Goal: Task Accomplishment & Management: Manage account settings

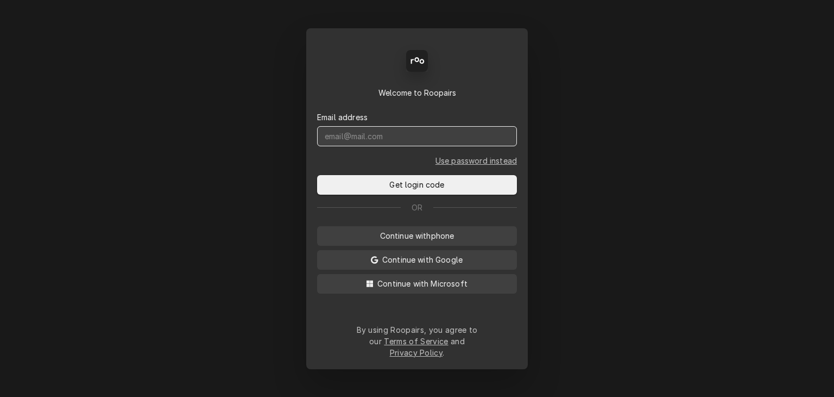
click at [322, 140] on input "Dynamic Content Wrapper" at bounding box center [417, 136] width 200 height 20
type input "service@cornerstoneequipmentrepair.com"
click at [317, 175] on button "Get login code" at bounding box center [417, 185] width 200 height 20
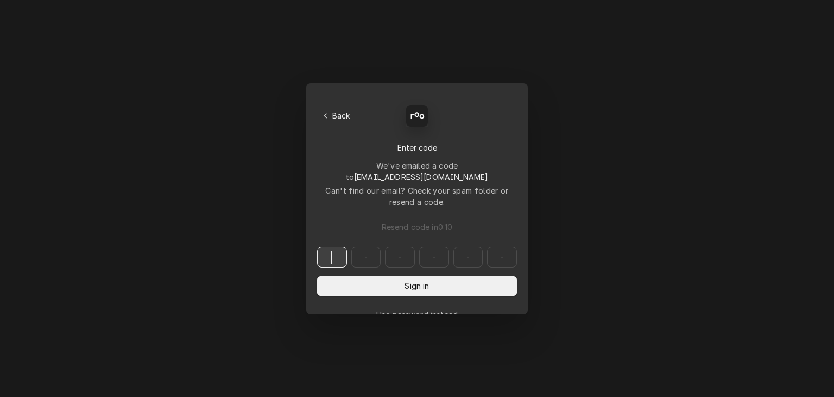
paste input "724192"
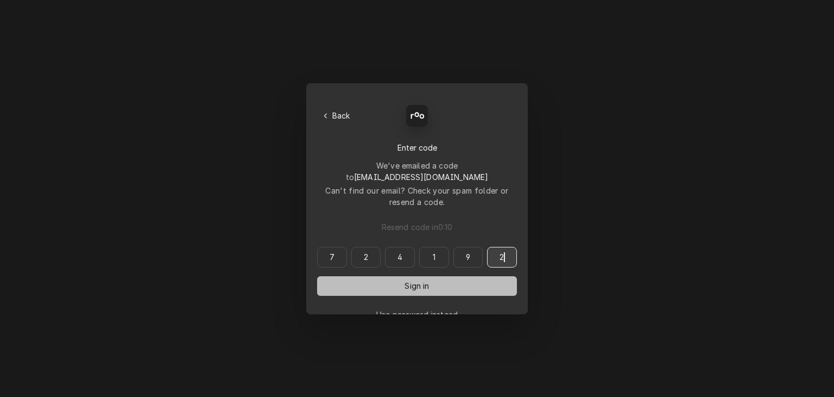
type input "724192"
click at [398, 276] on button "Sign in" at bounding box center [417, 286] width 200 height 20
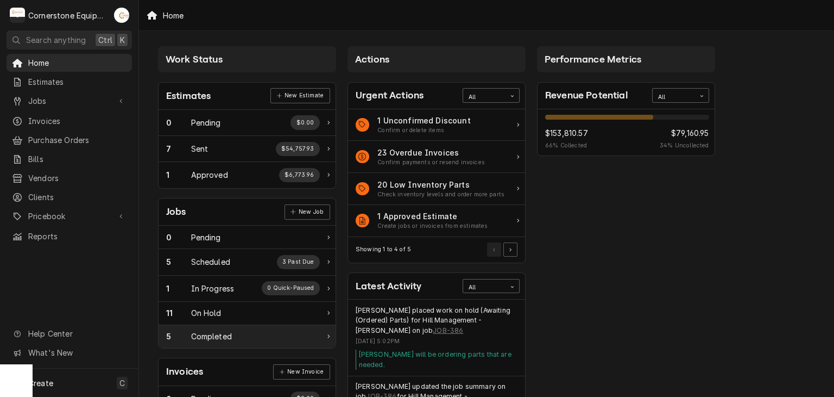
click at [218, 343] on div "5 Completed" at bounding box center [247, 336] width 177 height 23
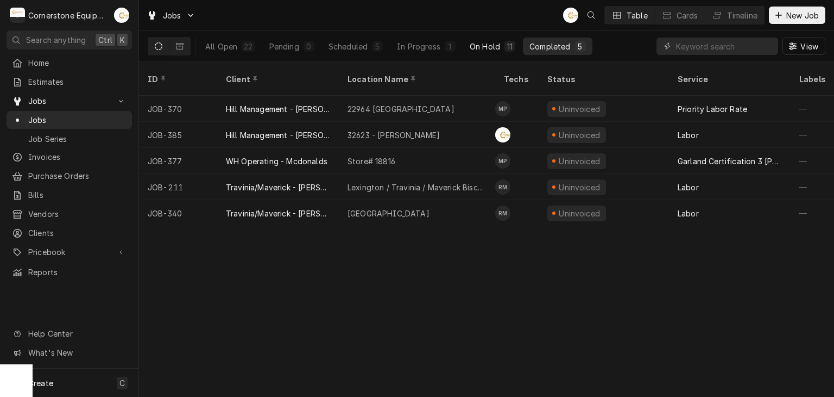
click at [499, 51] on div "On Hold" at bounding box center [485, 46] width 30 height 11
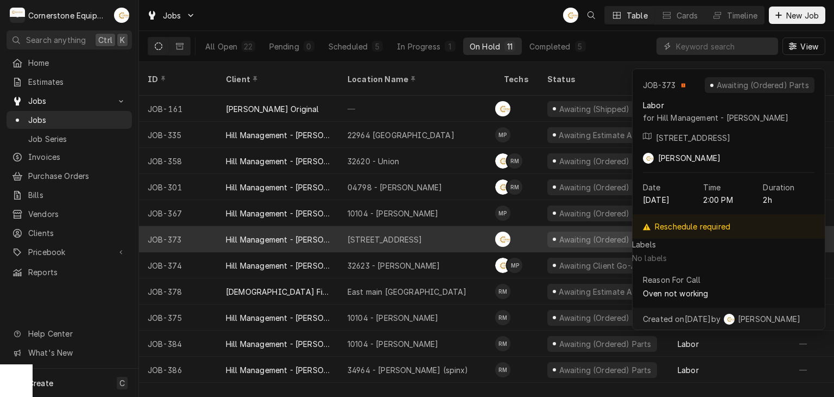
click at [439, 226] on div "[STREET_ADDRESS]" at bounding box center [417, 239] width 156 height 26
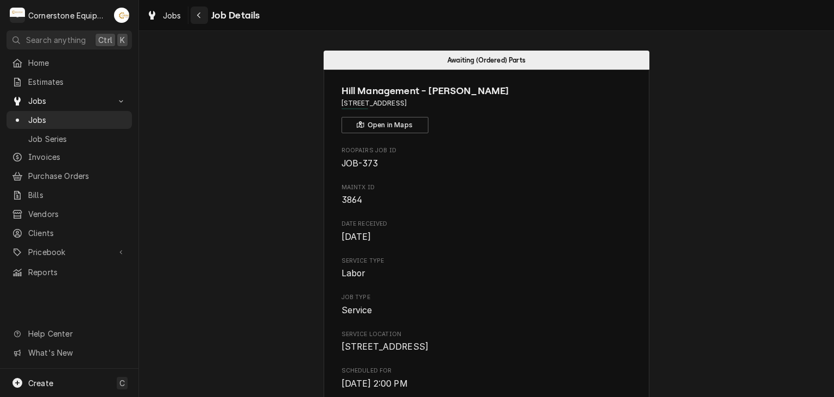
click at [202, 21] on button "Navigate back" at bounding box center [199, 15] width 17 height 17
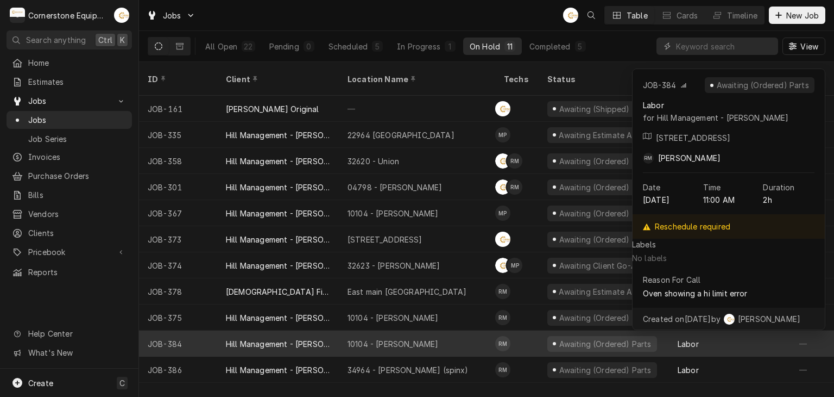
click at [443, 330] on div "10104 - [PERSON_NAME]" at bounding box center [417, 343] width 156 height 26
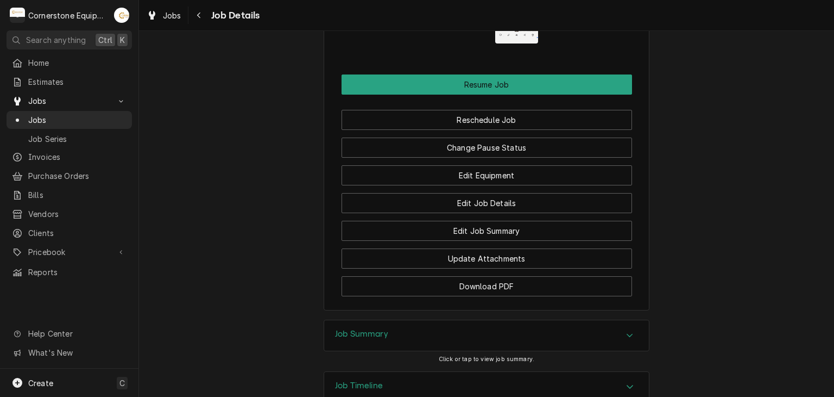
scroll to position [1280, 0]
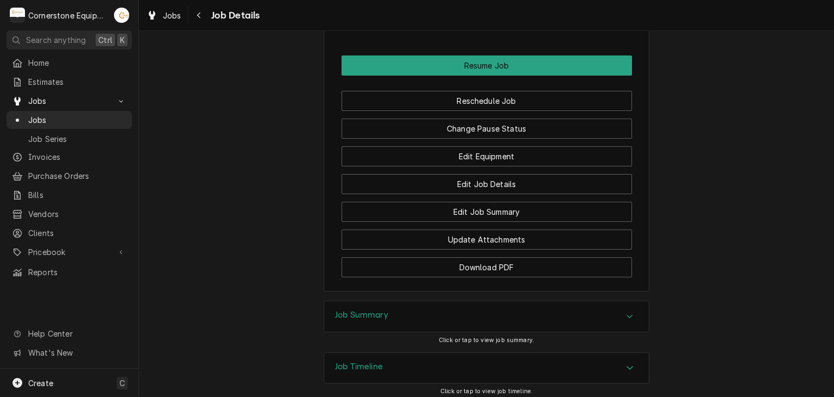
click at [402, 301] on div "Job Summary" at bounding box center [486, 316] width 325 height 30
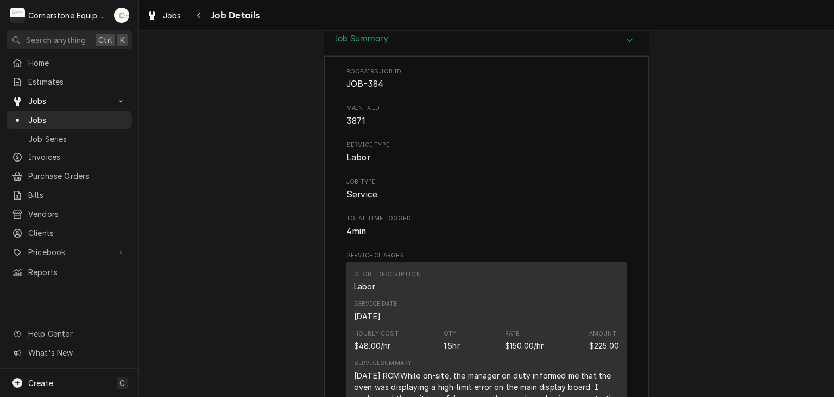
scroll to position [1714, 0]
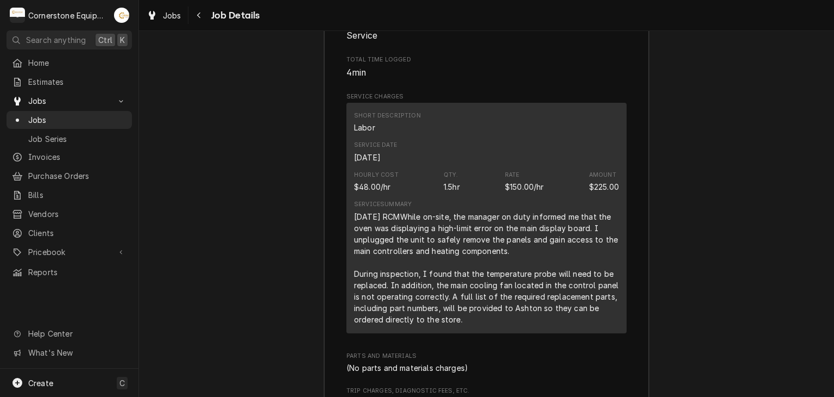
click at [417, 211] on div "09/3/25 RCMWhile on-site, the manager on duty informed me that the oven was dis…" at bounding box center [486, 268] width 265 height 114
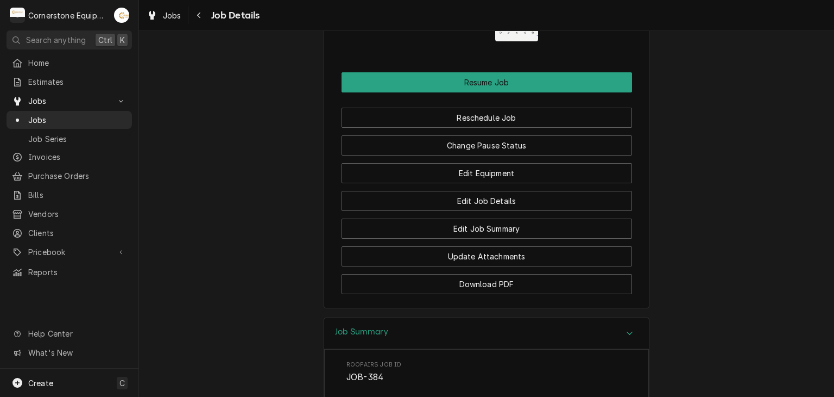
scroll to position [1046, 0]
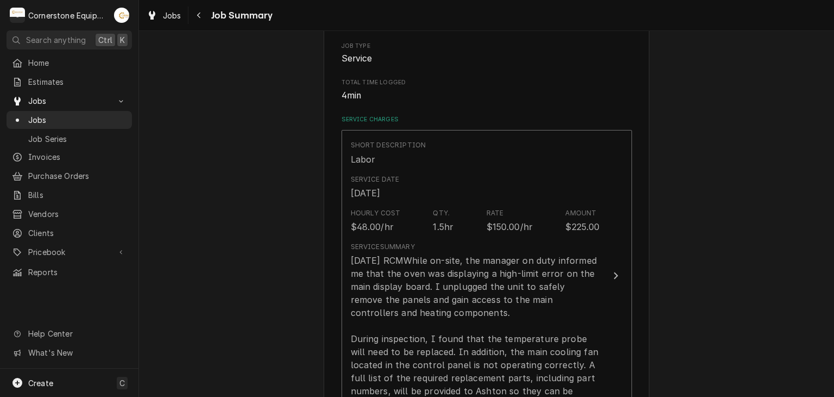
scroll to position [435, 0]
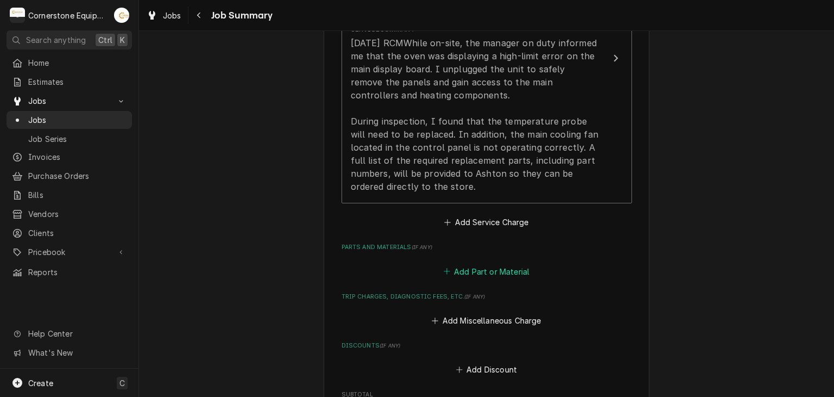
click at [511, 276] on button "Add Part or Material" at bounding box center [487, 270] width 90 height 15
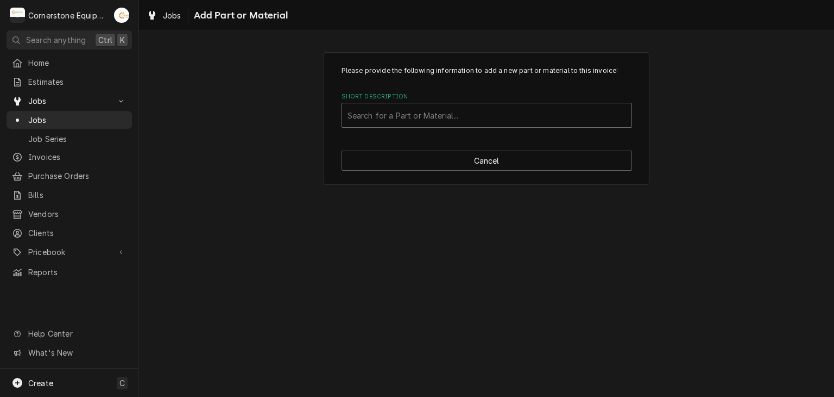
click at [451, 120] on div "Short Description" at bounding box center [487, 115] width 279 height 20
type input "misc"
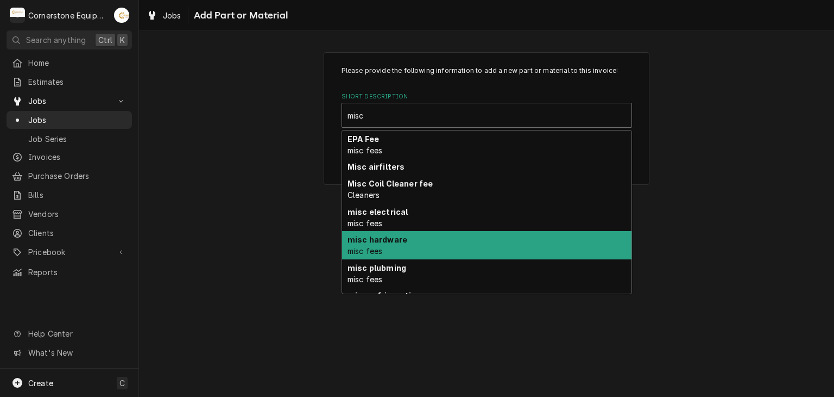
click at [433, 244] on div "misc hardware misc fees" at bounding box center [487, 245] width 290 height 28
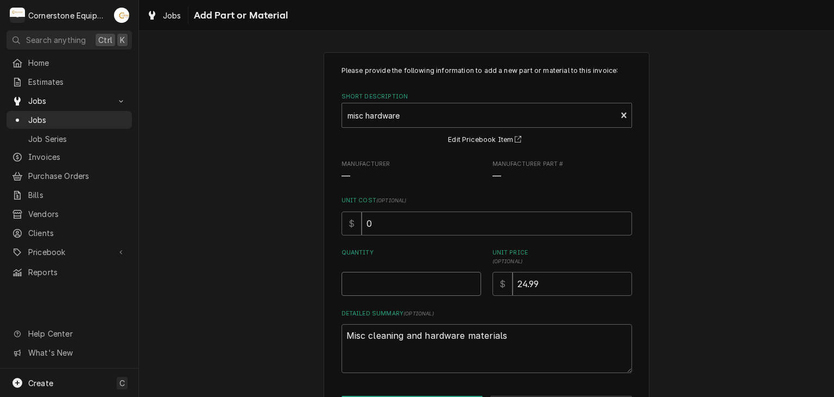
click at [391, 286] on input "Quantity" at bounding box center [412, 284] width 140 height 24
type textarea "x"
type input "1"
click at [221, 283] on div "Please provide the following information to add a new part or material to this …" at bounding box center [486, 240] width 695 height 397
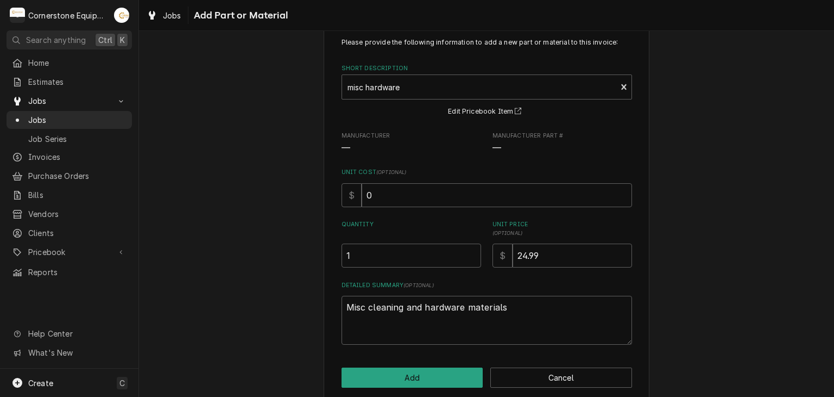
scroll to position [41, 0]
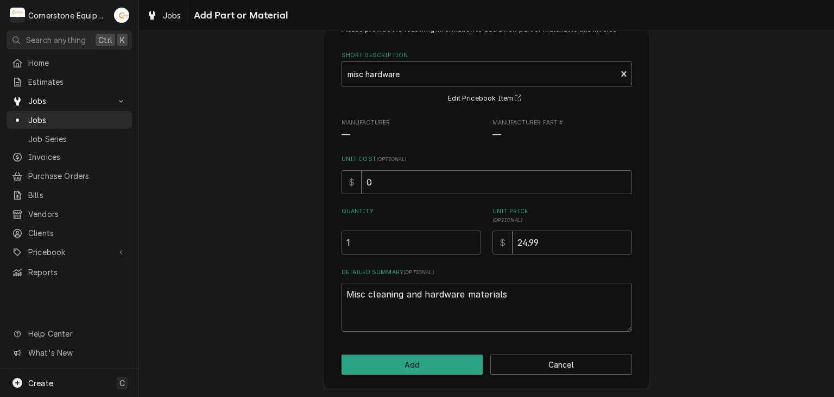
click at [362, 346] on div "Please provide the following information to add a new part or material to this …" at bounding box center [487, 200] width 326 height 378
click at [365, 350] on div "Please provide the following information to add a new part or material to this …" at bounding box center [487, 200] width 326 height 378
click at [370, 355] on button "Add" at bounding box center [413, 364] width 142 height 20
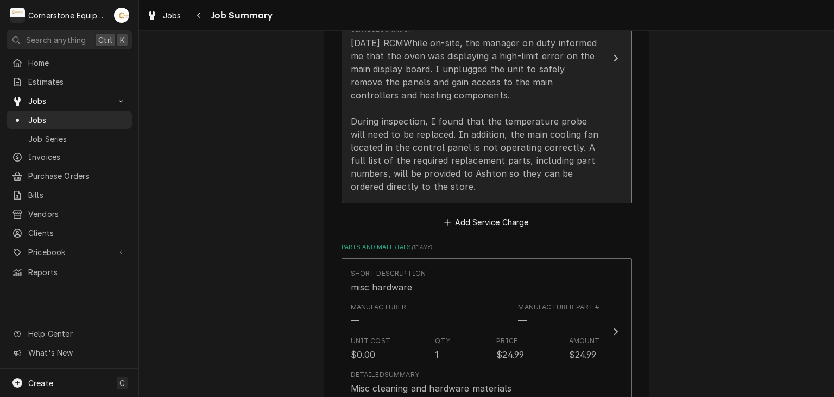
click at [547, 121] on div "09/3/25 RCMWhile on-site, the manager on duty informed me that the oven was dis…" at bounding box center [475, 114] width 249 height 156
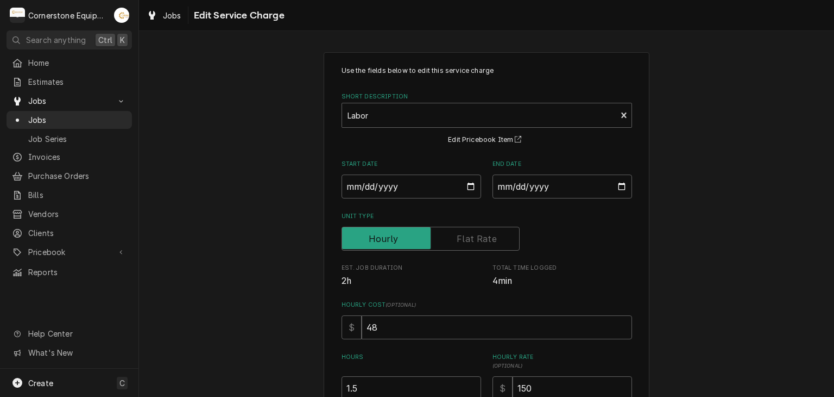
scroll to position [307, 0]
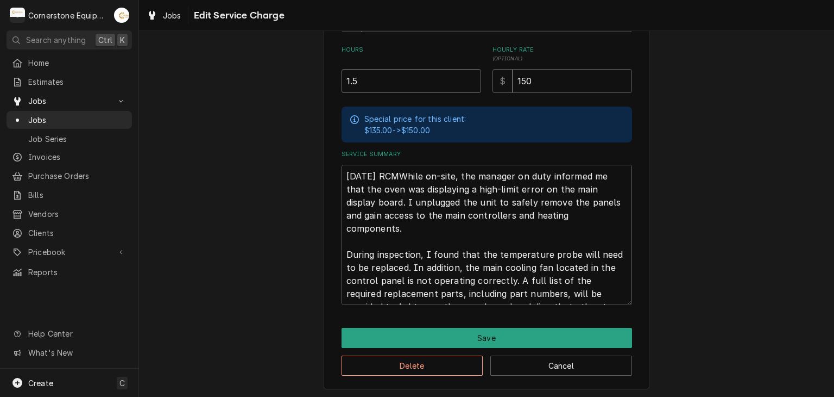
click at [436, 89] on input "1.5" at bounding box center [412, 81] width 140 height 24
type textarea "x"
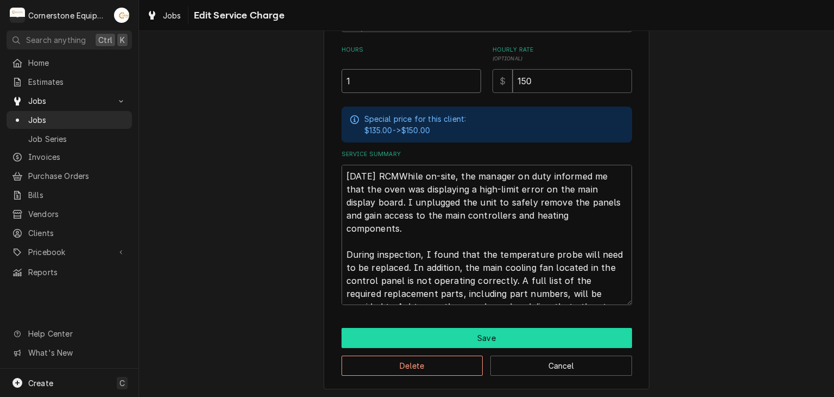
type input "1"
click at [413, 337] on button "Save" at bounding box center [487, 338] width 291 height 20
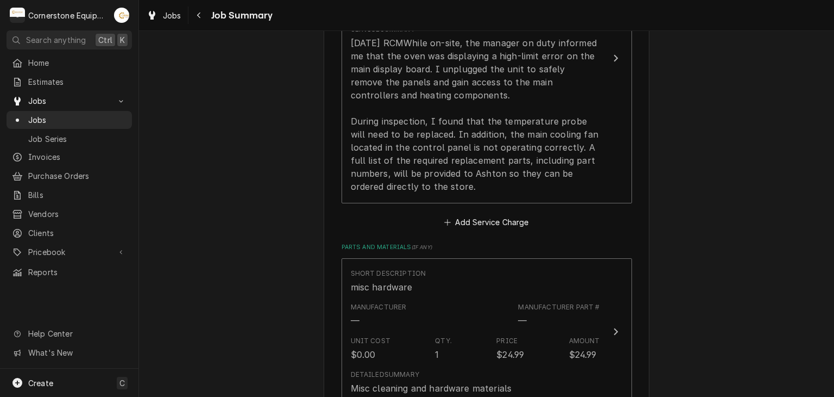
click at [286, 250] on div "Hill Management - McDonald’s 10104 - Laurens Rd / 2443 Laurens Rd, Greenville, …" at bounding box center [486, 231] width 695 height 1247
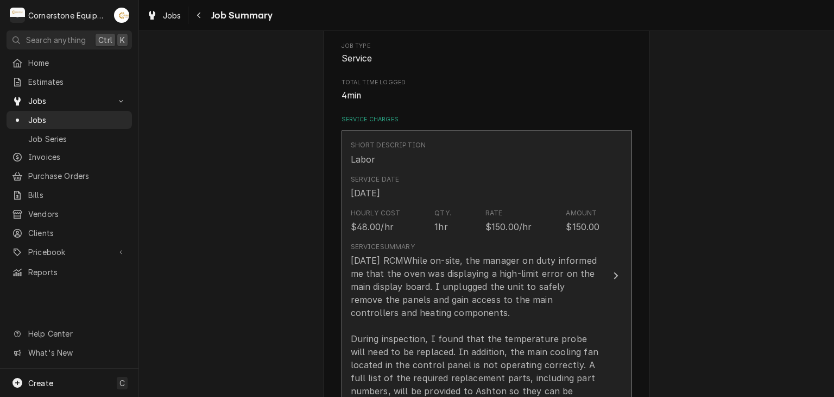
click at [462, 287] on div "09/3/25 RCMWhile on-site, the manager on duty informed me that the oven was dis…" at bounding box center [475, 332] width 249 height 156
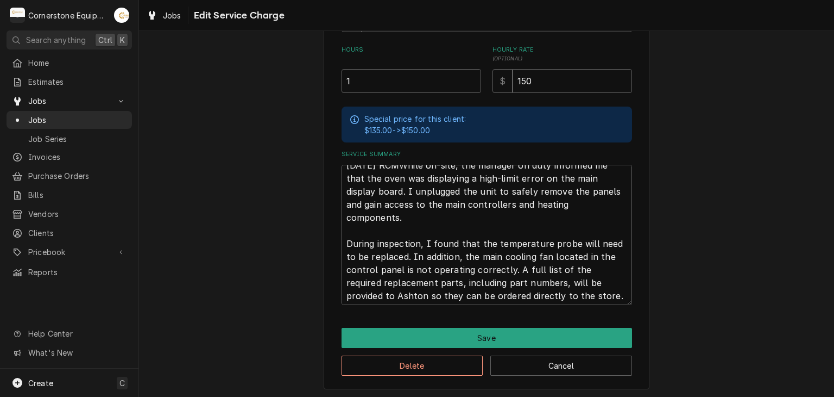
scroll to position [13, 0]
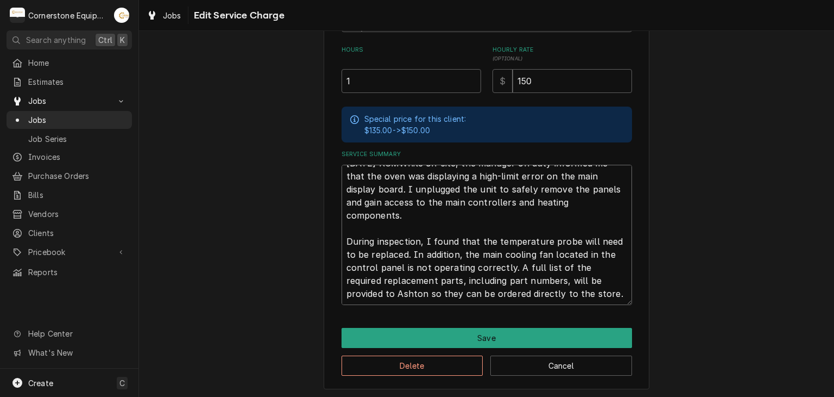
click at [404, 255] on textarea "09/3/25 RCMWhile on-site, the manager on duty informed me that the oven was dis…" at bounding box center [487, 235] width 291 height 140
type textarea "x"
type textarea "09/3/25 RCMWhile on-site, the manager on duty informed me that the oven was dis…"
type textarea "x"
type textarea "09/3/25 RCMWhile on-site, the manager on duty informed me that the oven was dis…"
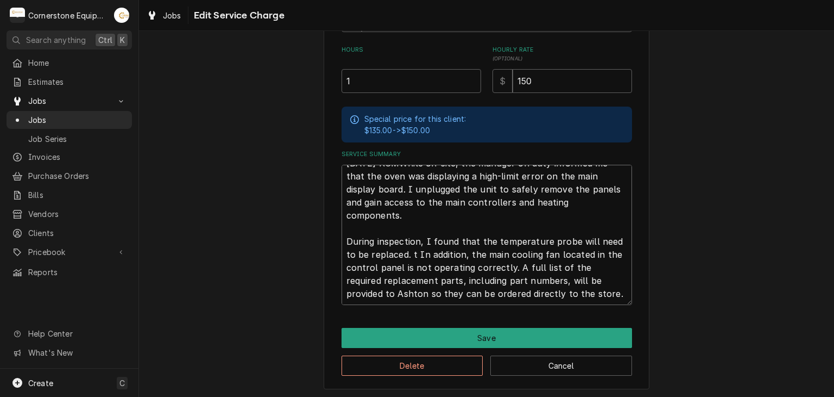
type textarea "x"
type textarea "09/3/25 RCMWhile on-site, the manager on duty informed me that the oven was dis…"
type textarea "x"
type textarea "09/3/25 RCMWhile on-site, the manager on duty informed me that the oven was dis…"
type textarea "x"
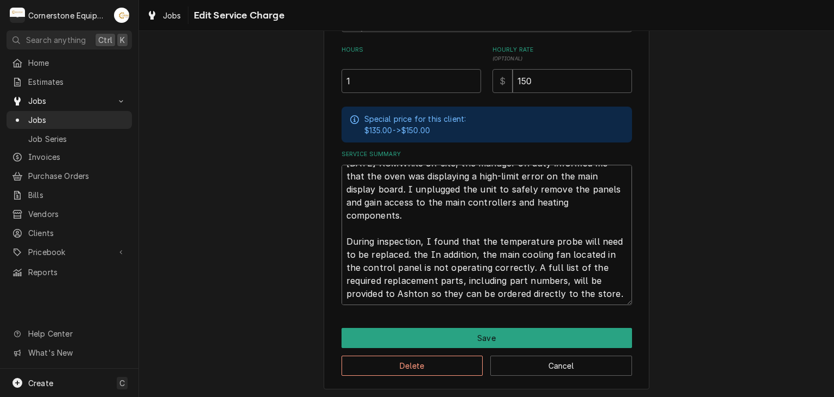
type textarea "09/3/25 RCMWhile on-site, the manager on duty informed me that the oven was dis…"
type textarea "x"
type textarea "09/3/25 RCMWhile on-site, the manager on duty informed me that the oven was dis…"
type textarea "x"
type textarea "09/3/25 RCMWhile on-site, the manager on duty informed me that the oven was dis…"
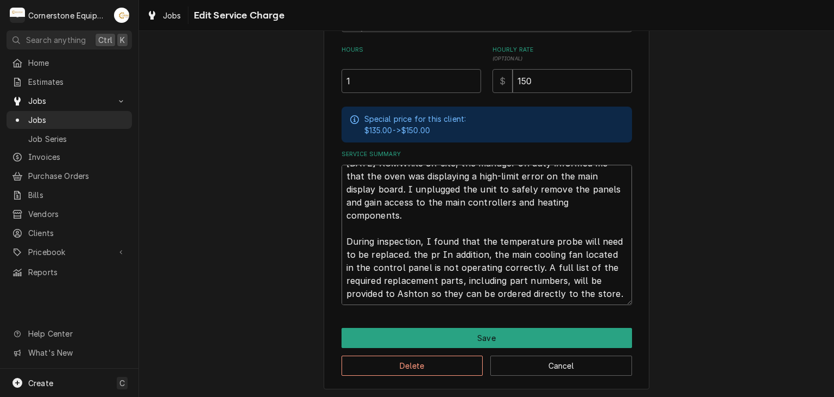
type textarea "x"
type textarea "09/3/25 RCMWhile on-site, the manager on duty informed me that the oven was dis…"
type textarea "x"
type textarea "09/3/25 RCMWhile on-site, the manager on duty informed me that the oven was dis…"
type textarea "x"
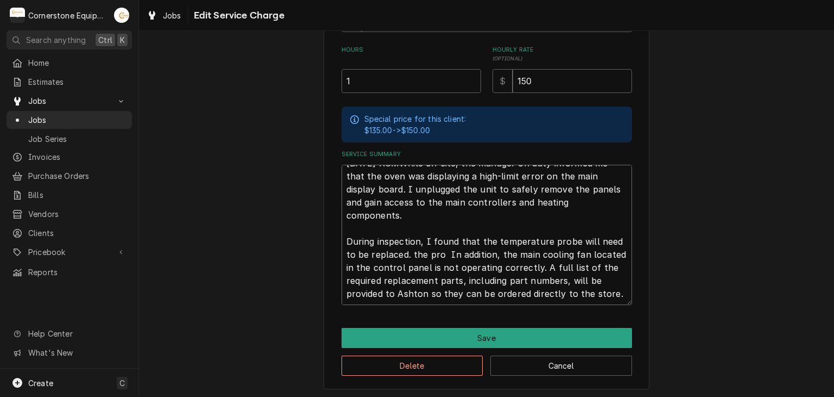
type textarea "09/3/25 RCMWhile on-site, the manager on duty informed me that the oven was dis…"
type textarea "x"
type textarea "09/3/25 RCMWhile on-site, the manager on duty informed me that the oven was dis…"
type textarea "x"
type textarea "09/3/25 RCMWhile on-site, the manager on duty informed me that the oven was dis…"
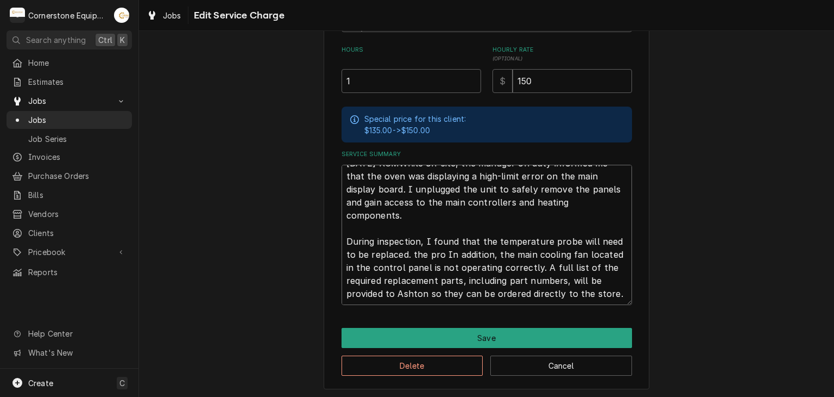
type textarea "x"
type textarea "09/3/25 RCMWhile on-site, the manager on duty informed me that the oven was dis…"
type textarea "x"
type textarea "09/3/25 RCMWhile on-site, the manager on duty informed me that the oven was dis…"
type textarea "x"
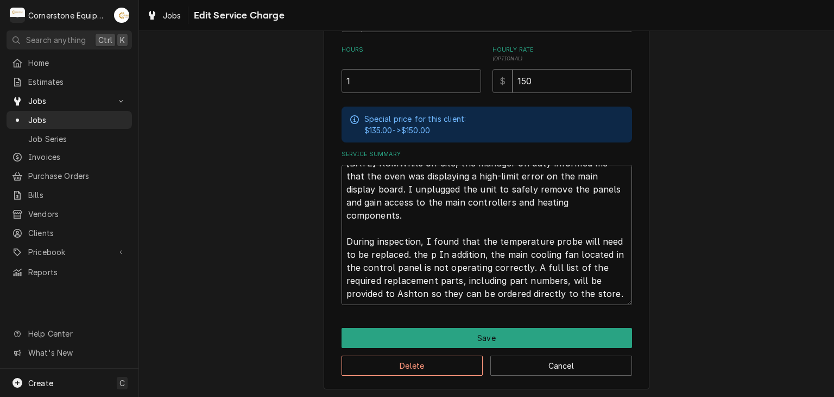
type textarea "09/3/25 RCMWhile on-site, the manager on duty informed me that the oven was dis…"
type textarea "x"
type textarea "09/3/25 RCMWhile on-site, the manager on duty informed me that the oven was dis…"
type textarea "x"
type textarea "09/3/25 RCMWhile on-site, the manager on duty informed me that the oven was dis…"
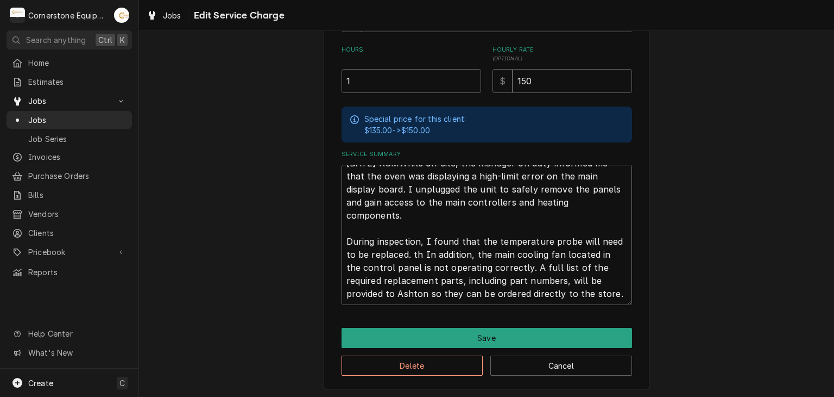
type textarea "x"
type textarea "09/3/25 RCMWhile on-site, the manager on duty informed me that the oven was dis…"
type textarea "x"
type textarea "09/3/25 RCMWhile on-site, the manager on duty informed me that the oven was dis…"
type textarea "x"
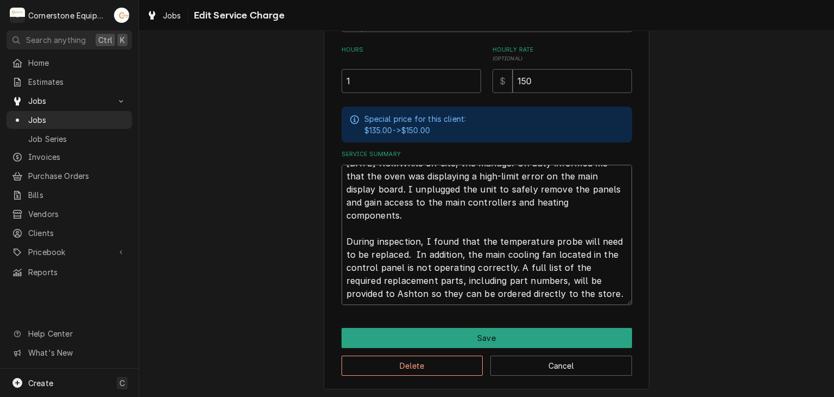
type textarea "09/3/25 RCMWhile on-site, the manager on duty informed me that the oven was dis…"
type textarea "x"
type textarea "09/3/25 RCMWhile on-site, the manager on duty informed me that the oven was dis…"
type textarea "x"
type textarea "09/3/25 RCMWhile on-site, the manager on duty informed me that the oven was dis…"
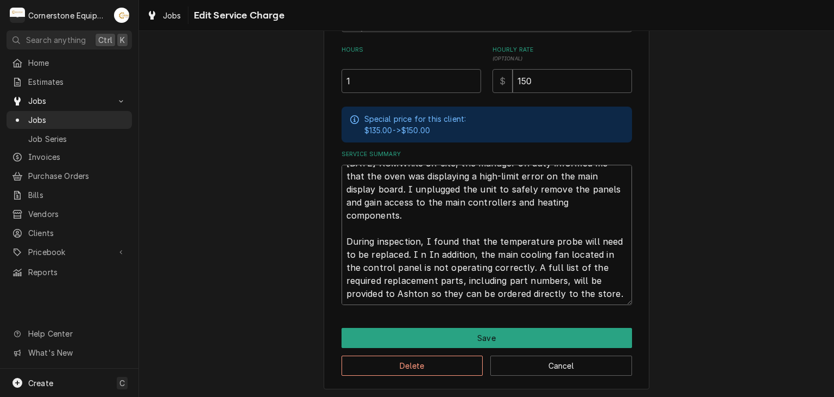
type textarea "x"
type textarea "09/3/25 RCMWhile on-site, the manager on duty informed me that the oven was dis…"
type textarea "x"
type textarea "09/3/25 RCMWhile on-site, the manager on duty informed me that the oven was dis…"
type textarea "x"
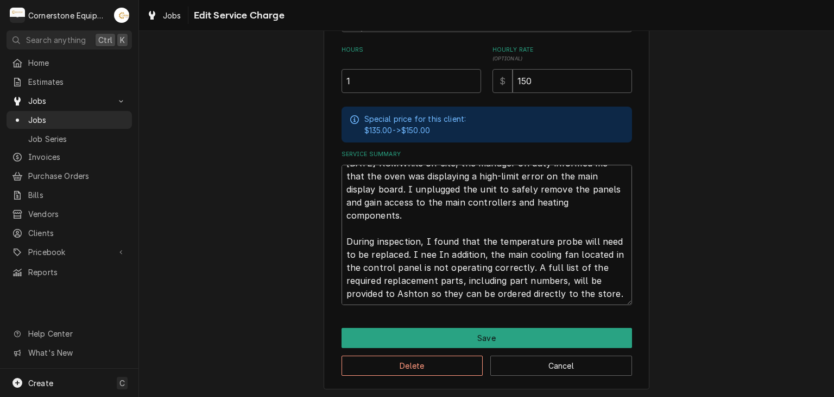
type textarea "09/3/25 RCMWhile on-site, the manager on duty informed me that the oven was dis…"
type textarea "x"
type textarea "09/3/25 RCMWhile on-site, the manager on duty informed me that the oven was dis…"
type textarea "x"
type textarea "09/3/25 RCMWhile on-site, the manager on duty informed me that the oven was dis…"
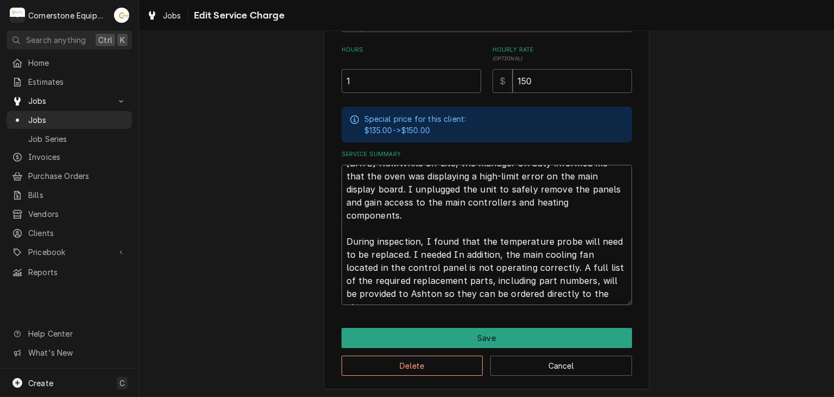
type textarea "x"
type textarea "09/3/25 RCMWhile on-site, the manager on duty informed me that the oven was dis…"
type textarea "x"
type textarea "09/3/25 RCMWhile on-site, the manager on duty informed me that the oven was dis…"
type textarea "x"
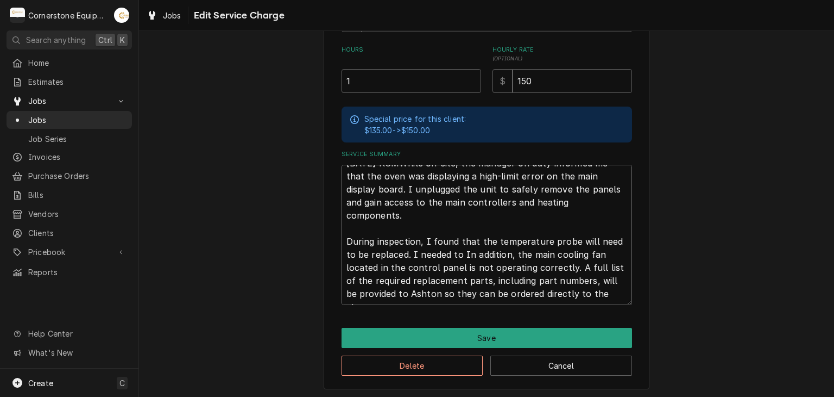
type textarea "09/3/25 RCMWhile on-site, the manager on duty informed me that the oven was dis…"
type textarea "x"
type textarea "09/3/25 RCMWhile on-site, the manager on duty informed me that the oven was dis…"
type textarea "x"
type textarea "09/3/25 RCMWhile on-site, the manager on duty informed me that the oven was dis…"
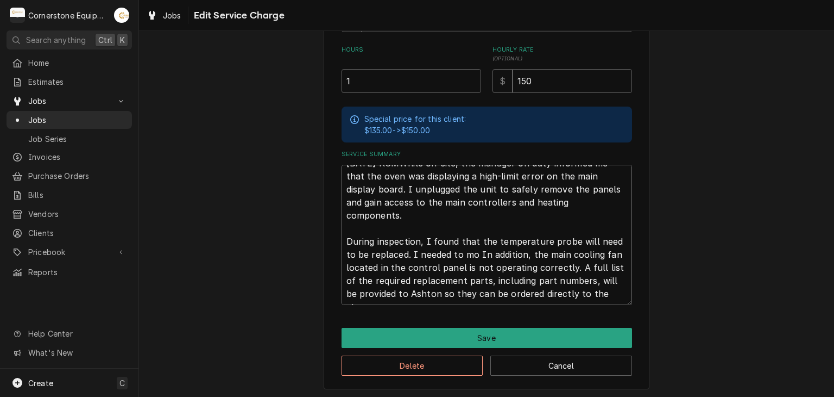
type textarea "x"
type textarea "09/3/25 RCMWhile on-site, the manager on duty informed me that the oven was dis…"
type textarea "x"
type textarea "09/3/25 RCMWhile on-site, the manager on duty informed me that the oven was dis…"
type textarea "x"
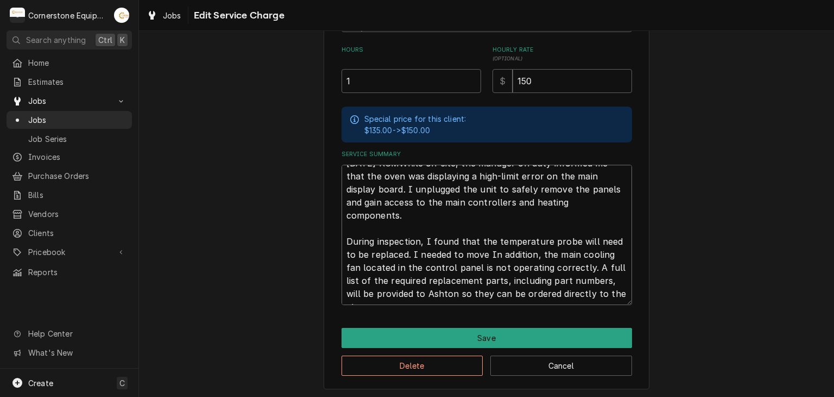
type textarea "09/3/25 RCMWhile on-site, the manager on duty informed me that the oven was dis…"
type textarea "x"
type textarea "09/3/25 RCMWhile on-site, the manager on duty informed me that the oven was dis…"
type textarea "x"
type textarea "09/3/25 RCMWhile on-site, the manager on duty informed me that the oven was dis…"
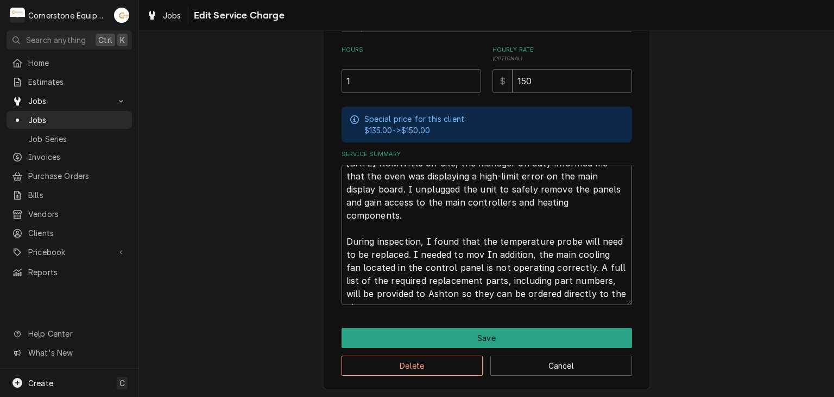
type textarea "x"
type textarea "09/3/25 RCMWhile on-site, the manager on duty informed me that the oven was dis…"
type textarea "x"
type textarea "09/3/25 RCMWhile on-site, the manager on duty informed me that the oven was dis…"
type textarea "x"
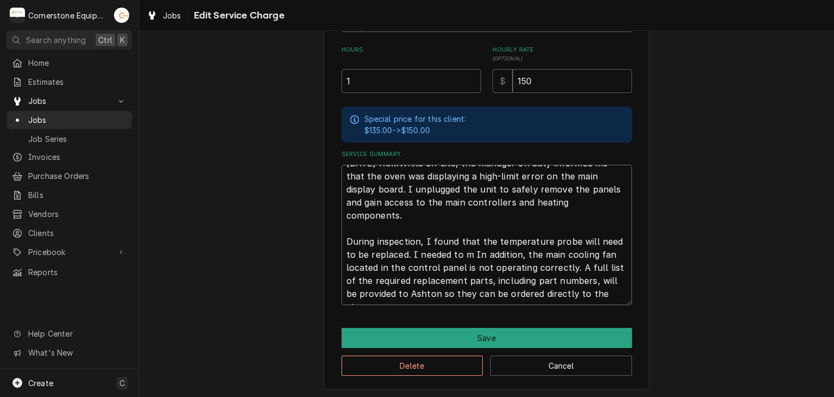
type textarea "09/3/25 RCMWhile on-site, the manager on duty informed me that the oven was dis…"
type textarea "x"
type textarea "09/3/25 RCMWhile on-site, the manager on duty informed me that the oven was dis…"
type textarea "x"
type textarea "09/3/25 RCMWhile on-site, the manager on duty informed me that the oven was dis…"
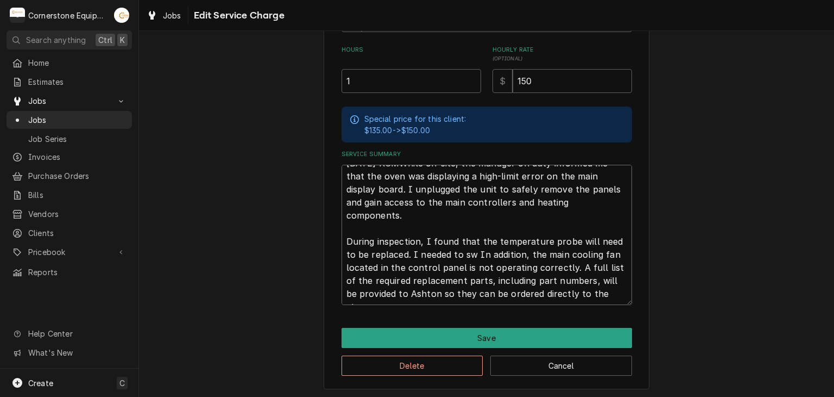
type textarea "x"
type textarea "09/3/25 RCMWhile on-site, the manager on duty informed me that the oven was dis…"
type textarea "x"
type textarea "09/3/25 RCMWhile on-site, the manager on duty informed me that the oven was dis…"
type textarea "x"
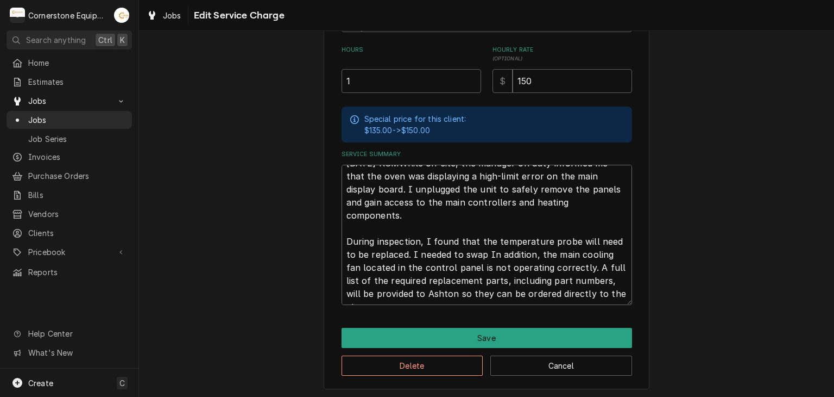
type textarea "09/3/25 RCMWhile on-site, the manager on duty informed me that the oven was dis…"
type textarea "x"
type textarea "09/3/25 RCMWhile on-site, the manager on duty informed me that the oven was dis…"
type textarea "x"
type textarea "09/3/25 RCMWhile on-site, the manager on duty informed me that the oven was dis…"
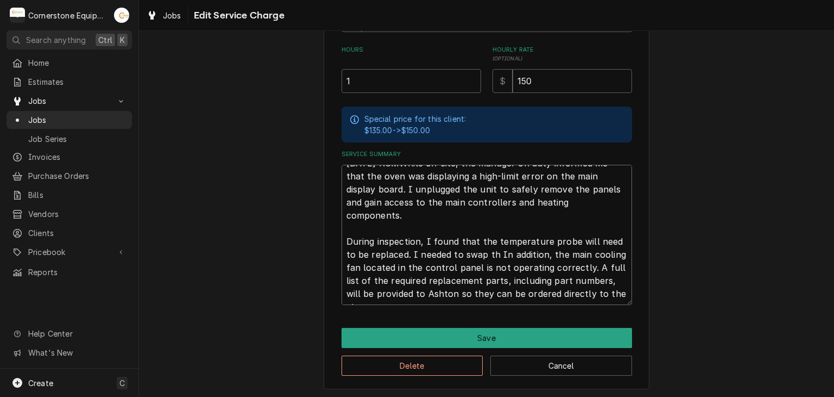
type textarea "x"
type textarea "09/3/25 RCMWhile on-site, the manager on duty informed me that the oven was dis…"
type textarea "x"
type textarea "09/3/25 RCMWhile on-site, the manager on duty informed me that the oven was dis…"
type textarea "x"
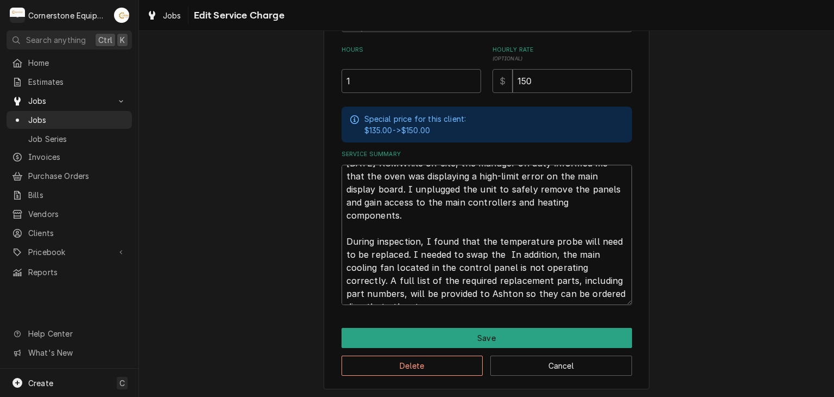
type textarea "09/3/25 RCMWhile on-site, the manager on duty informed me that the oven was dis…"
type textarea "x"
type textarea "09/3/25 RCMWhile on-site, the manager on duty informed me that the oven was dis…"
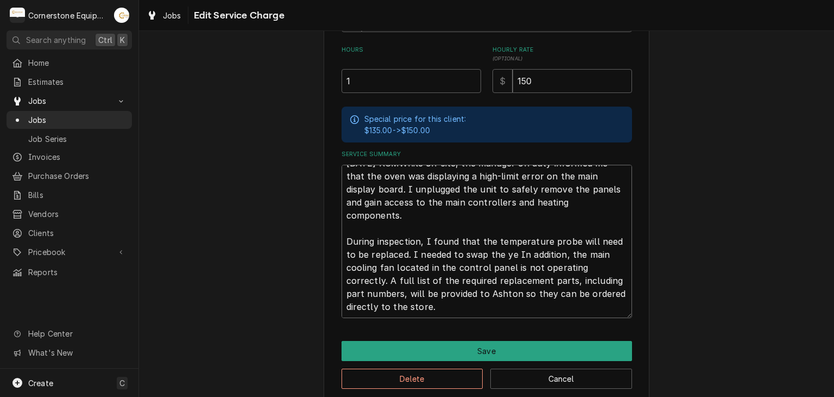
type textarea "x"
type textarea "09/3/25 RCMWhile on-site, the manager on duty informed me that the oven was dis…"
type textarea "x"
type textarea "09/3/25 RCMWhile on-site, the manager on duty informed me that the oven was dis…"
type textarea "x"
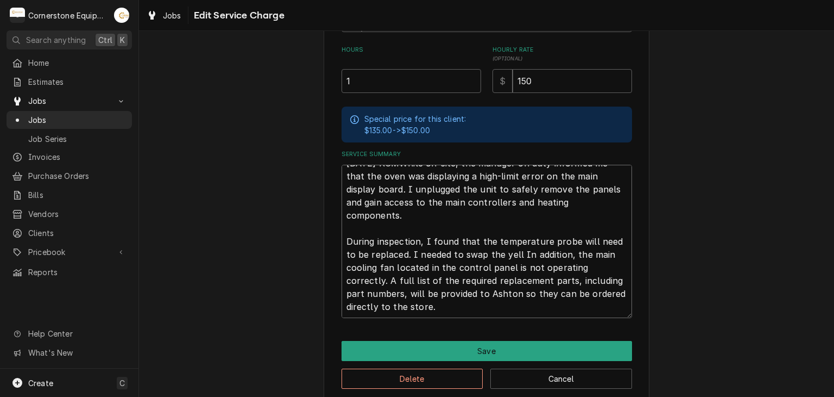
type textarea "09/3/25 RCMWhile on-site, the manager on duty informed me that the oven was dis…"
type textarea "x"
type textarea "09/3/25 RCMWhile on-site, the manager on duty informed me that the oven was dis…"
type textarea "x"
type textarea "09/3/25 RCMWhile on-site, the manager on duty informed me that the oven was dis…"
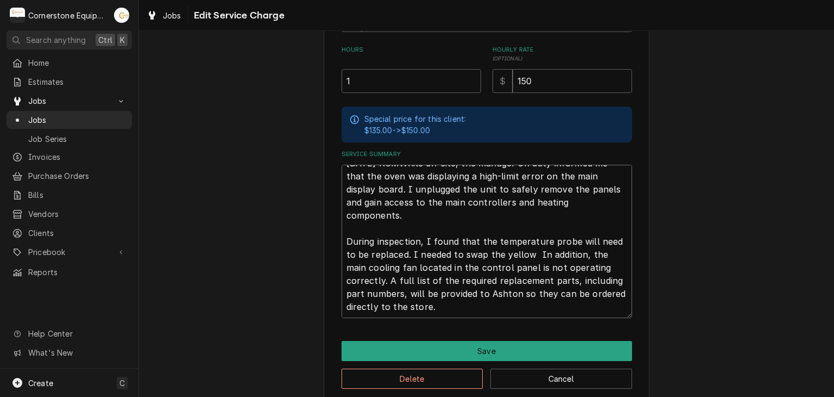
type textarea "x"
type textarea "09/3/25 RCMWhile on-site, the manager on duty informed me that the oven was dis…"
type textarea "x"
type textarea "09/3/25 RCMWhile on-site, the manager on duty informed me that the oven was dis…"
type textarea "x"
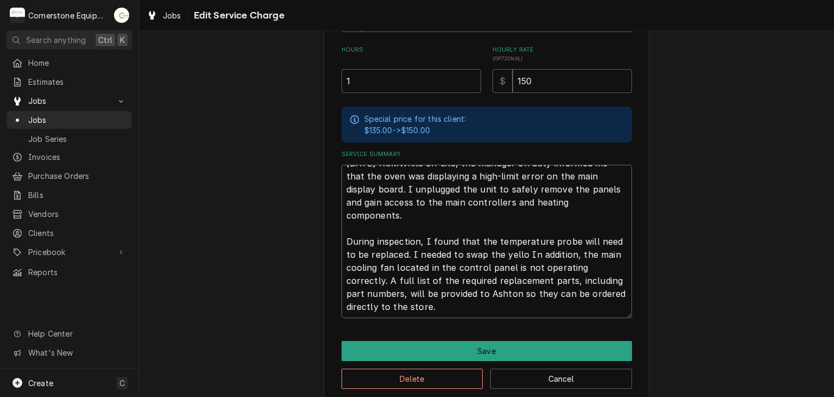
type textarea "09/3/25 RCMWhile on-site, the manager on duty informed me that the oven was dis…"
type textarea "x"
type textarea "09/3/25 RCMWhile on-site, the manager on duty informed me that the oven was dis…"
type textarea "x"
type textarea "09/3/25 RCMWhile on-site, the manager on duty informed me that the oven was dis…"
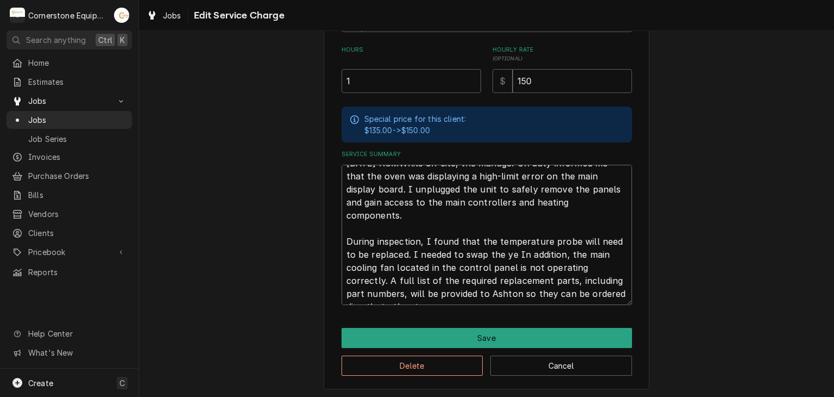
type textarea "x"
type textarea "09/3/25 RCMWhile on-site, the manager on duty informed me that the oven was dis…"
type textarea "x"
type textarea "09/3/25 RCMWhile on-site, the manager on duty informed me that the oven was dis…"
type textarea "x"
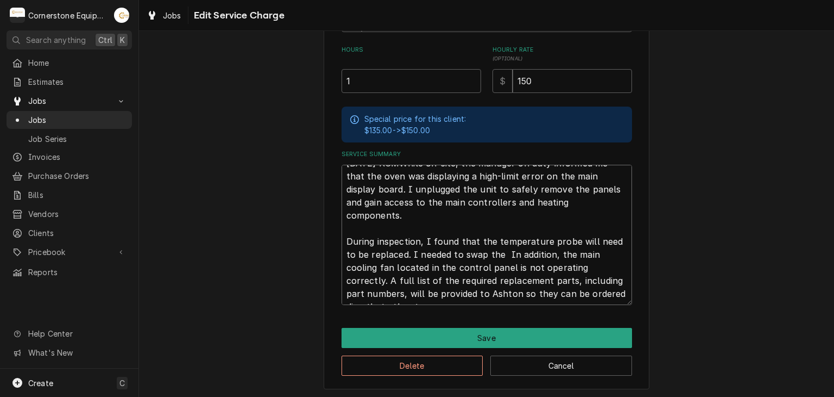
type textarea "09/3/25 RCMWhile on-site, the manager on duty informed me that the oven was dis…"
type textarea "x"
type textarea "09/3/25 RCMWhile on-site, the manager on duty informed me that the oven was dis…"
type textarea "x"
type textarea "09/3/25 RCMWhile on-site, the manager on duty informed me that the oven was dis…"
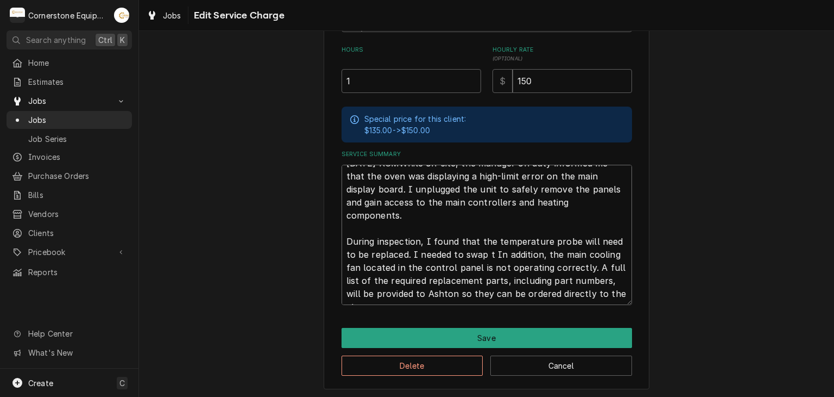
type textarea "x"
type textarea "09/3/25 RCMWhile on-site, the manager on duty informed me that the oven was dis…"
type textarea "x"
type textarea "09/3/25 RCMWhile on-site, the manager on duty informed me that the oven was dis…"
type textarea "x"
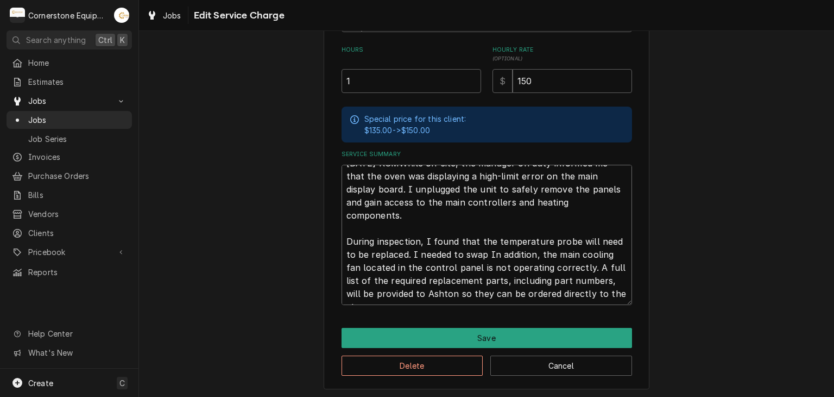
type textarea "09/3/25 RCMWhile on-site, the manager on duty informed me that the oven was dis…"
type textarea "x"
type textarea "09/3/25 RCMWhile on-site, the manager on duty informed me that the oven was dis…"
type textarea "x"
type textarea "09/3/25 RCMWhile on-site, the manager on duty informed me that the oven was dis…"
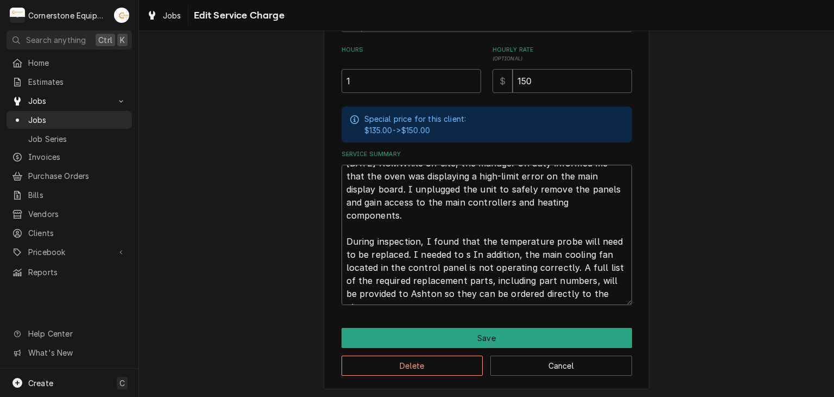
type textarea "x"
type textarea "09/3/25 RCMWhile on-site, the manager on duty informed me that the oven was dis…"
type textarea "x"
type textarea "09/3/25 RCMWhile on-site, the manager on duty informed me that the oven was dis…"
type textarea "x"
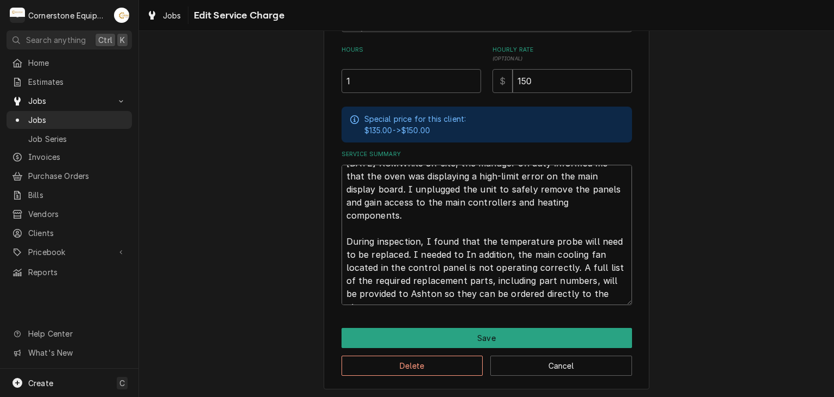
type textarea "09/3/25 RCMWhile on-site, the manager on duty informed me that the oven was dis…"
type textarea "x"
type textarea "09/3/25 RCMWhile on-site, the manager on duty informed me that the oven was dis…"
type textarea "x"
type textarea "09/3/25 RCMWhile on-site, the manager on duty informed me that the oven was dis…"
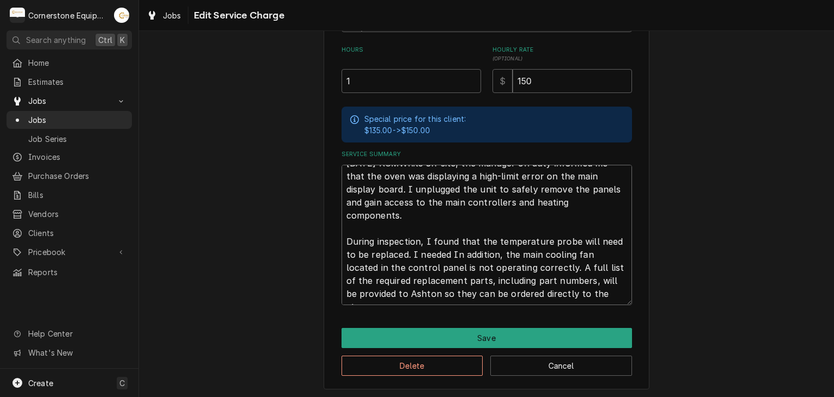
type textarea "x"
type textarea "09/3/25 RCMWhile on-site, the manager on duty informed me that the oven was dis…"
type textarea "x"
type textarea "09/3/25 RCMWhile on-site, the manager on duty informed me that the oven was dis…"
type textarea "x"
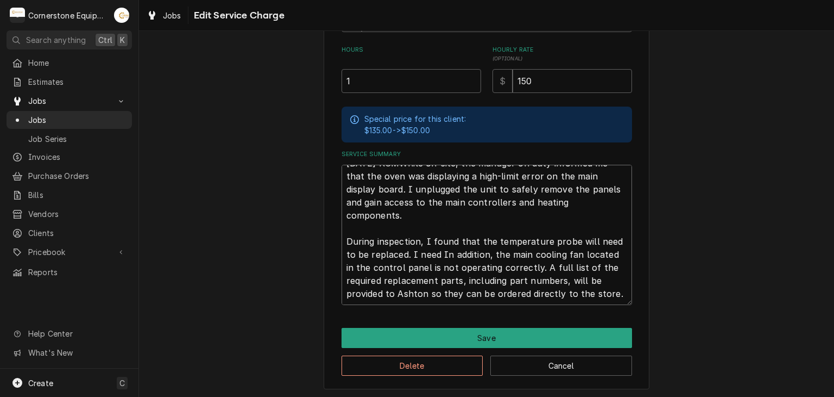
type textarea "09/3/25 RCMWhile on-site, the manager on duty informed me that the oven was dis…"
type textarea "x"
type textarea "09/3/25 RCMWhile on-site, the manager on duty informed me that the oven was dis…"
type textarea "x"
type textarea "09/3/25 RCMWhile on-site, the manager on duty informed me that the oven was dis…"
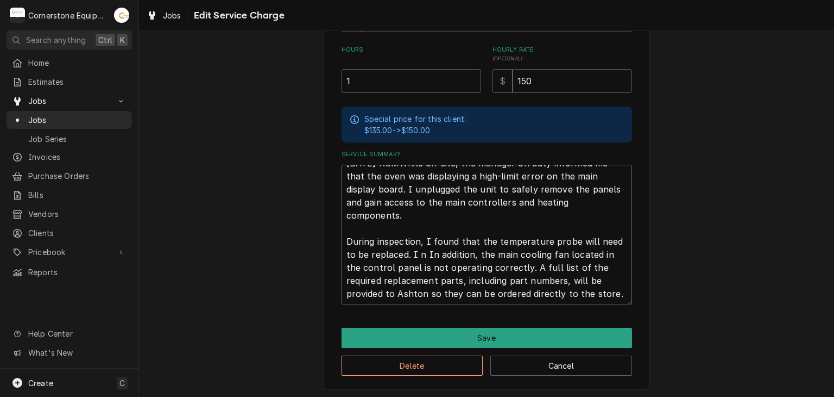
type textarea "x"
type textarea "09/3/25 RCMWhile on-site, the manager on duty informed me that the oven was dis…"
type textarea "x"
type textarea "09/3/25 RCMWhile on-site, the manager on duty informed me that the oven was dis…"
type textarea "x"
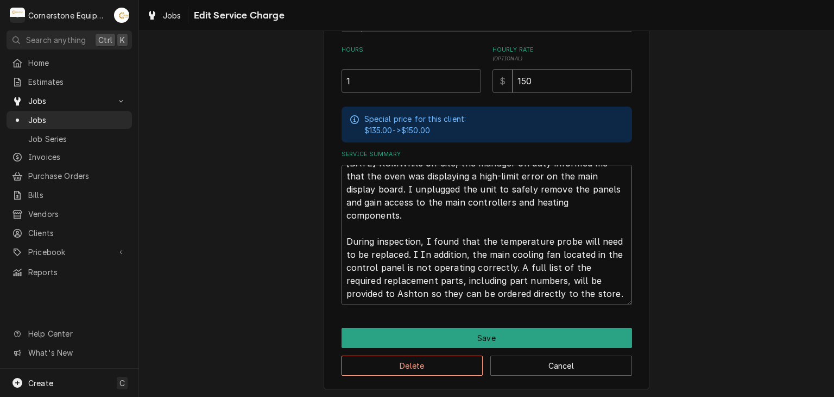
type textarea "09/3/25 RCMWhile on-site, the manager on duty informed me that the oven was dis…"
type textarea "x"
type textarea "09/3/25 RCMWhile on-site, the manager on duty informed me that the oven was dis…"
click at [589, 294] on textarea "09/3/25 RCMWhile on-site, the manager on duty informed me that the oven was dis…" at bounding box center [487, 235] width 291 height 140
type textarea "x"
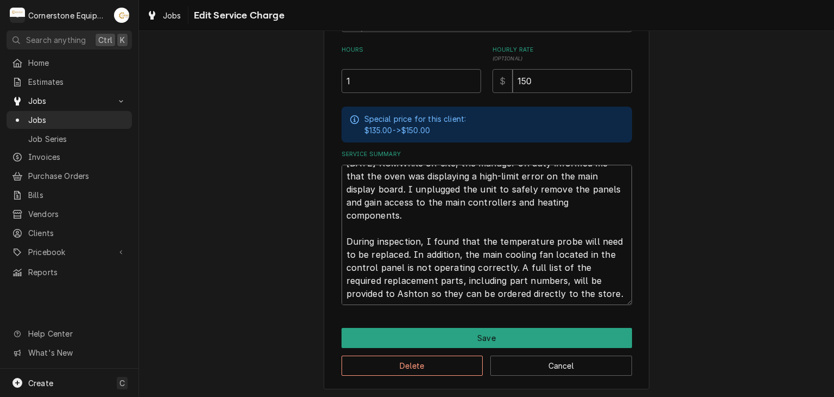
type textarea "09/3/25 RCMWhile on-site, the manager on duty informed me that the oven was dis…"
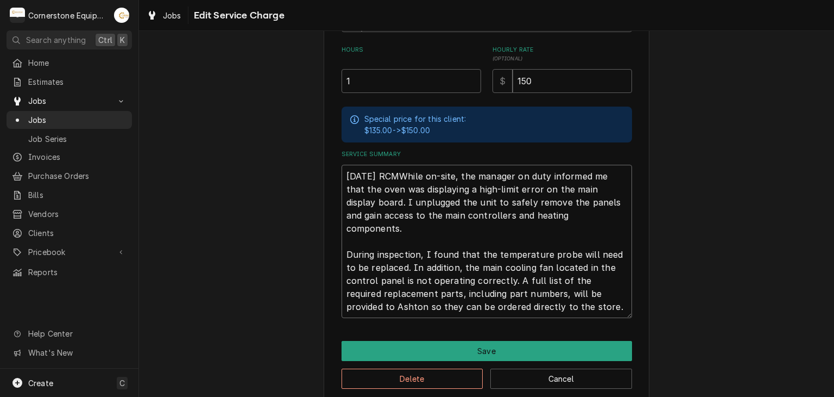
type textarea "x"
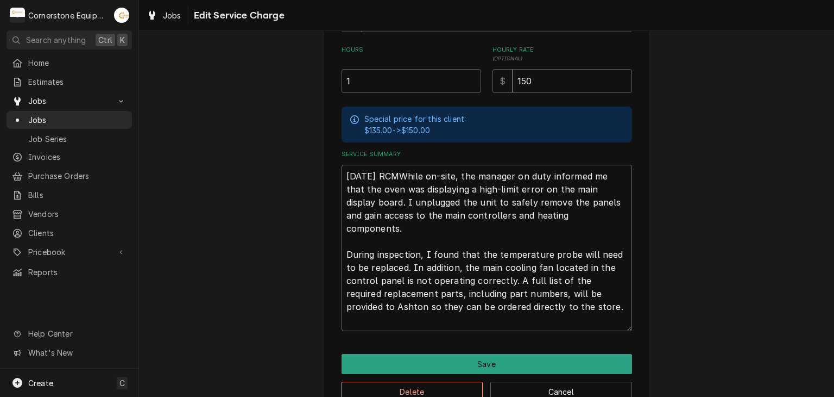
scroll to position [333, 0]
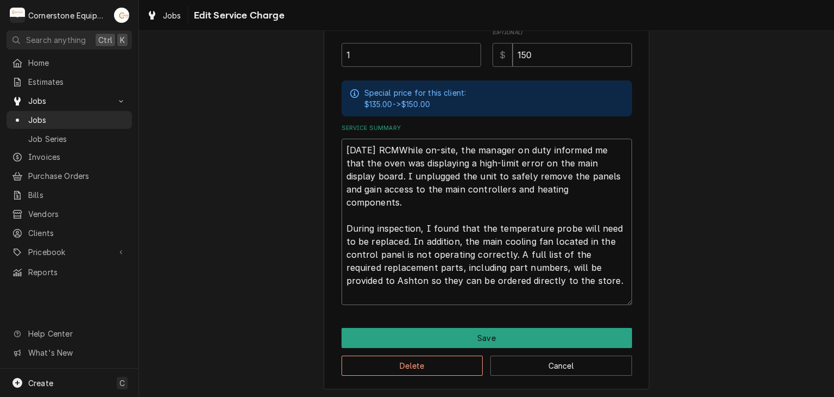
type textarea "09/3/25 RCMWhile on-site, the manager on duty informed me -that the oven was di…"
click at [587, 298] on textarea "09/3/25 RCMWhile on-site, the manager on duty informed me -that the oven was di…" at bounding box center [487, 222] width 291 height 166
click at [587, 271] on textarea "09/3/25 RCMWhile on-site, the manager on duty informed me -that the oven was di…" at bounding box center [487, 222] width 291 height 166
click at [574, 291] on textarea "09/3/25 RCMWhile on-site, the manager on duty informed me -that the oven was di…" at bounding box center [487, 222] width 291 height 166
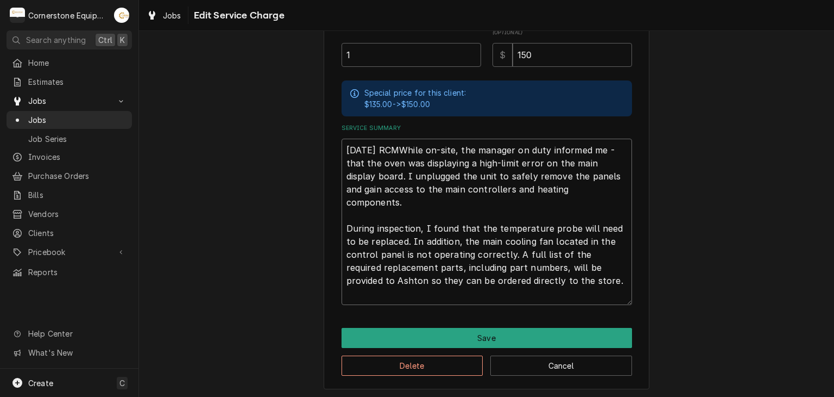
scroll to position [5, 0]
click at [575, 291] on textarea "09/3/25 RCMWhile on-site, the manager on duty informed me -that the oven was di…" at bounding box center [487, 222] width 291 height 166
type textarea "x"
type textarea "09/3/25 RCMWhile on-site, the manager on duty informed me -that the oven was di…"
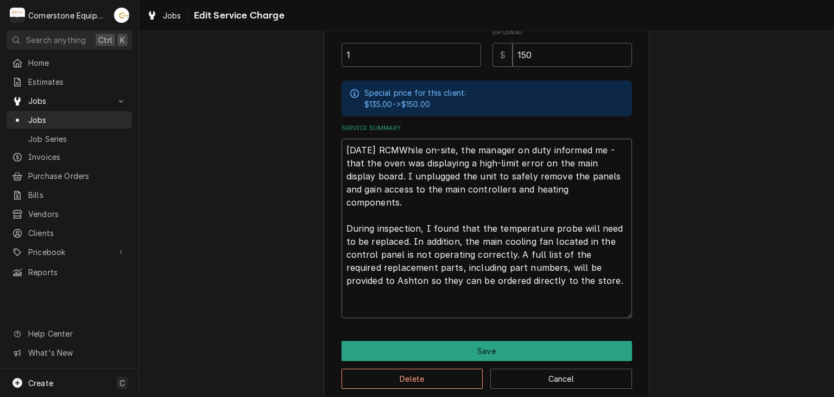
type textarea "x"
type textarea "09/3/25 RCMWhile on-site, the manager on duty informed me -that the oven was di…"
type textarea "x"
type textarea "09/3/25 RCMWhile on-site, the manager on duty informed me -that the oven was di…"
type textarea "x"
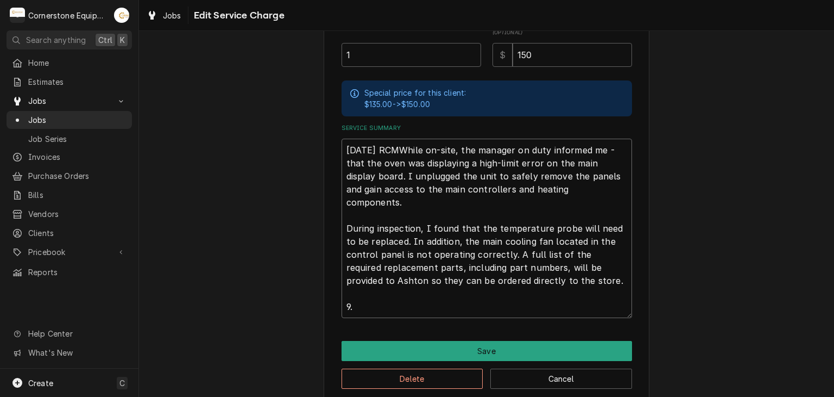
type textarea "09/3/25 RCMWhile on-site, the manager on duty informed me -that the oven was di…"
type textarea "x"
type textarea "09/3/25 RCMWhile on-site, the manager on duty informed me -that the oven was di…"
type textarea "x"
type textarea "09/3/25 RCMWhile on-site, the manager on duty informed me -that the oven was di…"
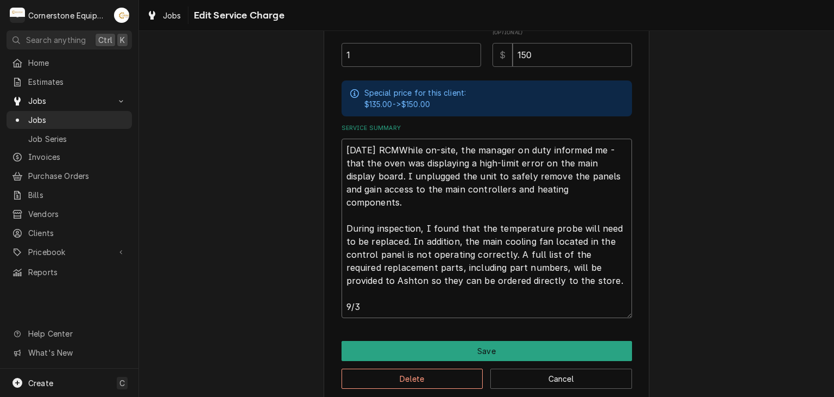
type textarea "x"
type textarea "09/3/25 RCMWhile on-site, the manager on duty informed me -that the oven was di…"
type textarea "x"
type textarea "09/3/25 RCMWhile on-site, the manager on duty informed me -that the oven was di…"
type textarea "x"
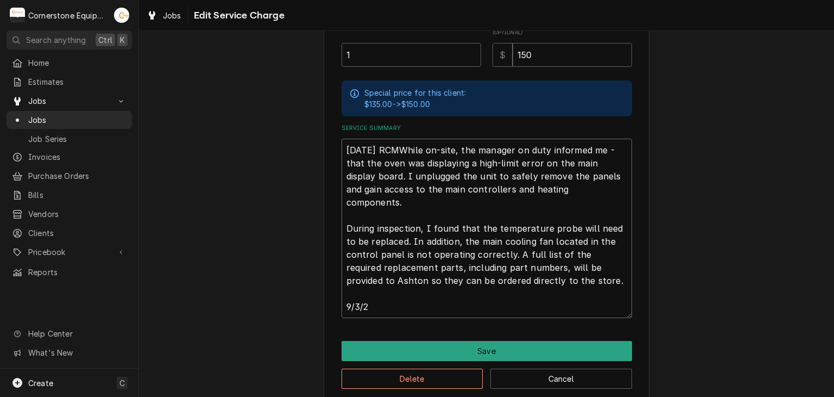
type textarea "09/3/25 RCMWhile on-site, the manager on duty informed me -that the oven was di…"
type textarea "x"
type textarea "09/3/25 RCMWhile on-site, the manager on duty informed me -that the oven was di…"
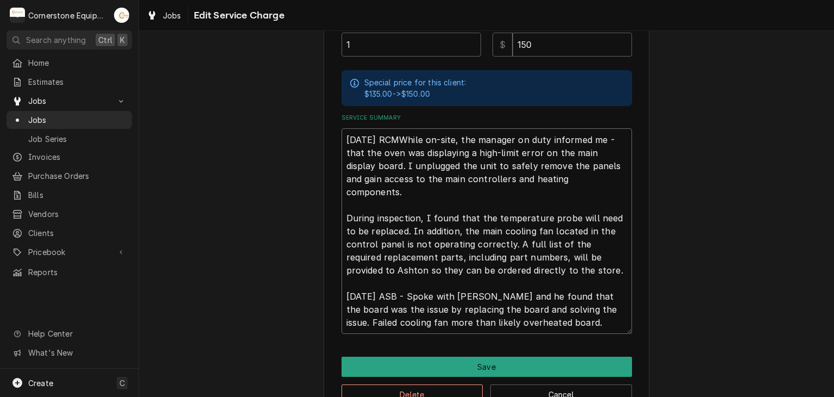
scroll to position [372, 0]
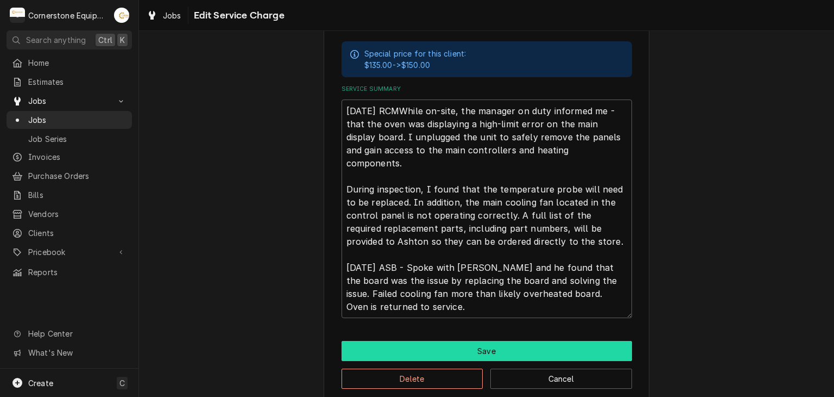
click at [417, 353] on button "Save" at bounding box center [487, 351] width 291 height 20
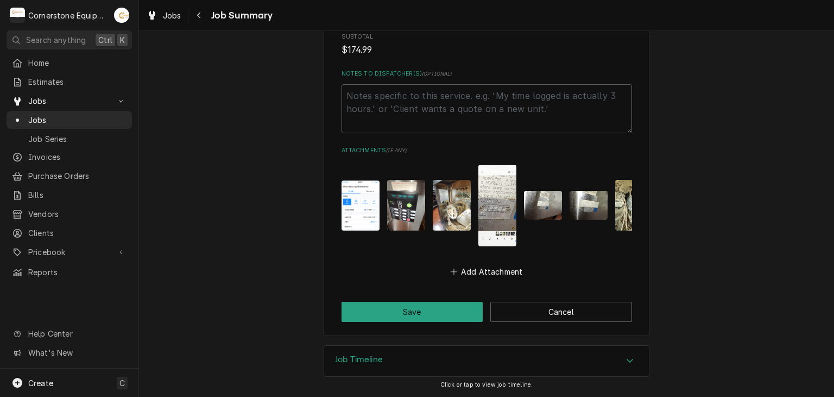
scroll to position [800, 0]
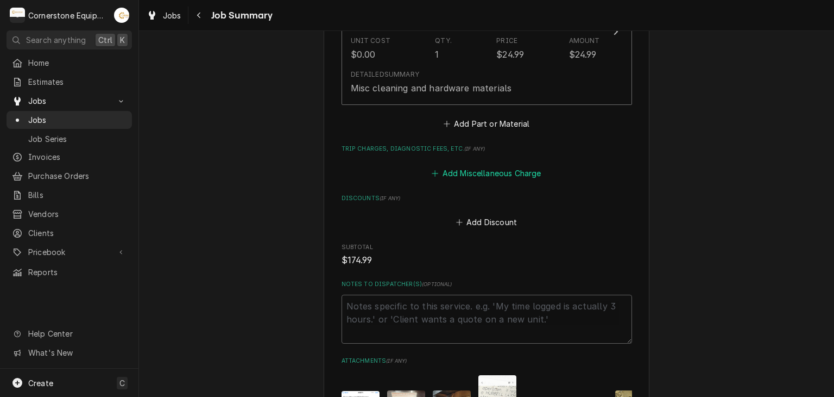
click at [491, 174] on button "Add Miscellaneous Charge" at bounding box center [486, 172] width 113 height 15
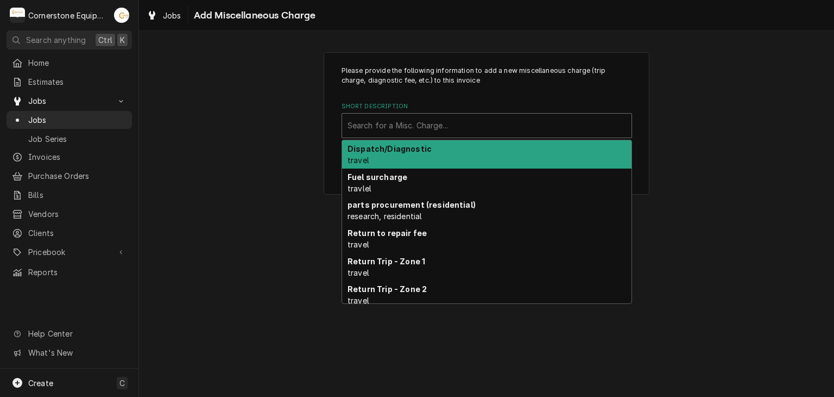
click at [463, 131] on div "Short Description" at bounding box center [487, 126] width 279 height 20
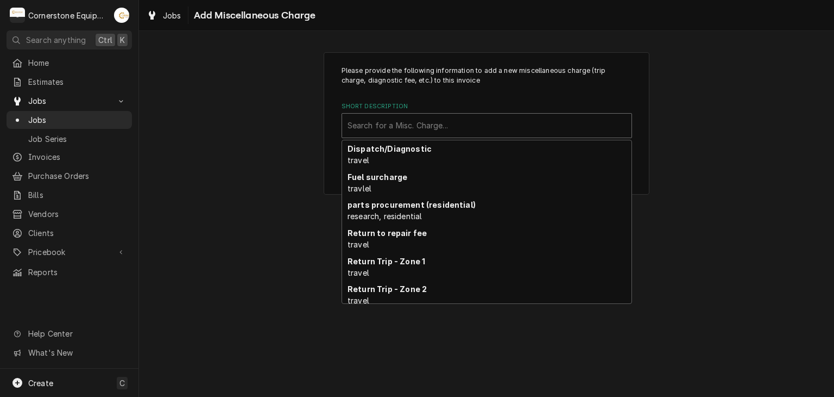
scroll to position [78, 0]
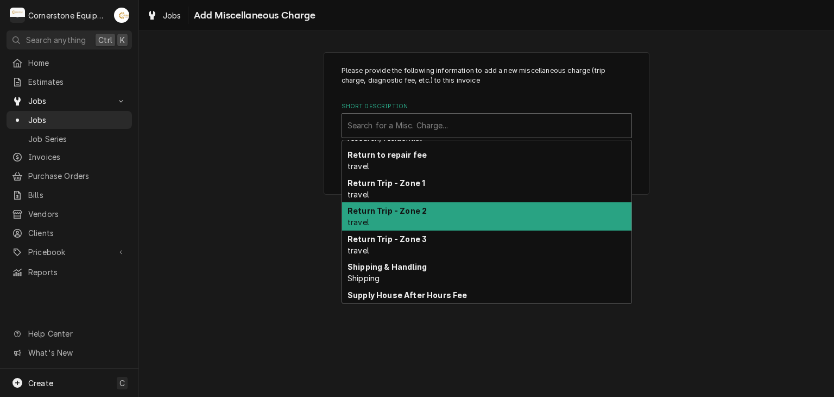
click at [281, 190] on div "Please provide the following information to add a new miscellaneous charge (tri…" at bounding box center [486, 123] width 695 height 162
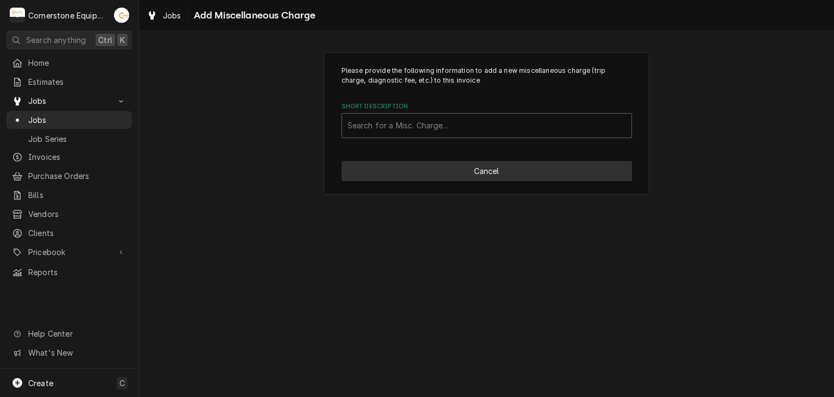
click at [436, 172] on button "Cancel" at bounding box center [487, 171] width 291 height 20
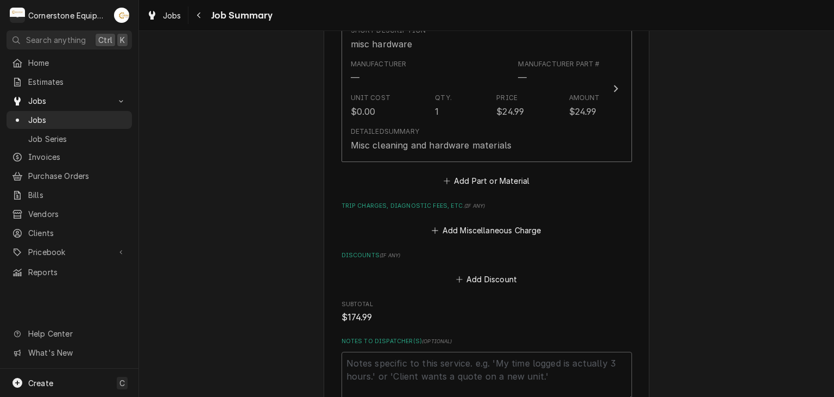
scroll to position [1017, 0]
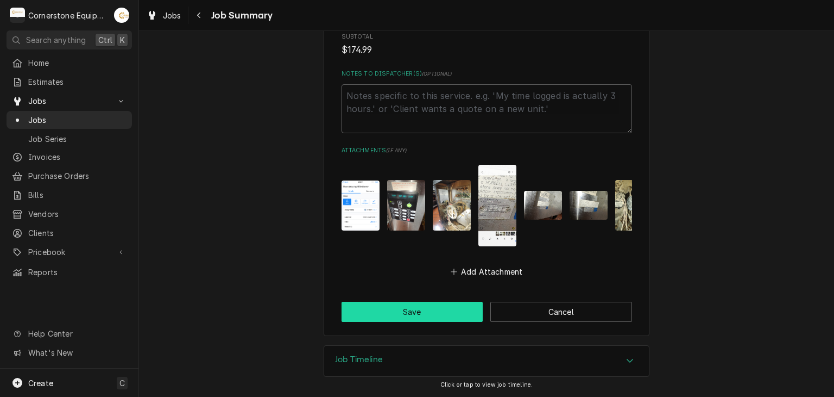
click at [449, 311] on button "Save" at bounding box center [413, 311] width 142 height 20
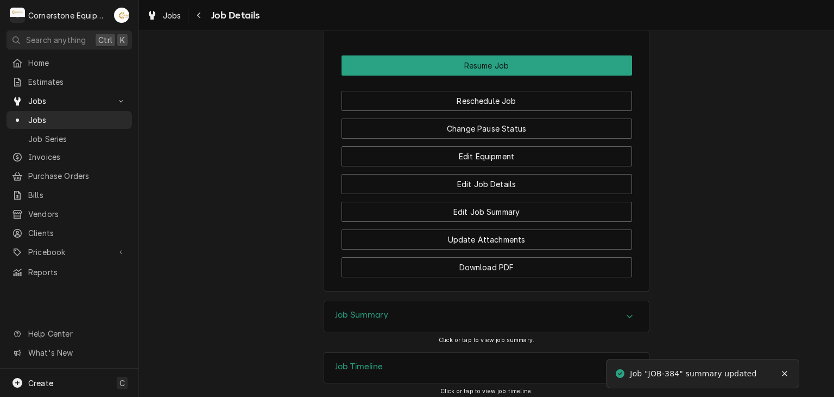
scroll to position [1062, 0]
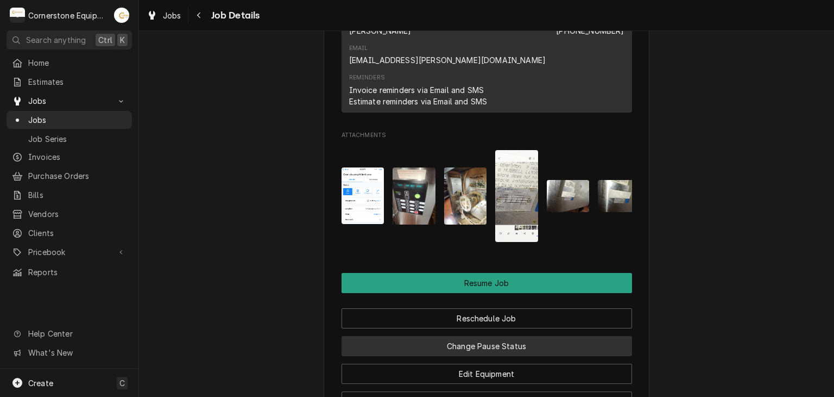
click at [475, 336] on button "Change Pause Status" at bounding box center [487, 346] width 291 height 20
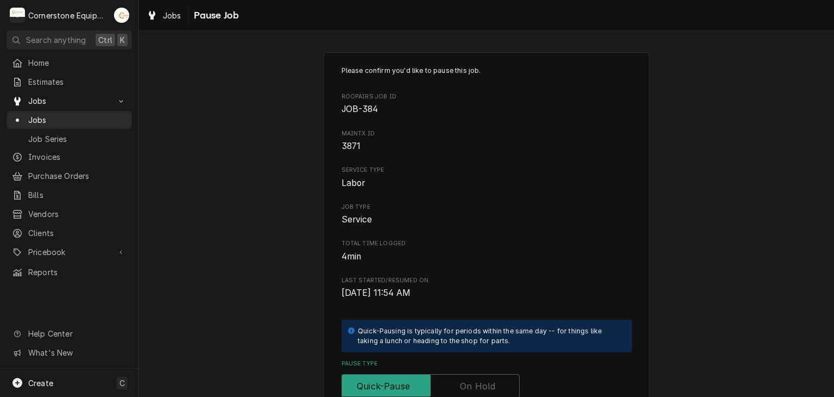
scroll to position [248, 0]
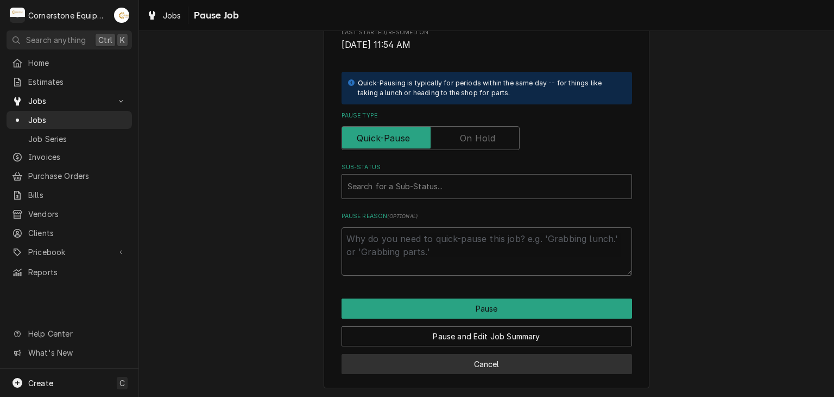
click at [490, 357] on button "Cancel" at bounding box center [487, 364] width 291 height 20
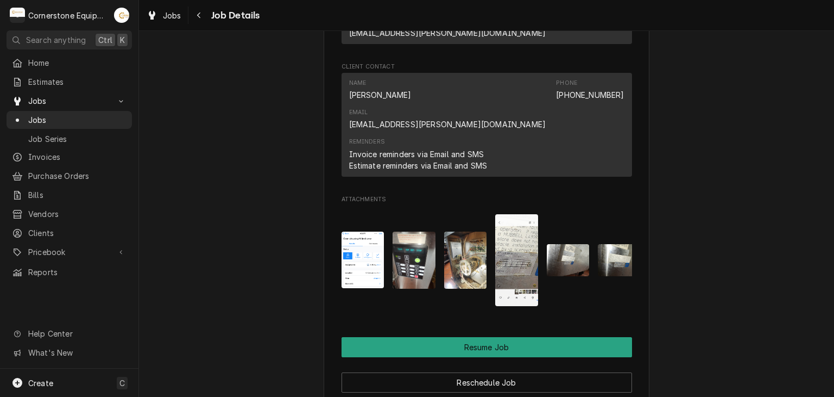
scroll to position [1062, 0]
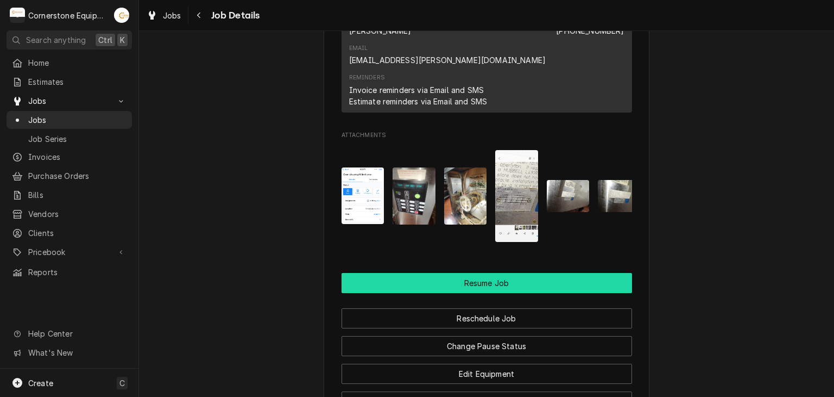
click at [490, 273] on button "Resume Job" at bounding box center [487, 283] width 291 height 20
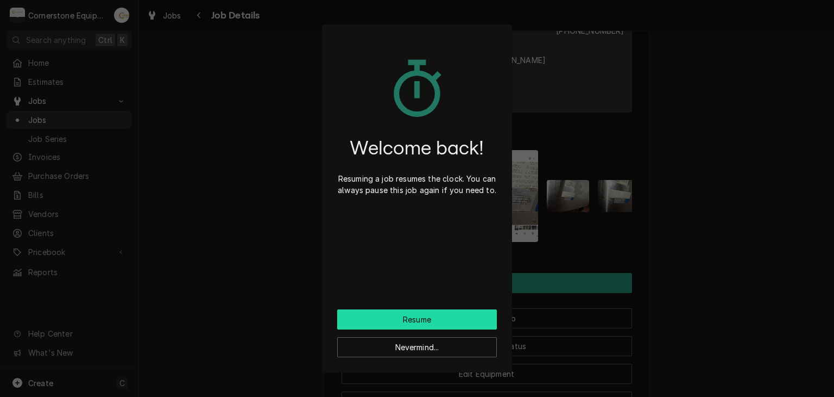
click at [442, 323] on button "Resume" at bounding box center [417, 319] width 160 height 20
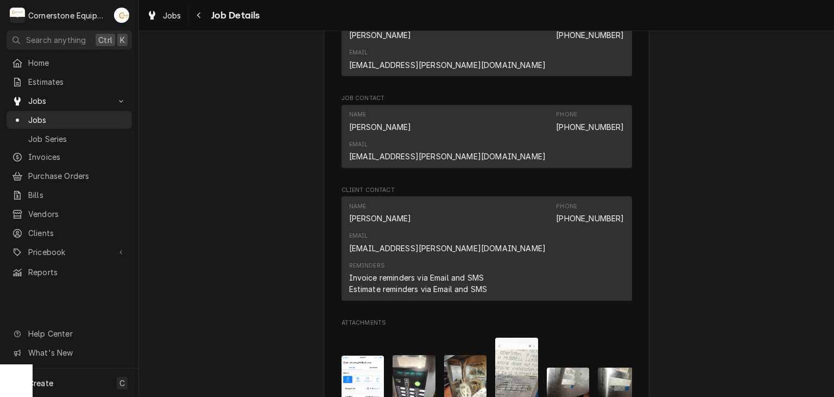
scroll to position [869, 0]
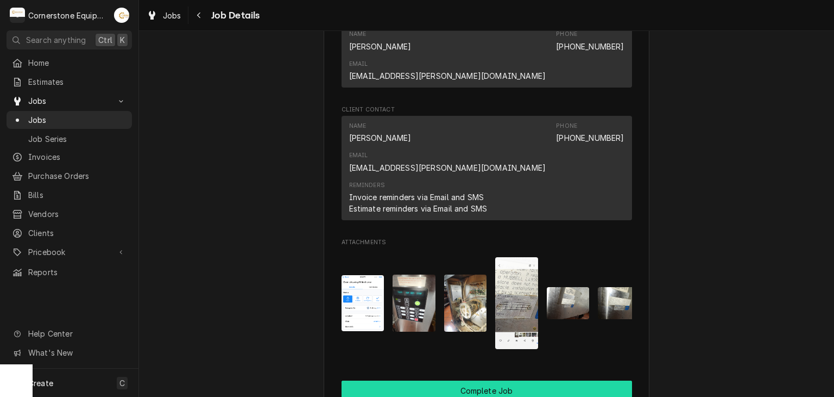
click at [447, 380] on button "Complete Job" at bounding box center [487, 390] width 291 height 20
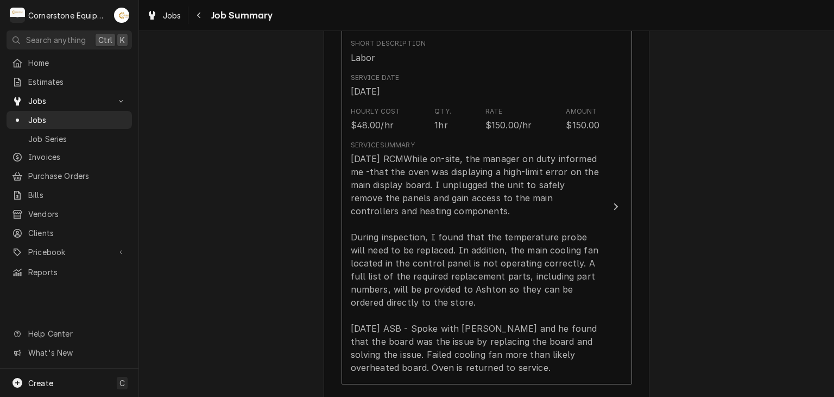
scroll to position [435, 0]
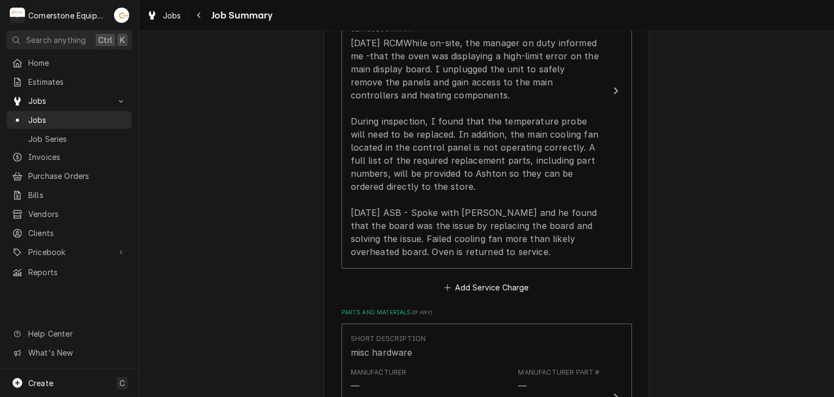
click at [300, 275] on div "Hill Management - [PERSON_NAME] [STREET_ADDRESS] Please provide a summary of th…" at bounding box center [486, 264] width 695 height 1312
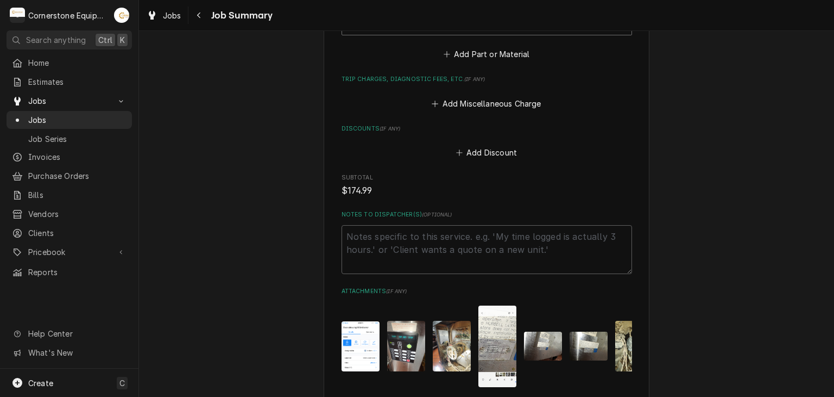
scroll to position [1017, 0]
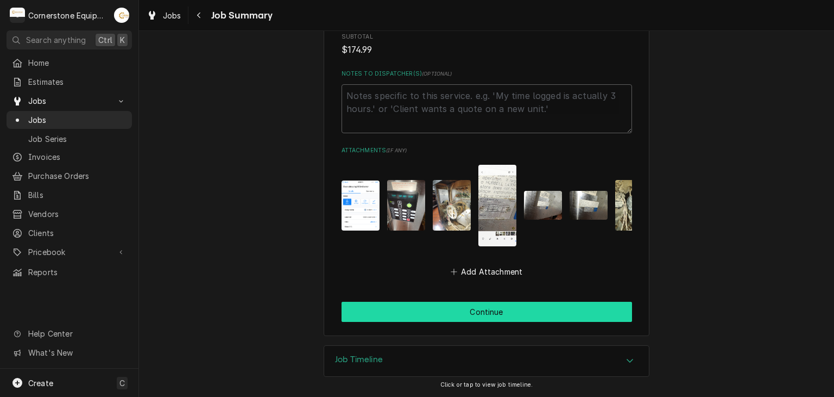
click at [426, 316] on button "Continue" at bounding box center [487, 311] width 291 height 20
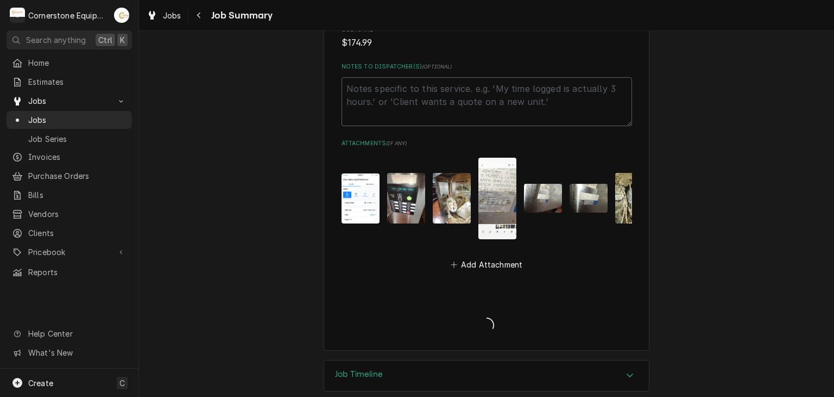
type textarea "x"
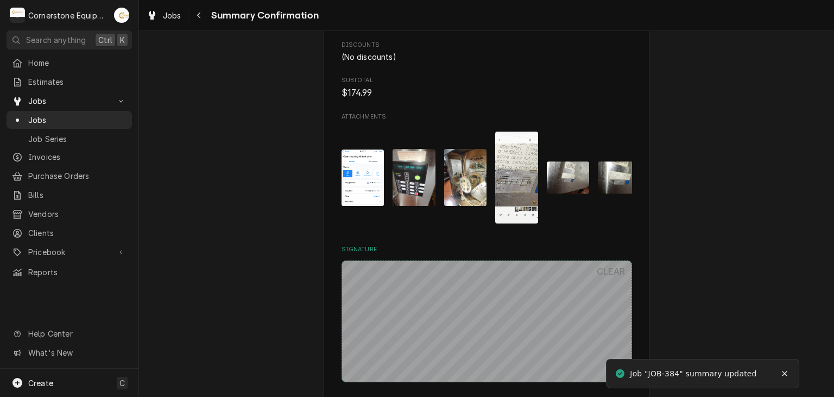
scroll to position [1005, 0]
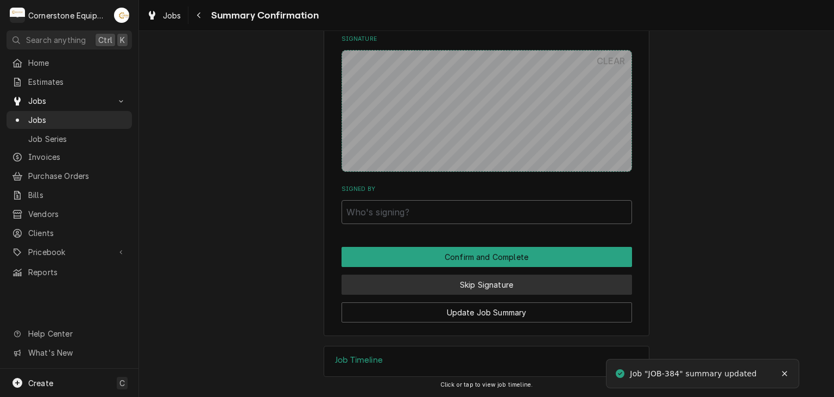
click at [434, 287] on button "Skip Signature" at bounding box center [487, 284] width 291 height 20
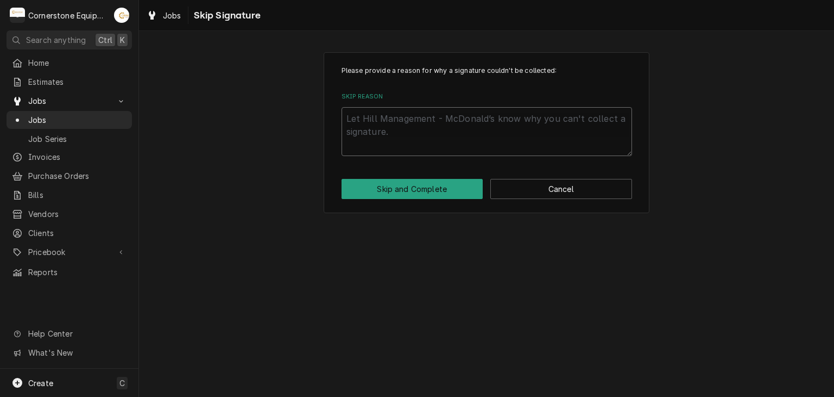
click at [430, 140] on textarea "Skip Reason" at bounding box center [487, 131] width 291 height 49
type textarea "x"
type textarea "A"
type textarea "x"
type textarea "An"
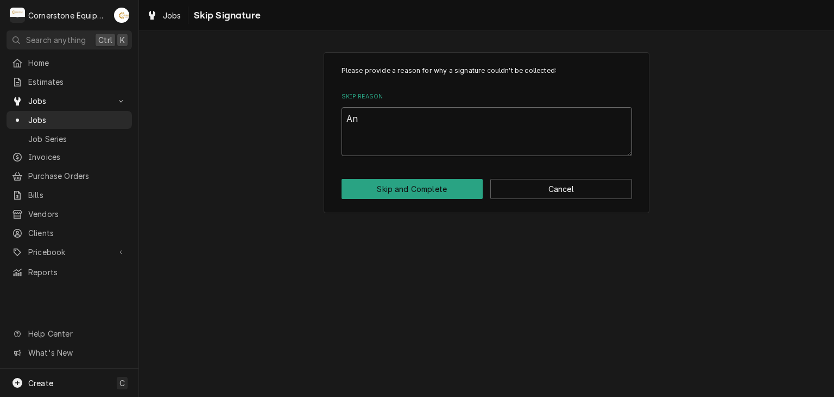
type textarea "x"
type textarea "And"
type textarea "x"
type textarea "Andr"
type textarea "x"
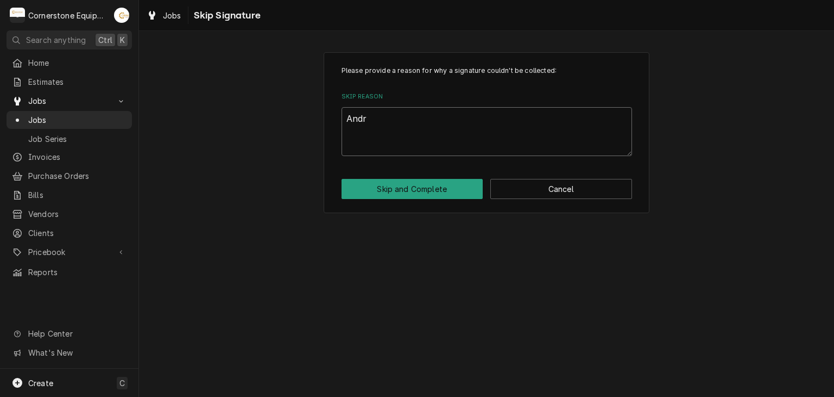
type textarea "[PERSON_NAME]"
type textarea "x"
type textarea "[PERSON_NAME]"
type textarea "x"
type textarea "[PERSON_NAME]"
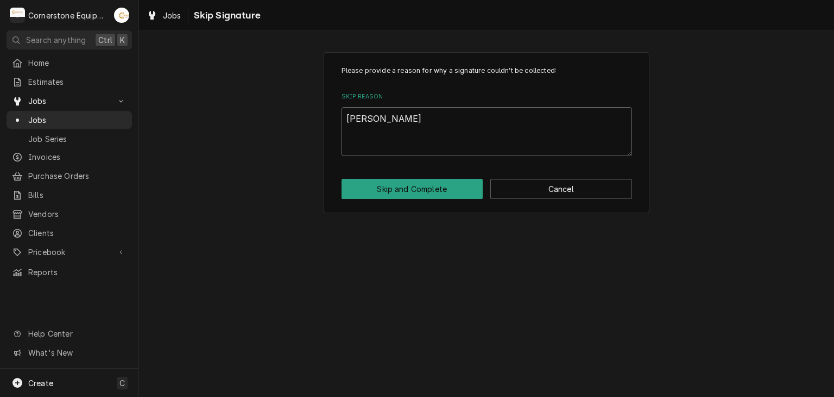
type textarea "x"
type textarea "[PERSON_NAME]"
type textarea "x"
type textarea "[PERSON_NAME]"
type textarea "x"
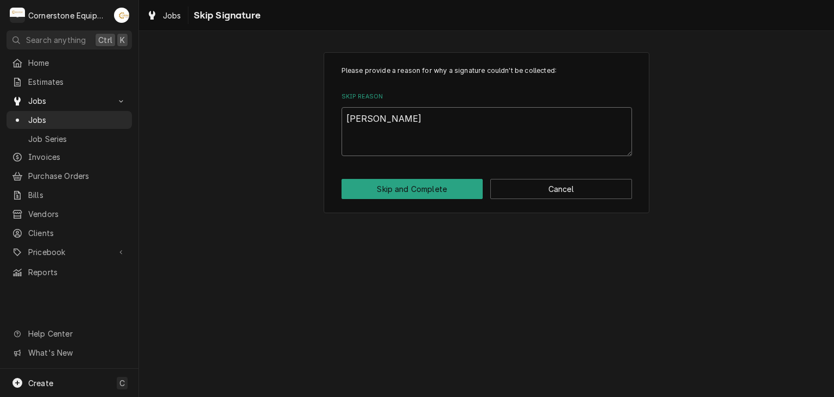
type textarea "[PERSON_NAME] App"
type textarea "x"
type textarea "[PERSON_NAME]"
type textarea "x"
type textarea "[PERSON_NAME]"
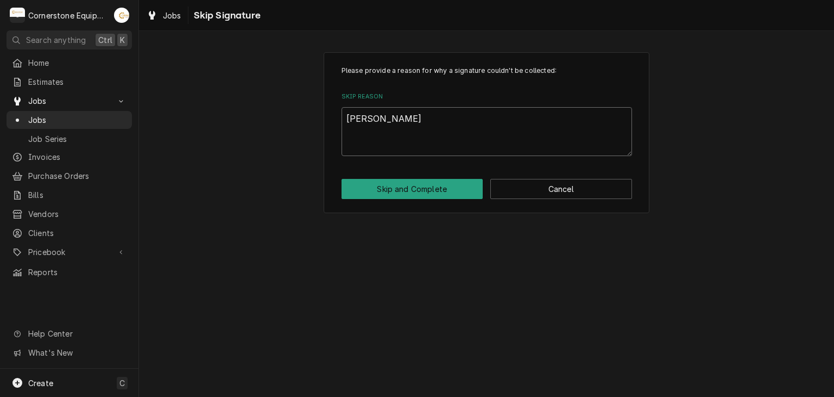
type textarea "x"
type textarea "[PERSON_NAME]"
type textarea "x"
type textarea "[PERSON_NAME]"
type textarea "x"
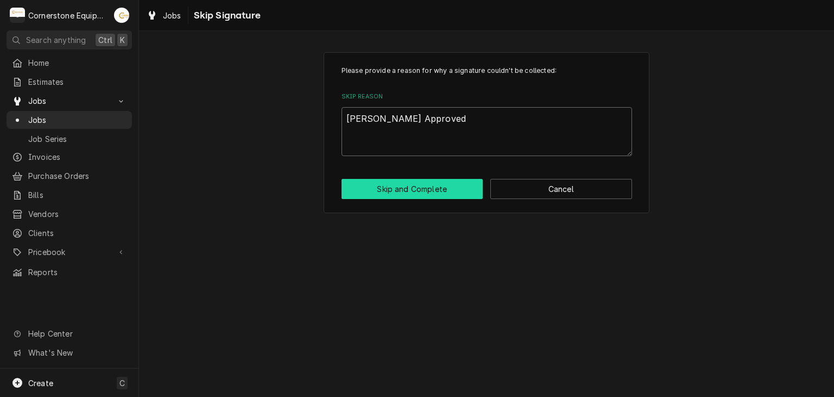
type textarea "[PERSON_NAME] Approved"
click at [445, 179] on button "Skip and Complete" at bounding box center [413, 189] width 142 height 20
type textarea "x"
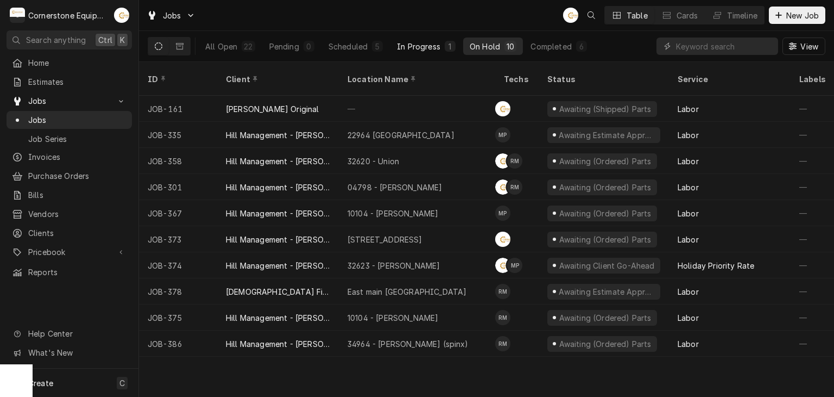
click at [445, 48] on div "1" at bounding box center [450, 46] width 11 height 11
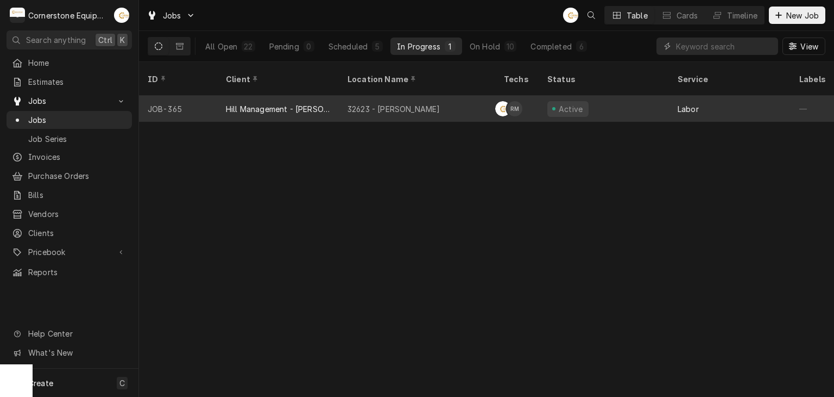
click at [430, 96] on div "32623 - Taylors" at bounding box center [417, 109] width 156 height 26
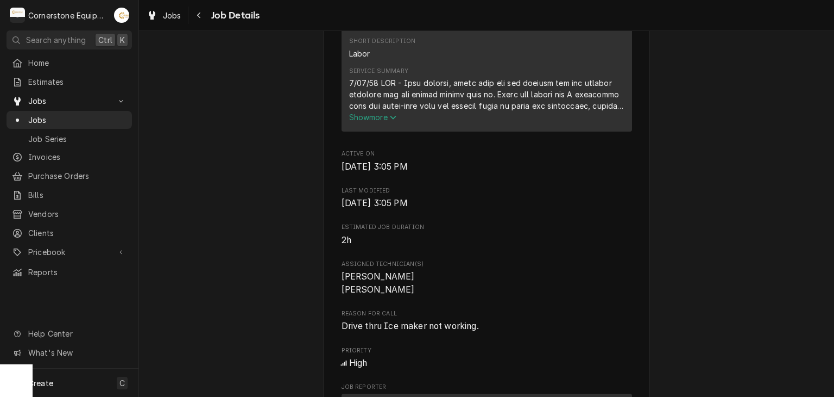
scroll to position [869, 0]
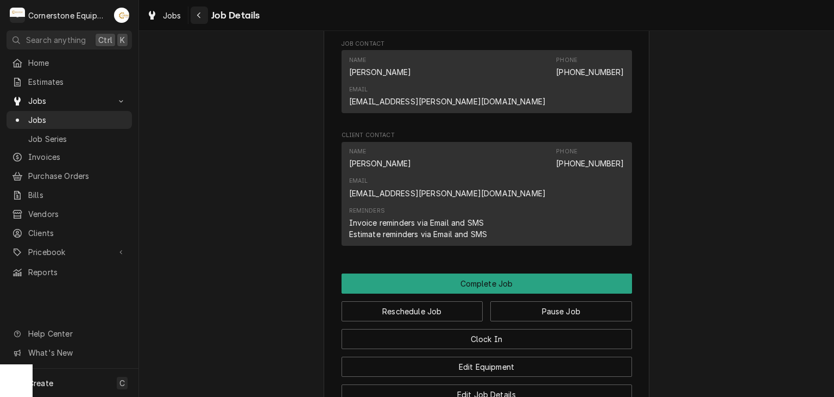
click at [198, 11] on div "Navigate back" at bounding box center [199, 15] width 11 height 11
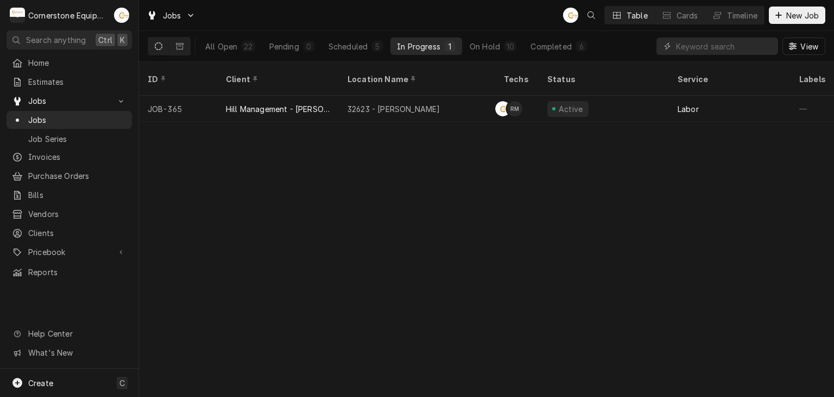
click at [462, 42] on button "In Progress 1" at bounding box center [427, 45] width 72 height 17
click at [469, 41] on button "On Hold 10" at bounding box center [493, 45] width 60 height 17
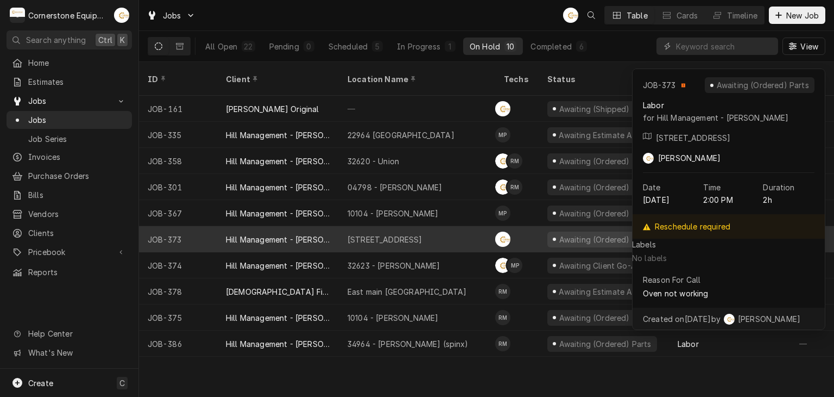
click at [318, 234] on div "Hill Management - [PERSON_NAME]" at bounding box center [278, 239] width 104 height 11
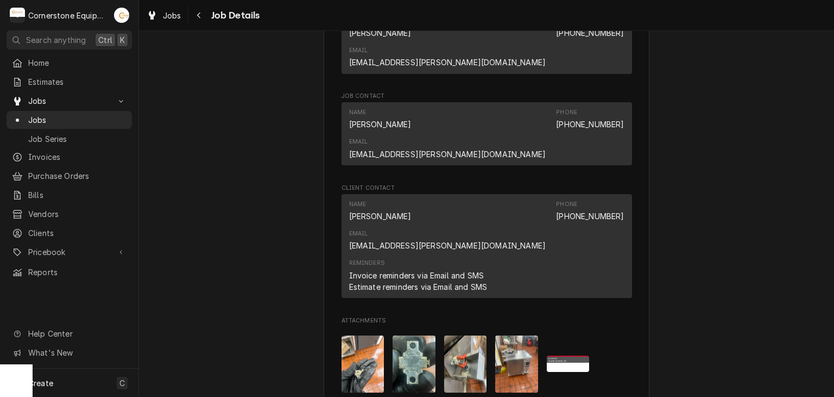
scroll to position [822, 0]
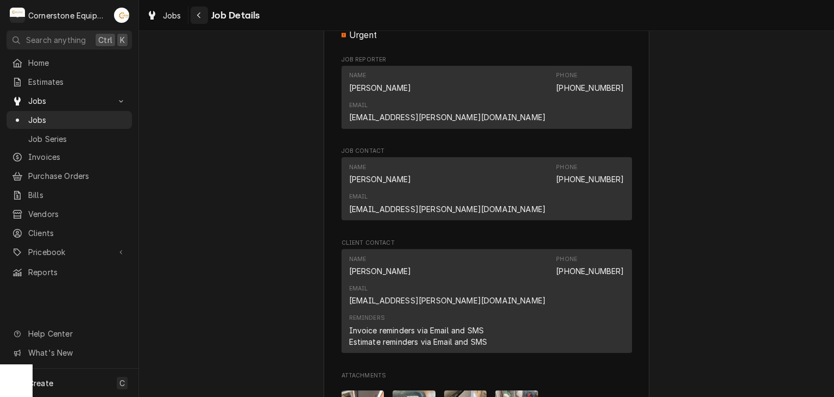
click at [202, 22] on button "Navigate back" at bounding box center [199, 15] width 17 height 17
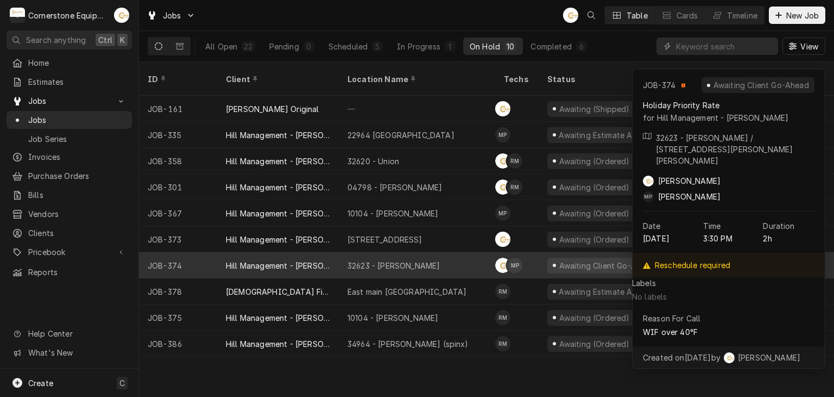
click at [444, 252] on div "32623 - Taylors" at bounding box center [417, 265] width 156 height 26
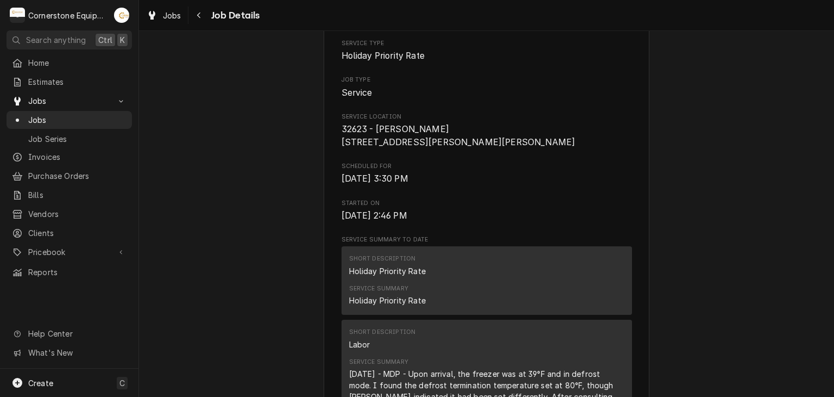
scroll to position [435, 0]
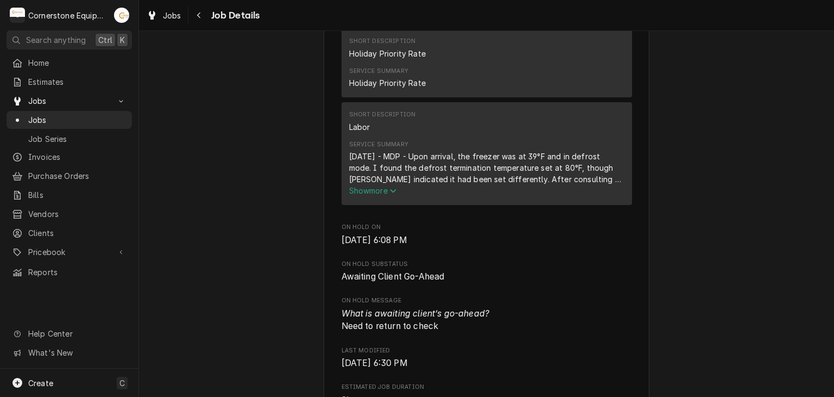
click at [385, 195] on span "Show more" at bounding box center [373, 190] width 48 height 9
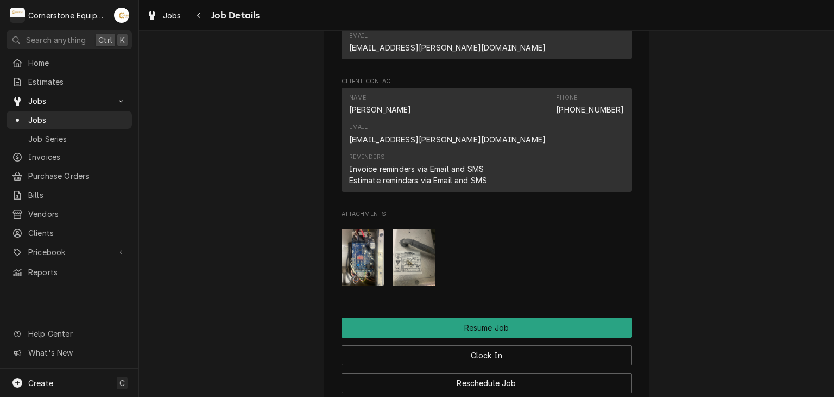
scroll to position [1304, 0]
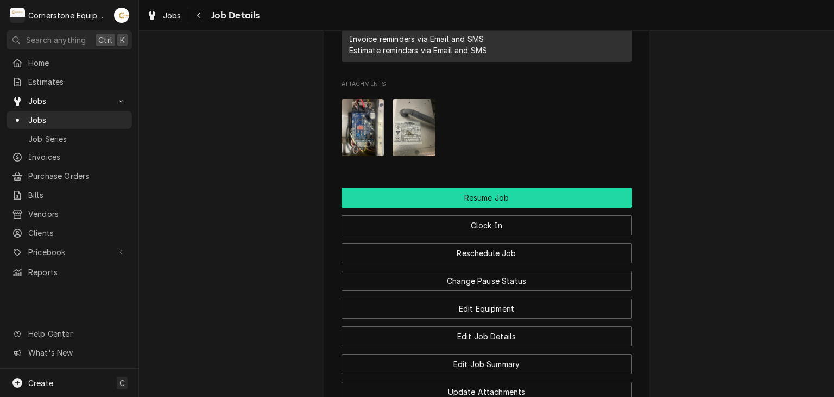
click at [424, 187] on button "Resume Job" at bounding box center [487, 197] width 291 height 20
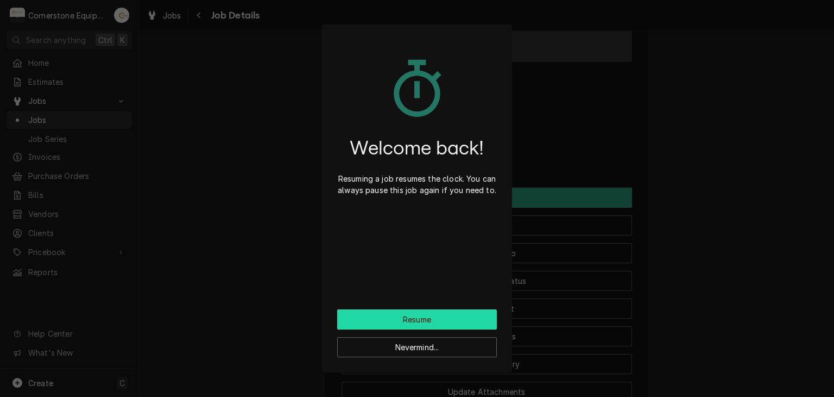
click at [426, 312] on button "Resume" at bounding box center [417, 319] width 160 height 20
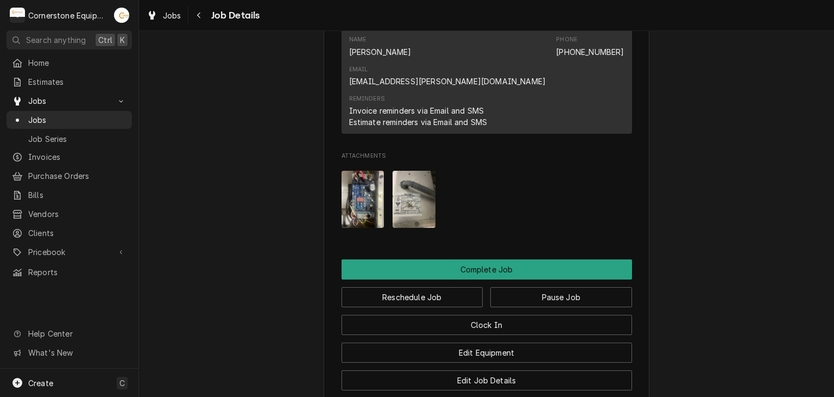
scroll to position [1230, 0]
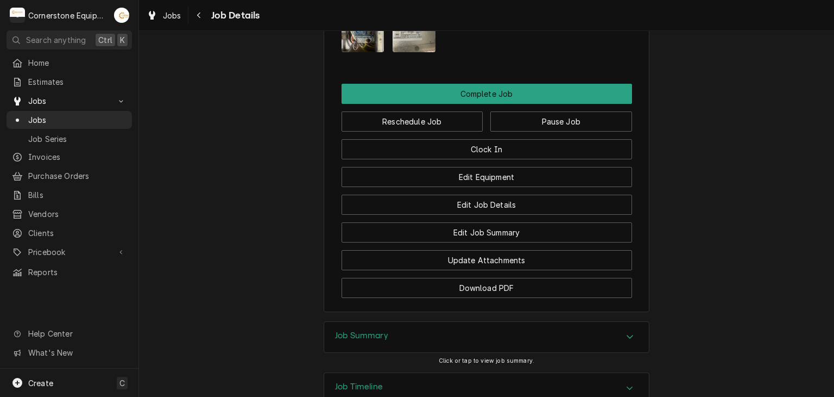
click at [424, 322] on div "Job Summary" at bounding box center [486, 337] width 325 height 30
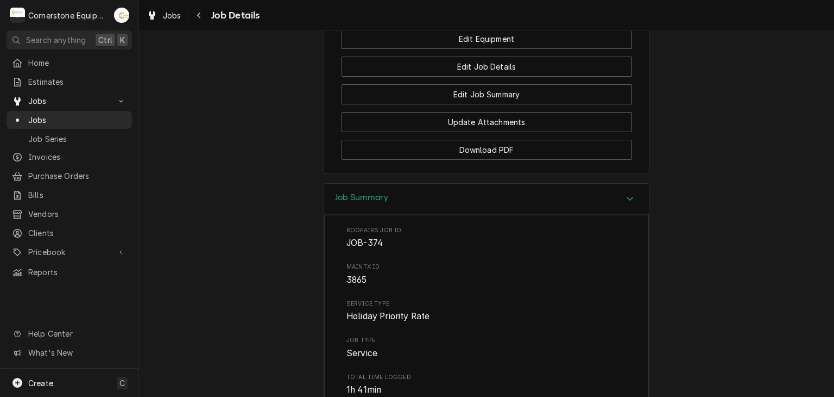
scroll to position [1150, 0]
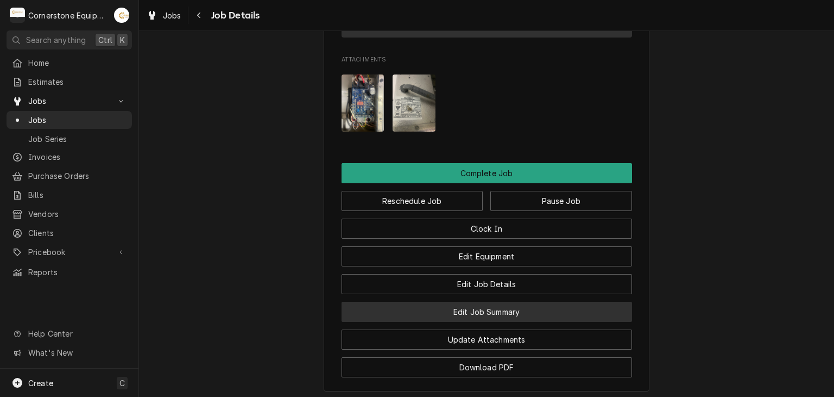
click at [485, 301] on button "Edit Job Summary" at bounding box center [487, 311] width 291 height 20
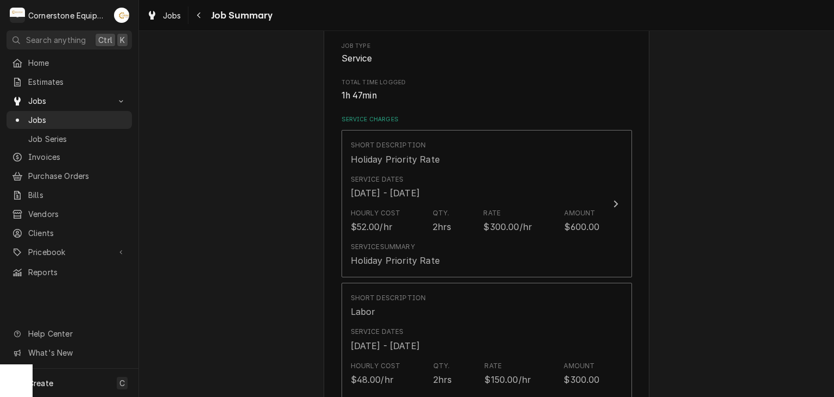
scroll to position [435, 0]
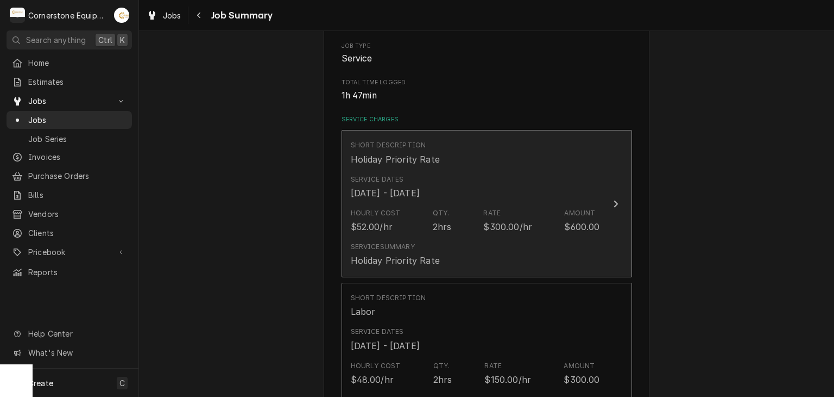
click at [489, 232] on div "$300.00/hr" at bounding box center [507, 226] width 49 height 13
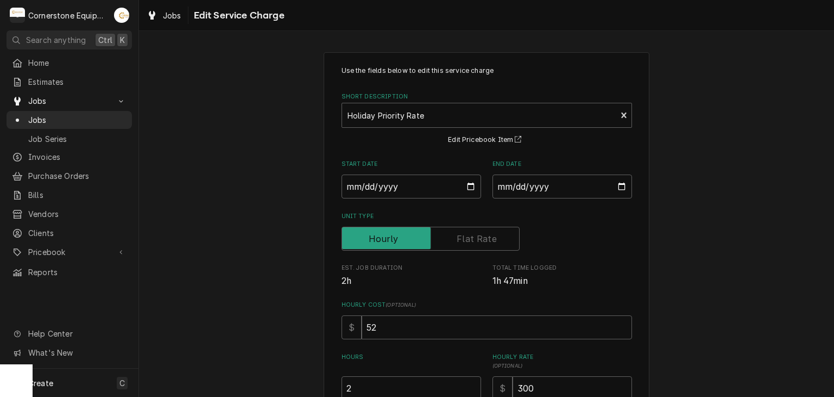
scroll to position [216, 0]
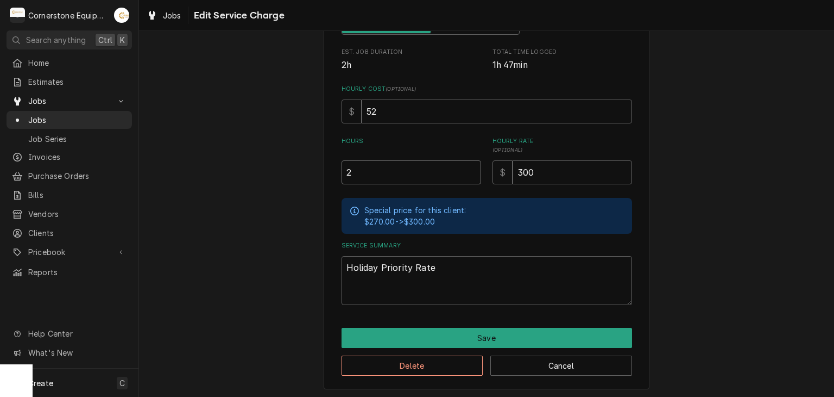
click at [410, 181] on input "2" at bounding box center [412, 172] width 140 height 24
type textarea "x"
click at [395, 177] on input "Hours" at bounding box center [412, 172] width 140 height 24
type textarea "x"
type input "1"
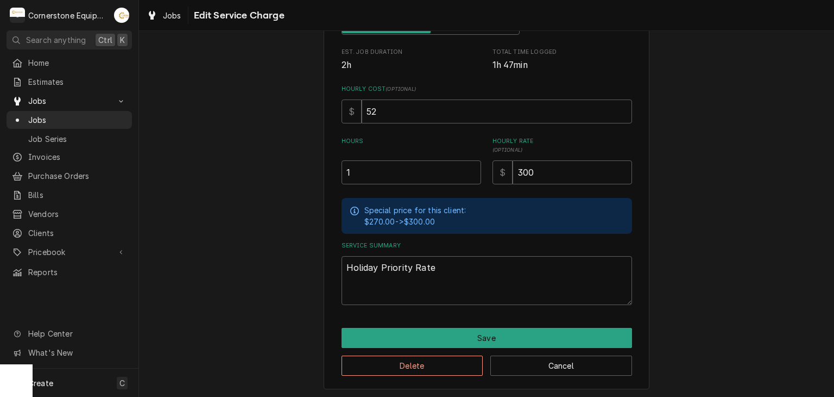
click at [499, 305] on div "Use the fields below to edit this service charge Short Description Holiday Prio…" at bounding box center [487, 113] width 326 height 553
click at [492, 290] on textarea "Holiday Priority Rate" at bounding box center [487, 280] width 291 height 49
type textarea "x"
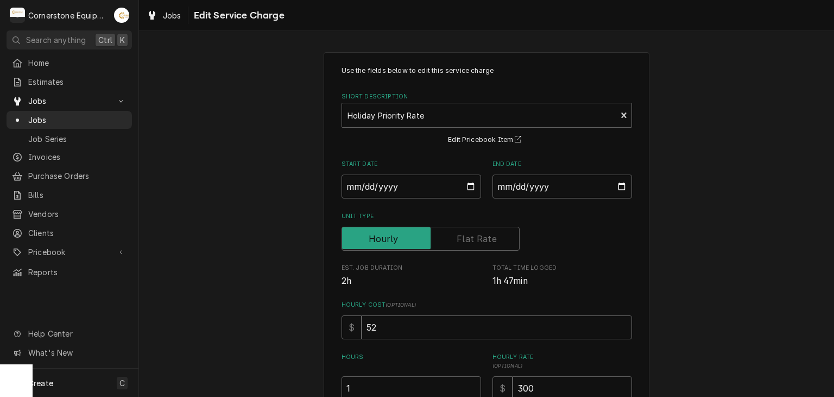
type textarea "Holiday Priority Rate"
click at [189, 203] on div "Use the fields below to edit this service charge Short Description Holiday Prio…" at bounding box center [486, 328] width 695 height 572
click at [220, 191] on div "Use the fields below to edit this service charge Short Description Holiday Prio…" at bounding box center [486, 328] width 695 height 572
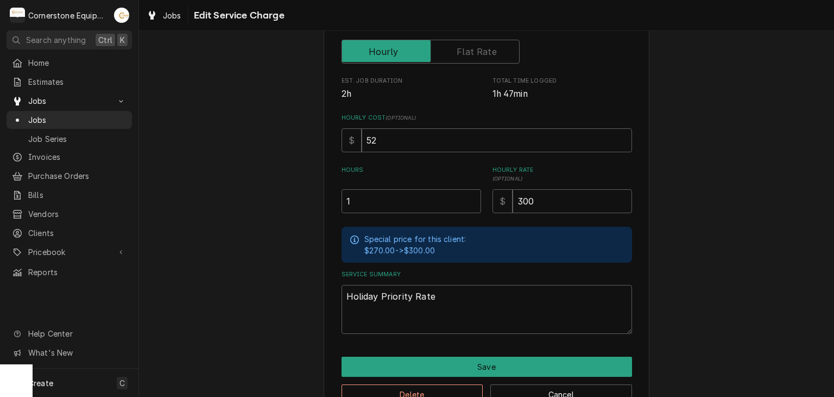
scroll to position [216, 0]
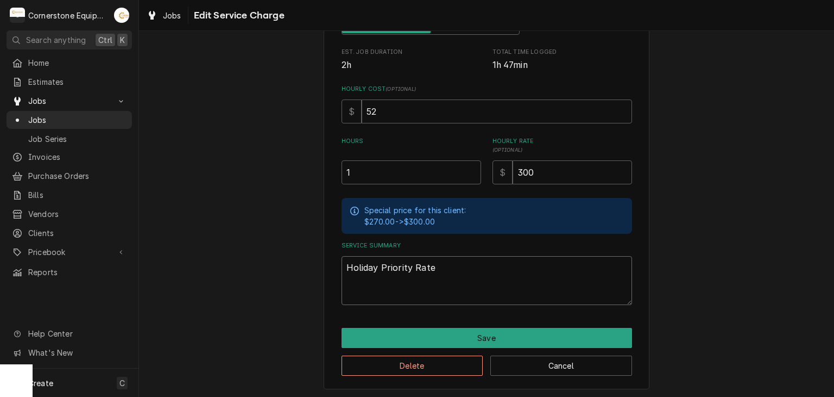
click at [428, 284] on textarea "Holiday Priority Rate" at bounding box center [487, 280] width 291 height 49
type textarea "x"
type textarea "Holiday Priority Rate 9"
type textarea "x"
type textarea "Holiday Priority Rate 9/"
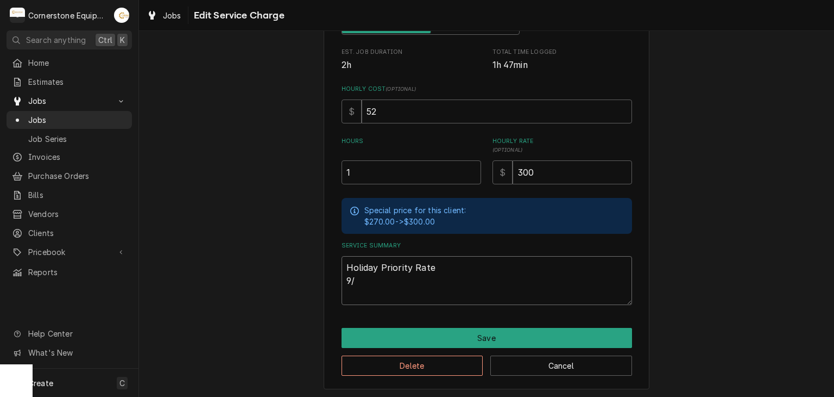
type textarea "x"
type textarea "Holiday Priority Rate 9/1"
type textarea "x"
type textarea "Holiday Priority Rate 9/1/"
type textarea "x"
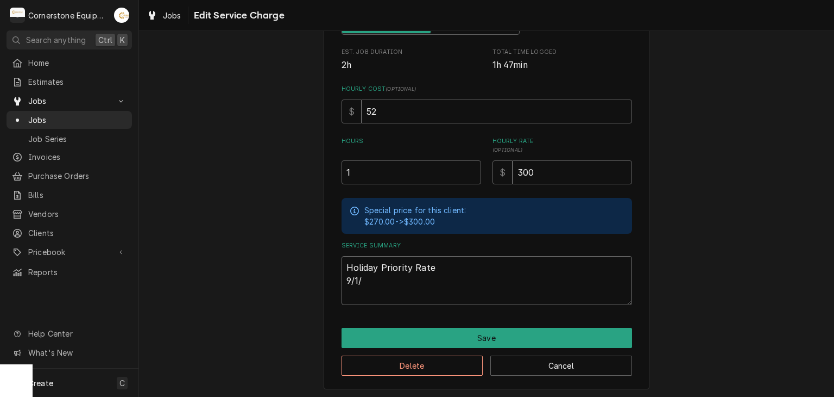
type textarea "Holiday Priority Rate 9/1/2"
type textarea "x"
type textarea "Holiday Priority Rate 9/1/25"
type textarea "x"
type textarea "Holiday Priority Rate 9/1/25"
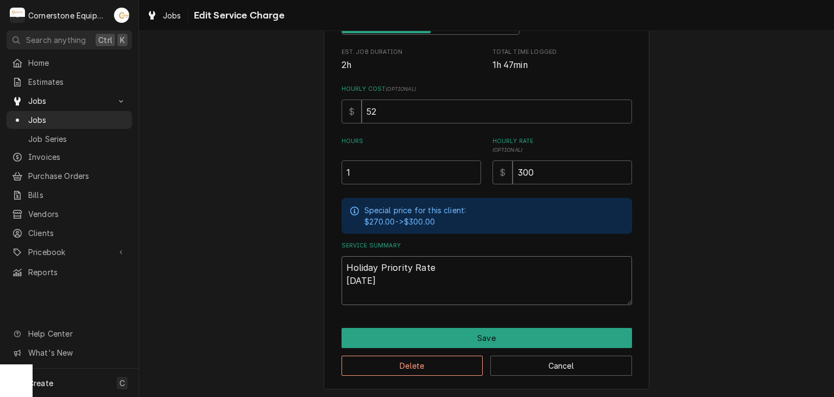
type textarea "x"
type textarea "Holiday Priority Rate 9/1/25 S"
type textarea "x"
type textarea "Holiday Priority Rate 9/1/25 SA"
type textarea "x"
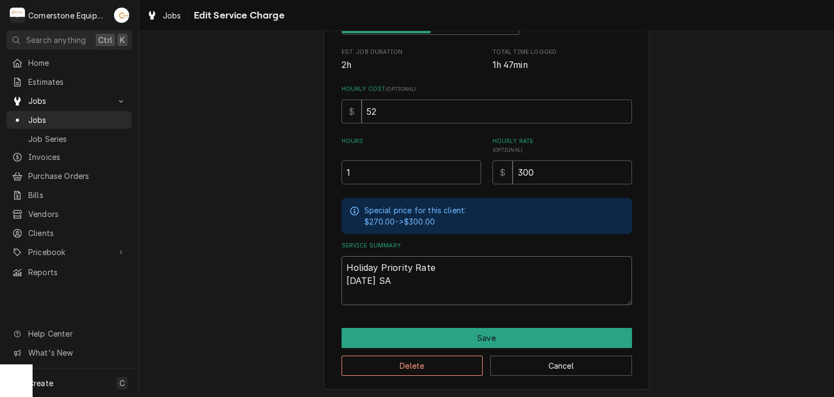
type textarea "Holiday Priority Rate 9/1/25 S"
type textarea "x"
type textarea "Holiday Priority Rate 9/1/25"
type textarea "x"
type textarea "Holiday Priority Rate 9/1/25 A"
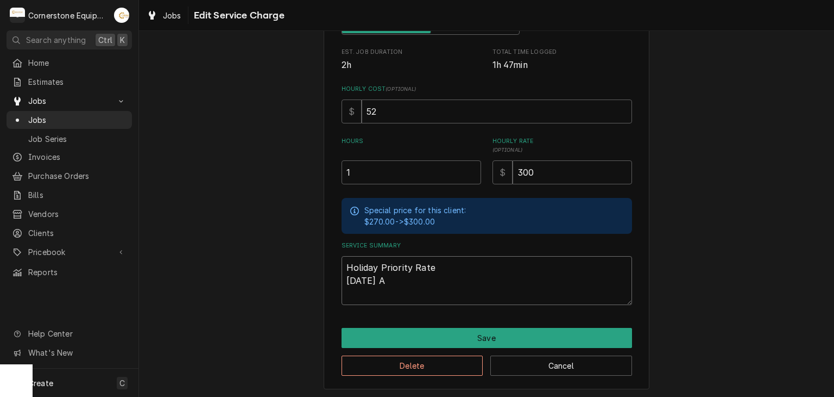
type textarea "x"
type textarea "Holiday Priority Rate 9/1/25 AS"
type textarea "x"
type textarea "Holiday Priority Rate 9/1/25 ASB"
type textarea "x"
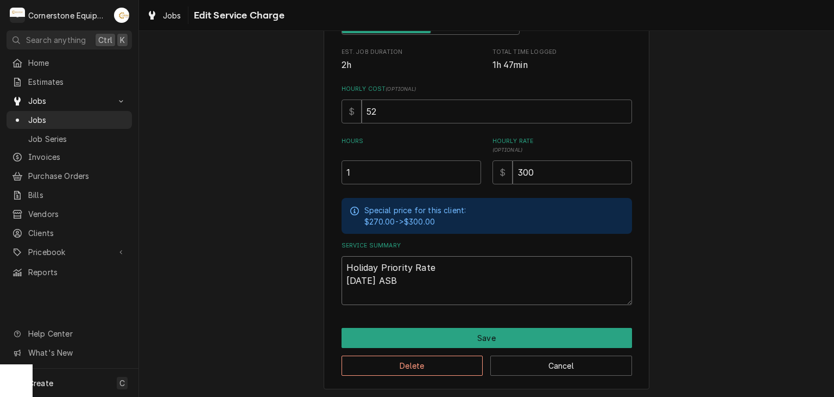
type textarea "Holiday Priority Rate 9/1/25 ASB"
type textarea "x"
type textarea "Holiday Priority Rate 9/1/25 ASB -"
type textarea "x"
type textarea "Holiday Priority Rate 9/1/25 ASB -"
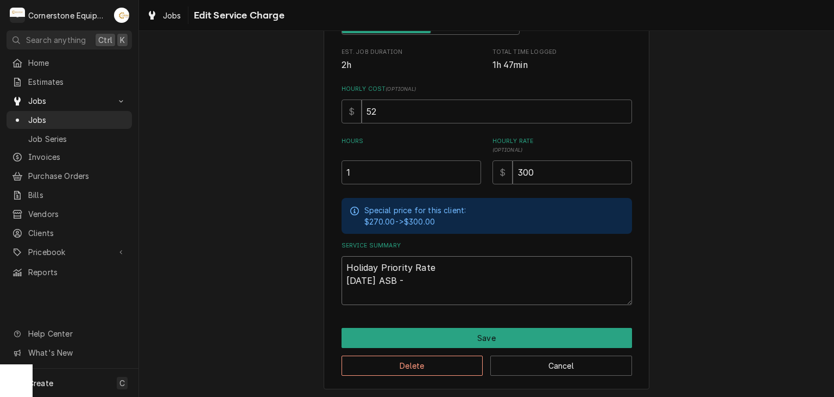
type textarea "x"
type textarea "Holiday Priority Rate 9/1/25 ASB - a"
type textarea "x"
type textarea "Holiday Priority Rate 9/1/25 ASB - ar"
type textarea "x"
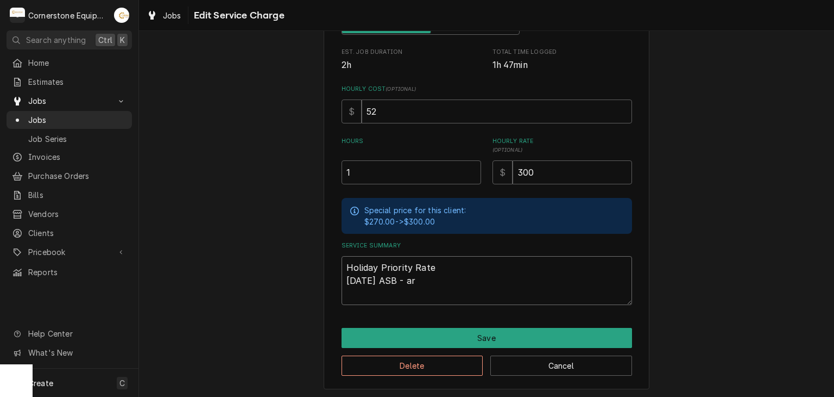
type textarea "Holiday Priority Rate 9/1/25 ASB - arr"
type textarea "x"
type textarea "Holiday Priority Rate 9/1/25 ASB - ar"
type textarea "x"
type textarea "Holiday Priority Rate 9/1/25 ASB - a"
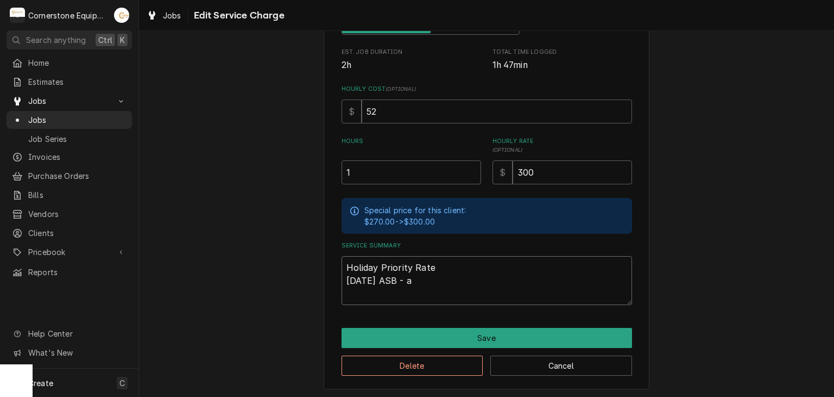
type textarea "x"
type textarea "Holiday Priority Rate 9/1/25 ASB -"
type textarea "x"
type textarea "Holiday Priority Rate 9/1/25 ASB - U"
type textarea "x"
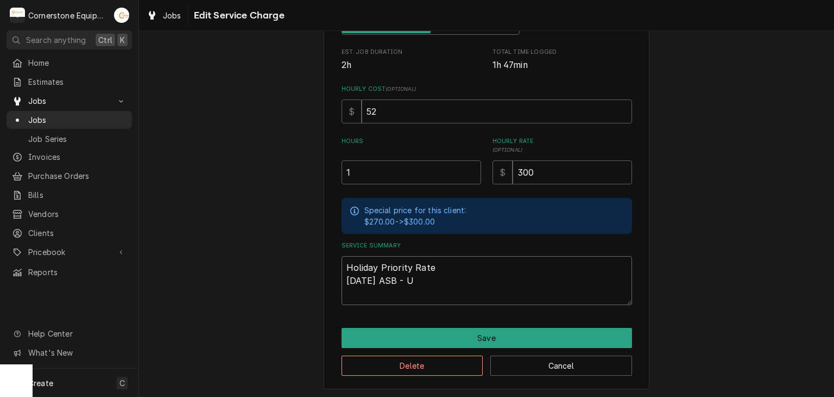
type textarea "Holiday Priority Rate 9/1/25 ASB - Up"
type textarea "x"
type textarea "Holiday Priority Rate 9/1/25 ASB - Upo"
type textarea "x"
type textarea "Holiday Priority Rate 9/1/25 ASB - Upon"
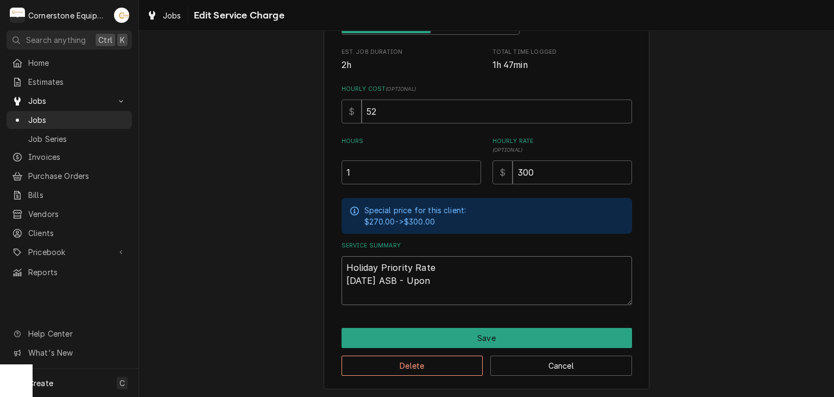
type textarea "x"
type textarea "Holiday Priority Rate 9/1/25 ASB - Upon"
type textarea "x"
type textarea "Holiday Priority Rate 9/1/25 ASB - Upon a"
type textarea "x"
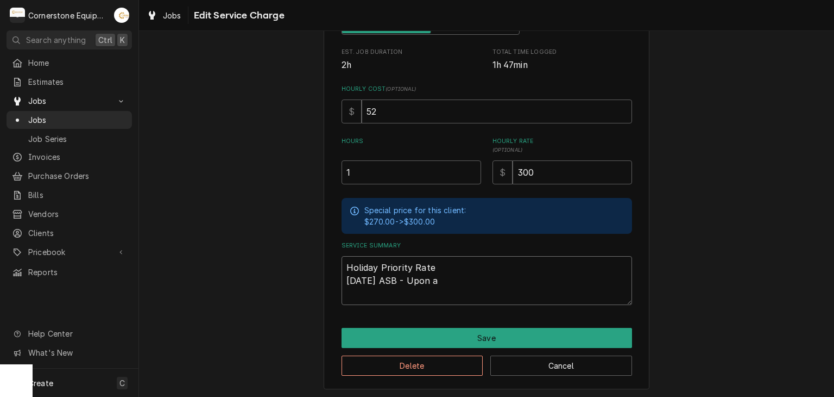
type textarea "Holiday Priority Rate 9/1/25 ASB - Upon ar"
type textarea "x"
type textarea "Holiday Priority Rate 9/1/25 ASB - Upon ari"
type textarea "x"
type textarea "Holiday Priority Rate 9/1/25 ASB - Upon arivv"
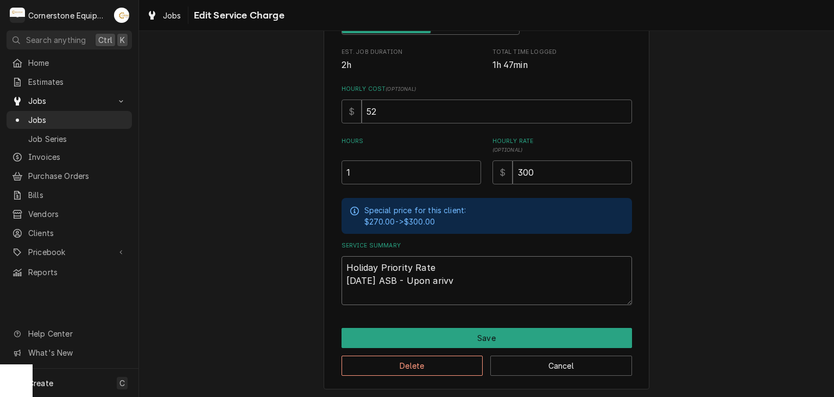
type textarea "x"
type textarea "Holiday Priority Rate 9/1/25 ASB - Upon arivva"
type textarea "x"
type textarea "Holiday Priority Rate 9/1/25 ASB - Upon arivval"
type textarea "x"
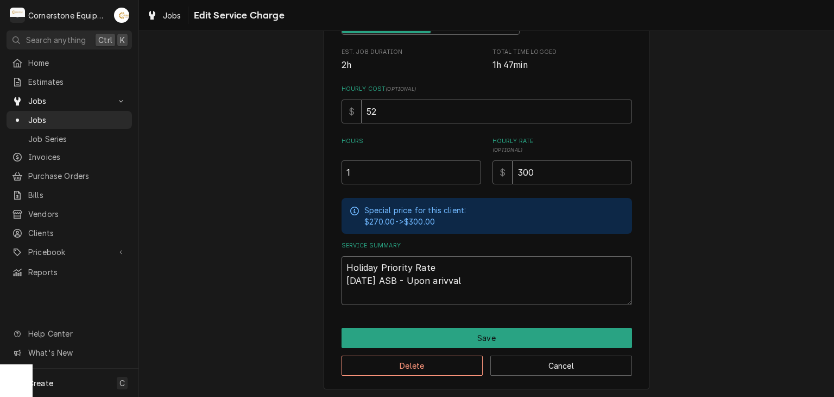
type textarea "Holiday Priority Rate 9/1/25 ASB - Upon arivva"
type textarea "x"
type textarea "Holiday Priority Rate 9/1/25 ASB - Upon arivv"
type textarea "x"
type textarea "Holiday Priority Rate 9/1/25 ASB - Upon ariv"
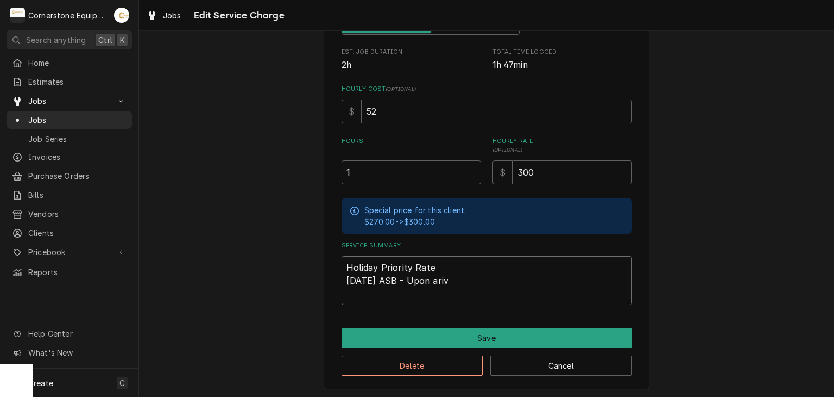
type textarea "x"
type textarea "Holiday Priority Rate 9/1/25 ASB - Upon ariva"
type textarea "x"
type textarea "Holiday Priority Rate 9/1/25 ASB - Upon arival"
type textarea "x"
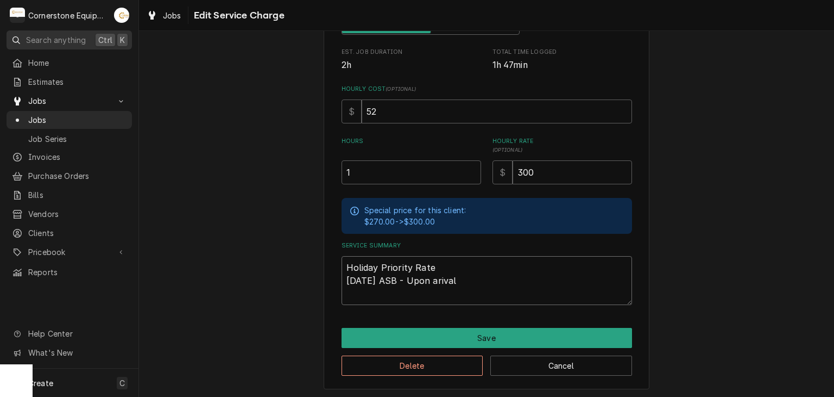
type textarea "Holiday Priority Rate 9/1/25 ASB - Upon ariva"
type textarea "x"
type textarea "Holiday Priority Rate 9/1/25 ASB - Upon ariv"
type textarea "x"
type textarea "Holiday Priority Rate 9/1/25 ASB - Upon ari"
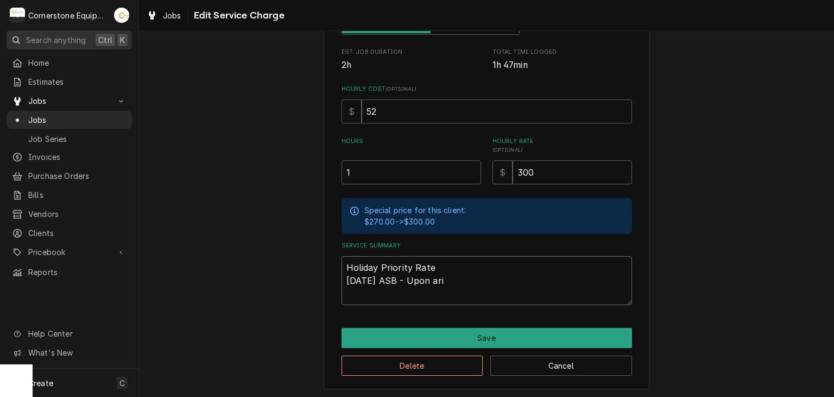
type textarea "x"
type textarea "Holiday Priority Rate 9/1/25 ASB - Upon ar"
type textarea "x"
type textarea "Holiday Priority Rate 9/1/25 ASB - Upon arr"
type textarea "x"
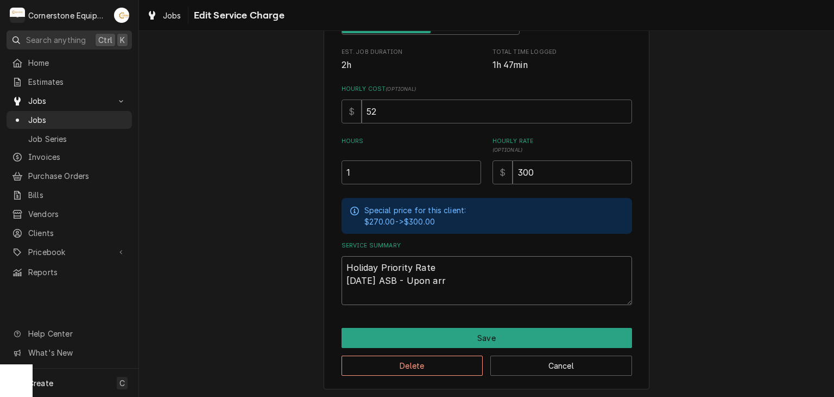
type textarea "Holiday Priority Rate 9/1/25 ASB - Upon arri"
type textarea "x"
type textarea "Holiday Priority Rate 9/1/25 ASB - Upon arriv"
type textarea "x"
type textarea "Holiday Priority Rate 9/1/25 ASB - Upon arriva"
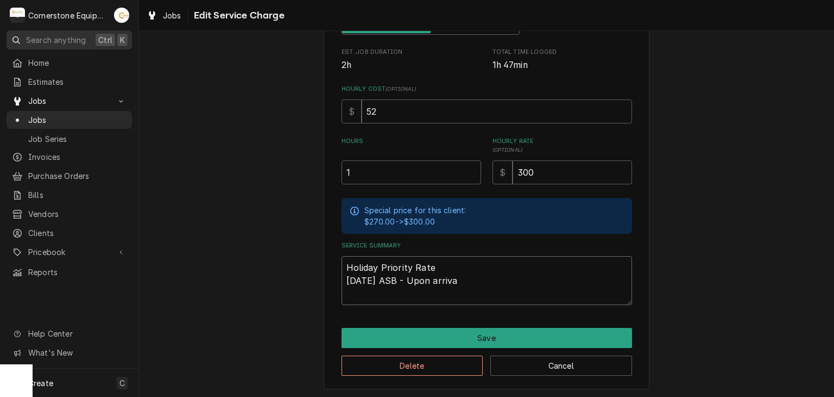
type textarea "x"
type textarea "Holiday Priority Rate 9/1/25 ASB - Upon arrival"
type textarea "x"
type textarea "Holiday Priority Rate 9/1/25 ASB - Upon arrival"
type textarea "x"
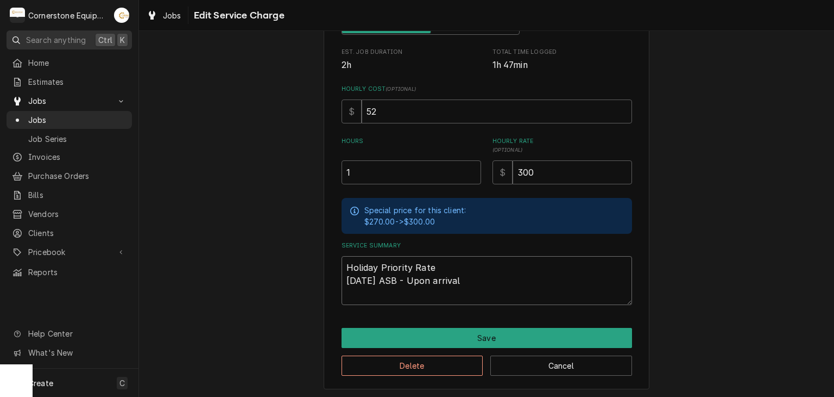
type textarea "Holiday Priority Rate 9/1/25 ASB - Upon arrival"
type textarea "x"
type textarea "Holiday Priority Rate 9/1/25 ASB - Upon arrival,"
type textarea "x"
type textarea "Holiday Priority Rate 9/1/25 ASB - Upon arrival,"
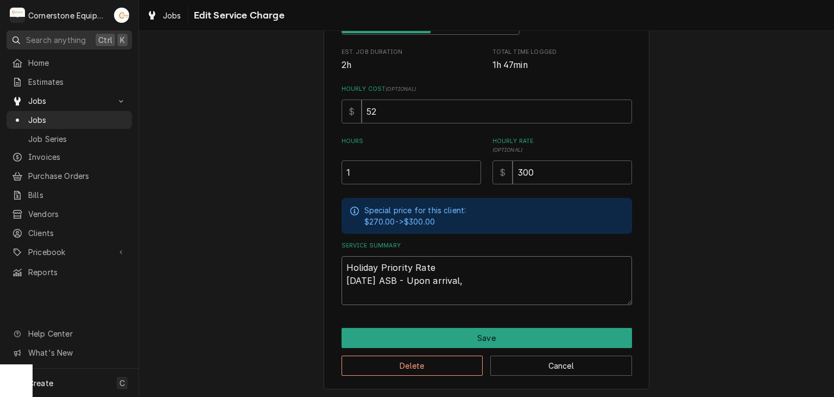
type textarea "x"
type textarea "Holiday Priority Rate 9/1/25 ASB - Upon arrival, f"
type textarea "x"
type textarea "Holiday Priority Rate 9/1/25 ASB - Upon arrival, fo"
type textarea "x"
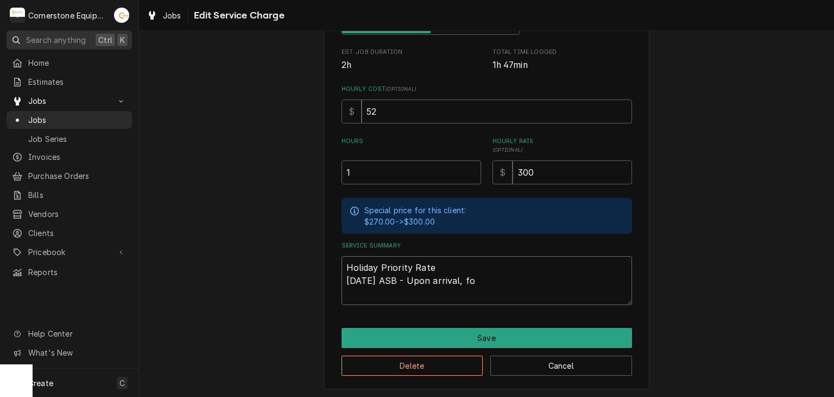
type textarea "Holiday Priority Rate 9/1/25 ASB - Upon arrival, fou"
type textarea "x"
type textarea "Holiday Priority Rate 9/1/25 ASB - Upon arrival, foun"
type textarea "x"
type textarea "Holiday Priority Rate 9/1/25 ASB - Upon arrival, found"
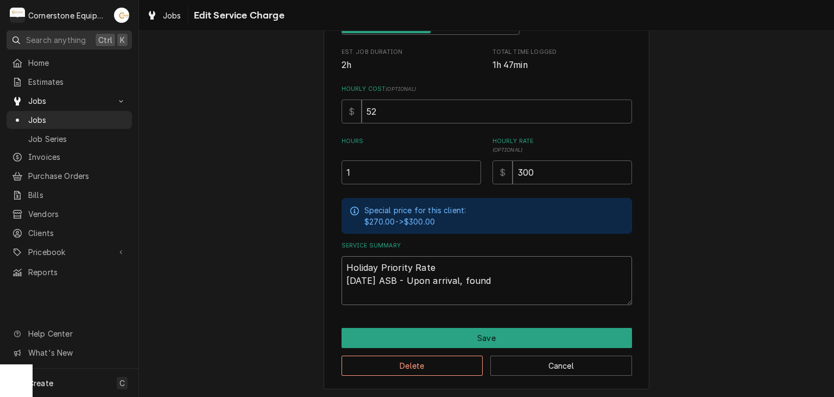
type textarea "x"
type textarea "Holiday Priority Rate 9/1/25 ASB - Upon arrival, found"
type textarea "x"
type textarea "Holiday Priority Rate 9/1/25 ASB - Upon arrival, found t"
type textarea "x"
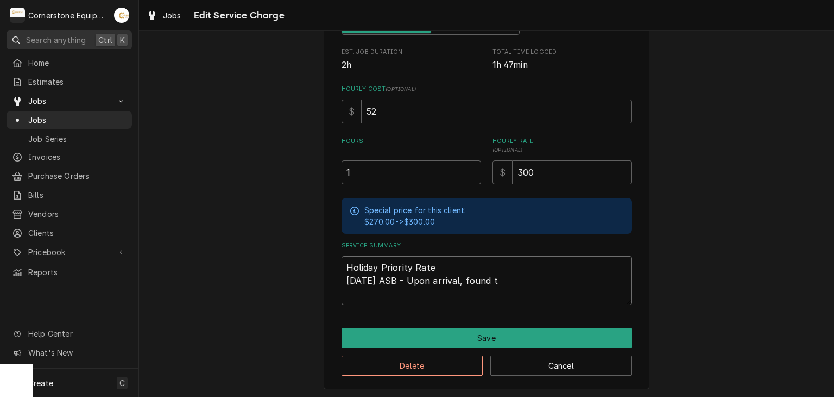
type textarea "Holiday Priority Rate 9/1/25 ASB - Upon arrival, found th"
type textarea "x"
type textarea "Holiday Priority Rate 9/1/25 ASB - Upon arrival, found tha"
type textarea "x"
type textarea "Holiday Priority Rate 9/1/25 ASB - Upon arrival, found that"
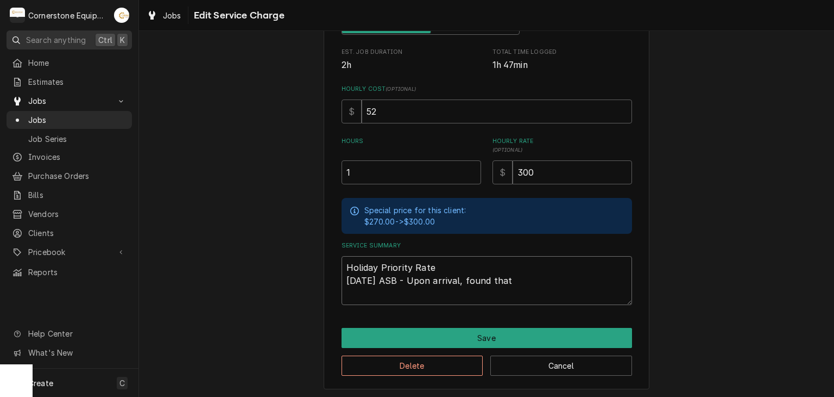
type textarea "x"
type textarea "Holiday Priority Rate 9/1/25 ASB - Upon arrival, found that"
type textarea "x"
type textarea "Holiday Priority Rate 9/1/25 ASB - Upon arrival, found that t"
type textarea "x"
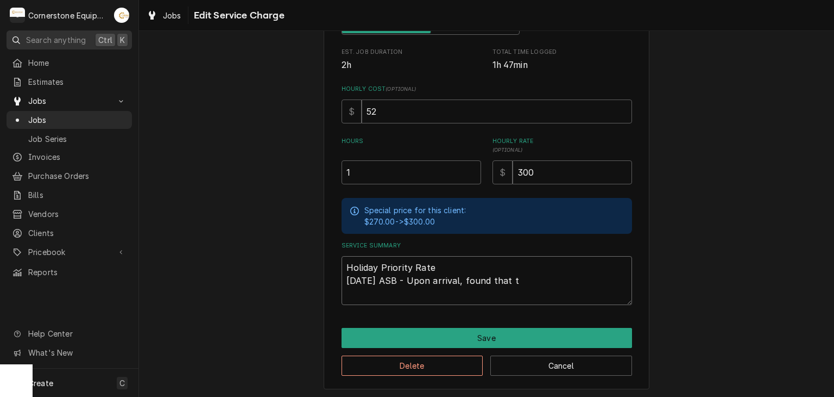
type textarea "Holiday Priority Rate 9/1/25 ASB - Upon arrival, found that th"
type textarea "x"
type textarea "Holiday Priority Rate 9/1/25 ASB - Upon arrival, found that the"
type textarea "x"
type textarea "Holiday Priority Rate 9/1/25 ASB - Upon arrival, found that the"
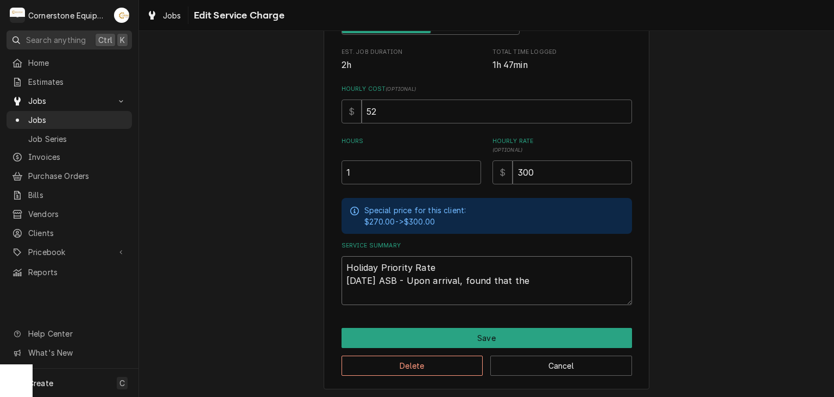
type textarea "x"
type textarea "Holiday Priority Rate 9/1/25 ASB - Upon arrival, found that the b"
type textarea "x"
type textarea "Holiday Priority Rate 9/1/25 ASB - Upon arrival, found that the bo"
type textarea "x"
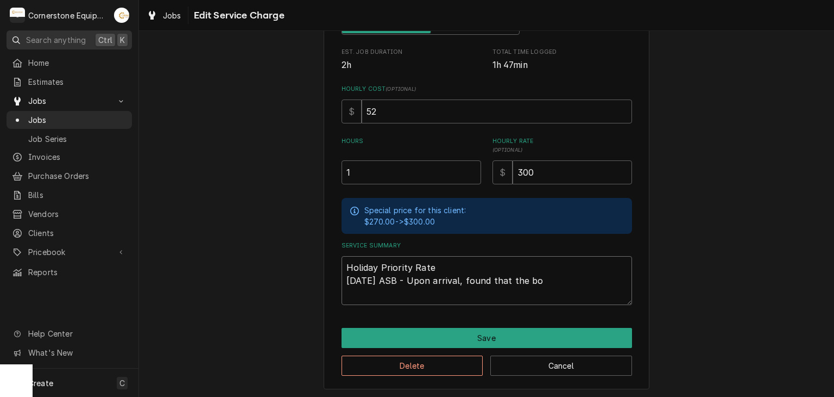
type textarea "Holiday Priority Rate 9/1/25 ASB - Upon arrival, found that the box"
type textarea "x"
type textarea "Holiday Priority Rate 9/1/25 ASB - Upon arrival, found that the box"
type textarea "x"
type textarea "Holiday Priority Rate 9/1/25 ASB - Upon arrival, found that the box w"
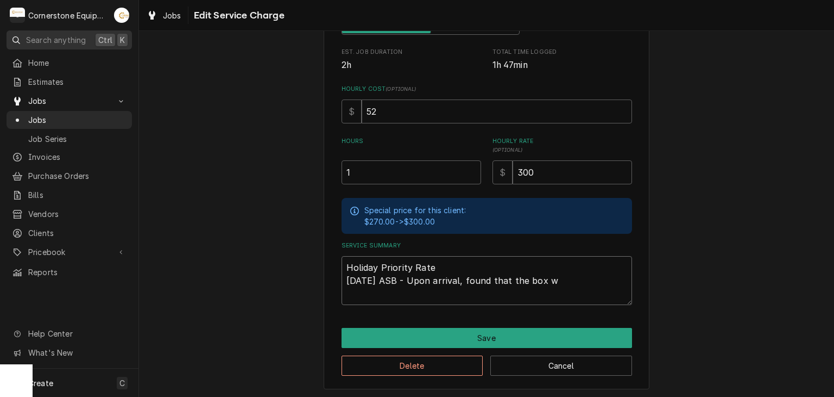
type textarea "x"
type textarea "Holiday Priority Rate 9/1/25 ASB - Upon arrival, found that the box wa"
type textarea "x"
type textarea "Holiday Priority Rate 9/1/25 ASB - Upon arrival, found that the box was"
type textarea "x"
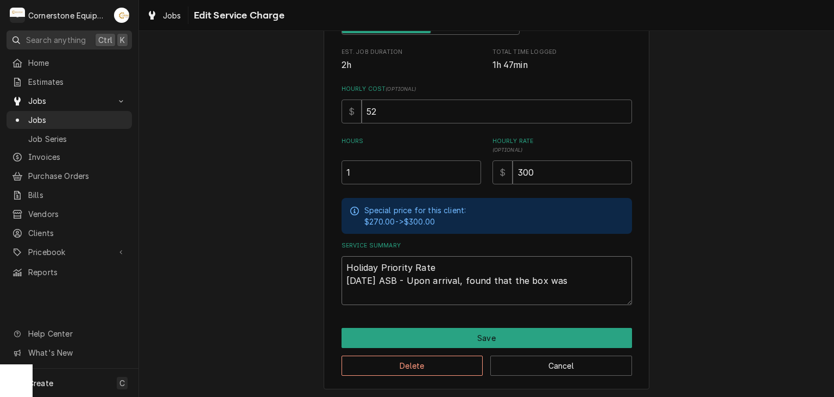
type textarea "Holiday Priority Rate 9/1/25 ASB - Upon arrival, found that the box was"
type textarea "x"
type textarea "Holiday Priority Rate 9/1/25 ASB - Upon arrival, found that the box was a"
type textarea "x"
type textarea "Holiday Priority Rate 9/1/25 ASB - Upon arrival, found that the box was at"
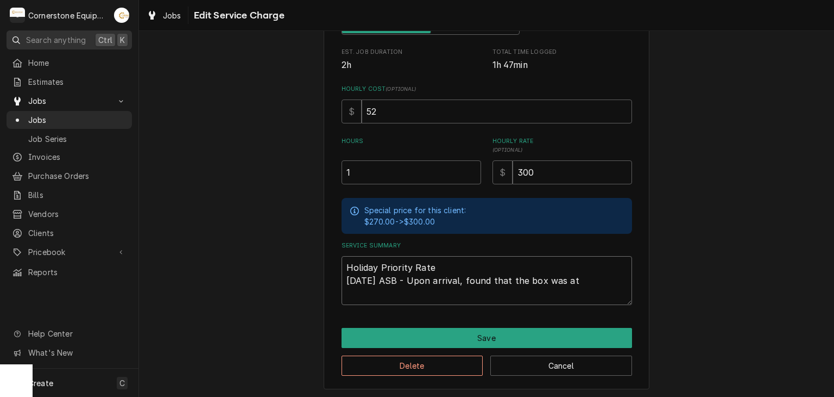
type textarea "x"
type textarea "Holiday Priority Rate 9/1/25 ASB - Upon arrival, found that the box was at"
type textarea "x"
type textarea "Holiday Priority Rate 9/1/25 ASB - Upon arrival, found that the box was at 4"
type textarea "x"
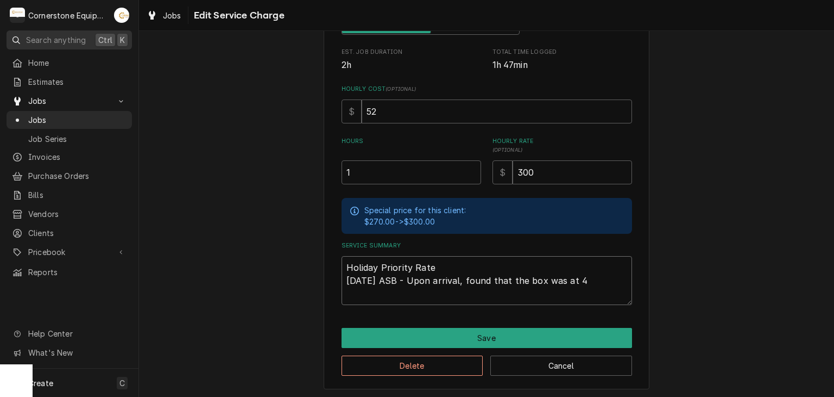
type textarea "Holiday Priority Rate 9/1/25 ASB - Upon arrival, found that the box was at 45"
type textarea "x"
type textarea "Holiday Priority Rate 9/1/25 ASB - Upon arrival, found that the box was at 450"
type textarea "x"
type textarea "Holiday Priority Rate 9/1/25 ASB - Upon arrival, found that the box was at 450+"
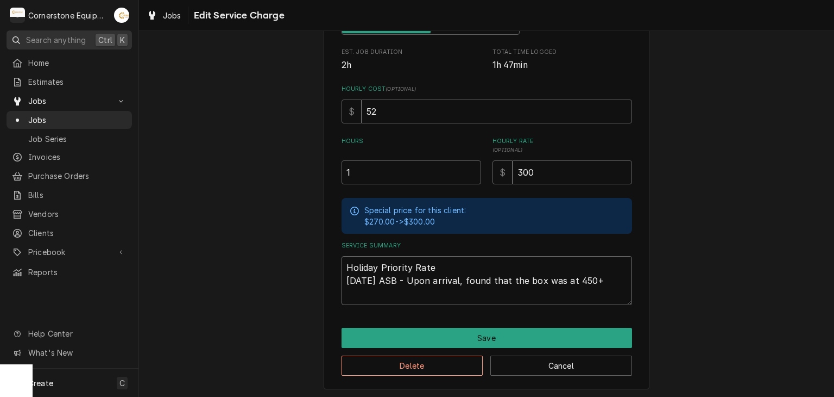
type textarea "x"
type textarea "Holiday Priority Rate 9/1/25 ASB - Upon arrival, found that the box was at 450"
type textarea "x"
type textarea "Holiday Priority Rate 9/1/25 ASB - Upon arrival, found that the box was at 45"
type textarea "x"
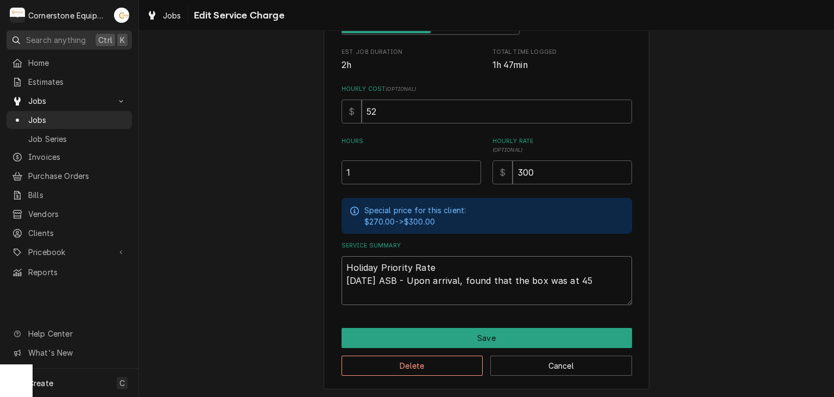
type textarea "Holiday Priority Rate 9/1/25 ASB - Upon arrival, found that the box was at 45)"
type textarea "x"
type textarea "Holiday Priority Rate 9/1/25 ASB - Upon arrival, found that the box was at 45"
type textarea "x"
type textarea "Holiday Priority Rate 9/1/25 ASB - Upon arrival, found that the box was at 45"
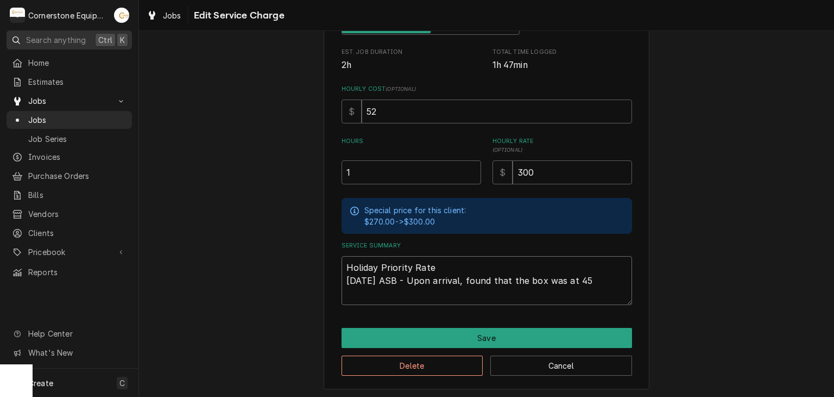
type textarea "x"
type textarea "Holiday Priority Rate 9/1/25 ASB - Upon arrival, found that the box was at 45 d"
type textarea "x"
type textarea "Holiday Priority Rate 9/1/25 ASB - Upon arrival, found that the box was at 45 de"
type textarea "x"
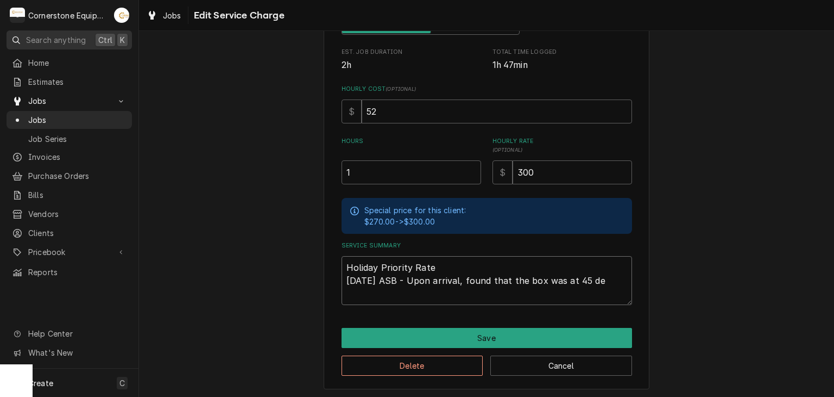
type textarea "Holiday Priority Rate 9/1/25 ASB - Upon arrival, found that the box was at 45 d…"
type textarea "x"
type textarea "Holiday Priority Rate 9/1/25 ASB - Upon arrival, found that the box was at 45 d…"
type textarea "x"
type textarea "Holiday Priority Rate 9/1/25 ASB - Upon arrival, found that the box was at 45 d…"
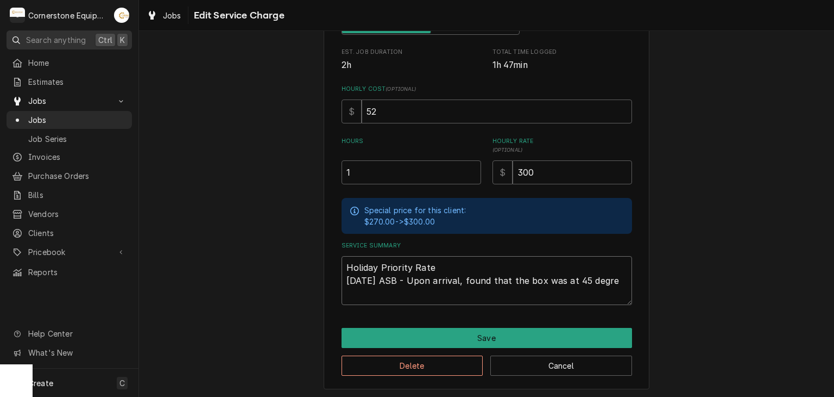
type textarea "x"
type textarea "Holiday Priority Rate 9/1/25 ASB - Upon arrival, found that the box was at 45 d…"
type textarea "x"
type textarea "Holiday Priority Rate 9/1/25 ASB - Upon arrival, found that the box was at 45 d…"
type textarea "x"
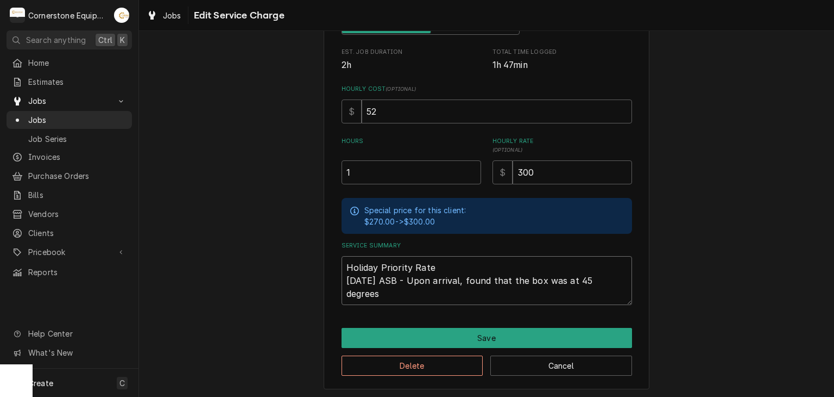
type textarea "Holiday Priority Rate 9/1/25 ASB - Upon arrival, found that the box was at 45 d…"
type textarea "x"
type textarea "Holiday Priority Rate 9/1/25 ASB - Upon arrival, found that the box was at 45 d…"
type textarea "x"
type textarea "Holiday Priority Rate 9/1/25 ASB - Upon arrival, found that the box was at 45 d…"
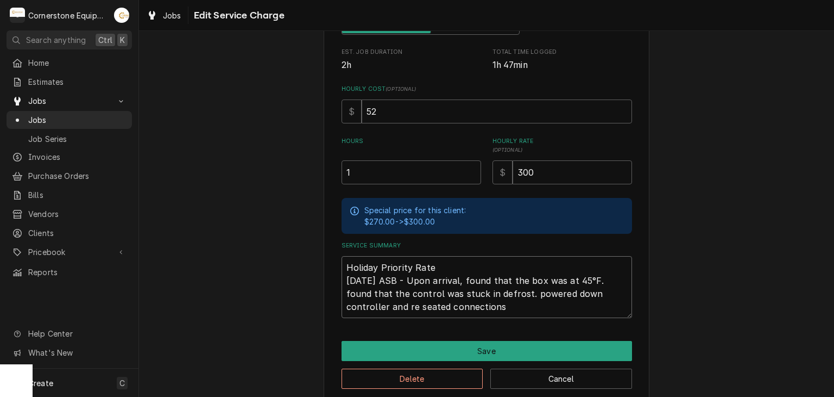
click at [432, 311] on textarea "Holiday Priority Rate 9/1/25 ASB - Upon arrival, found that the box was at 45°F…" at bounding box center [487, 287] width 291 height 62
click at [439, 306] on textarea "Holiday Priority Rate 9/1/25 ASB - Upon arrival, found that the box was at 45°F…" at bounding box center [487, 287] width 291 height 62
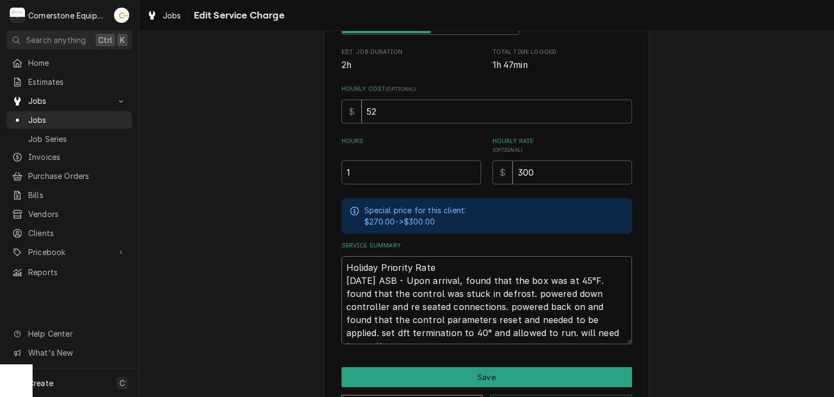
click at [587, 326] on textarea "Holiday Priority Rate 9/1/25 ASB - Upon arrival, found that the box was at 45°F…" at bounding box center [487, 300] width 291 height 88
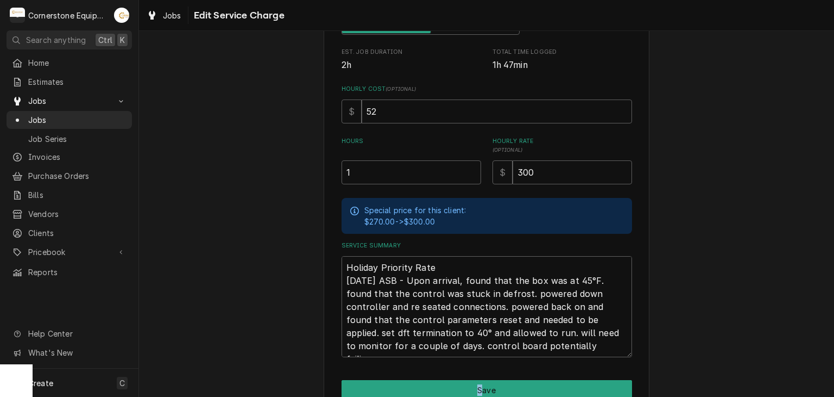
drag, startPoint x: 476, startPoint y: 368, endPoint x: 476, endPoint y: 376, distance: 8.2
click at [476, 375] on div "Use the fields below to edit this service charge Short Description Holiday Prio…" at bounding box center [487, 139] width 326 height 605
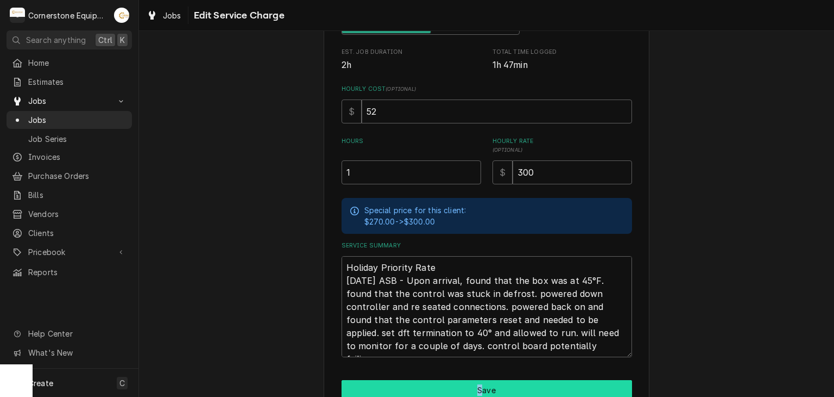
click at [492, 393] on button "Save" at bounding box center [487, 390] width 291 height 20
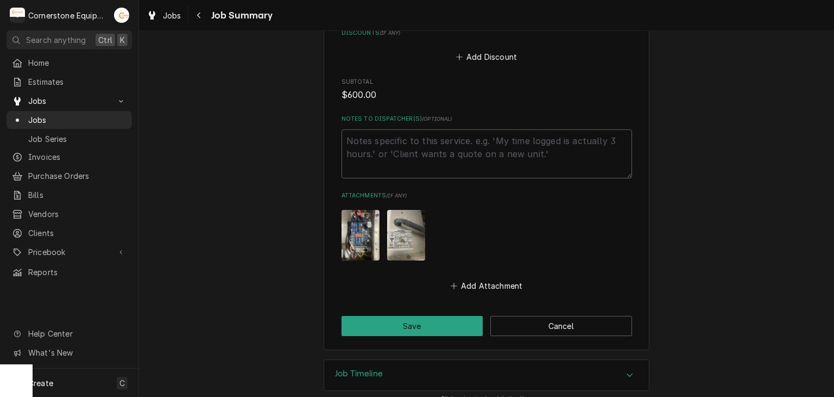
scroll to position [800, 0]
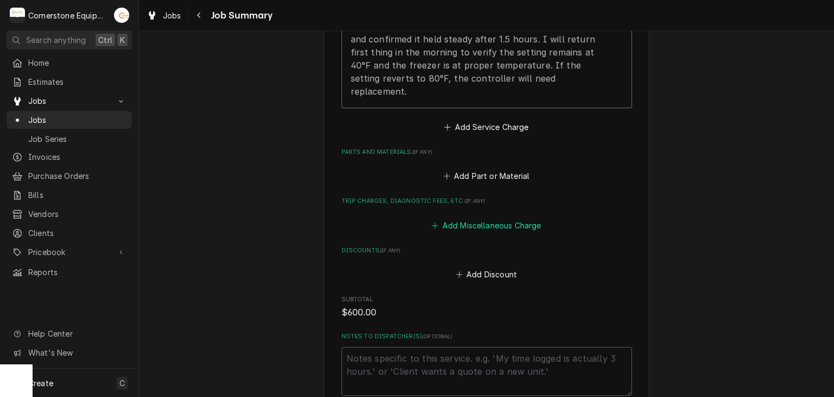
click at [507, 217] on button "Add Miscellaneous Charge" at bounding box center [486, 224] width 113 height 15
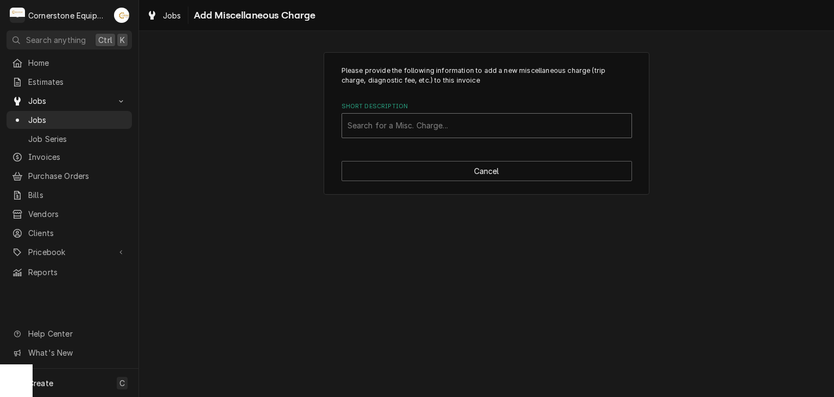
click at [507, 118] on div "Short Description" at bounding box center [487, 126] width 279 height 20
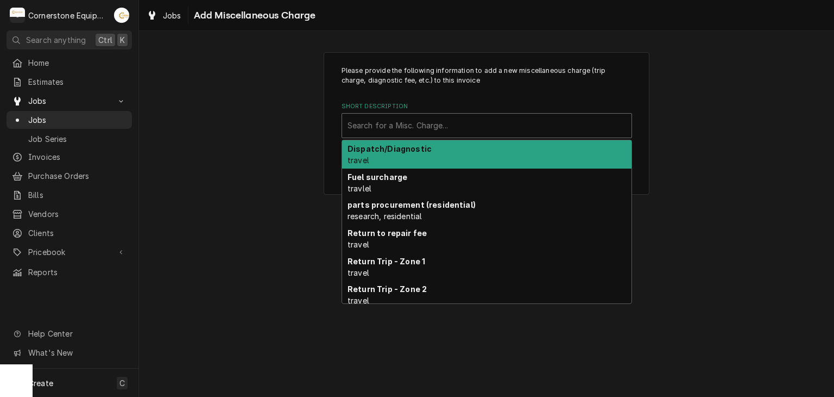
click at [443, 155] on div "Dispatch/Diagnostic travel" at bounding box center [487, 154] width 290 height 28
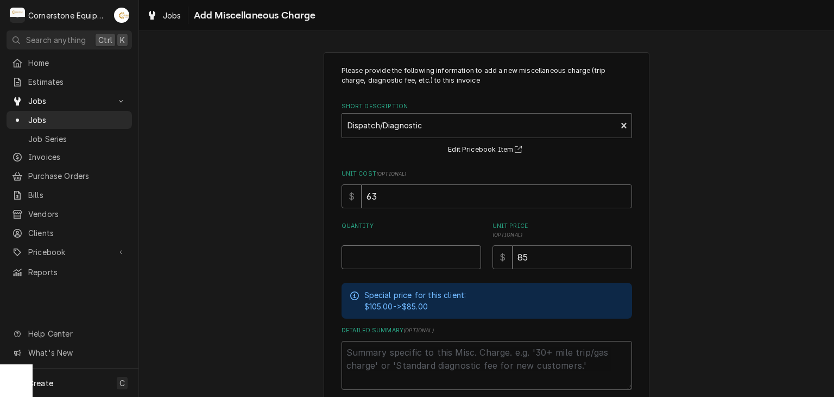
click at [430, 263] on input "Quantity" at bounding box center [412, 257] width 140 height 24
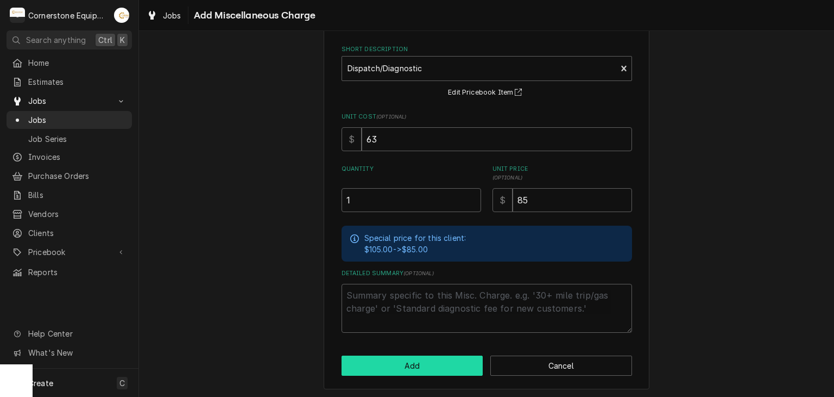
click at [448, 361] on button "Add" at bounding box center [413, 365] width 142 height 20
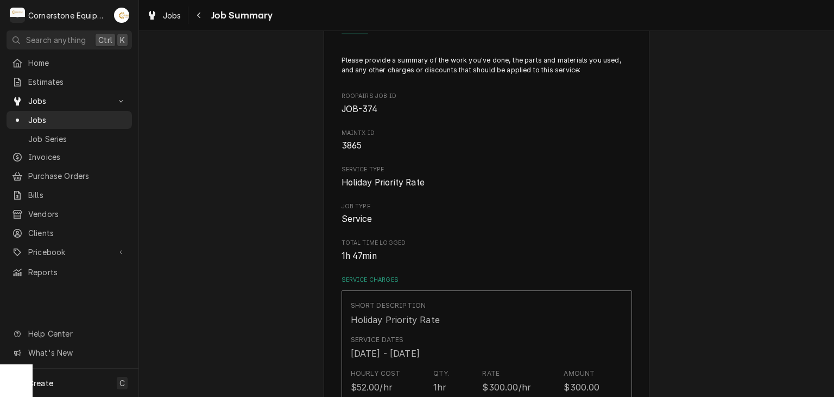
scroll to position [800, 0]
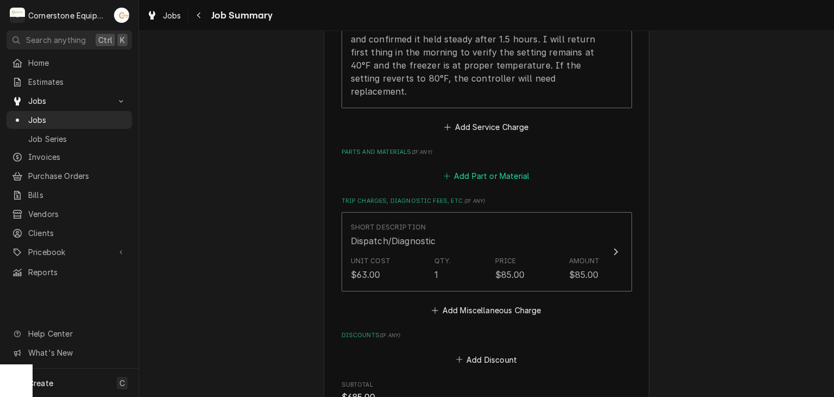
click at [491, 168] on button "Add Part or Material" at bounding box center [487, 175] width 90 height 15
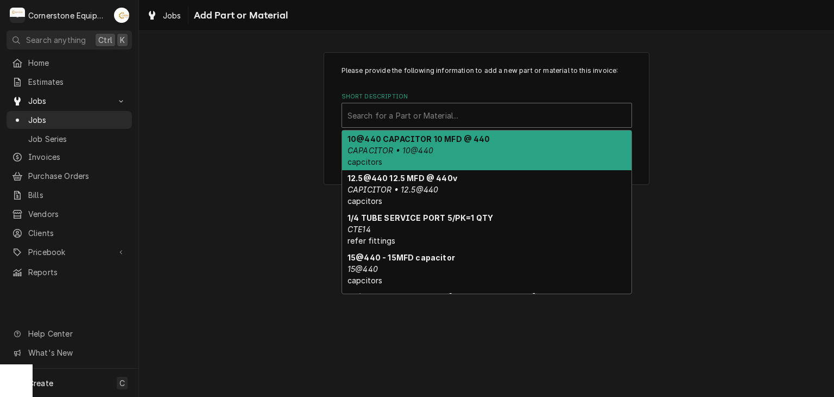
click at [474, 110] on div "Short Description" at bounding box center [487, 115] width 279 height 20
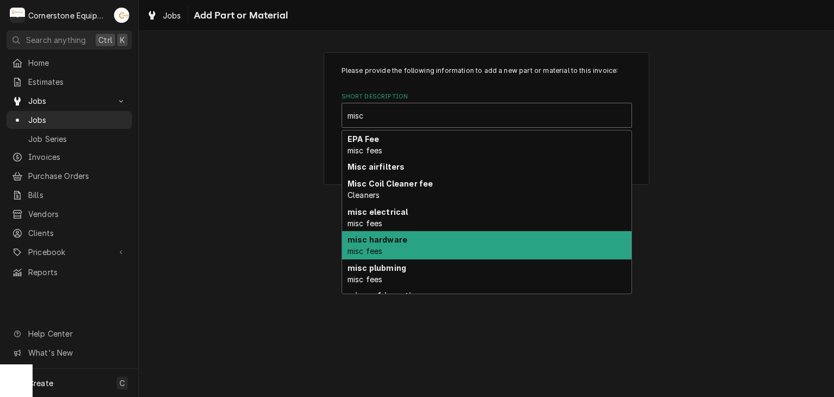
click at [433, 235] on div "misc hardware misc fees" at bounding box center [487, 245] width 290 height 28
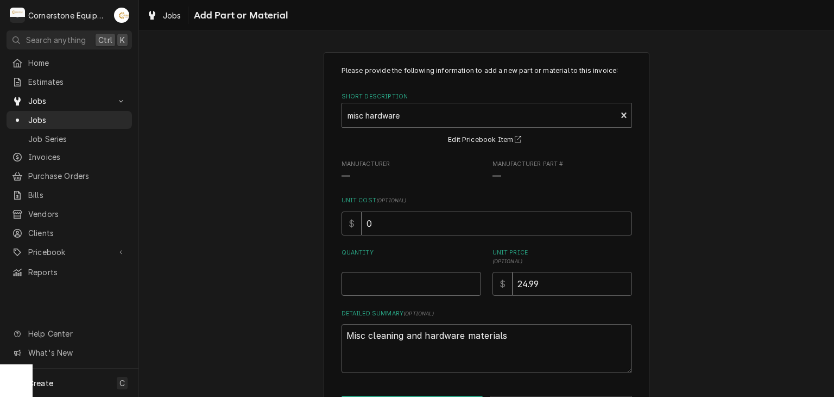
click at [435, 293] on input "Quantity" at bounding box center [412, 284] width 140 height 24
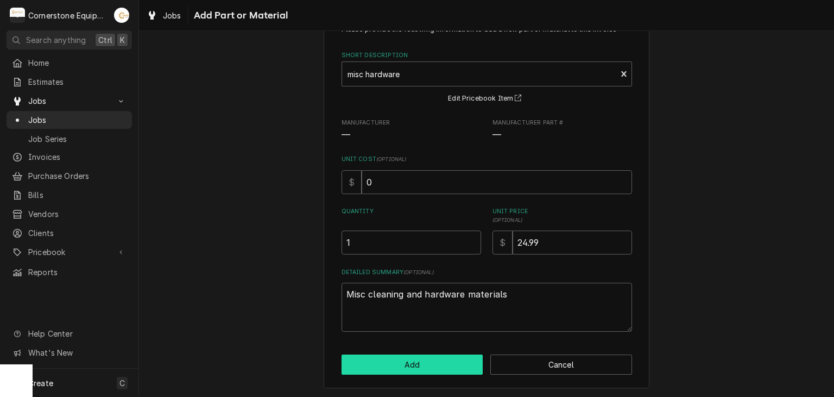
click at [438, 368] on button "Add" at bounding box center [413, 364] width 142 height 20
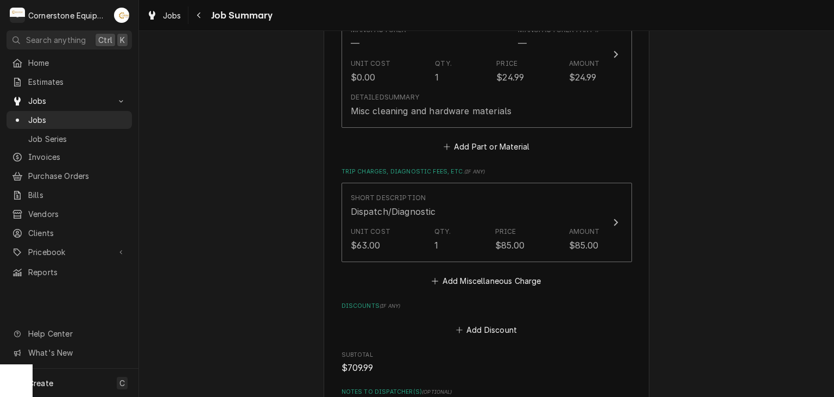
scroll to position [1254, 0]
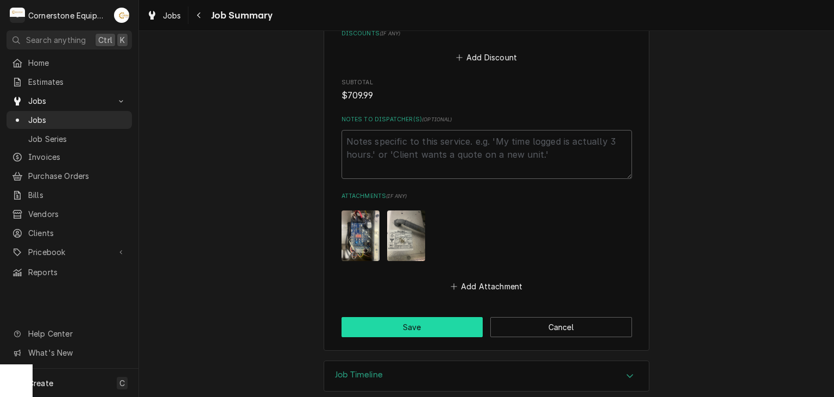
click at [429, 317] on button "Save" at bounding box center [413, 327] width 142 height 20
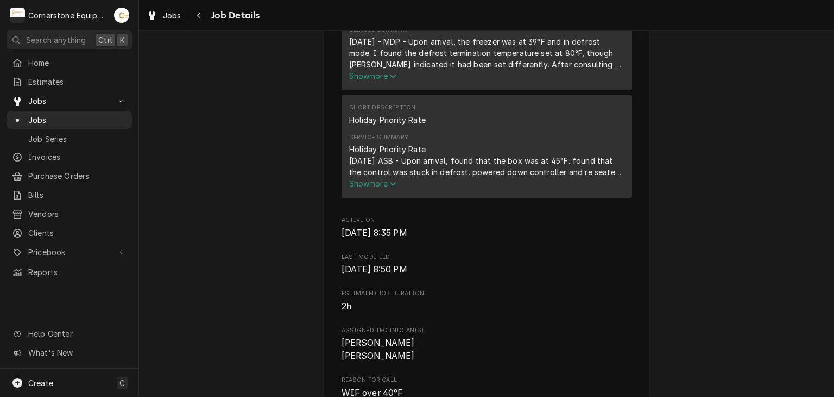
scroll to position [435, 0]
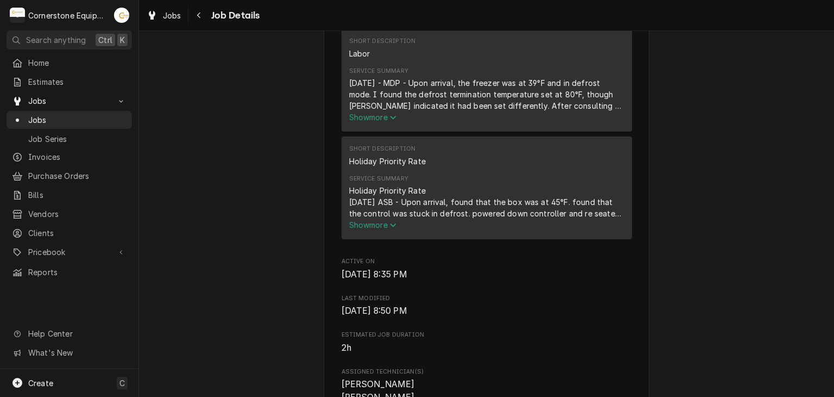
click at [380, 122] on span "Show more" at bounding box center [373, 116] width 48 height 9
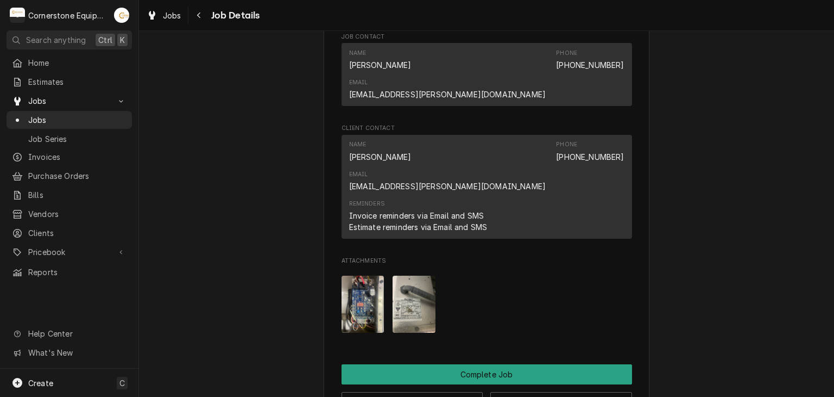
scroll to position [1086, 0]
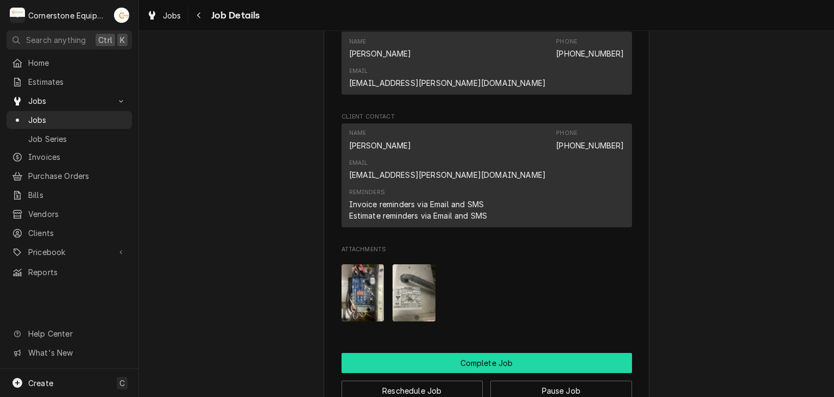
click at [500, 353] on button "Complete Job" at bounding box center [487, 363] width 291 height 20
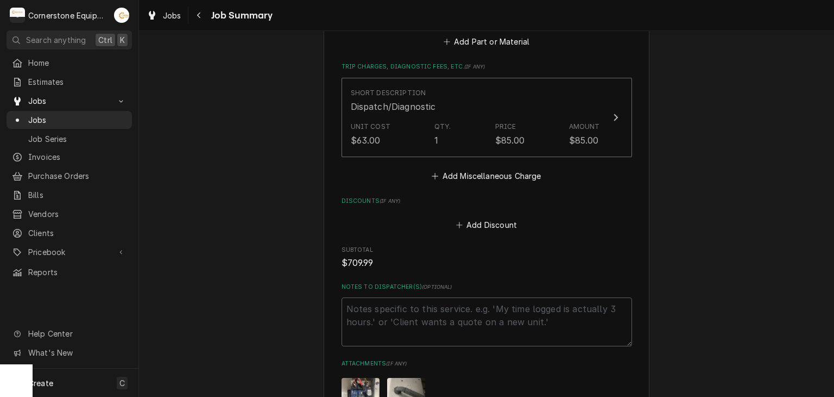
scroll to position [1254, 0]
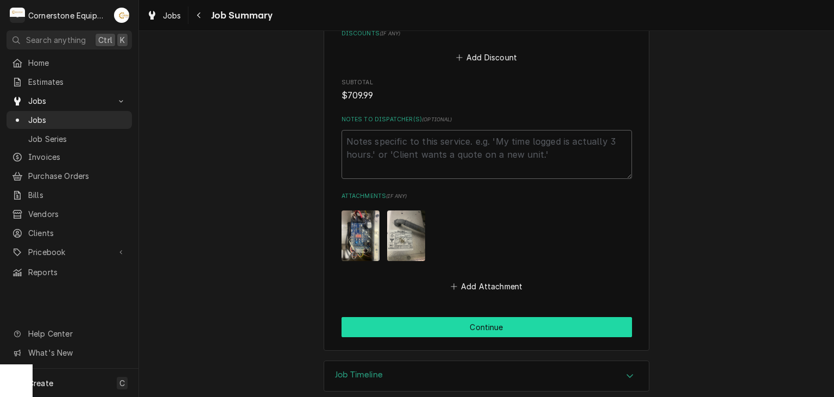
click at [485, 317] on button "Continue" at bounding box center [487, 327] width 291 height 20
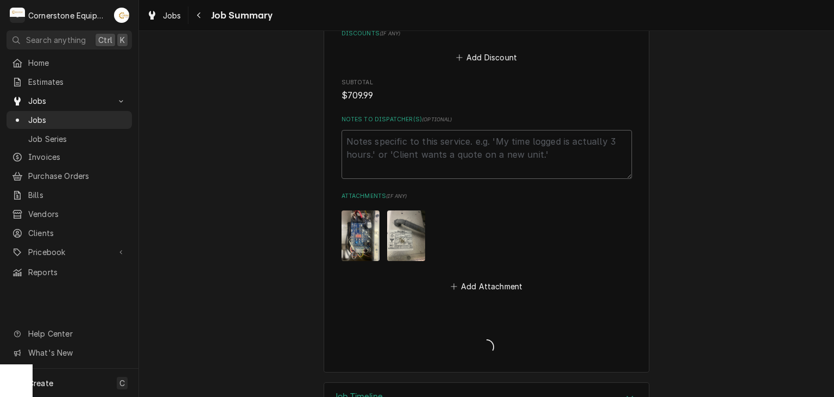
type textarea "x"
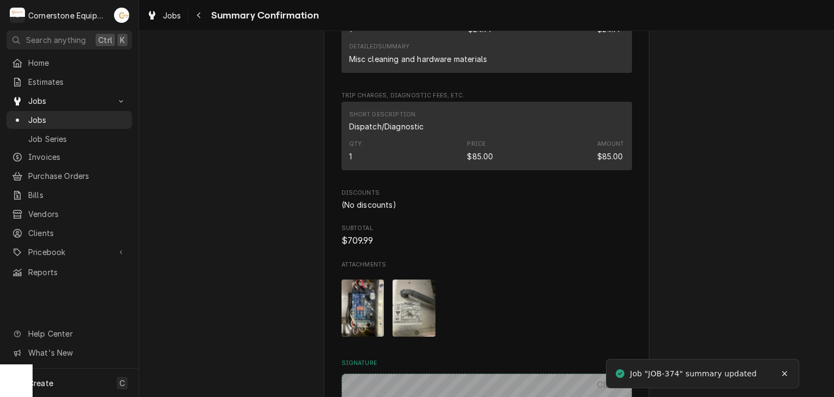
scroll to position [1086, 0]
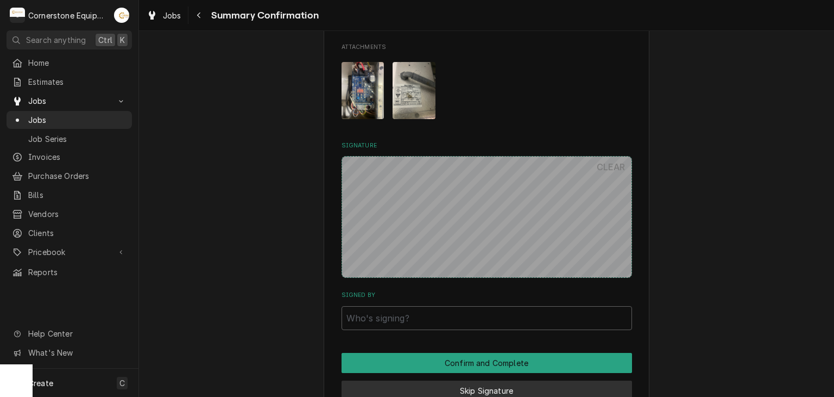
click at [397, 380] on button "Skip Signature" at bounding box center [487, 390] width 291 height 20
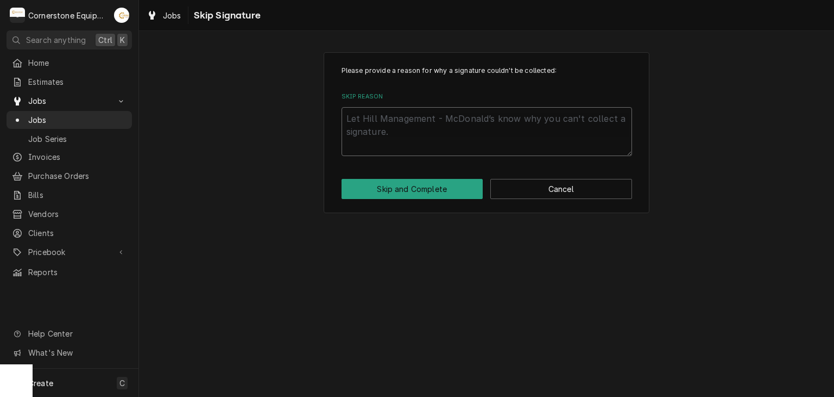
click at [376, 137] on textarea "Skip Reason" at bounding box center [487, 131] width 291 height 49
type textarea "x"
type textarea "A"
type textarea "x"
type textarea "An"
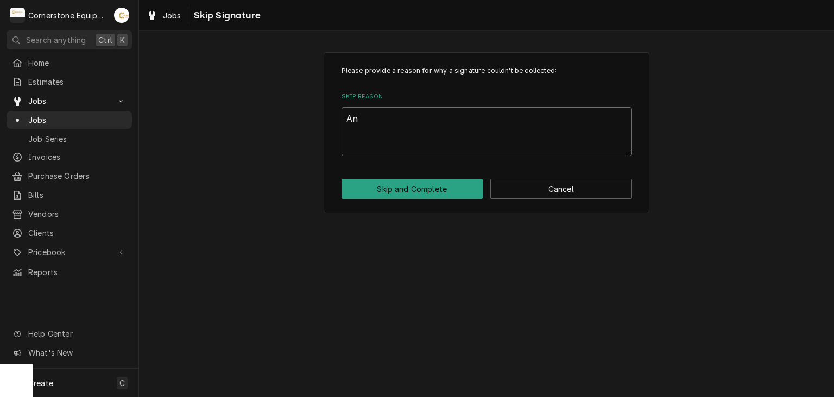
type textarea "x"
type textarea "And"
type textarea "x"
type textarea "Andr"
type textarea "x"
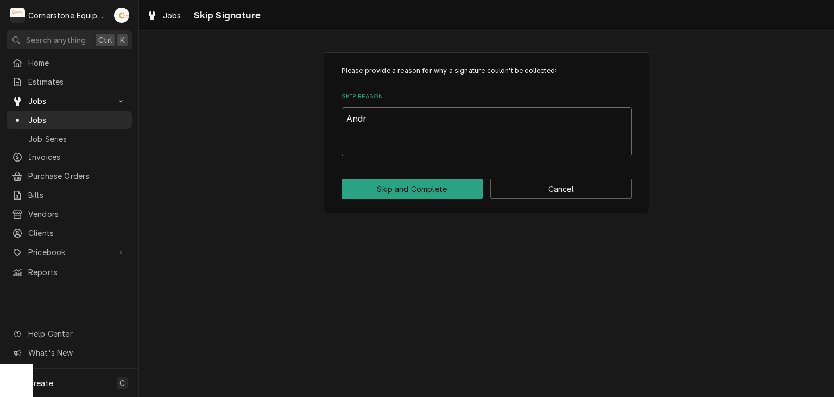
type textarea "Andrw"
type textarea "x"
type textarea "Andr"
type textarea "x"
type textarea "[PERSON_NAME]"
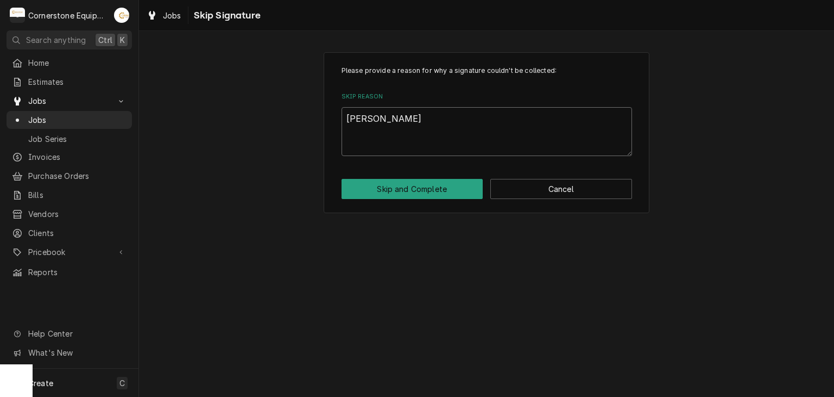
type textarea "x"
type textarea "[PERSON_NAME]"
type textarea "x"
type textarea "[PERSON_NAME]"
type textarea "x"
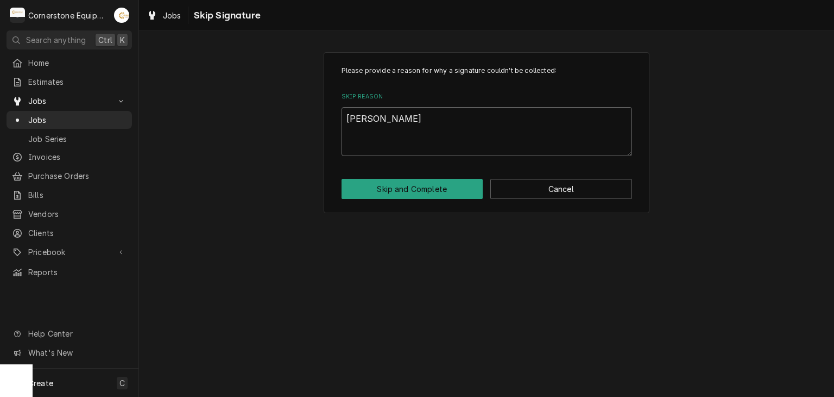
type textarea "[PERSON_NAME]"
type textarea "x"
type textarea "[PERSON_NAME]"
type textarea "x"
type textarea "[PERSON_NAME] App"
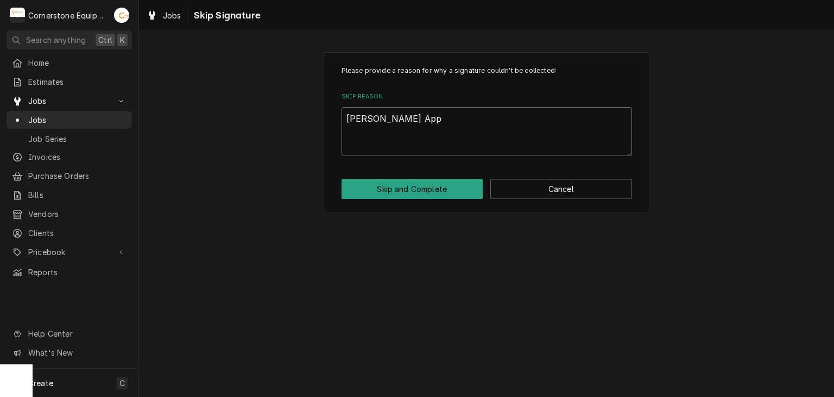
type textarea "x"
type textarea "[PERSON_NAME]"
type textarea "x"
type textarea "[PERSON_NAME]"
type textarea "x"
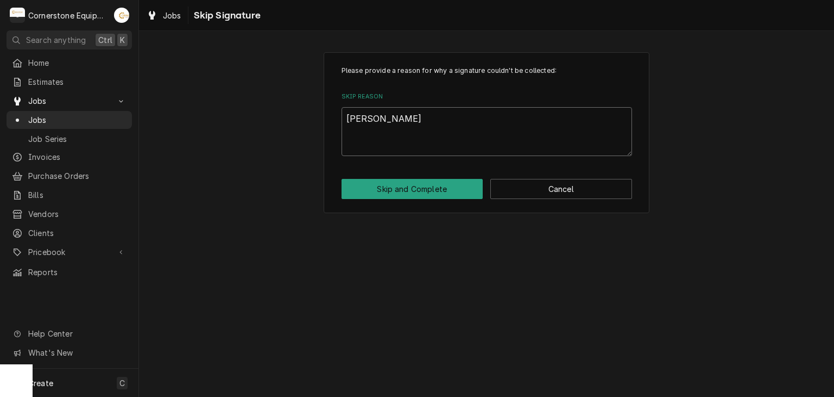
type textarea "[PERSON_NAME]"
type textarea "x"
type textarea "[PERSON_NAME]"
type textarea "x"
type textarea "[PERSON_NAME] Approved"
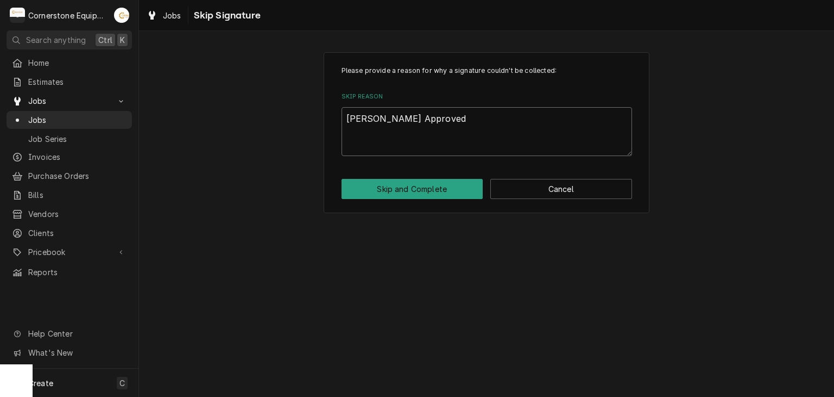
type textarea "x"
type textarea "[PERSON_NAME] Approved"
click at [378, 186] on button "Skip and Complete" at bounding box center [413, 189] width 142 height 20
type textarea "x"
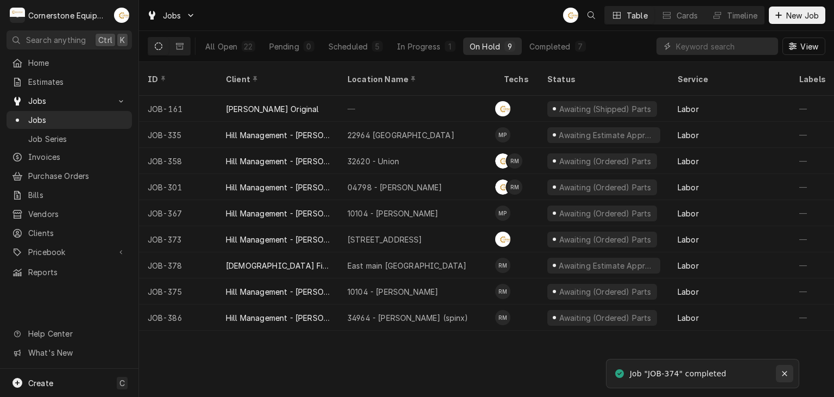
click at [780, 370] on div "Notifications alt+T" at bounding box center [784, 373] width 11 height 11
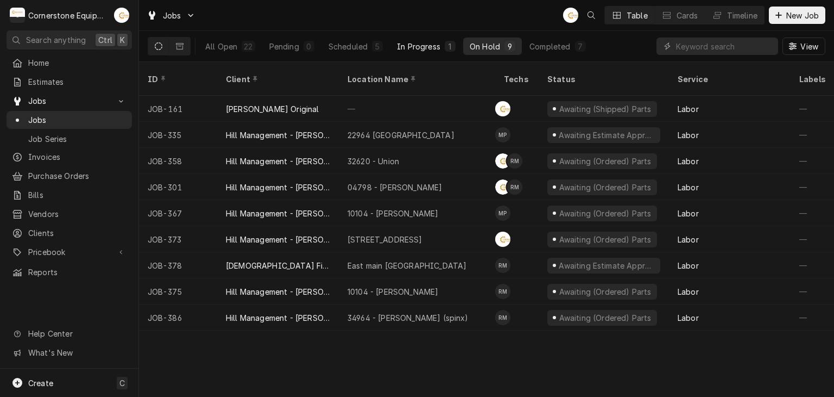
click at [454, 43] on div "1" at bounding box center [450, 46] width 11 height 11
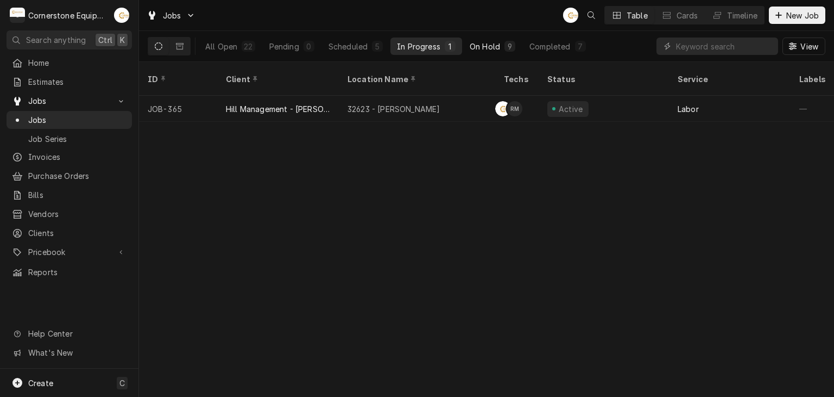
click at [493, 49] on div "On Hold" at bounding box center [485, 46] width 30 height 11
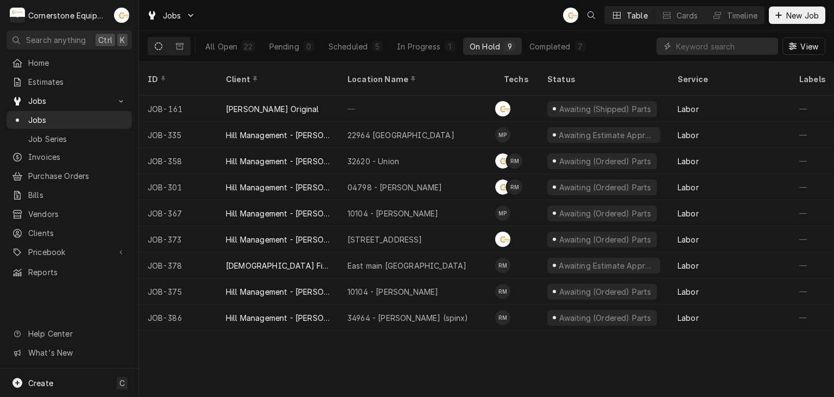
click at [645, 61] on div "All Open 22 Pending 0 Scheduled 5 In Progress 1 On Hold 9 Completed 7 View" at bounding box center [486, 46] width 695 height 31
click at [640, 45] on div "All Open 22 Pending 0 Scheduled 5 In Progress 1 On Hold 9 Completed 7 View" at bounding box center [487, 46] width 678 height 30
click at [498, 17] on div "Jobs AB Table Cards Timeline New Job" at bounding box center [486, 15] width 695 height 30
click at [521, 23] on div "Jobs AB Table Cards Timeline New Job" at bounding box center [486, 15] width 695 height 30
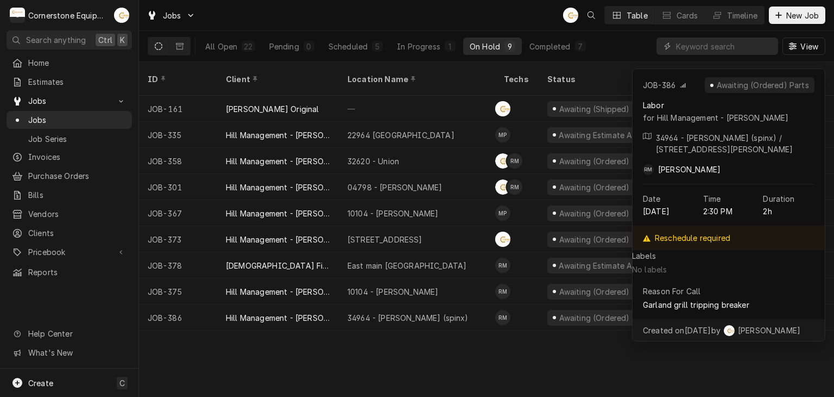
drag, startPoint x: 550, startPoint y: 363, endPoint x: 558, endPoint y: 366, distance: 8.8
click at [558, 368] on div "ID Client Location Name Techs Status Service Labels Job Type Priority Source So…" at bounding box center [486, 229] width 695 height 335
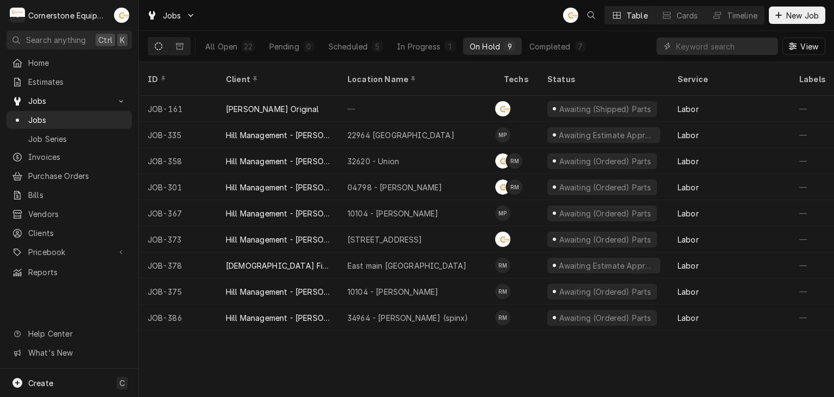
click at [477, 14] on div "Jobs AB Table Cards Timeline New Job" at bounding box center [486, 15] width 695 height 30
click at [319, 43] on button "Pending 0" at bounding box center [292, 45] width 58 height 17
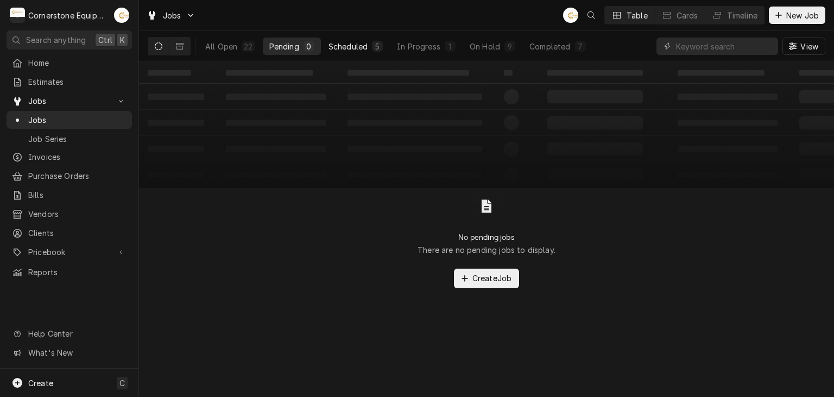
click at [332, 43] on div "Scheduled" at bounding box center [348, 46] width 39 height 11
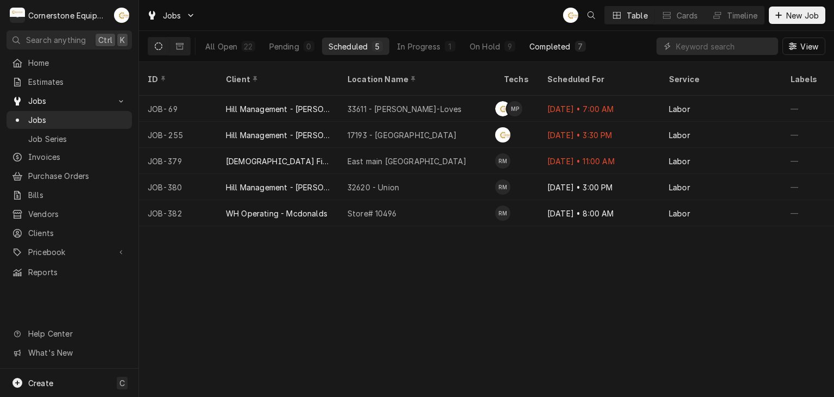
click at [530, 52] on button "Completed 7" at bounding box center [557, 45] width 69 height 17
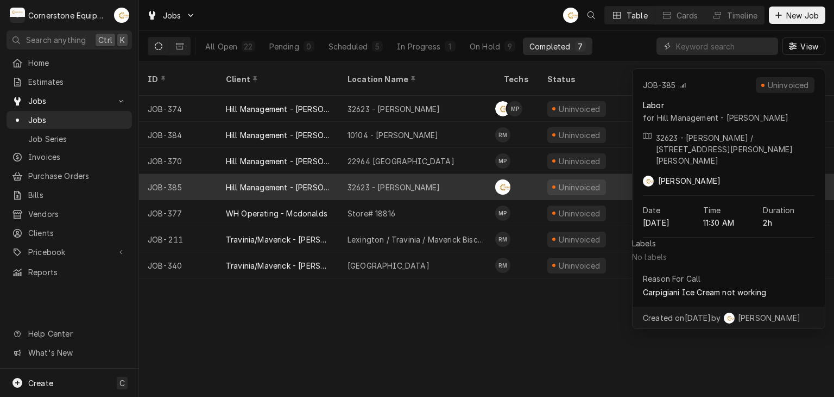
click at [472, 174] on div "32623 - Taylors" at bounding box center [417, 187] width 156 height 26
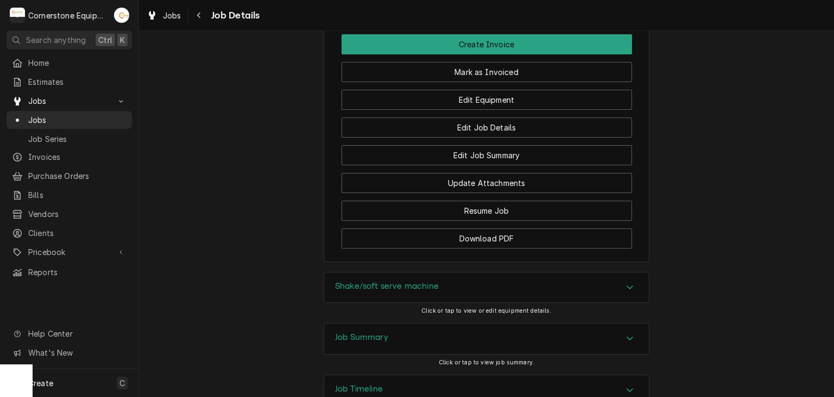
scroll to position [1026, 0]
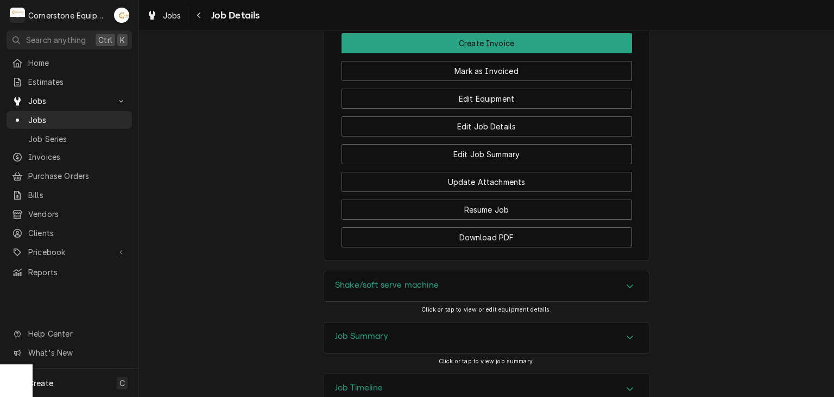
click at [443, 322] on div "Job Summary" at bounding box center [486, 337] width 325 height 30
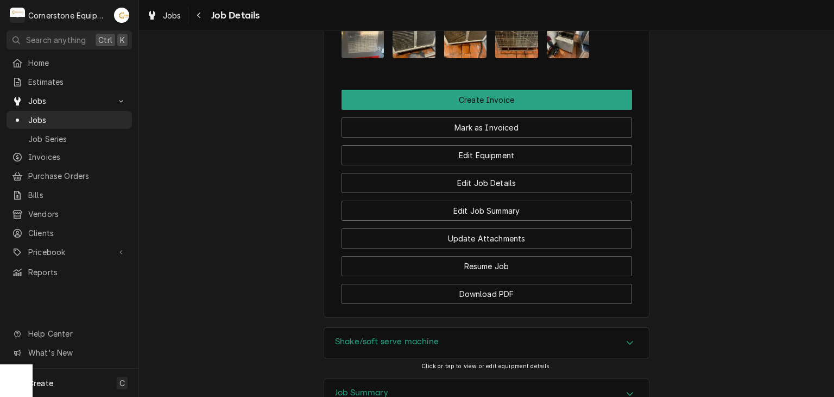
scroll to position [0, 0]
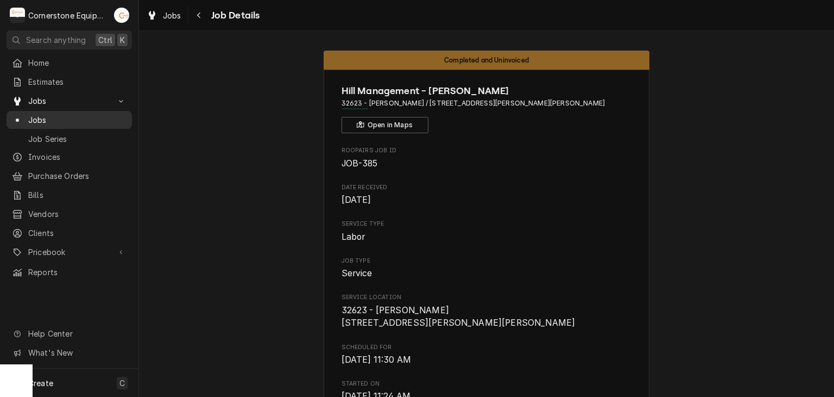
click at [42, 115] on span "Jobs" at bounding box center [77, 119] width 98 height 11
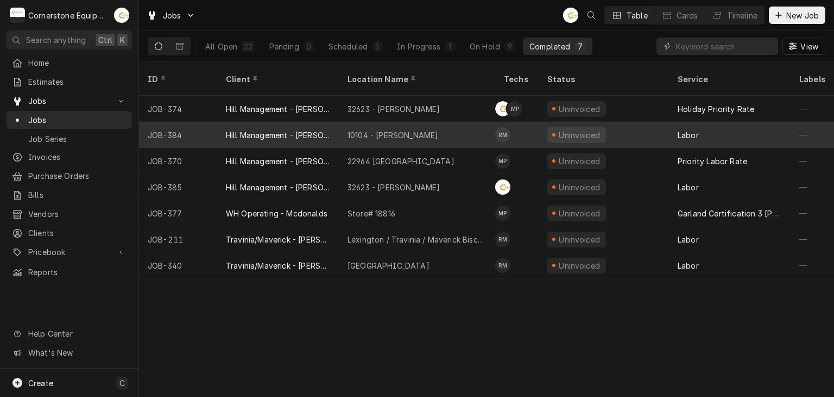
click at [423, 122] on div "10104 - [PERSON_NAME]" at bounding box center [417, 135] width 156 height 26
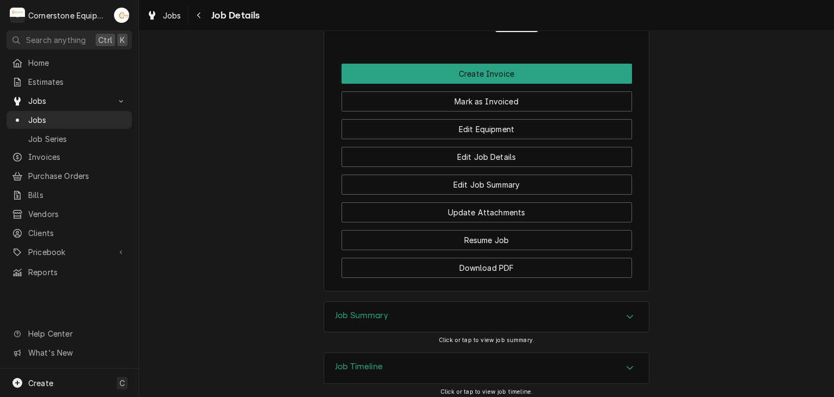
scroll to position [837, 0]
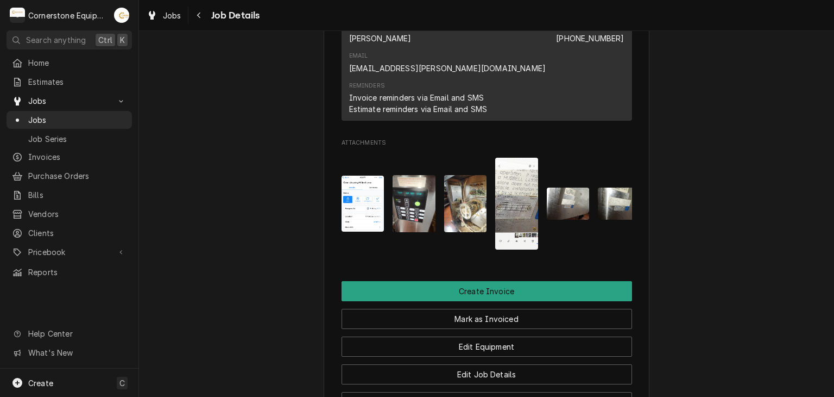
click at [519, 158] on img "Attachments" at bounding box center [516, 204] width 43 height 92
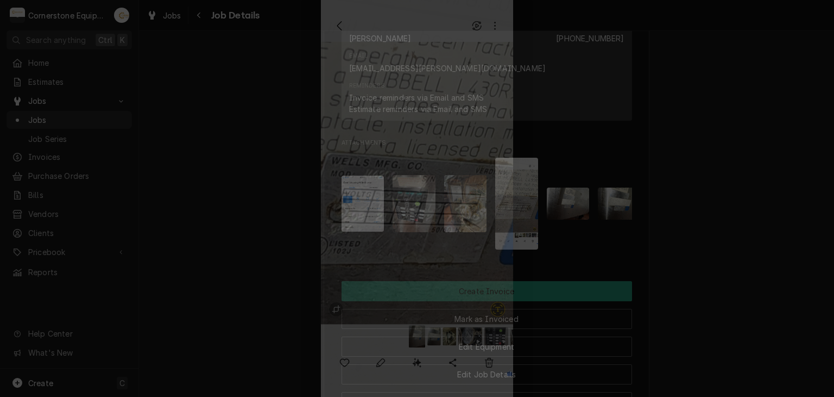
click at [608, 193] on div at bounding box center [417, 198] width 834 height 397
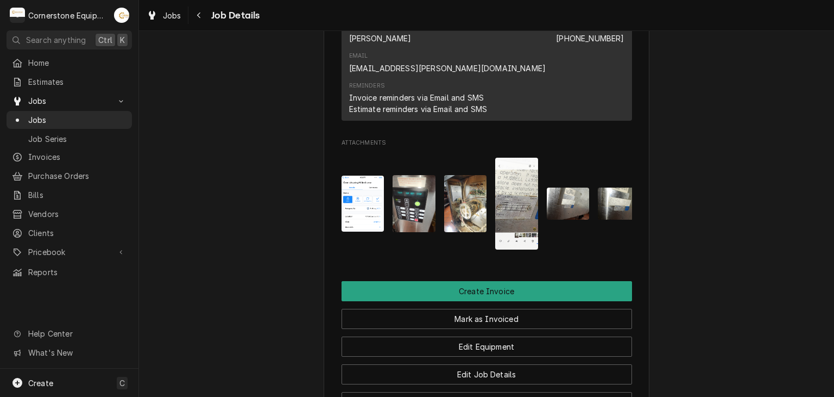
click at [584, 187] on img "Attachments" at bounding box center [568, 203] width 43 height 32
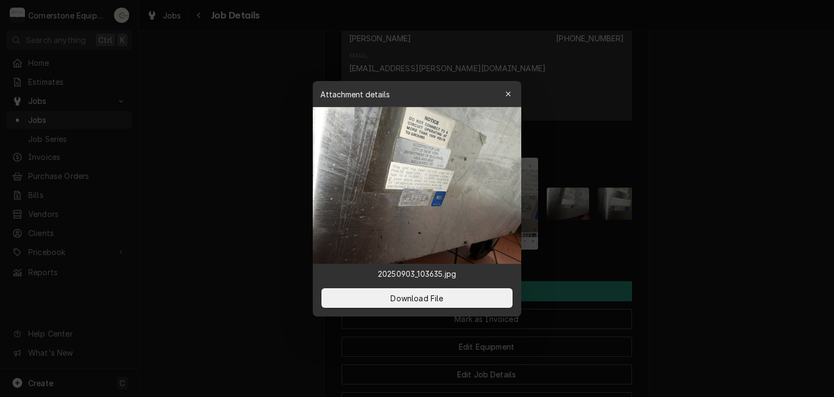
click at [584, 131] on div at bounding box center [417, 198] width 834 height 397
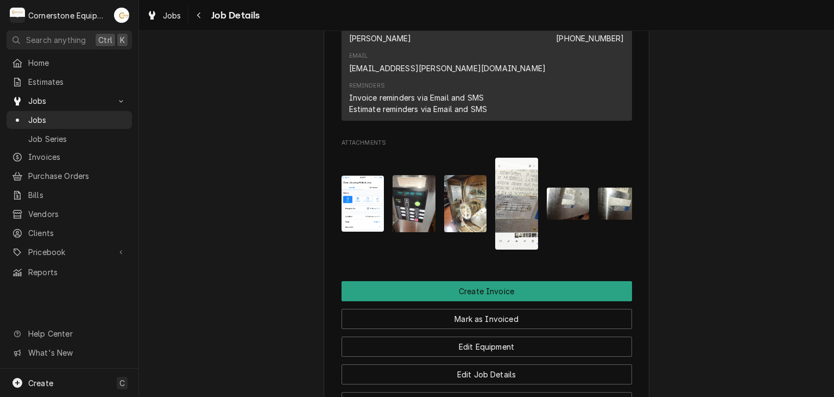
click at [600, 187] on img "Attachments" at bounding box center [619, 203] width 43 height 32
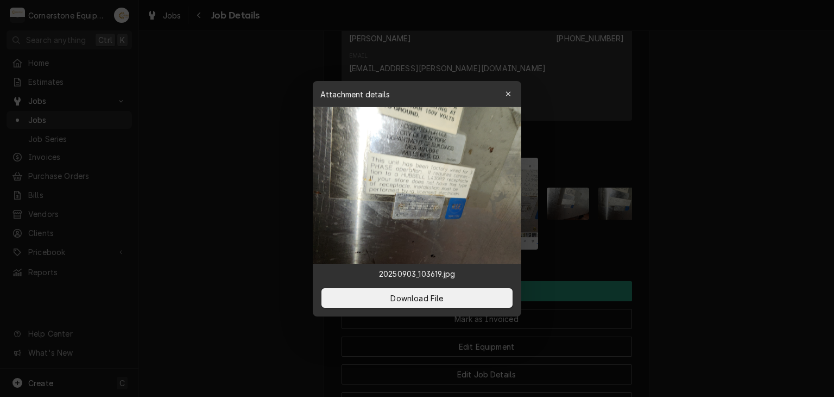
click at [588, 169] on div at bounding box center [417, 198] width 834 height 397
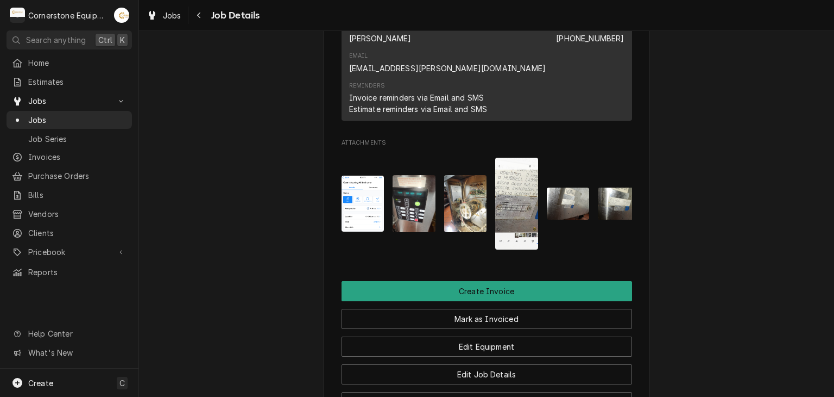
click at [359, 175] on img "Attachments" at bounding box center [363, 203] width 43 height 56
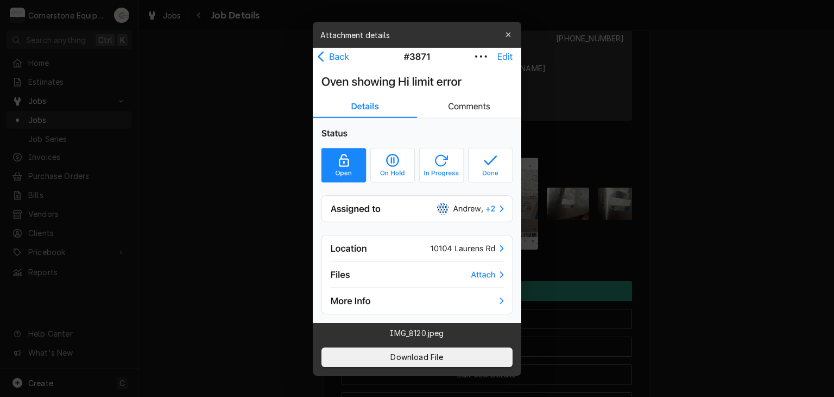
click at [552, 146] on div at bounding box center [417, 198] width 834 height 397
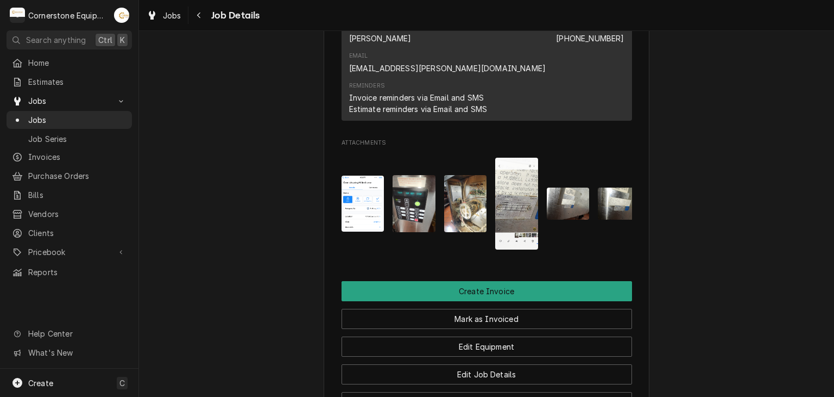
click at [209, 16] on span "Job Details" at bounding box center [234, 15] width 52 height 15
click at [201, 15] on icon "Navigate back" at bounding box center [199, 15] width 5 height 8
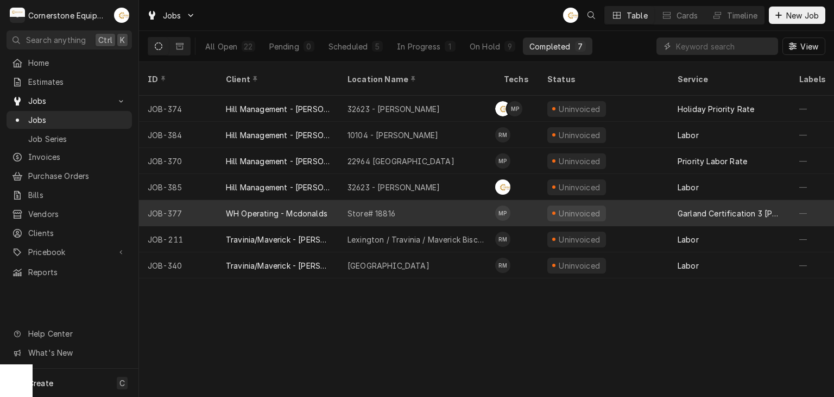
click at [422, 205] on div "Store# 18816" at bounding box center [417, 213] width 156 height 26
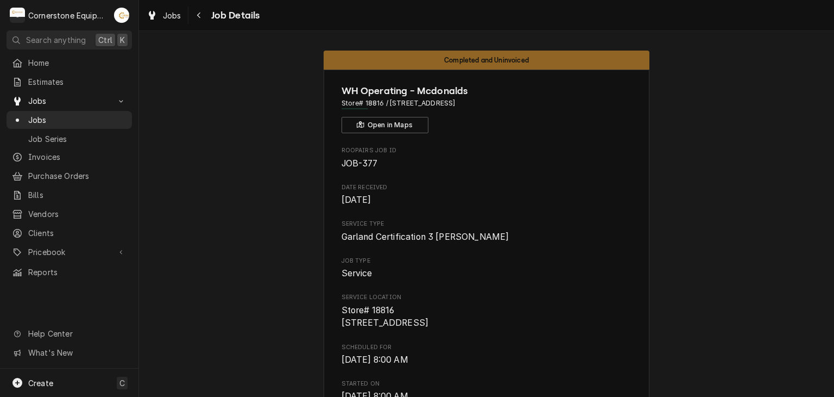
scroll to position [1034, 0]
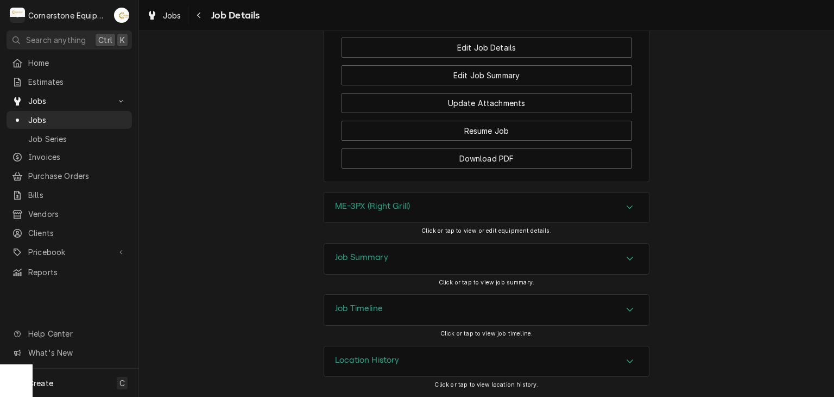
click at [376, 244] on div "Job Summary" at bounding box center [487, 259] width 326 height 32
click at [376, 246] on div "Job Summary" at bounding box center [486, 258] width 325 height 30
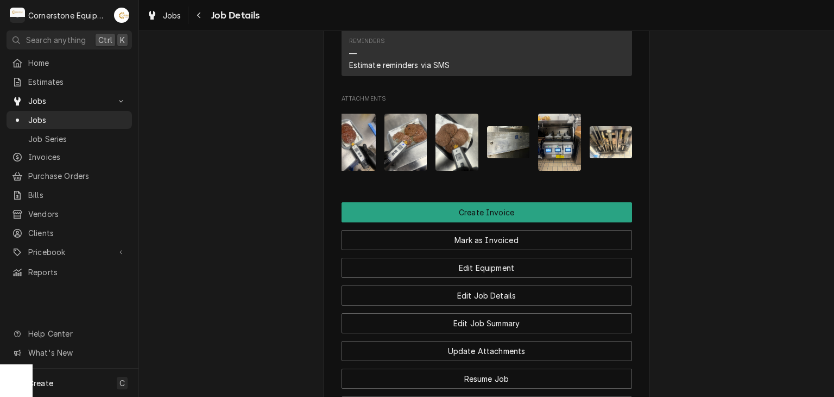
scroll to position [0, 171]
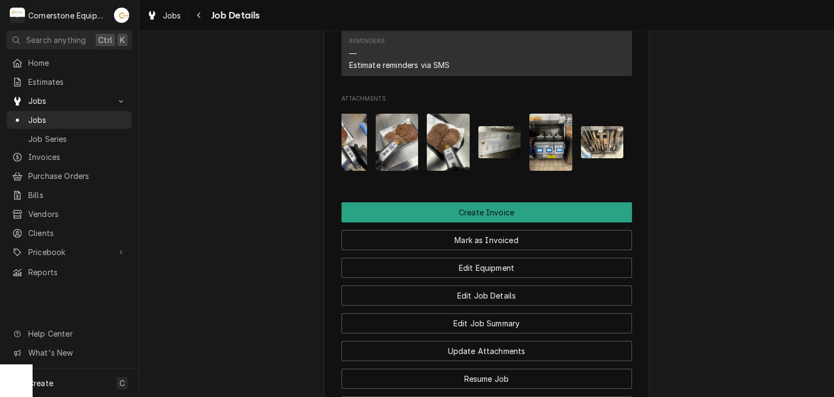
click at [590, 158] on img "Attachments" at bounding box center [602, 142] width 43 height 32
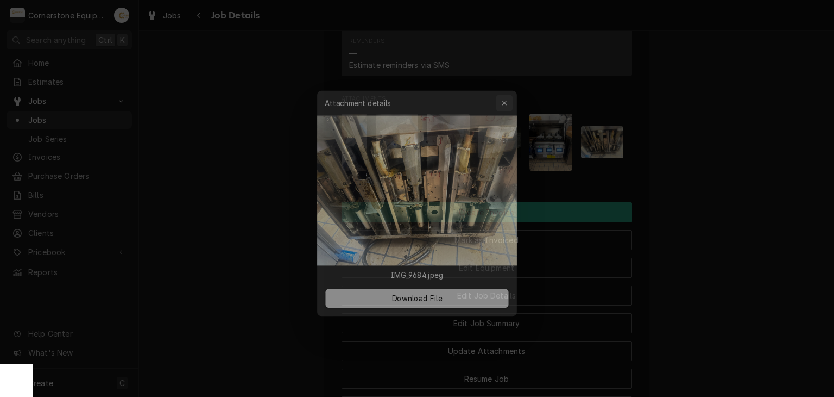
click at [504, 92] on div "button" at bounding box center [508, 94] width 11 height 11
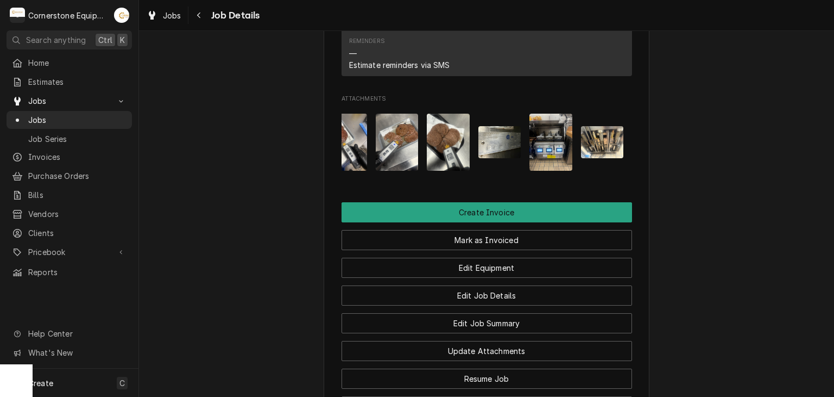
drag, startPoint x: 500, startPoint y: 200, endPoint x: 493, endPoint y: 194, distance: 9.3
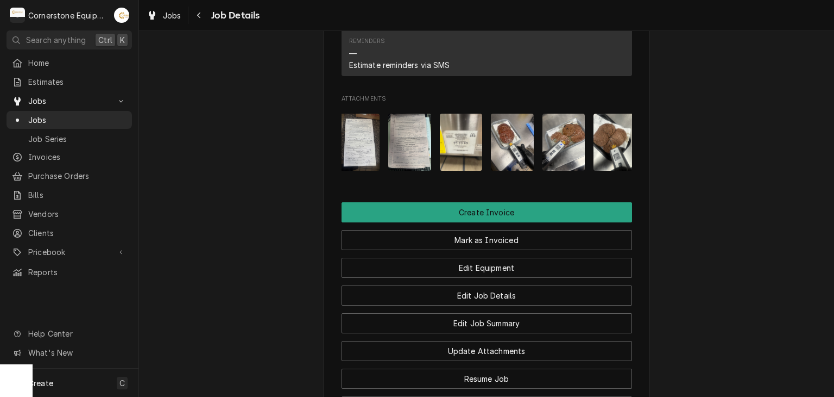
scroll to position [0, 0]
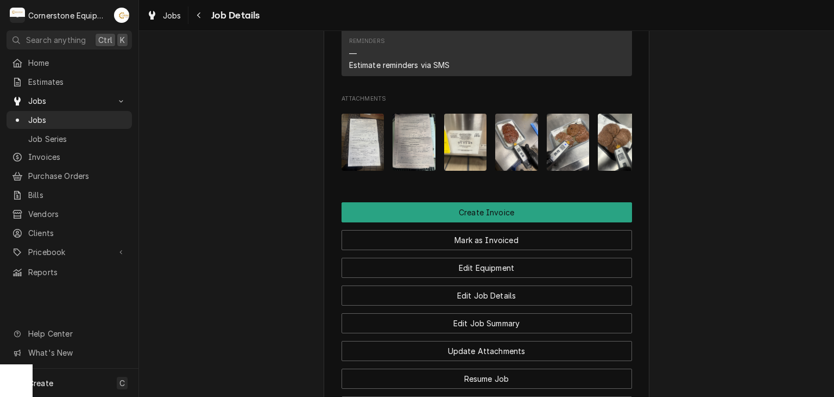
click at [96, 111] on link "Jobs" at bounding box center [69, 120] width 125 height 18
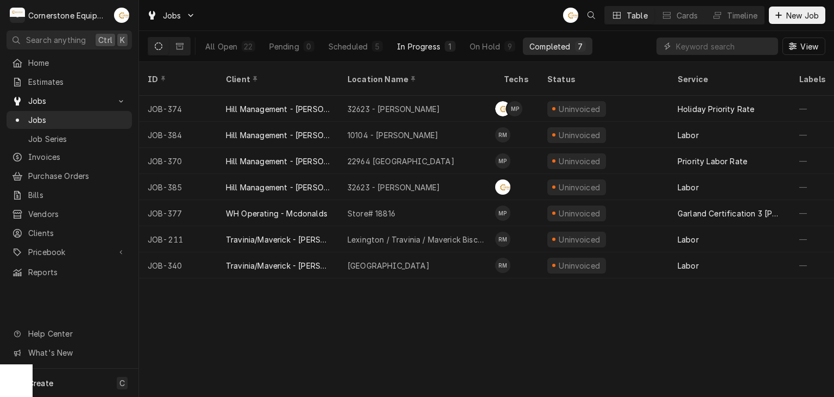
click at [431, 38] on button "In Progress 1" at bounding box center [427, 45] width 72 height 17
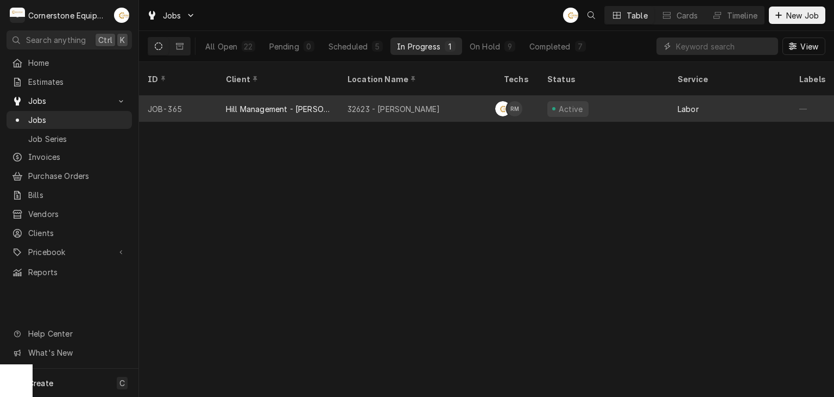
click at [335, 96] on div "Hill Management - [PERSON_NAME]" at bounding box center [278, 109] width 122 height 26
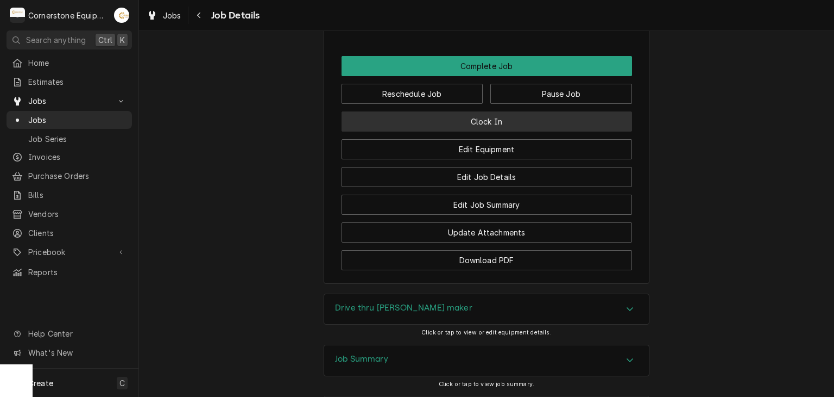
scroll to position [869, 0]
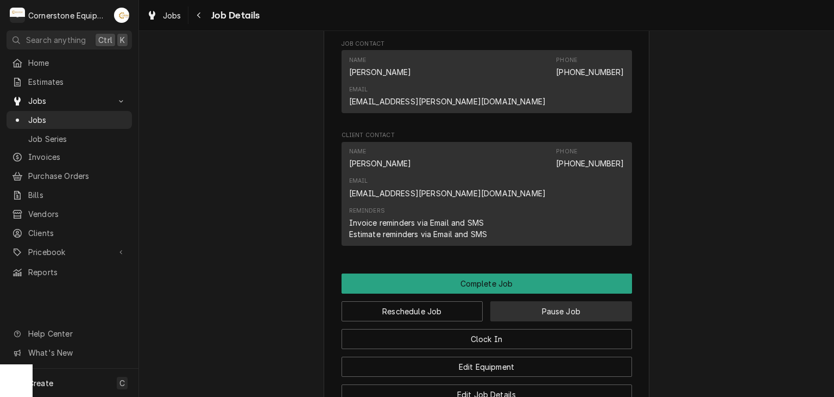
click at [553, 301] on button "Pause Job" at bounding box center [561, 311] width 142 height 20
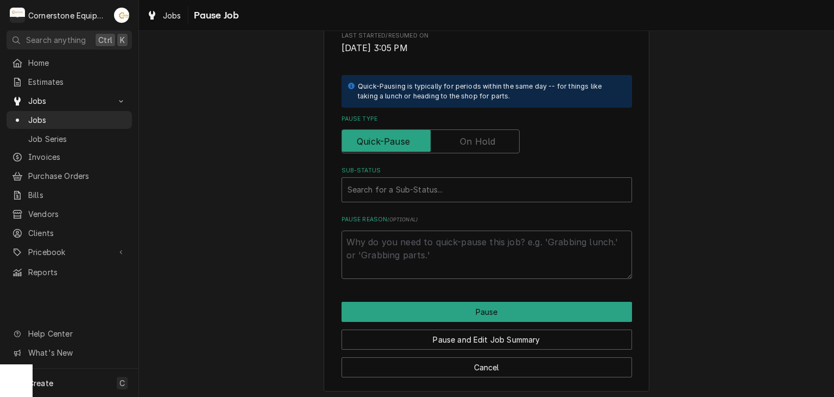
scroll to position [248, 0]
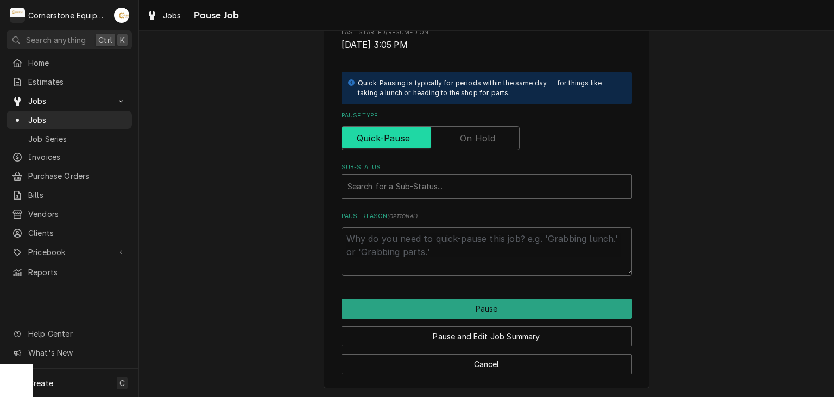
click at [503, 130] on input "Pause Type" at bounding box center [431, 138] width 168 height 24
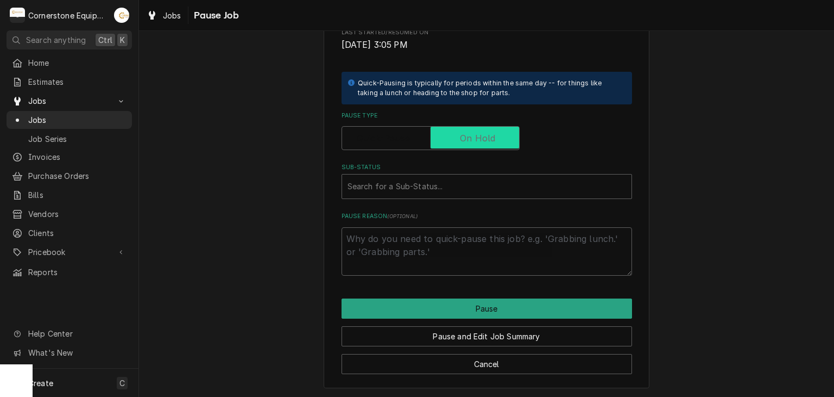
checkbox input "true"
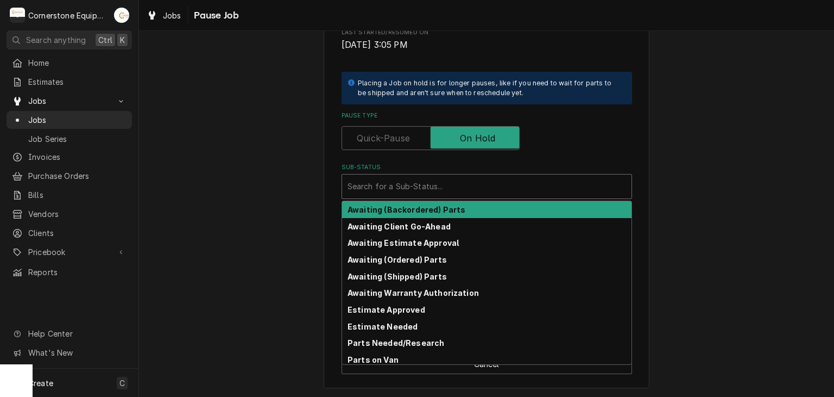
click at [485, 183] on div "Sub-Status" at bounding box center [487, 187] width 279 height 20
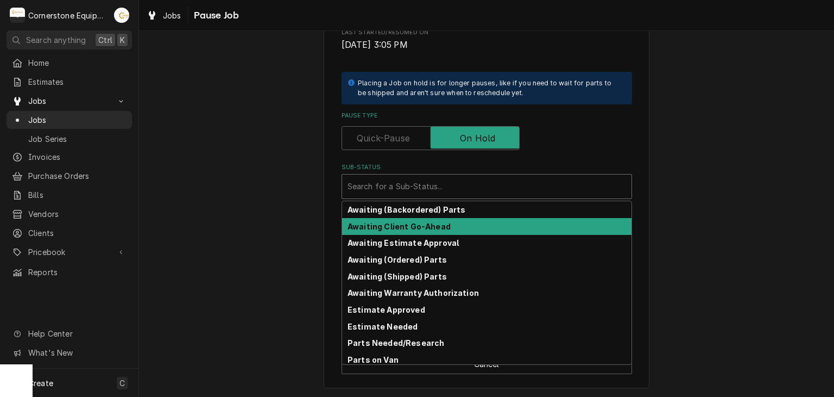
click at [458, 227] on div "Awaiting Client Go-Ahead" at bounding box center [487, 226] width 290 height 17
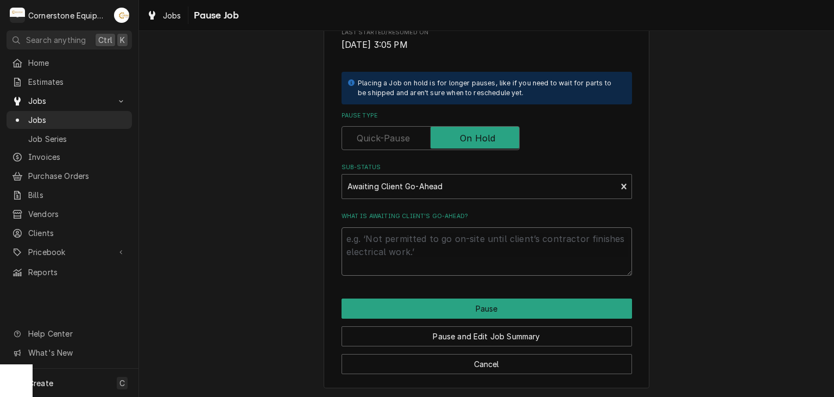
click at [451, 243] on textarea "What is awaiting client’s go-ahead?" at bounding box center [487, 251] width 291 height 49
type textarea "x"
type textarea "r"
type textarea "x"
type textarea "re"
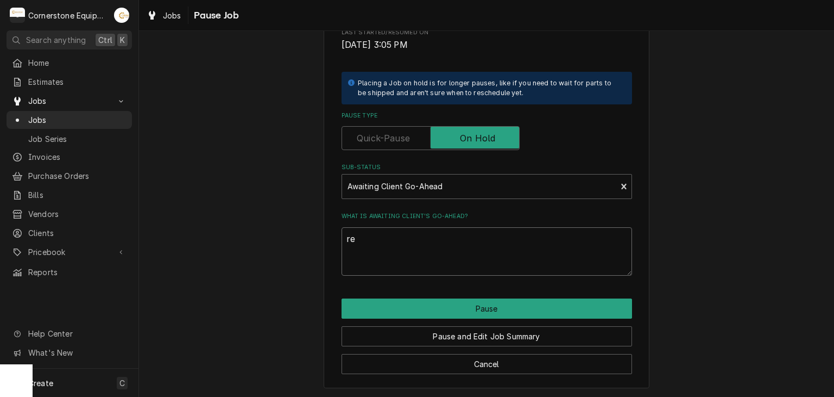
type textarea "x"
type textarea "ret"
type textarea "x"
type textarea "retu"
type textarea "x"
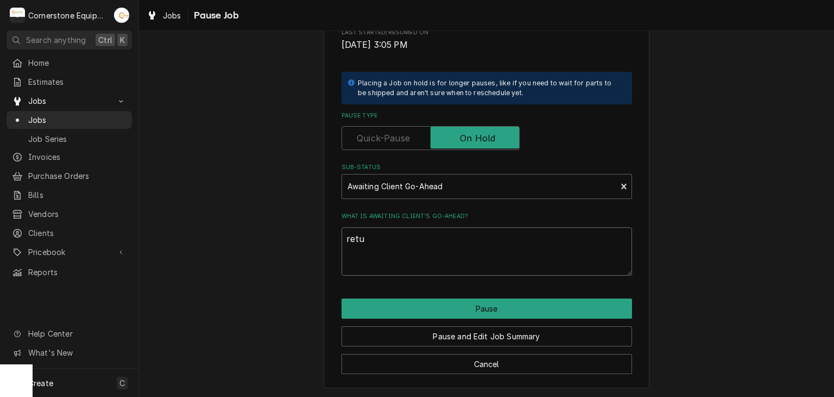
type textarea "retur"
type textarea "x"
type textarea "return"
type textarea "x"
type textarea "returni"
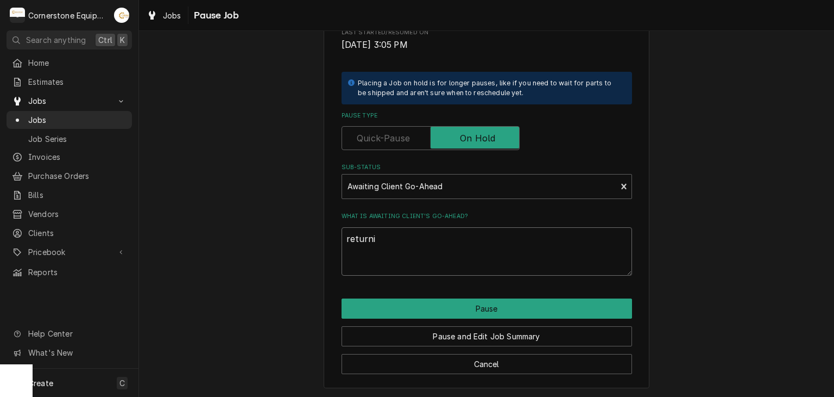
type textarea "x"
type textarea "returnin"
type textarea "x"
type textarea "returning"
type textarea "x"
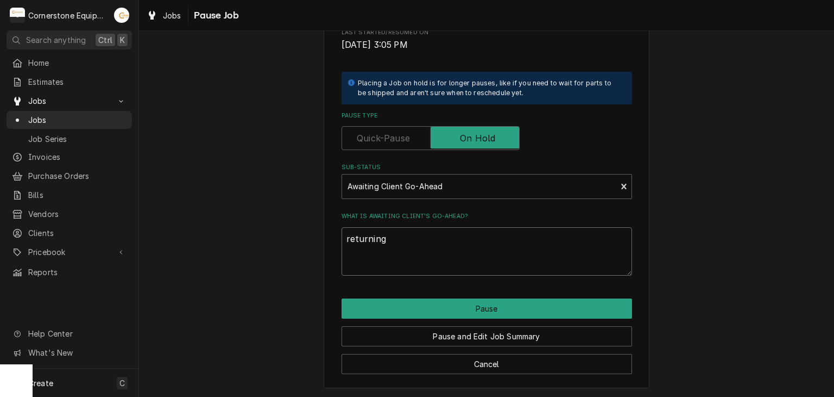
type textarea "returningn"
type textarea "x"
type textarea "returningn"
type textarea "x"
type textarea "returningn t"
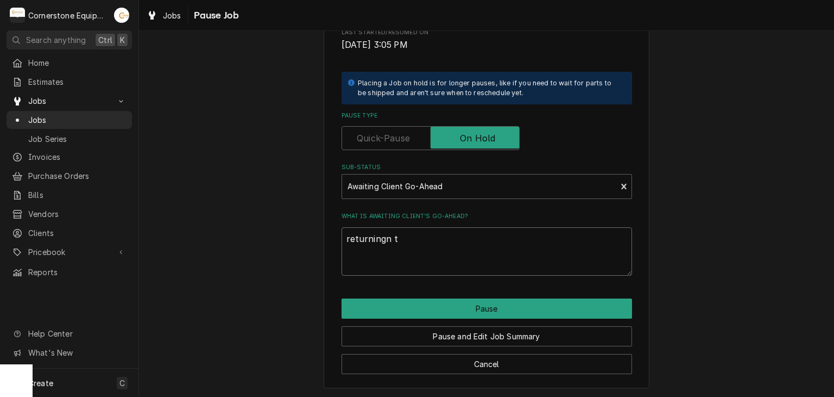
type textarea "x"
type textarea "returningn to"
type textarea "x"
type textarea "returningn tom"
type textarea "x"
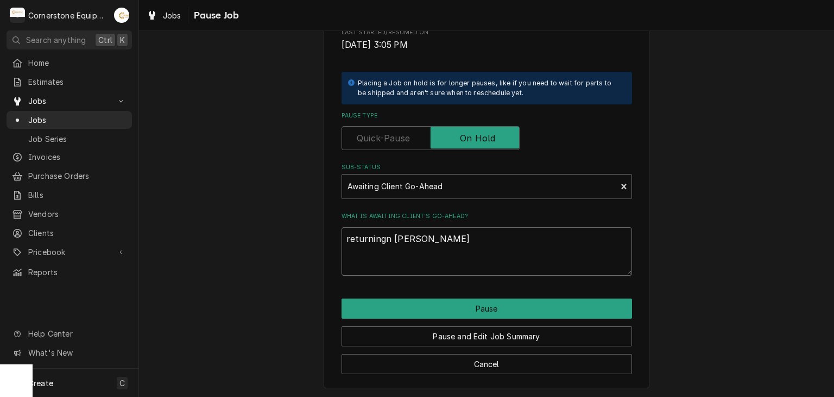
type textarea "returningn to"
type textarea "x"
type textarea "returningn t"
type textarea "x"
type textarea "returningn"
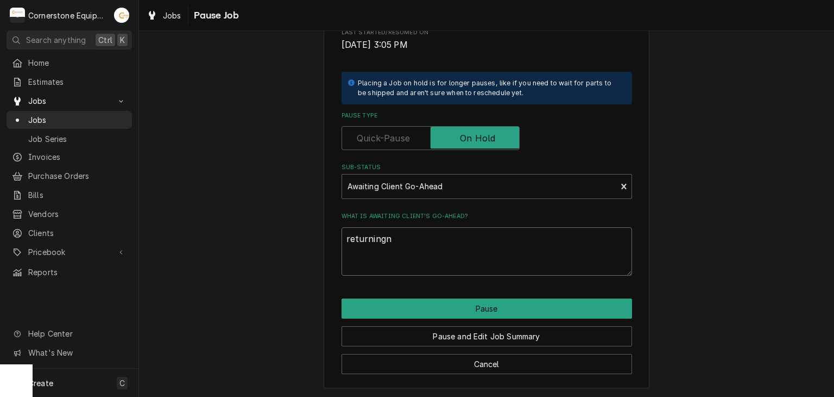
type textarea "x"
type textarea "returningn"
type textarea "x"
type textarea "returning"
type textarea "x"
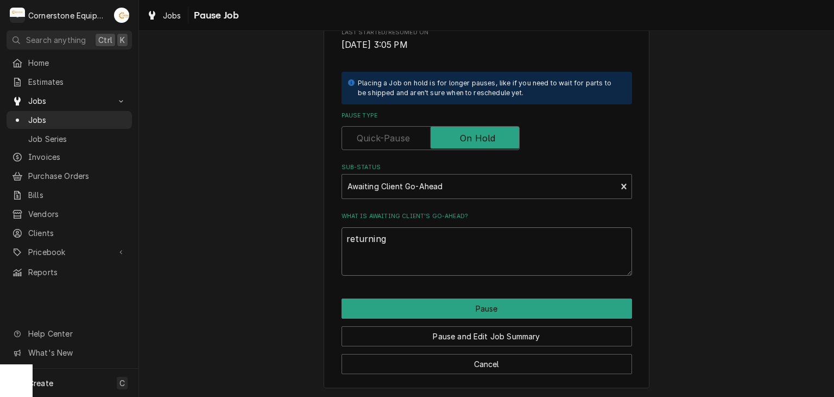
type textarea "returning"
type textarea "x"
type textarea "returning t"
type textarea "x"
type textarea "returning to"
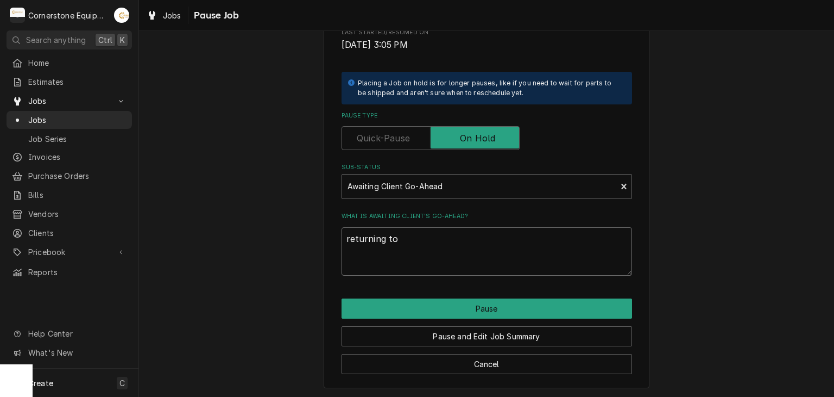
type textarea "x"
type textarea "returning tom"
type textarea "x"
type textarea "returning tomo"
type textarea "x"
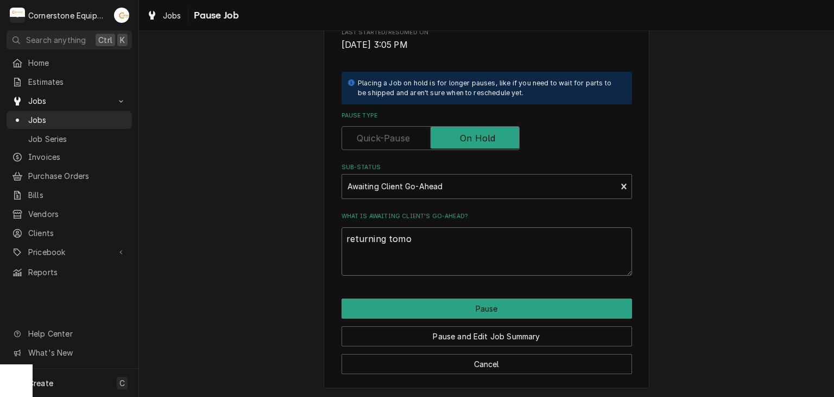
type textarea "returning tomor"
type textarea "x"
type textarea "returning tomorr"
type textarea "x"
type textarea "returning tomorro"
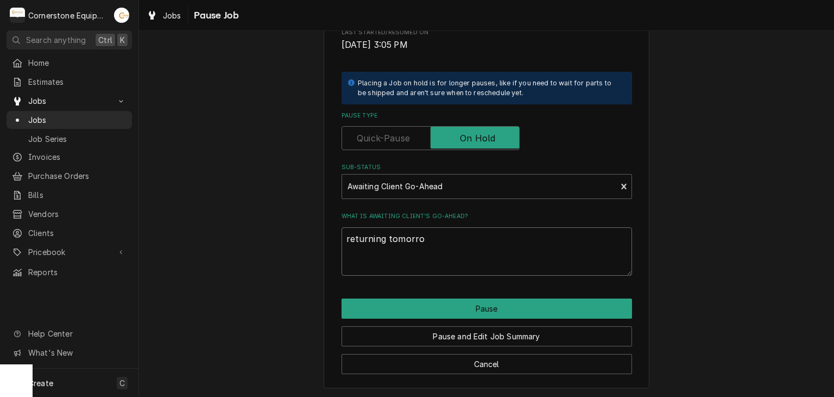
type textarea "x"
type textarea "returning tomorrow"
type textarea "x"
type textarea "returning tomorrow"
type textarea "x"
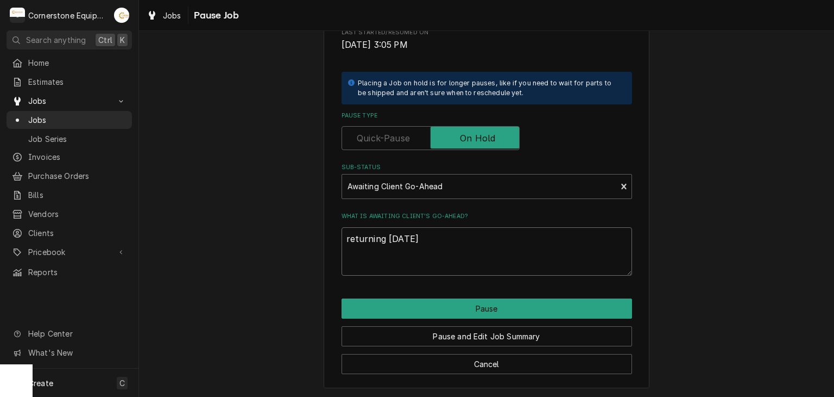
type textarea "returning tomorrow t"
type textarea "x"
type textarea "returning tomorrow to"
type textarea "x"
type textarea "returning tomorrow to"
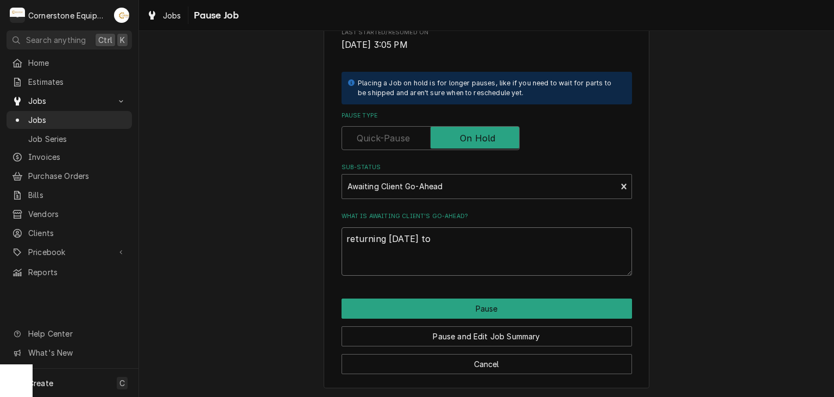
type textarea "x"
type textarea "returning tomorrow to c"
type textarea "x"
type textarea "returning tomorrow to co"
type textarea "x"
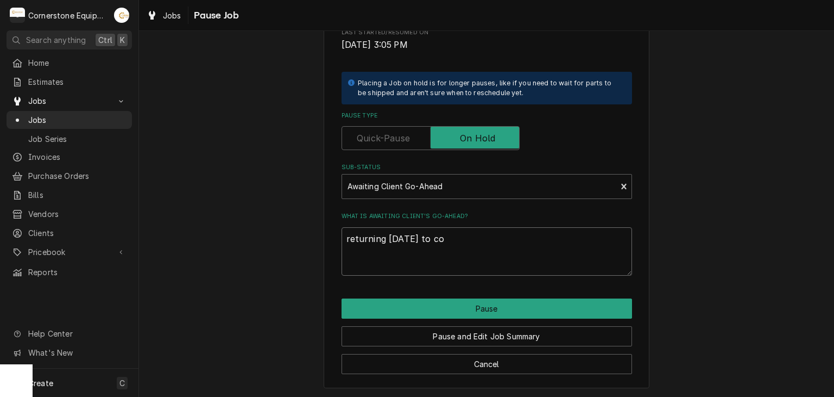
type textarea "returning tomorrow to com"
type textarea "x"
type textarea "returning tomorrow to comp"
type textarea "x"
type textarea "returning tomorrow to compl"
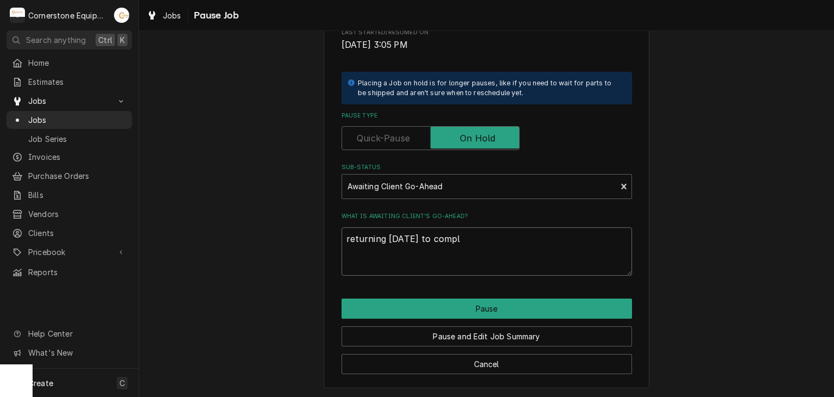
type textarea "x"
type textarea "returning tomorrow to comple"
type textarea "x"
type textarea "returning tomorrow to complet"
type textarea "x"
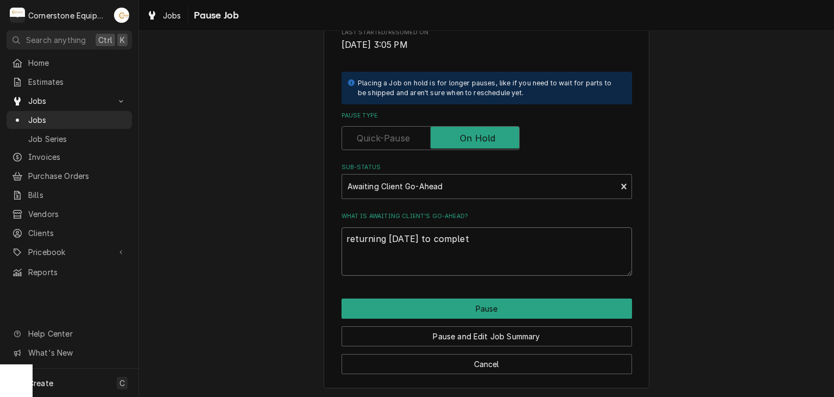
type textarea "returning tomorrow to complete"
type textarea "x"
type textarea "returning tomorrow to complete"
type textarea "x"
type textarea "returning tomorrow to complete r"
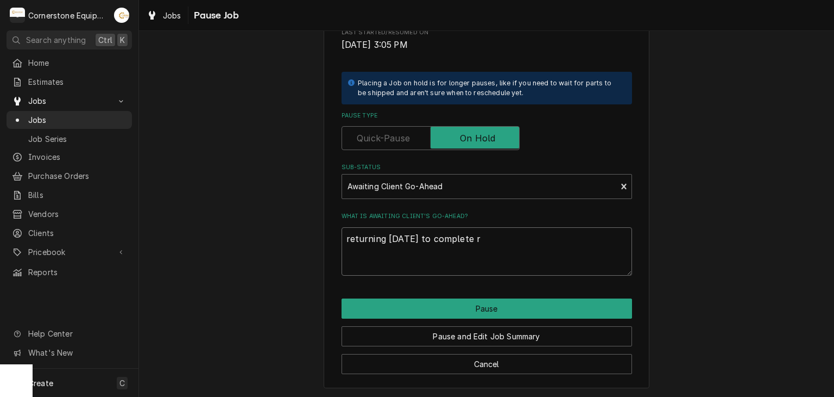
type textarea "x"
type textarea "returning tomorrow to complete re"
type textarea "x"
type textarea "returning tomorrow to complete rep"
type textarea "x"
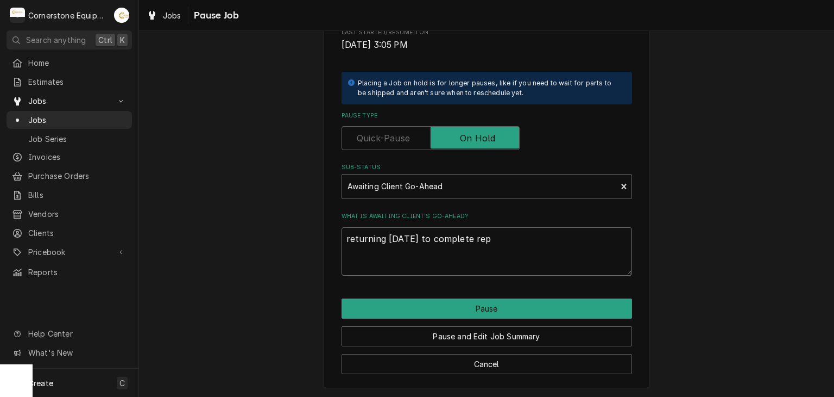
type textarea "returning tomorrow to complete repi"
type textarea "x"
type textarea "returning tomorrow to complete rep"
type textarea "x"
type textarea "returning tomorrow to complete repa"
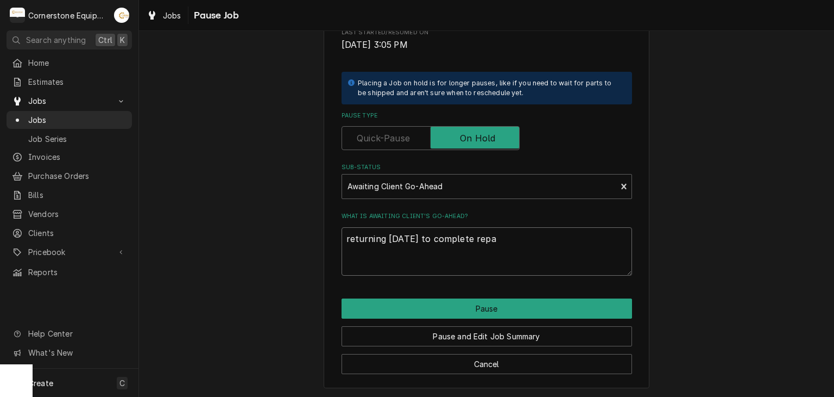
type textarea "x"
type textarea "returning tomorrow to complete repai"
type textarea "x"
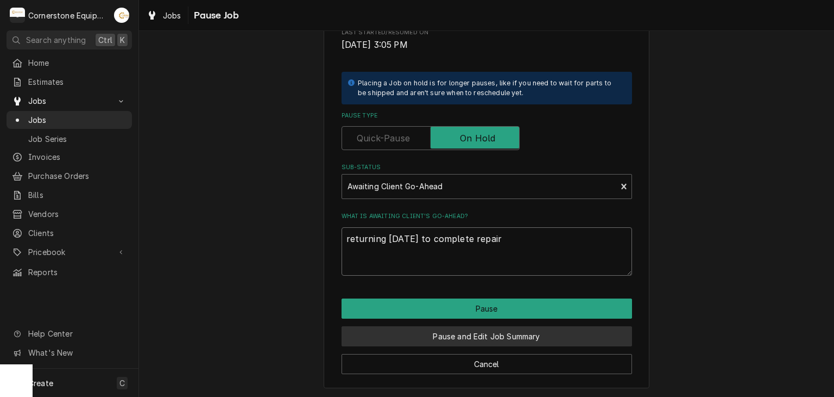
type textarea "returning tomorrow to complete repair"
click at [513, 330] on button "Pause and Edit Job Summary" at bounding box center [487, 336] width 291 height 20
type textarea "x"
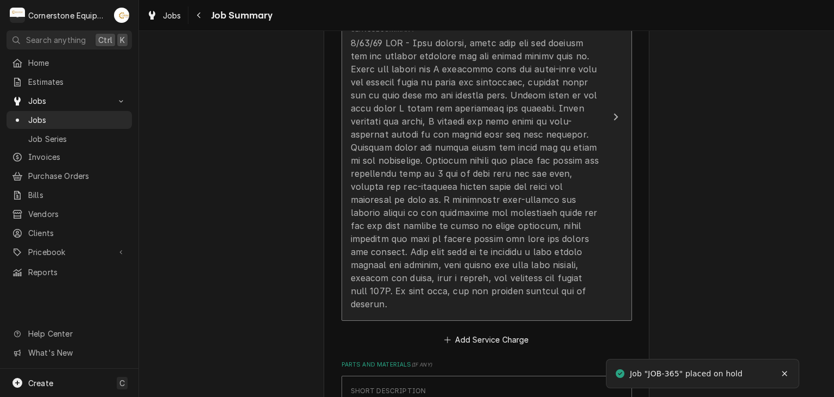
scroll to position [217, 0]
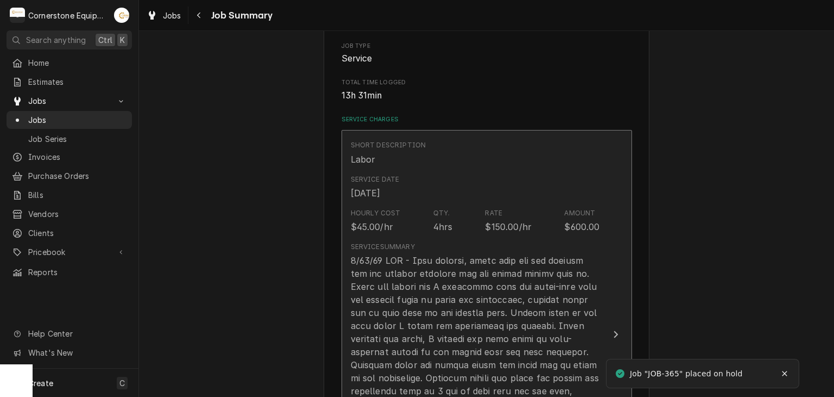
click at [499, 265] on div "Update Line Item" at bounding box center [475, 391] width 249 height 274
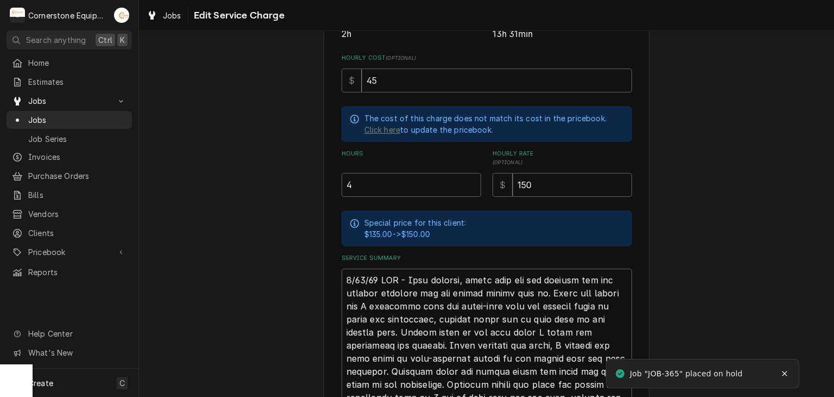
scroll to position [435, 0]
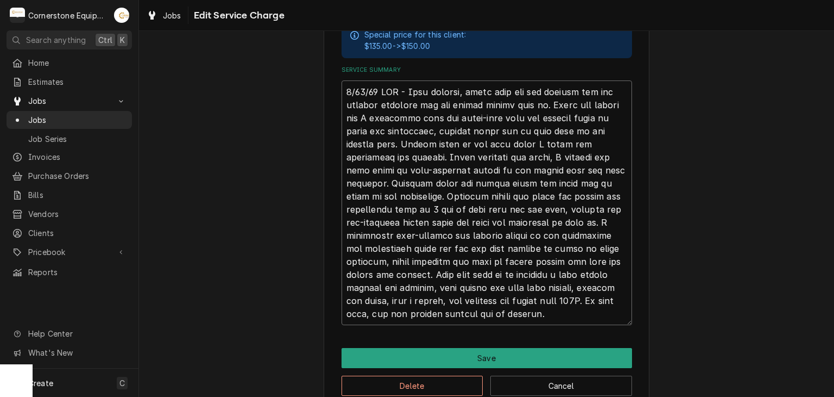
click at [543, 318] on textarea "Service Summary" at bounding box center [487, 202] width 291 height 244
type textarea "x"
type textarea "8/28/25 ASB - Upon arrival, found that the ice machine was not running although…"
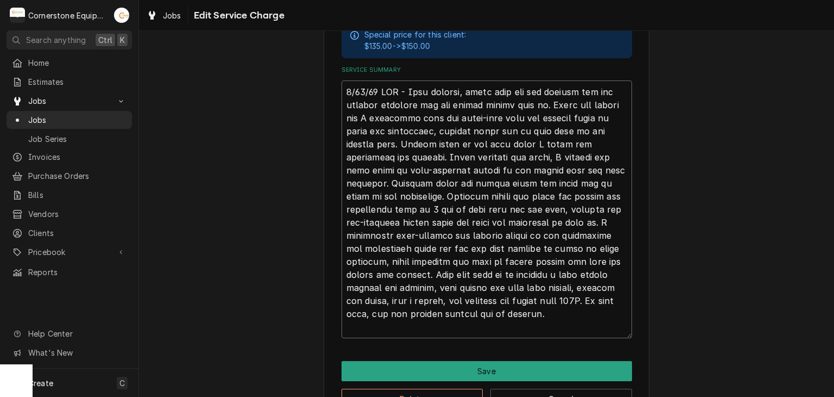
type textarea "x"
type textarea "8/28/25 ASB - Upon arrival, found that the ice machine was not running although…"
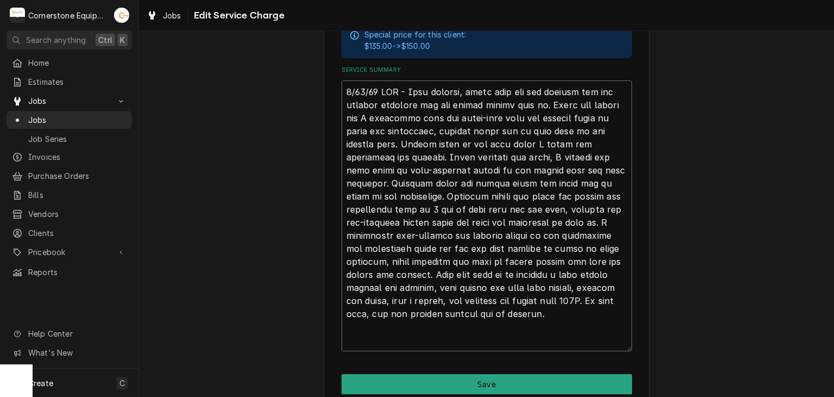
type textarea "x"
type textarea "8/28/25 ASB - Upon arrival, found that the ice machine was not running although…"
type textarea "x"
type textarea "8/28/25 ASB - Upon arrival, found that the ice machine was not running although…"
type textarea "x"
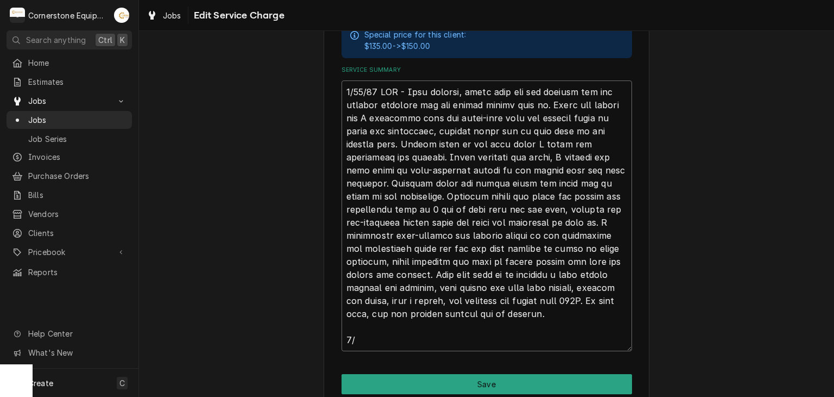
type textarea "8/28/25 ASB - Upon arrival, found that the ice machine was not running although…"
type textarea "x"
type textarea "8/28/25 ASB - Upon arrival, found that the ice machine was not running although…"
type textarea "x"
type textarea "8/28/25 ASB - Upon arrival, found that the ice machine was not running although…"
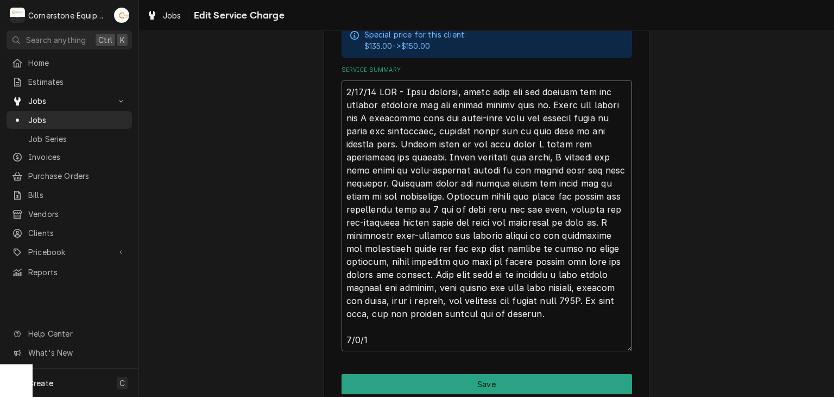
type textarea "x"
type textarea "8/28/25 ASB - Upon arrival, found that the ice machine was not running although…"
type textarea "x"
type textarea "8/28/25 ASB - Upon arrival, found that the ice machine was not running although…"
type textarea "x"
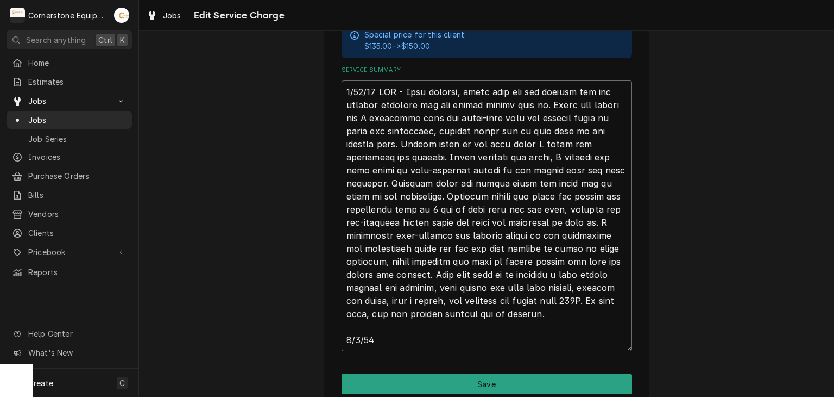
type textarea "8/28/25 ASB - Upon arrival, found that the ice machine was not running although…"
type textarea "x"
type textarea "8/28/25 ASB - Upon arrival, found that the ice machine was not running although…"
type textarea "x"
type textarea "8/28/25 ASB - Upon arrival, found that the ice machine was not running although…"
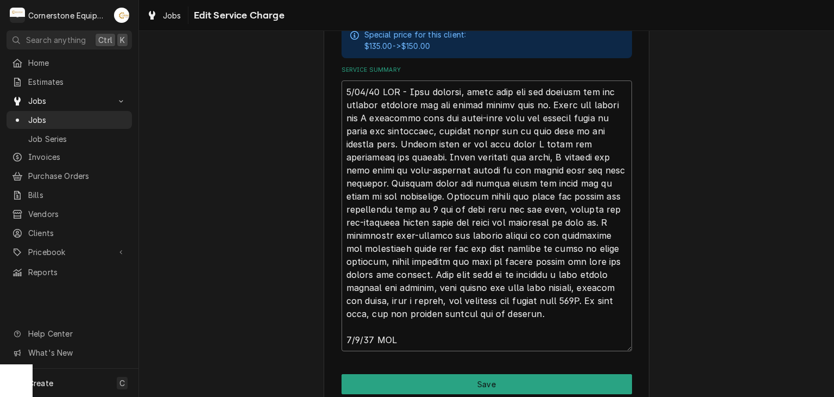
type textarea "x"
type textarea "8/28/25 ASB - Upon arrival, found that the ice machine was not running although…"
type textarea "x"
type textarea "8/28/25 ASB - Upon arrival, found that the ice machine was not running although…"
type textarea "x"
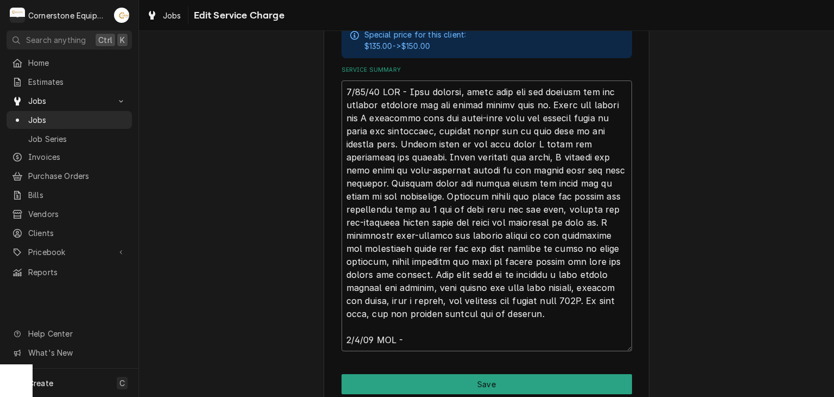
type textarea "8/28/25 ASB - Upon arrival, found that the ice machine was not running although…"
type textarea "x"
type textarea "8/28/25 ASB - Upon arrival, found that the ice machine was not running although…"
type textarea "x"
type textarea "8/28/25 ASB - Upon arrival, found that the ice machine was not running although…"
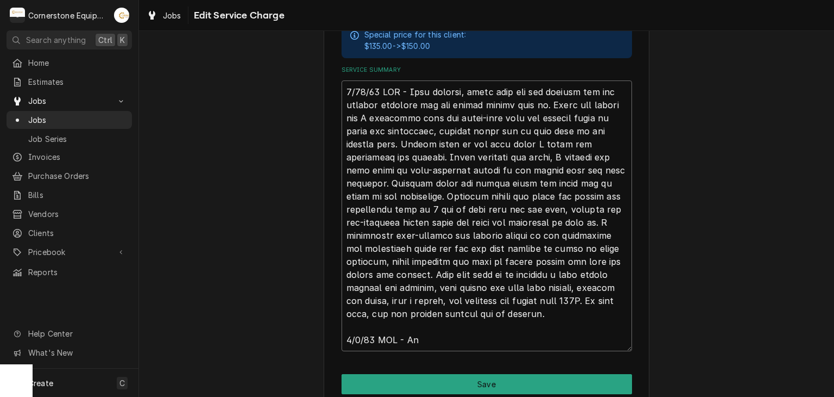
type textarea "x"
type textarea "8/28/25 ASB - Upon arrival, found that the ice machine was not running although…"
type textarea "x"
type textarea "8/28/25 ASB - Upon arrival, found that the ice machine was not running although…"
type textarea "x"
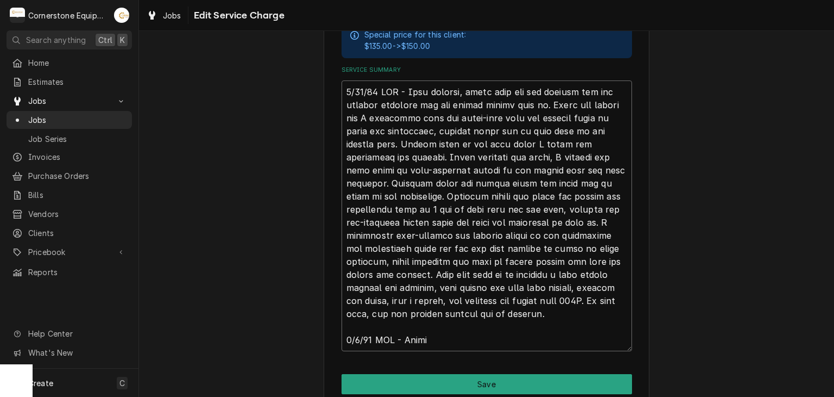
type textarea "8/28/25 ASB - Upon arrival, found that the ice machine was not running although…"
type textarea "x"
type textarea "8/28/25 ASB - Upon arrival, found that the ice machine was not running although…"
type textarea "x"
type textarea "8/28/25 ASB - Upon arrival, found that the ice machine was not running although…"
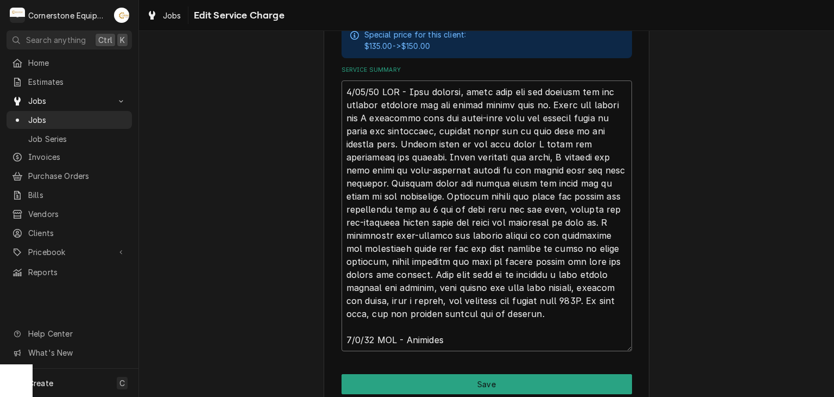
type textarea "x"
type textarea "8/28/25 ASB - Upon arrival, found that the ice machine was not running although…"
type textarea "x"
type textarea "8/28/25 ASB - Upon arrival, found that the ice machine was not running although…"
type textarea "x"
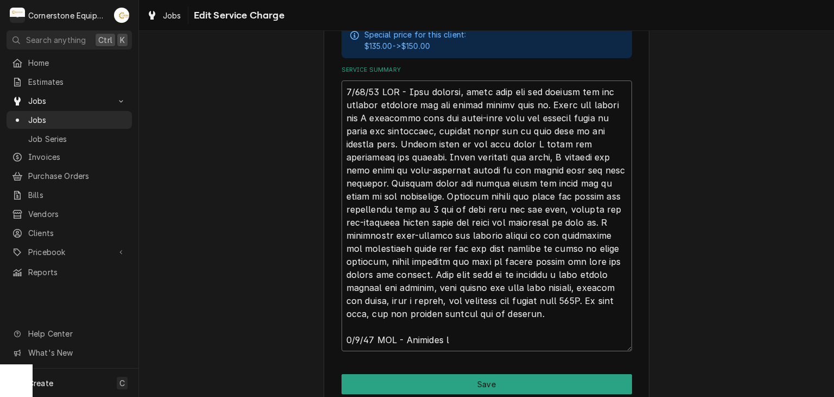
type textarea "8/28/25 ASB - Upon arrival, found that the ice machine was not running although…"
type textarea "x"
type textarea "8/28/25 ASB - Upon arrival, found that the ice machine was not running although…"
type textarea "x"
type textarea "8/28/25 ASB - Upon arrival, found that the ice machine was not running although…"
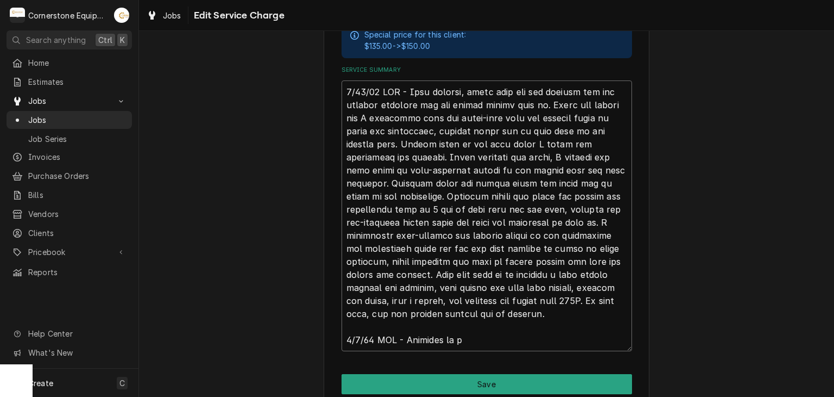
type textarea "x"
type textarea "8/28/25 ASB - Upon arrival, found that the ice machine was not running although…"
type textarea "x"
type textarea "8/28/25 ASB - Upon arrival, found that the ice machine was not running although…"
type textarea "x"
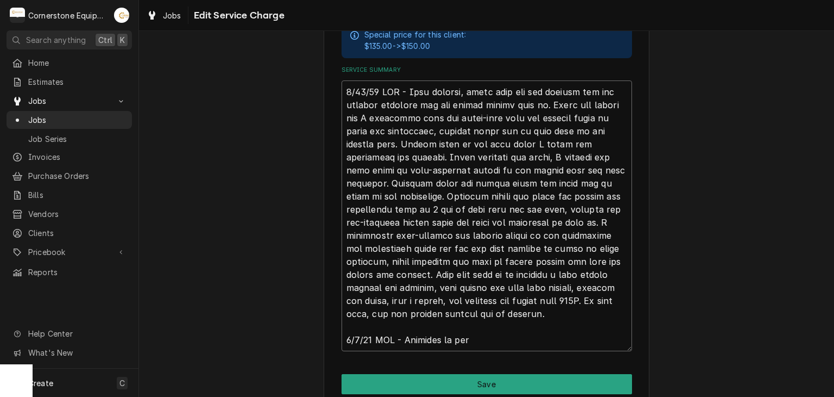
type textarea "8/28/25 ASB - Upon arrival, found that the ice machine was not running although…"
type textarea "x"
type textarea "8/28/25 ASB - Upon arrival, found that the ice machine was not running although…"
type textarea "x"
type textarea "8/28/25 ASB - Upon arrival, found that the ice machine was not running although…"
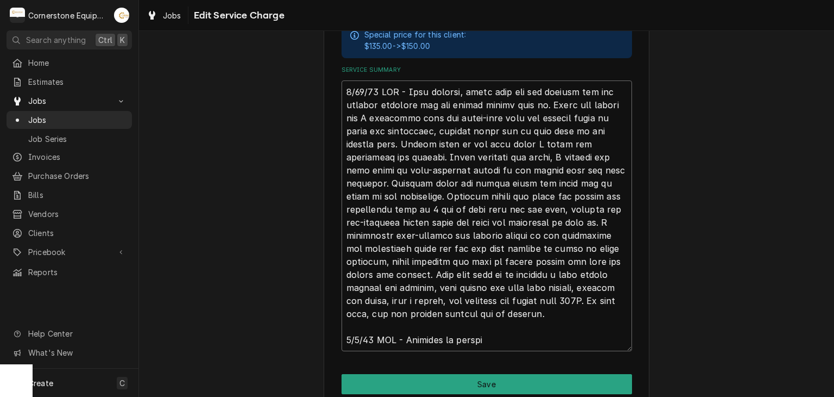
type textarea "x"
type textarea "8/28/25 ASB - Upon arrival, found that the ice machine was not running although…"
type textarea "x"
type textarea "8/28/25 ASB - Upon arrival, found that the ice machine was not running although…"
type textarea "x"
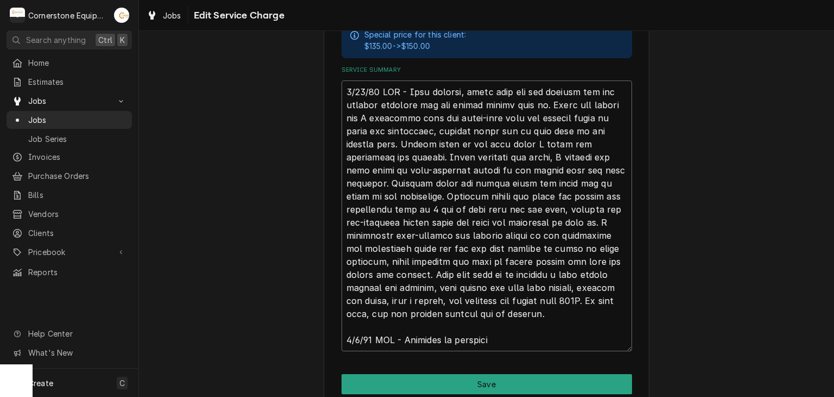
type textarea "8/28/25 ASB - Upon arrival, found that the ice machine was not running although…"
type textarea "x"
type textarea "8/28/25 ASB - Upon arrival, found that the ice machine was not running although…"
type textarea "x"
type textarea "8/28/25 ASB - Upon arrival, found that the ice machine was not running although…"
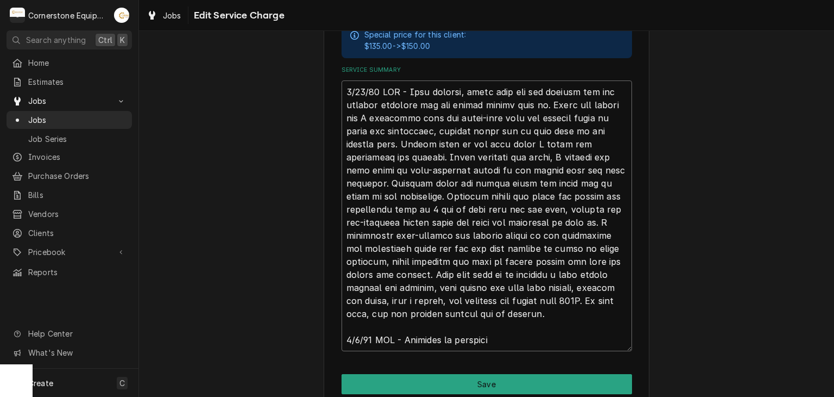
type textarea "x"
type textarea "8/28/25 ASB - Upon arrival, found that the ice machine was not running although…"
type textarea "x"
type textarea "8/28/25 ASB - Upon arrival, found that the ice machine was not running although…"
type textarea "x"
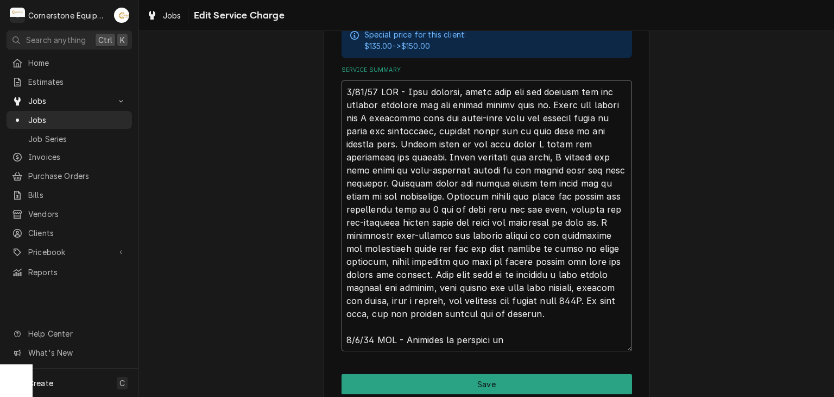
type textarea "8/28/25 ASB - Upon arrival, found that the ice machine was not running although…"
type textarea "x"
type textarea "8/28/25 ASB - Upon arrival, found that the ice machine was not running although…"
type textarea "x"
type textarea "8/28/25 ASB - Upon arrival, found that the ice machine was not running although…"
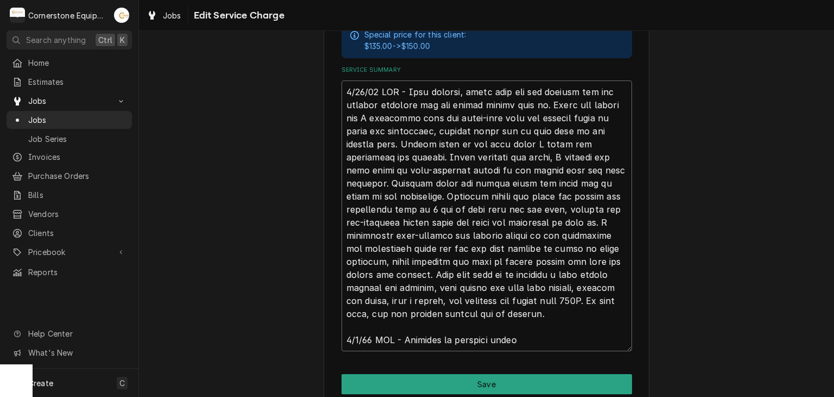
type textarea "x"
type textarea "8/28/25 ASB - Upon arrival, found that the ice machine was not running although…"
type textarea "x"
type textarea "8/28/25 ASB - Upon arrival, found that the ice machine was not running although…"
type textarea "x"
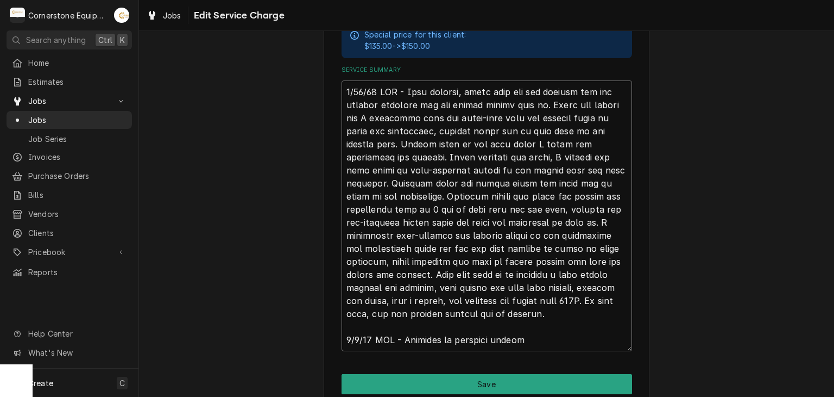
type textarea "8/28/25 ASB - Upon arrival, found that the ice machine was not running although…"
type textarea "x"
type textarea "8/28/25 ASB - Upon arrival, found that the ice machine was not running although…"
type textarea "x"
type textarea "8/28/25 ASB - Upon arrival, found that the ice machine was not running although…"
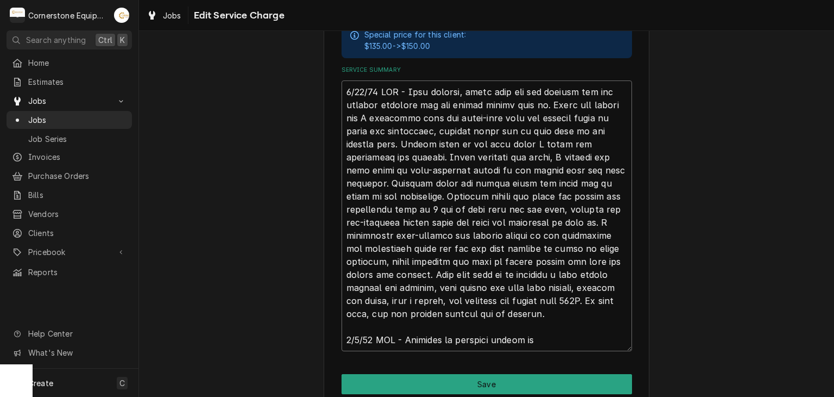
type textarea "x"
type textarea "8/28/25 ASB - Upon arrival, found that the ice machine was not running although…"
type textarea "x"
type textarea "8/28/25 ASB - Upon arrival, found that the ice machine was not running although…"
type textarea "x"
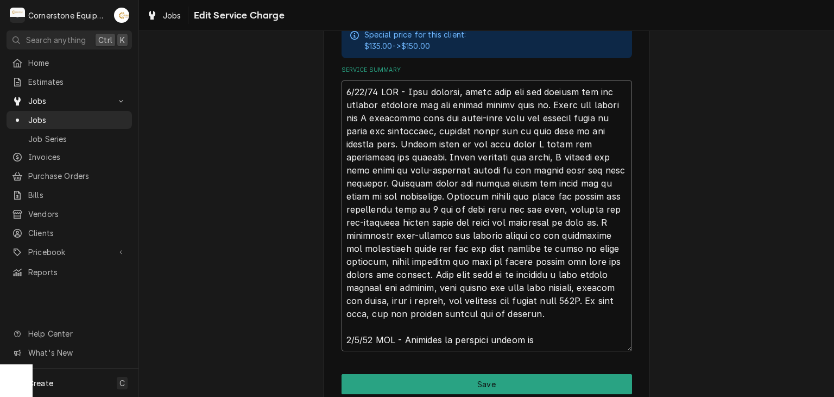
type textarea "8/28/25 ASB - Upon arrival, found that the ice machine was not running although…"
type textarea "x"
type textarea "8/28/25 ASB - Upon arrival, found that the ice machine was not running although…"
type textarea "x"
type textarea "8/28/25 ASB - Upon arrival, found that the ice machine was not running although…"
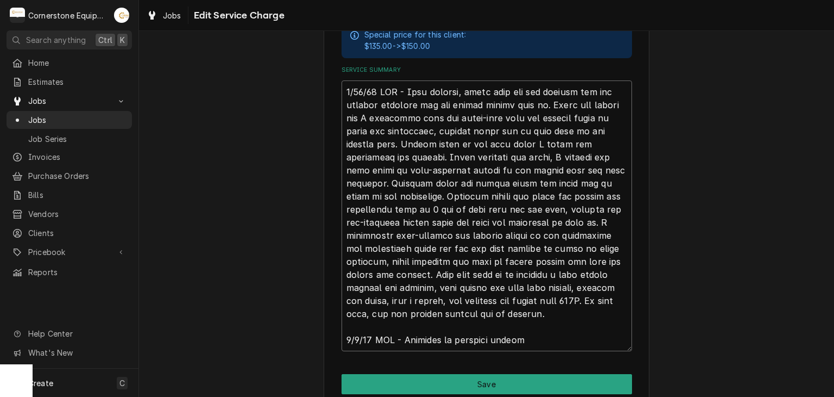
type textarea "x"
type textarea "8/28/25 ASB - Upon arrival, found that the ice machine was not running although…"
type textarea "x"
type textarea "8/28/25 ASB - Upon arrival, found that the ice machine was not running although…"
type textarea "x"
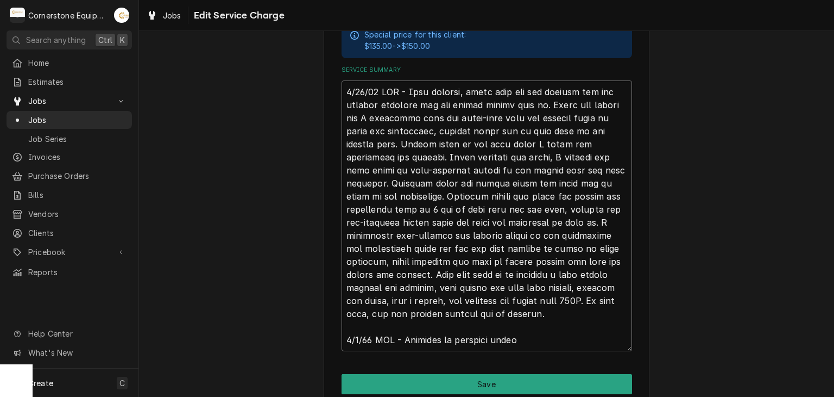
type textarea "8/28/25 ASB - Upon arrival, found that the ice machine was not running although…"
type textarea "x"
type textarea "8/28/25 ASB - Upon arrival, found that the ice machine was not running although…"
type textarea "x"
type textarea "8/28/25 ASB - Upon arrival, found that the ice machine was not running although…"
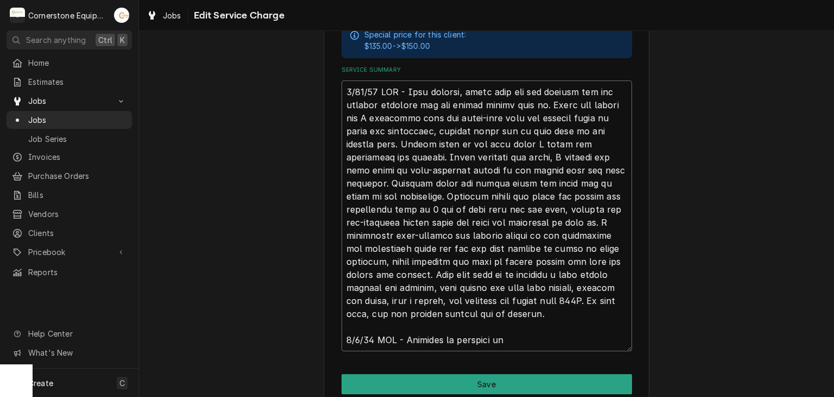
type textarea "x"
type textarea "8/28/25 ASB - Upon arrival, found that the ice machine was not running although…"
type textarea "x"
type textarea "8/28/25 ASB - Upon arrival, found that the ice machine was not running although…"
type textarea "x"
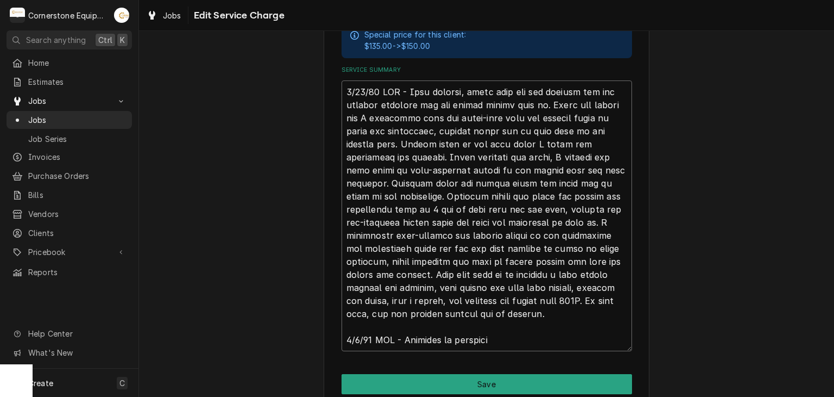
type textarea "8/28/25 ASB - Upon arrival, found that the ice machine was not running although…"
type textarea "x"
type textarea "8/28/25 ASB - Upon arrival, found that the ice machine was not running although…"
type textarea "x"
type textarea "8/28/25 ASB - Upon arrival, found that the ice machine was not running although…"
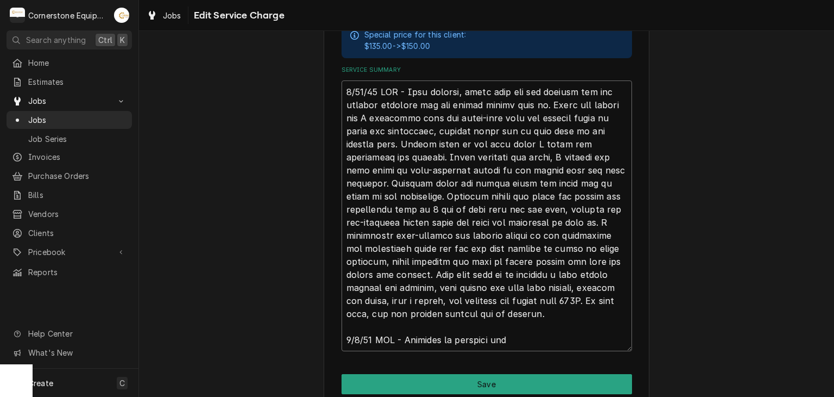
type textarea "x"
type textarea "8/28/25 ASB - Upon arrival, found that the ice machine was not running although…"
type textarea "x"
type textarea "8/28/25 ASB - Upon arrival, found that the ice machine was not running although…"
type textarea "x"
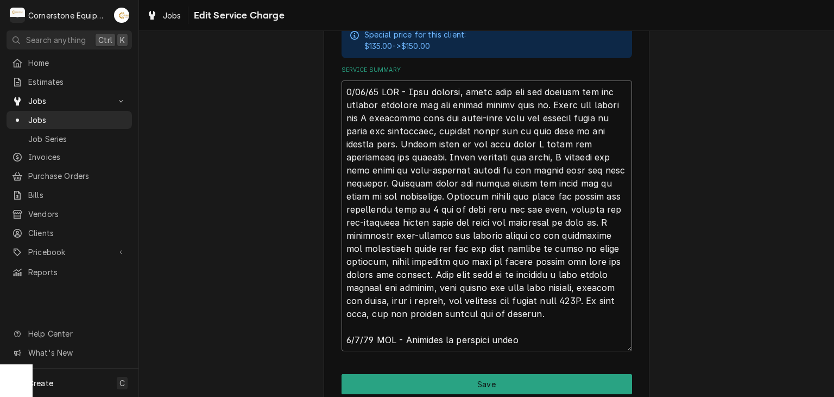
type textarea "8/28/25 ASB - Upon arrival, found that the ice machine was not running although…"
type textarea "x"
type textarea "8/28/25 ASB - Upon arrival, found that the ice machine was not running although…"
type textarea "x"
type textarea "8/28/25 ASB - Upon arrival, found that the ice machine was not running although…"
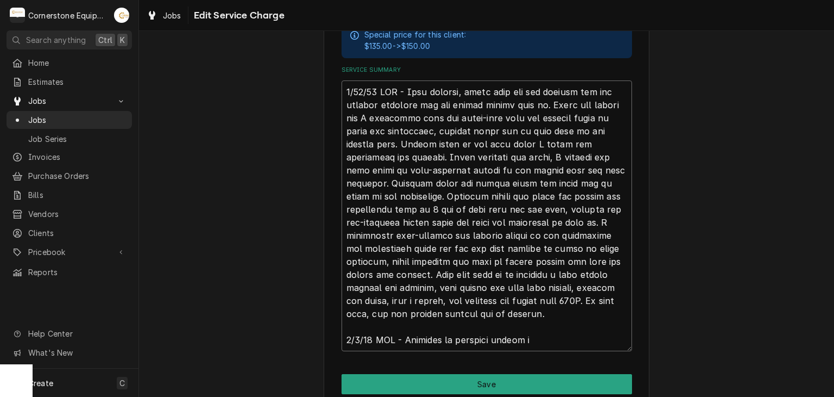
type textarea "x"
type textarea "8/28/25 ASB - Upon arrival, found that the ice machine was not running although…"
type textarea "x"
type textarea "8/28/25 ASB - Upon arrival, found that the ice machine was not running although…"
type textarea "x"
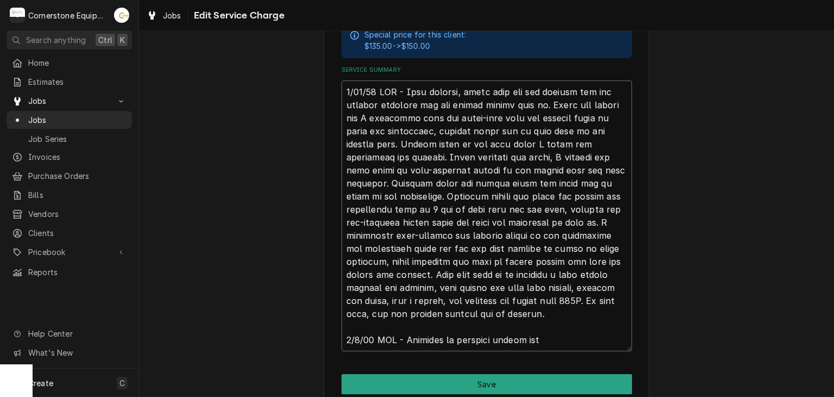
type textarea "8/28/25 ASB - Upon arrival, found that the ice machine was not running although…"
type textarea "x"
type textarea "8/28/25 ASB - Upon arrival, found that the ice machine was not running although…"
type textarea "x"
type textarea "8/28/25 ASB - Upon arrival, found that the ice machine was not running although…"
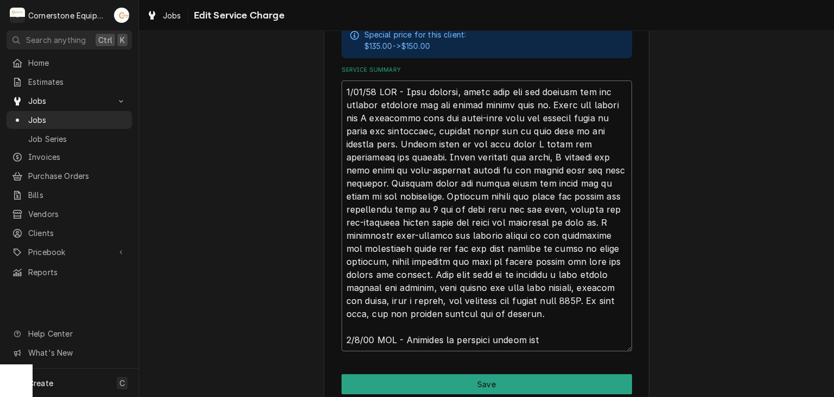
type textarea "x"
type textarea "8/28/25 ASB - Upon arrival, found that the ice machine was not running although…"
type textarea "x"
type textarea "8/28/25 ASB - Upon arrival, found that the ice machine was not running although…"
type textarea "x"
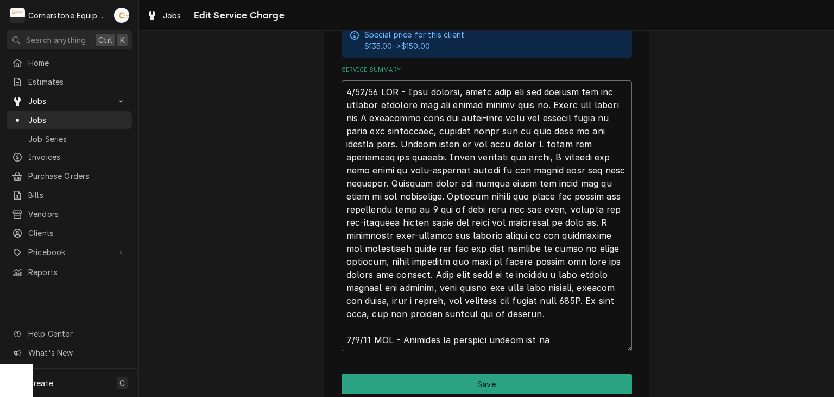
type textarea "8/28/25 ASB - Upon arrival, found that the ice machine was not running although…"
type textarea "x"
type textarea "8/28/25 ASB - Upon arrival, found that the ice machine was not running although…"
type textarea "x"
type textarea "8/28/25 ASB - Upon arrival, found that the ice machine was not running although…"
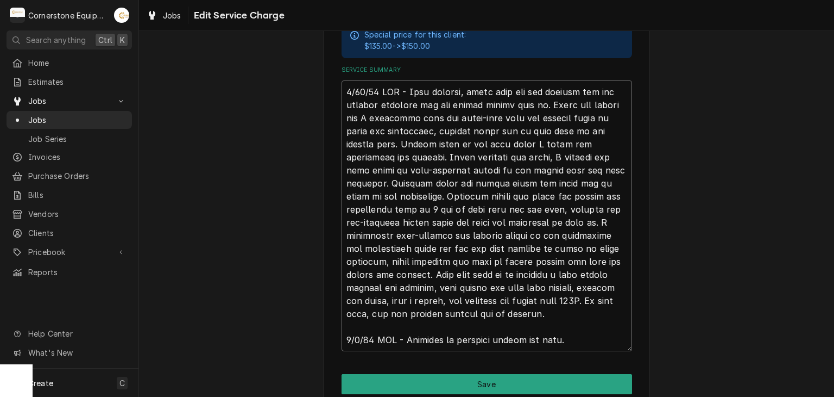
type textarea "x"
type textarea "8/28/25 ASB - Upon arrival, found that the ice machine was not running although…"
type textarea "x"
type textarea "8/28/25 ASB - Upon arrival, found that the ice machine was not running although…"
type textarea "x"
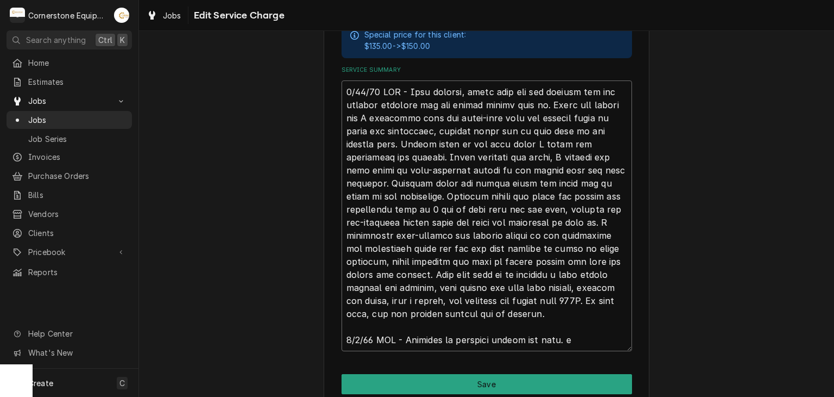
type textarea "8/28/25 ASB - Upon arrival, found that the ice machine was not running although…"
type textarea "x"
type textarea "8/28/25 ASB - Upon arrival, found that the ice machine was not running although…"
type textarea "x"
type textarea "8/28/25 ASB - Upon arrival, found that the ice machine was not running although…"
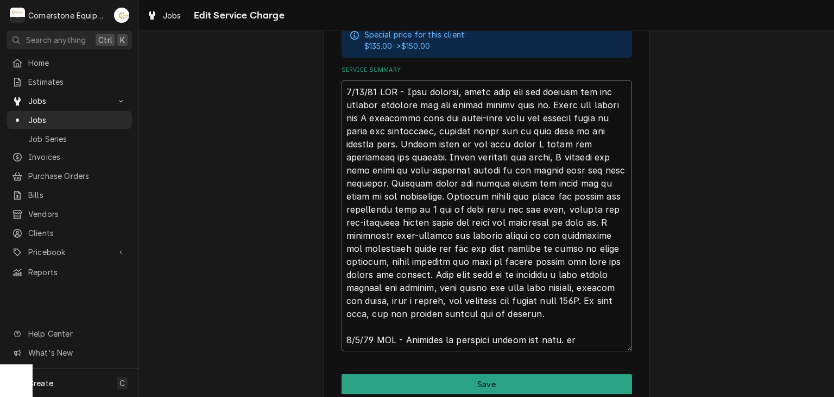
type textarea "x"
type textarea "8/28/25 ASB - Upon arrival, found that the ice machine was not running although…"
type textarea "x"
type textarea "8/28/25 ASB - Upon arrival, found that the ice machine was not running although…"
type textarea "x"
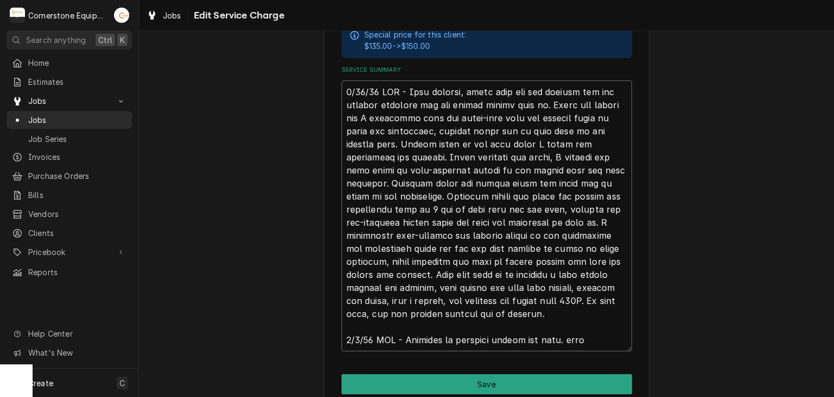
type textarea "8/28/25 ASB - Upon arrival, found that the ice machine was not running although…"
type textarea "x"
type textarea "8/28/25 ASB - Upon arrival, found that the ice machine was not running although…"
type textarea "x"
type textarea "8/28/25 ASB - Upon arrival, found that the ice machine was not running although…"
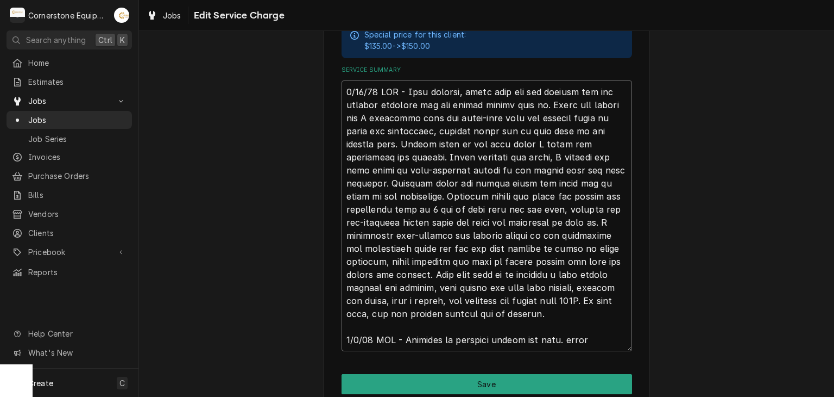
type textarea "x"
type textarea "8/28/25 ASB - Upon arrival, found that the ice machine was not running although…"
type textarea "x"
type textarea "8/28/25 ASB - Upon arrival, found that the ice machine was not running although…"
type textarea "x"
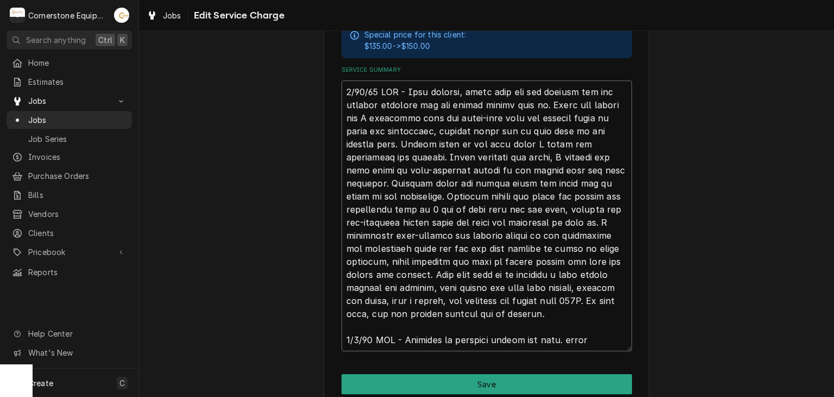
type textarea "8/28/25 ASB - Upon arrival, found that the ice machine was not running although…"
type textarea "x"
type textarea "8/28/25 ASB - Upon arrival, found that the ice machine was not running although…"
type textarea "x"
type textarea "8/28/25 ASB - Upon arrival, found that the ice machine was not running although…"
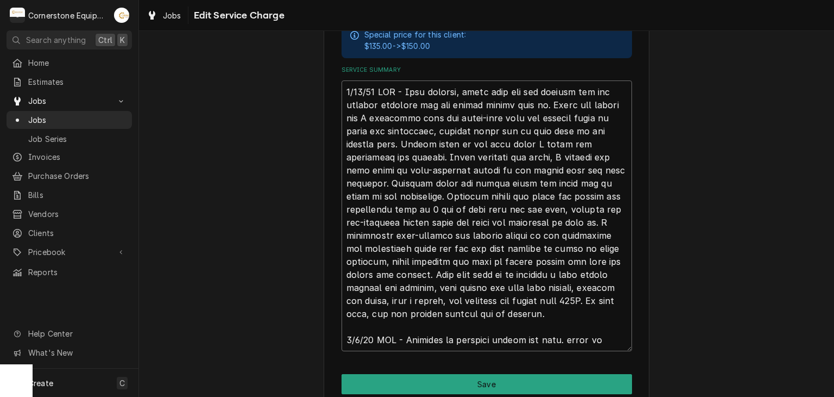
type textarea "x"
type textarea "8/28/25 ASB - Upon arrival, found that the ice machine was not running although…"
type textarea "x"
type textarea "8/28/25 ASB - Upon arrival, found that the ice machine was not running although…"
type textarea "x"
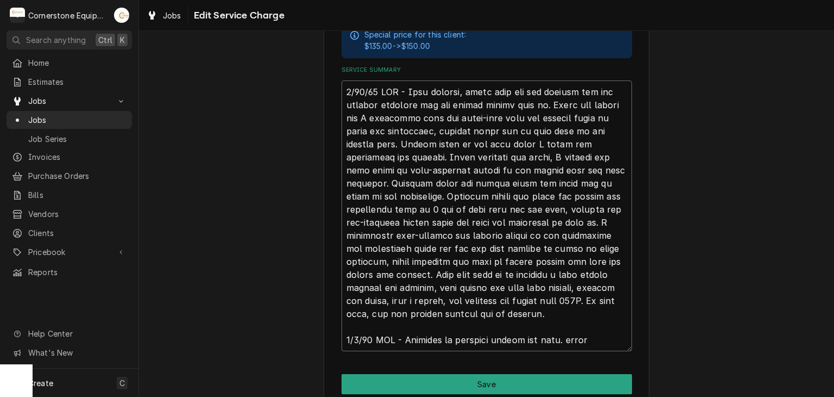
type textarea "8/28/25 ASB - Upon arrival, found that the ice machine was not running although…"
type textarea "x"
type textarea "8/28/25 ASB - Upon arrival, found that the ice machine was not running although…"
type textarea "x"
type textarea "8/28/25 ASB - Upon arrival, found that the ice machine was not running although…"
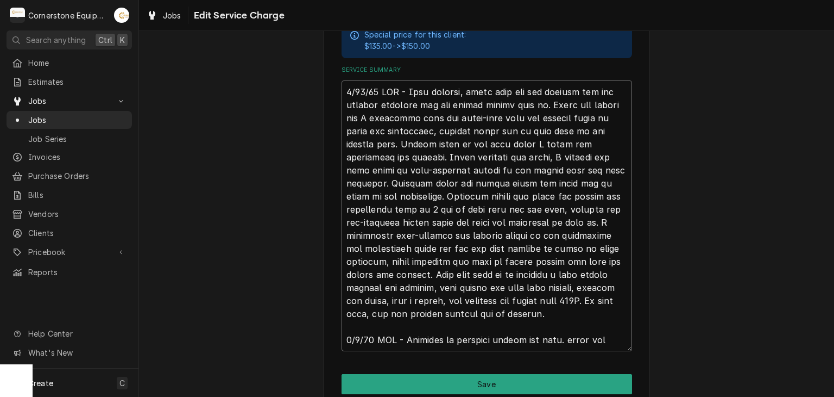
type textarea "x"
type textarea "8/28/25 ASB - Upon arrival, found that the ice machine was not running although…"
type textarea "x"
type textarea "8/28/25 ASB - Upon arrival, found that the ice machine was not running although…"
type textarea "x"
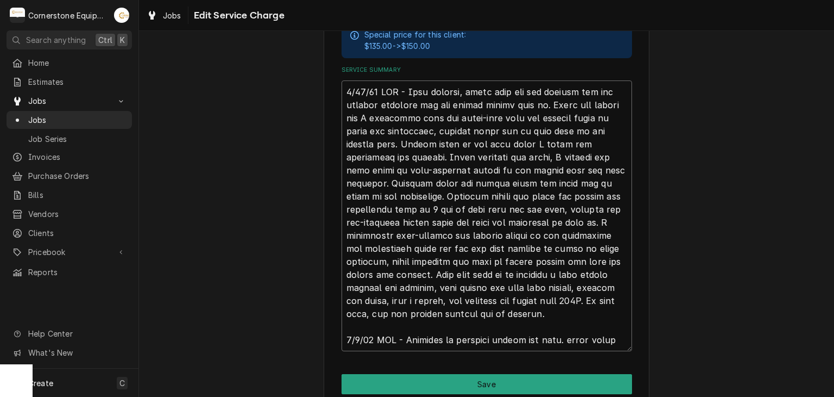
type textarea "8/28/25 ASB - Upon arrival, found that the ice machine was not running although…"
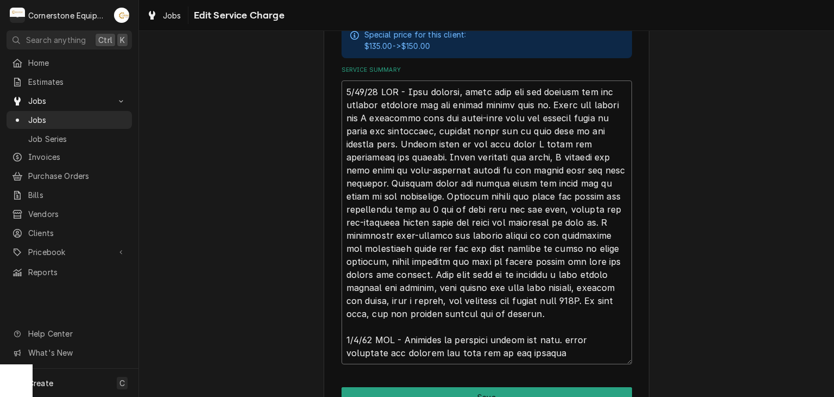
drag, startPoint x: 508, startPoint y: 360, endPoint x: 508, endPoint y: 350, distance: 10.3
click at [508, 361] on div "Use the fields below to edit this service charge Short Description Labor Edit P…" at bounding box center [487, 33] width 326 height 831
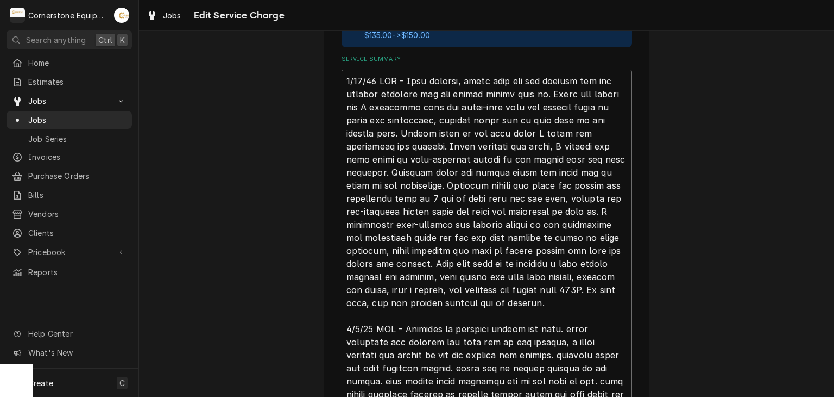
scroll to position [458, 0]
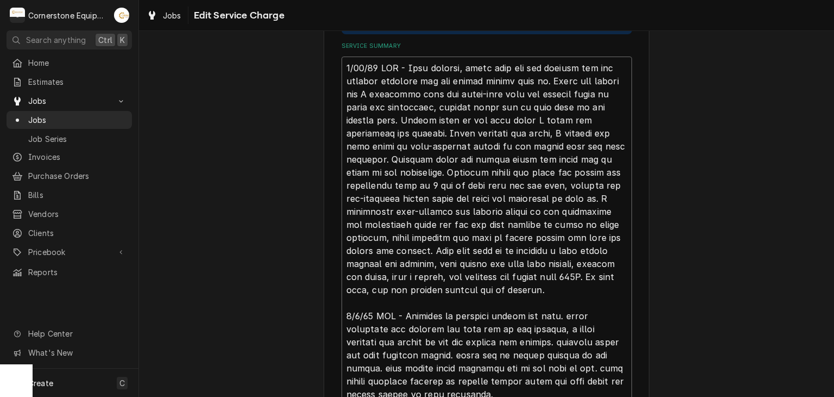
drag, startPoint x: 508, startPoint y: 387, endPoint x: 513, endPoint y: 381, distance: 7.0
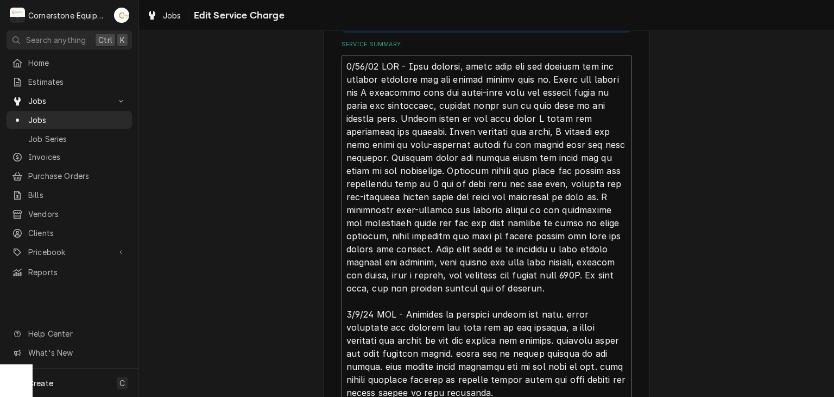
drag, startPoint x: 423, startPoint y: 389, endPoint x: 399, endPoint y: 313, distance: 79.7
click at [399, 313] on textarea "Service Summary" at bounding box center [487, 229] width 291 height 349
click at [299, 156] on div "Jobs Edit Service Charge Use the fields below to edit this service charge Short…" at bounding box center [486, 198] width 695 height 397
drag, startPoint x: 420, startPoint y: 382, endPoint x: 395, endPoint y: 310, distance: 76.3
click at [395, 310] on textarea "Service Summary" at bounding box center [487, 229] width 291 height 349
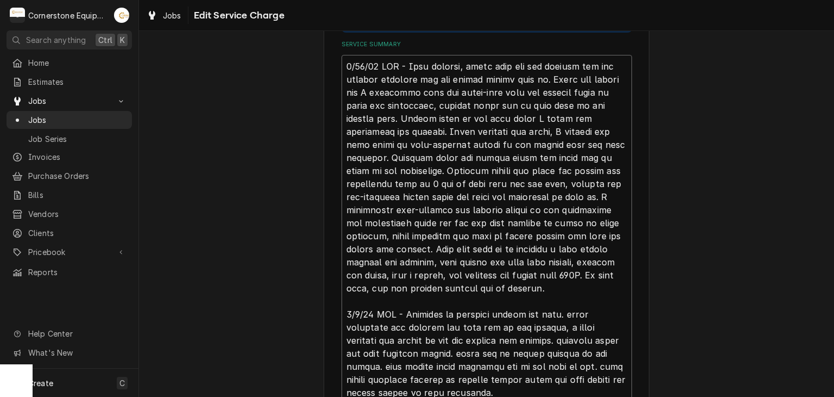
drag, startPoint x: 417, startPoint y: 391, endPoint x: 401, endPoint y: 308, distance: 84.0
click at [401, 308] on textarea "Service Summary" at bounding box center [487, 229] width 291 height 349
paste textarea "leak search and traced through the entire line set in the ceiling. Found multip…"
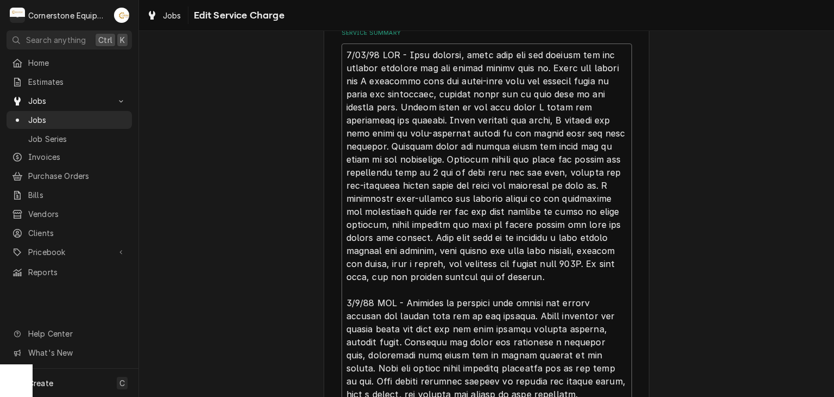
scroll to position [571, 0]
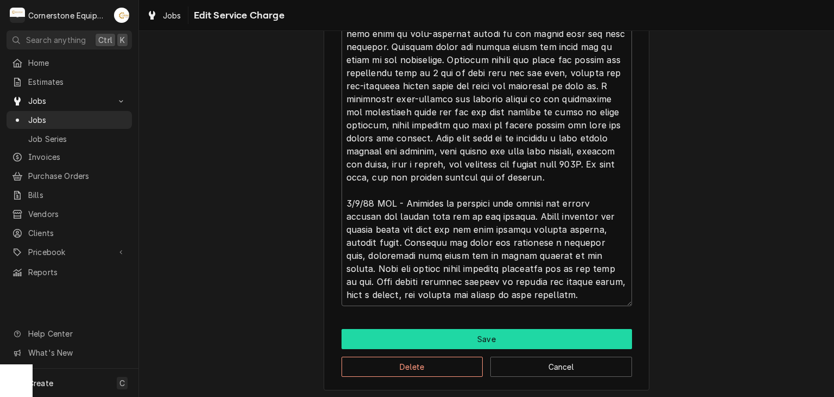
click at [395, 329] on button "Save" at bounding box center [487, 339] width 291 height 20
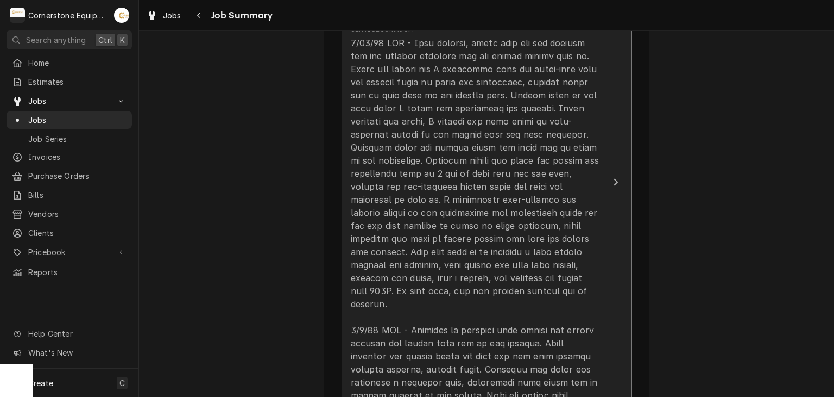
scroll to position [217, 0]
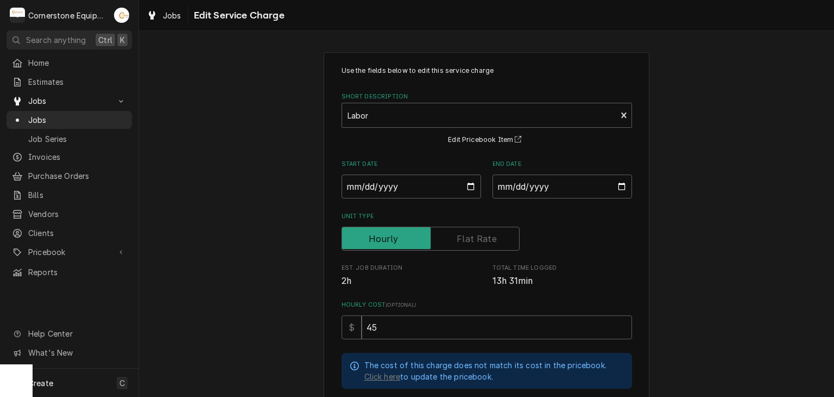
scroll to position [217, 0]
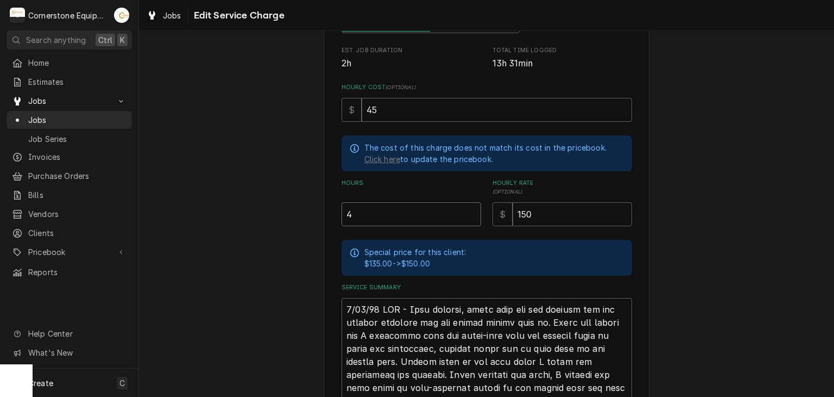
click at [372, 209] on input "4" at bounding box center [412, 214] width 140 height 24
click at [261, 247] on div "Use the fields below to edit this service charge Short Description Labor Edit P…" at bounding box center [486, 289] width 695 height 928
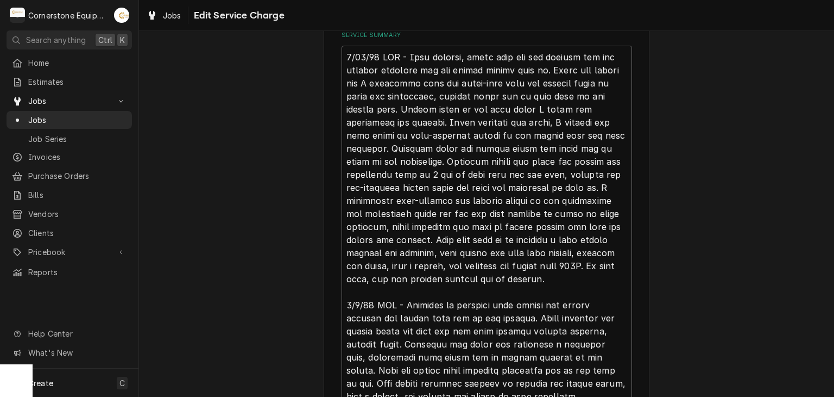
scroll to position [571, 0]
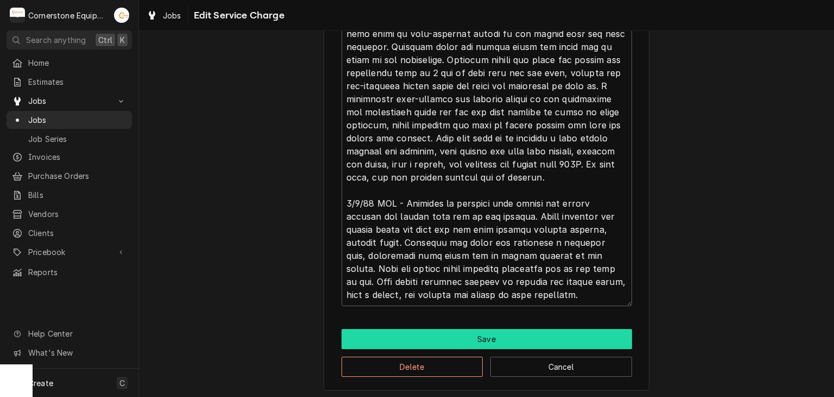
click at [395, 331] on button "Save" at bounding box center [487, 339] width 291 height 20
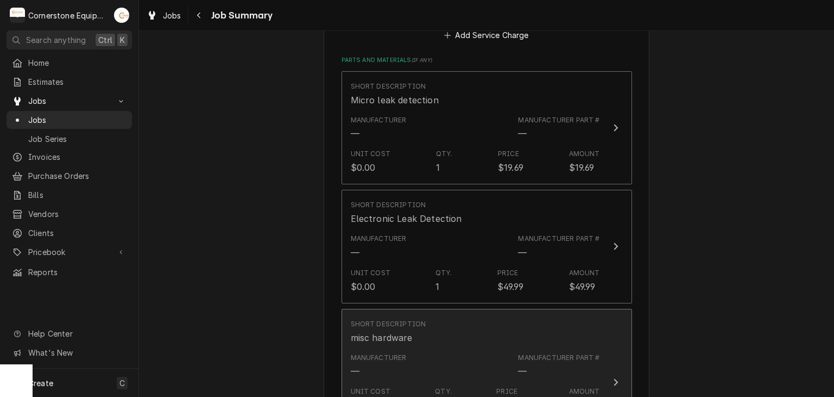
scroll to position [1086, 0]
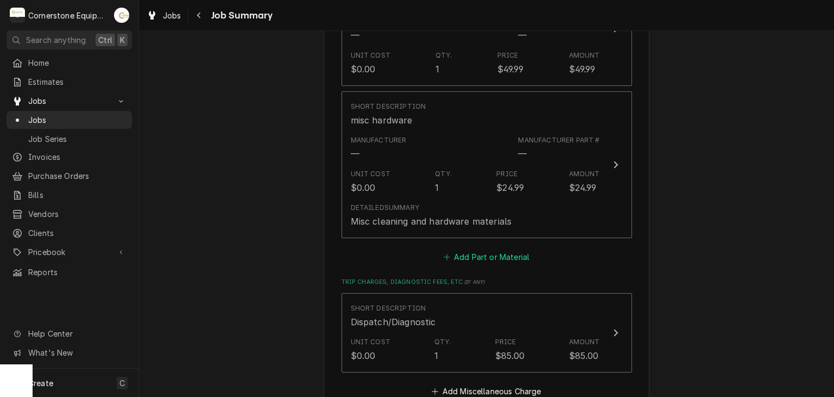
click at [461, 249] on button "Add Part or Material" at bounding box center [487, 256] width 90 height 15
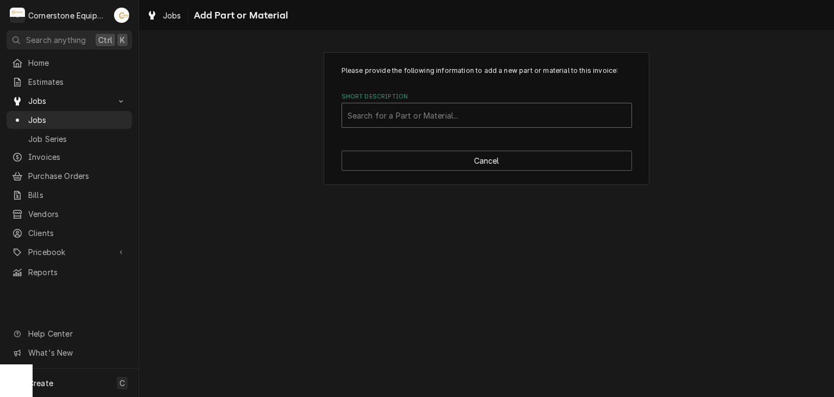
click at [428, 120] on div "Short Description" at bounding box center [487, 115] width 279 height 20
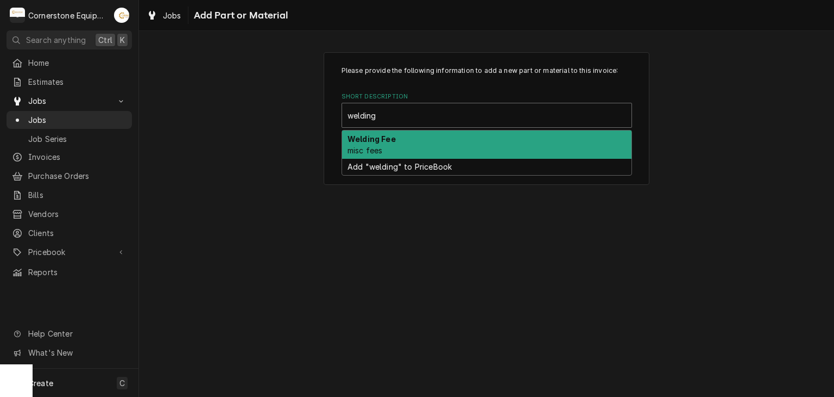
click at [431, 146] on div "Welding Fee misc fees" at bounding box center [487, 144] width 290 height 28
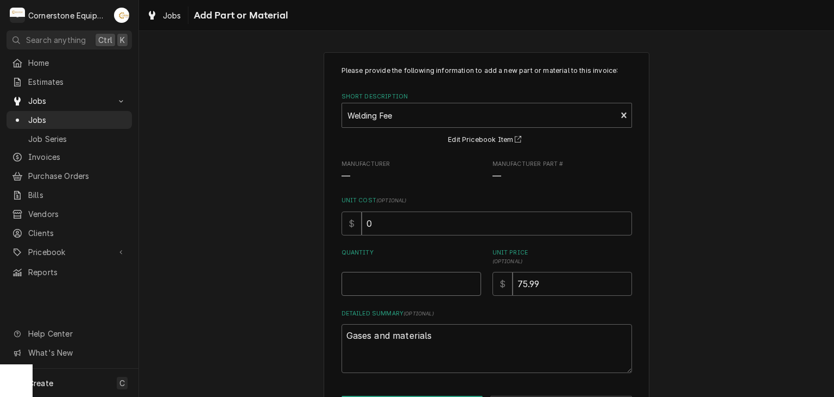
click at [408, 284] on input "Quantity" at bounding box center [412, 284] width 140 height 24
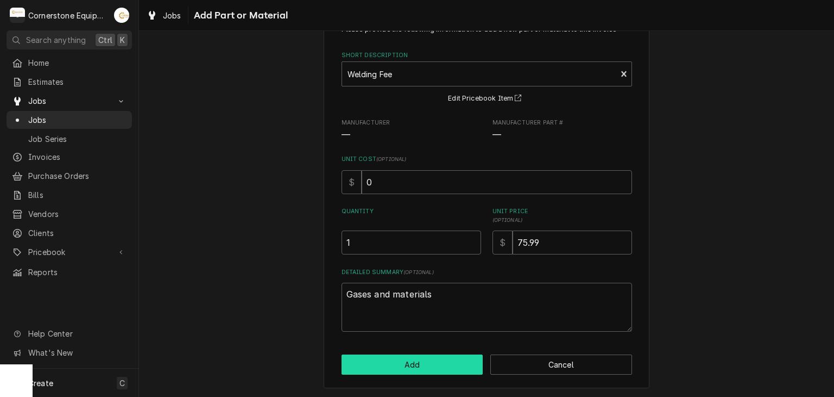
click at [342, 354] on button "Add" at bounding box center [413, 364] width 142 height 20
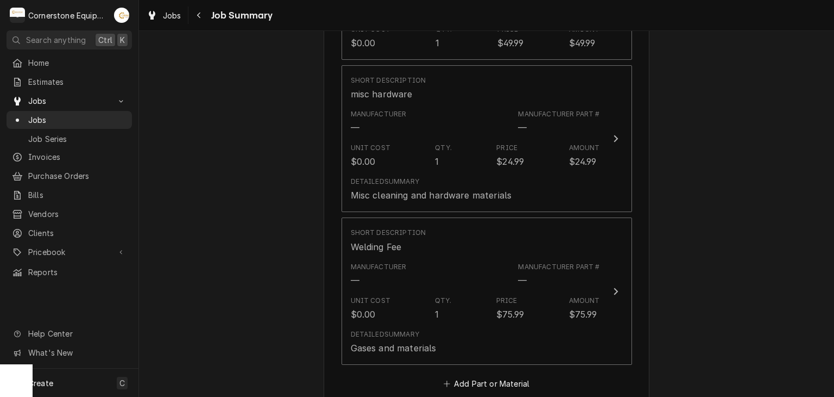
scroll to position [1330, 0]
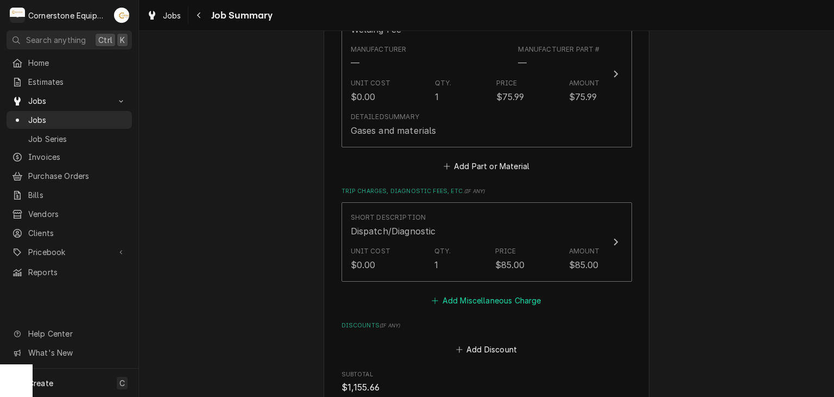
click at [453, 293] on button "Add Miscellaneous Charge" at bounding box center [486, 300] width 113 height 15
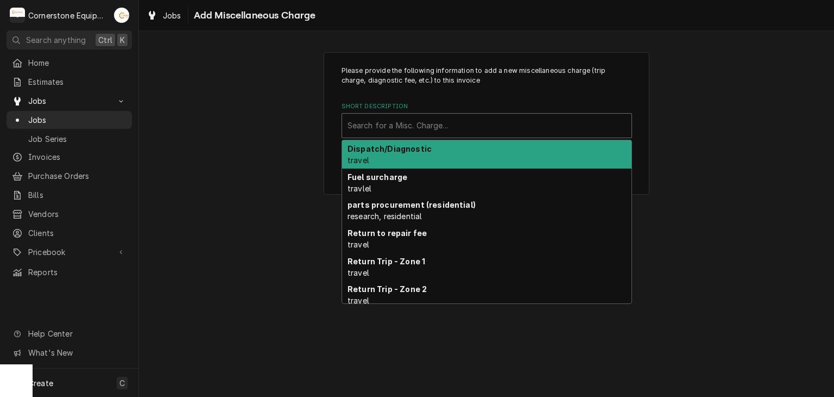
click at [369, 131] on div "Short Description" at bounding box center [487, 126] width 279 height 20
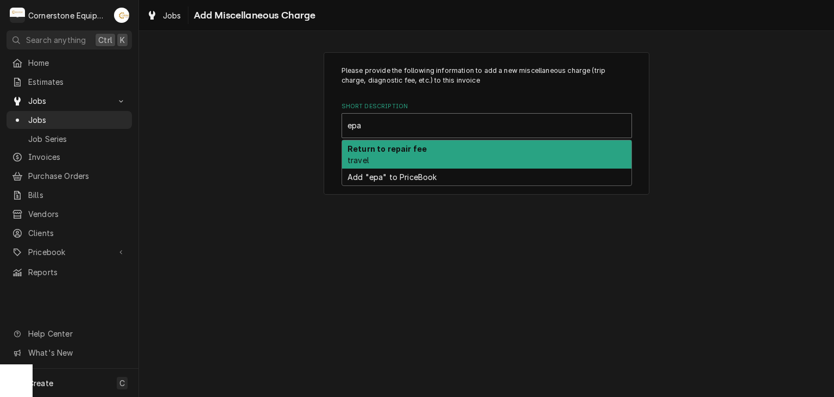
click at [365, 154] on div "Return to repair fee travel" at bounding box center [487, 154] width 290 height 28
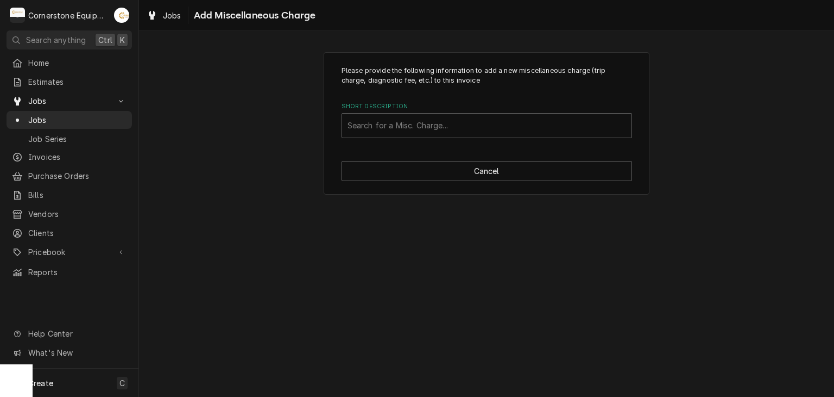
click at [492, 183] on div "Please provide the following information to add a new miscellaneous charge (tri…" at bounding box center [487, 123] width 326 height 143
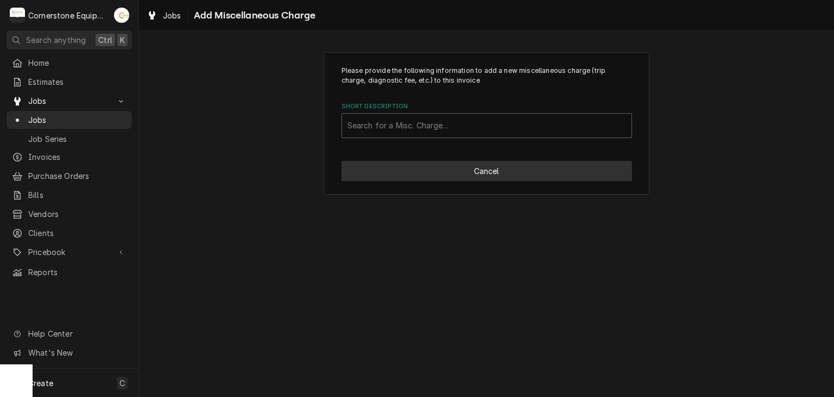
click at [493, 173] on button "Cancel" at bounding box center [487, 171] width 291 height 20
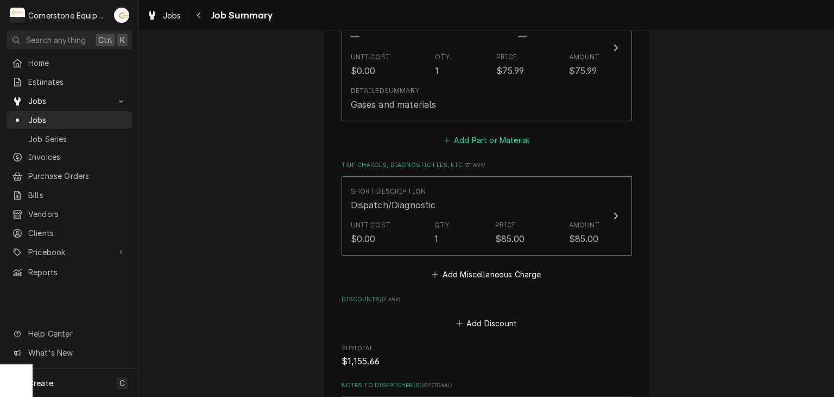
click at [493, 133] on button "Add Part or Material" at bounding box center [487, 140] width 90 height 15
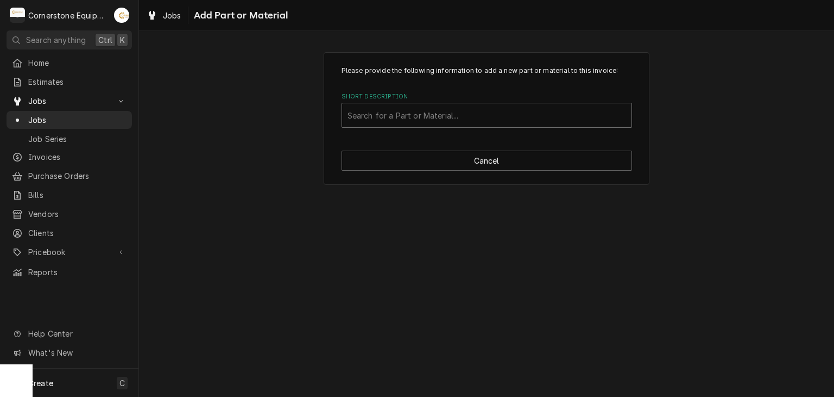
click at [433, 110] on div "Short Description" at bounding box center [487, 115] width 279 height 20
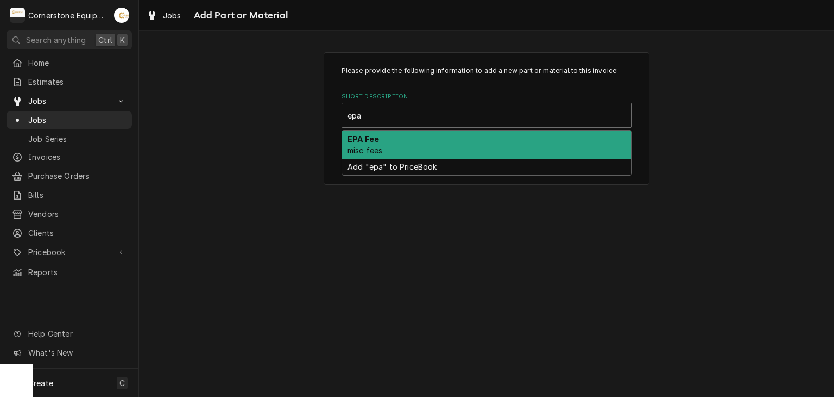
click at [395, 150] on div "EPA Fee misc fees" at bounding box center [487, 144] width 290 height 28
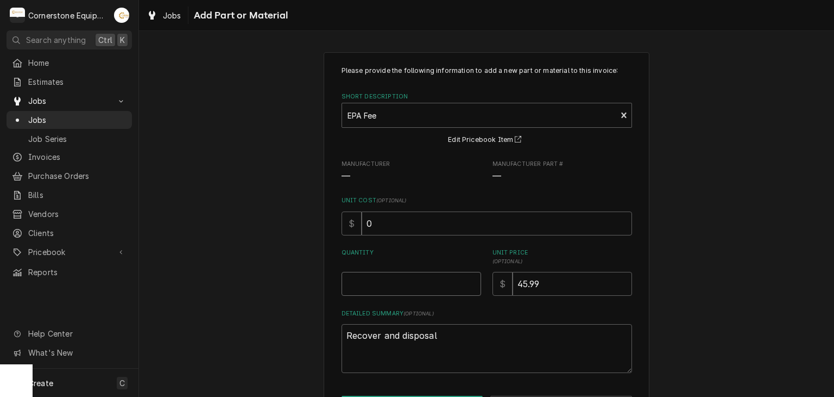
click at [401, 275] on input "Quantity" at bounding box center [412, 284] width 140 height 24
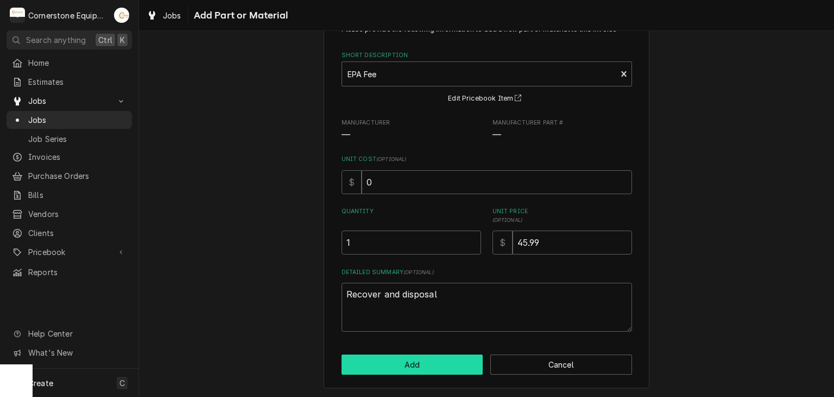
click at [422, 363] on button "Add" at bounding box center [413, 364] width 142 height 20
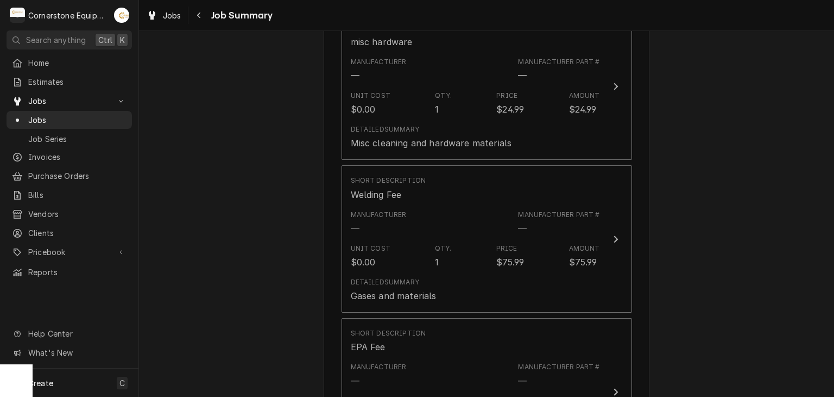
scroll to position [1382, 0]
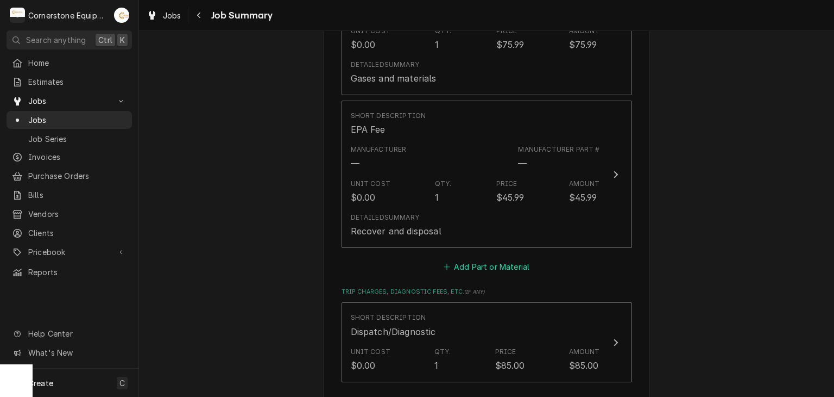
click at [445, 259] on button "Add Part or Material" at bounding box center [487, 266] width 90 height 15
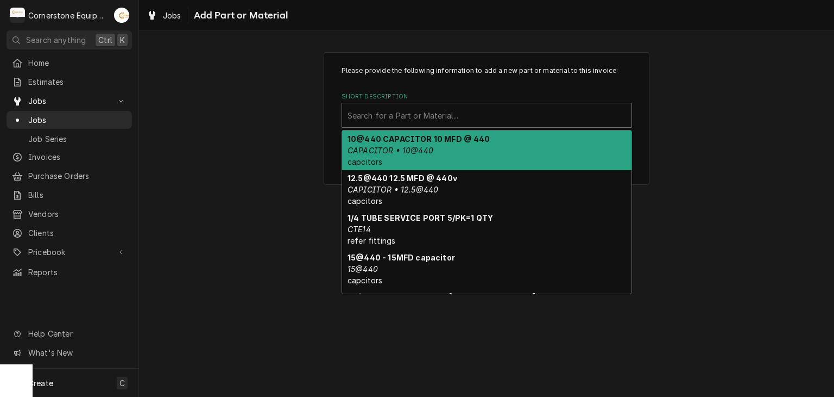
drag, startPoint x: 406, startPoint y: 115, endPoint x: 410, endPoint y: 103, distance: 12.5
click at [406, 114] on div "Short Description" at bounding box center [487, 115] width 279 height 20
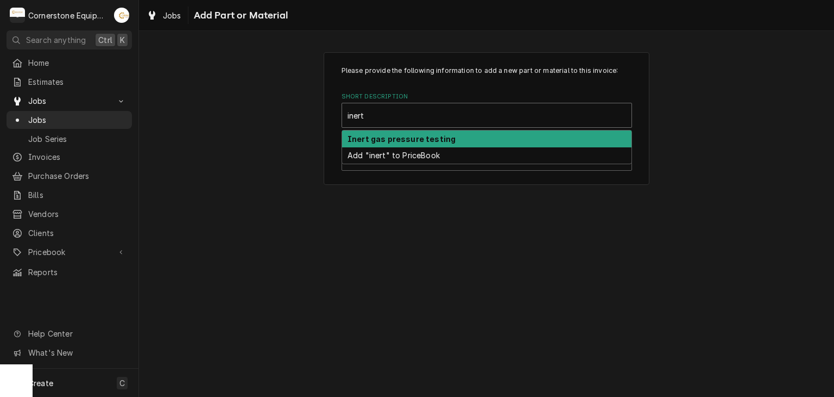
click at [395, 131] on div "Inert gas pressure testing" at bounding box center [487, 138] width 290 height 17
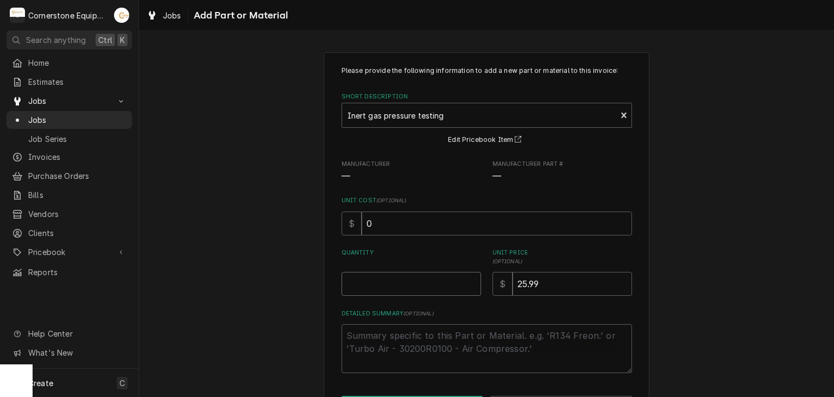
click at [393, 292] on input "Quantity" at bounding box center [412, 284] width 140 height 24
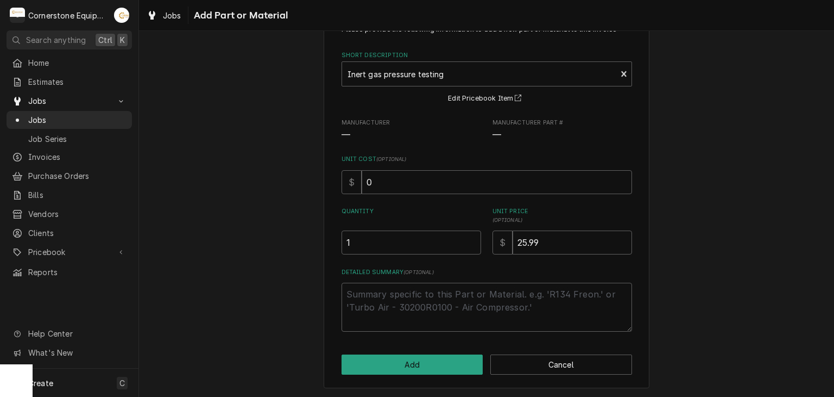
click at [393, 342] on div "Please provide the following information to add a new part or material to this …" at bounding box center [487, 200] width 326 height 378
click at [386, 359] on button "Add" at bounding box center [413, 364] width 142 height 20
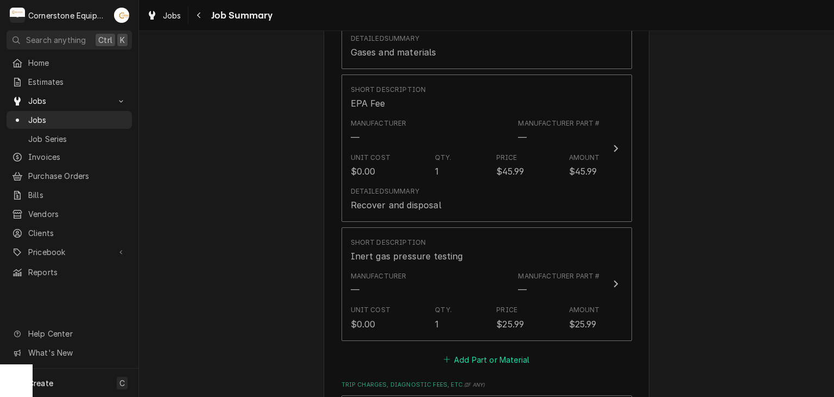
click at [473, 351] on button "Add Part or Material" at bounding box center [487, 358] width 90 height 15
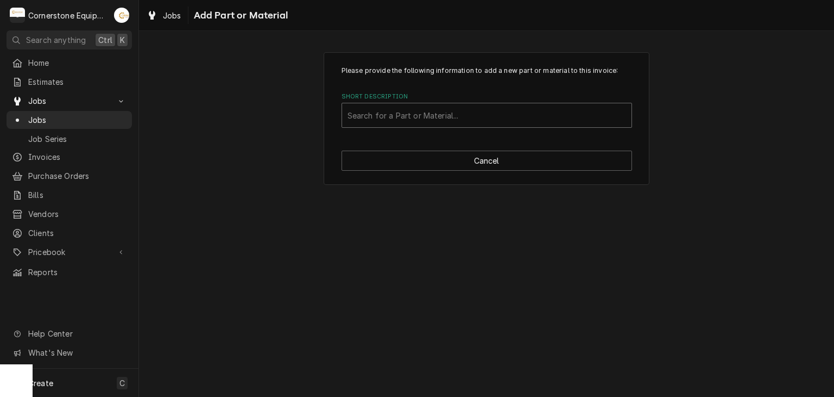
click at [385, 108] on div "Short Description" at bounding box center [487, 115] width 279 height 20
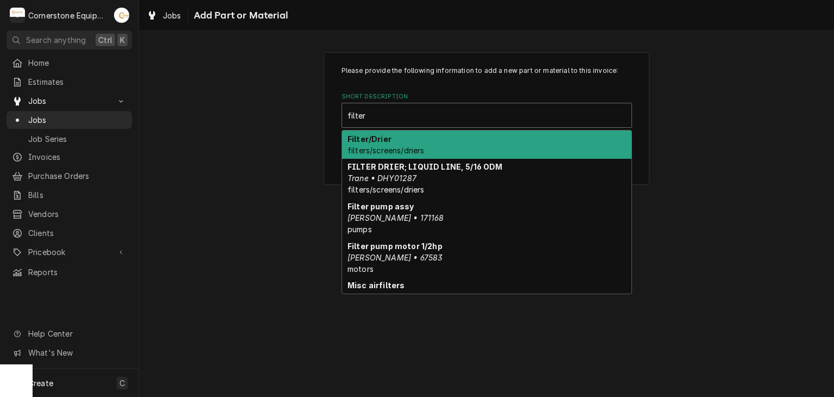
click at [407, 153] on span "filters/screens/driers" at bounding box center [386, 150] width 77 height 9
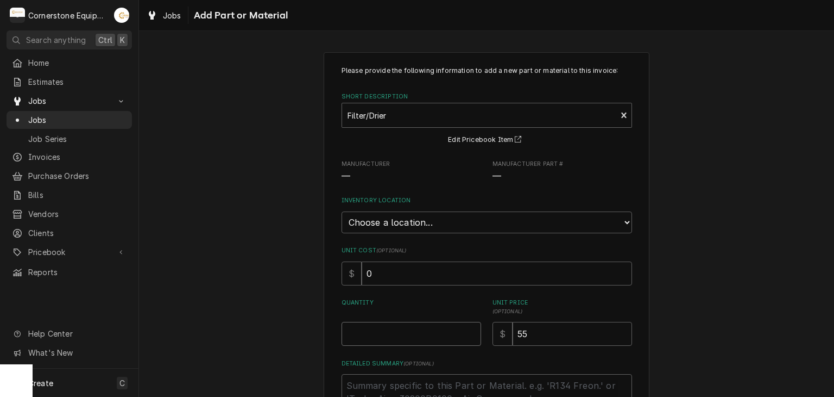
click at [441, 340] on input "Quantity" at bounding box center [412, 334] width 140 height 24
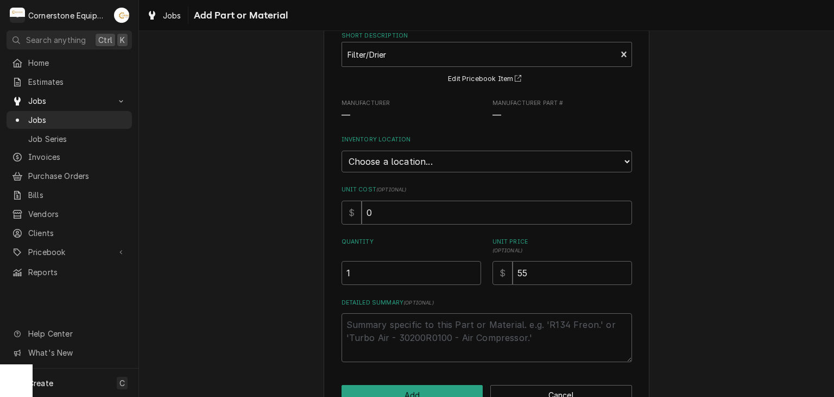
scroll to position [91, 0]
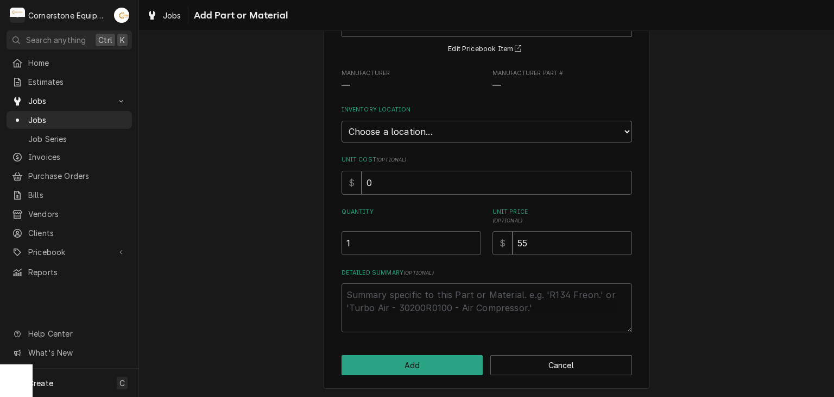
drag, startPoint x: 431, startPoint y: 133, endPoint x: 428, endPoint y: 137, distance: 5.9
click at [431, 133] on select "Choose a location... Truck 101 Truck 102 Truck 103 Warehouse H" at bounding box center [487, 132] width 291 height 22
click at [342, 121] on select "Choose a location... Truck 101 Truck 102 Truck 103 Warehouse H" at bounding box center [487, 132] width 291 height 22
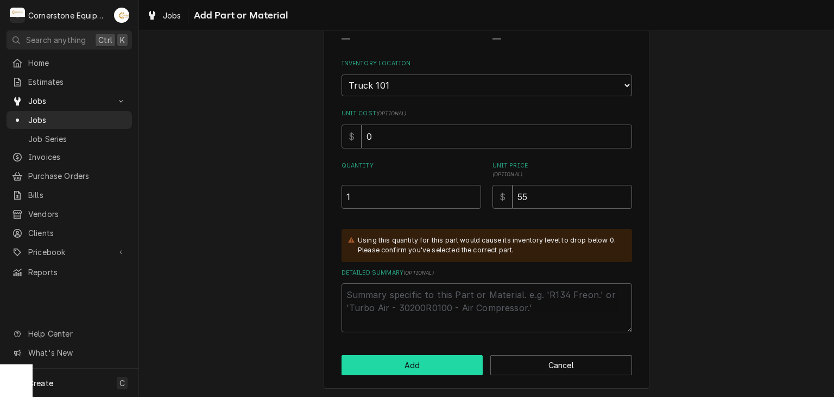
click at [399, 366] on button "Add" at bounding box center [413, 365] width 142 height 20
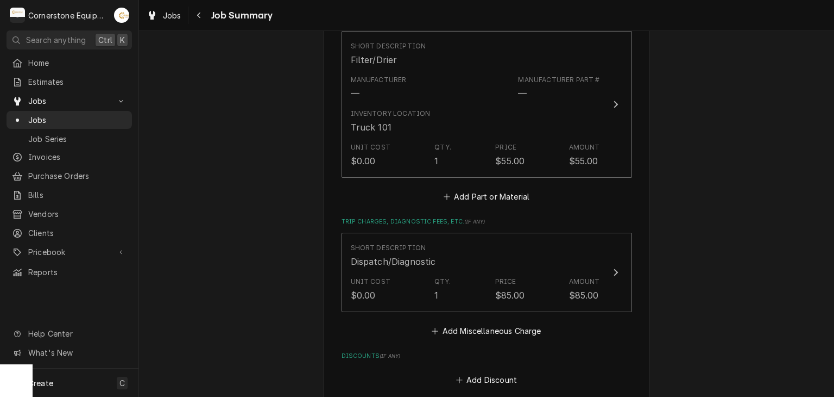
scroll to position [1869, 0]
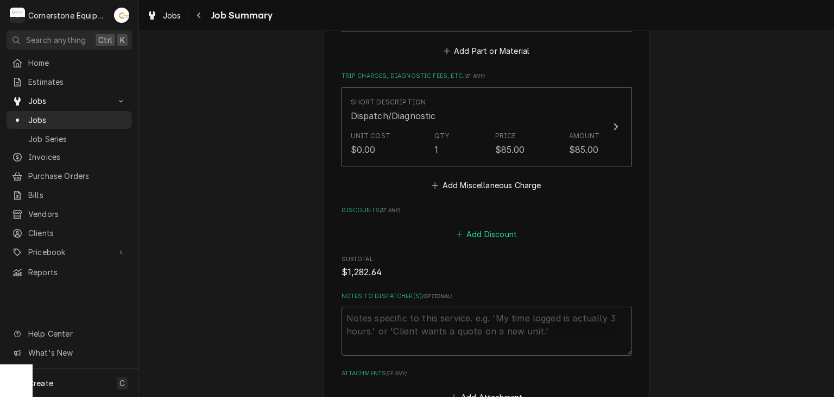
click at [495, 227] on button "Add Discount" at bounding box center [486, 234] width 65 height 15
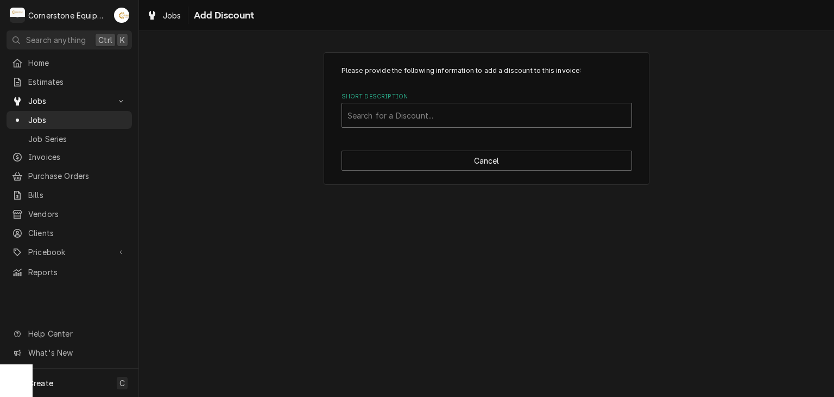
click at [500, 122] on div "Short Description" at bounding box center [487, 115] width 279 height 20
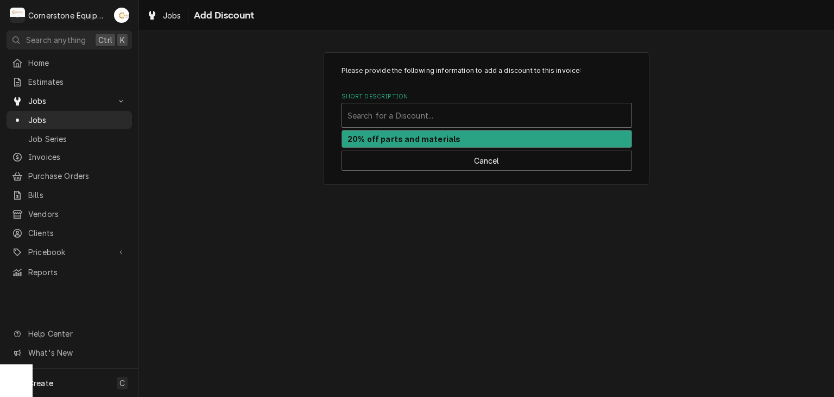
click at [485, 140] on div "20% off parts and materials" at bounding box center [487, 138] width 290 height 17
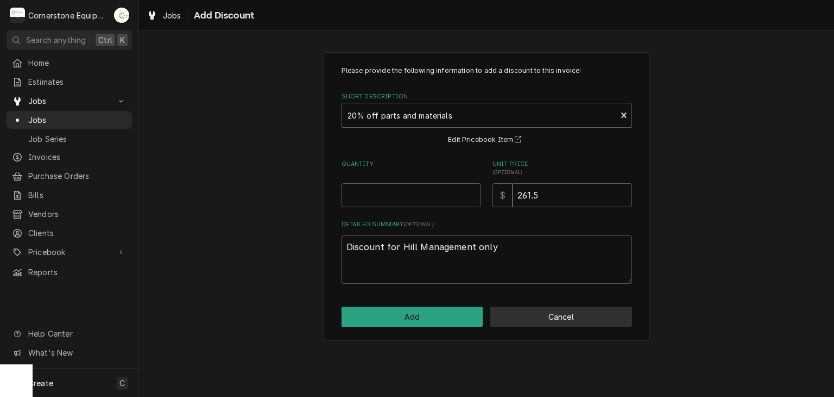
click at [523, 316] on button "Cancel" at bounding box center [561, 316] width 142 height 20
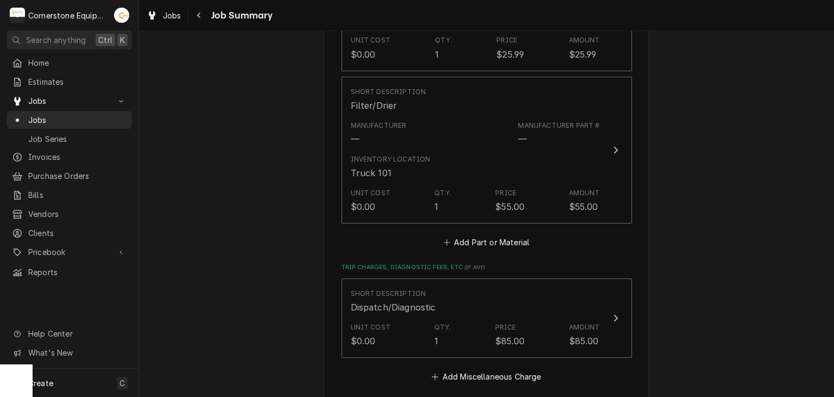
scroll to position [1895, 0]
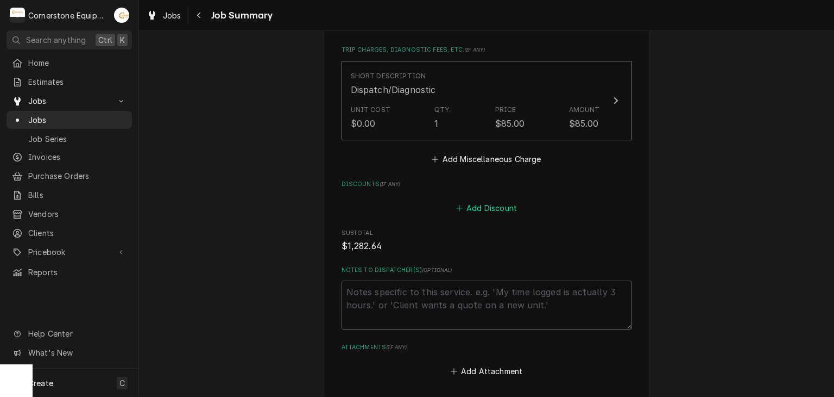
click at [493, 200] on button "Add Discount" at bounding box center [486, 207] width 65 height 15
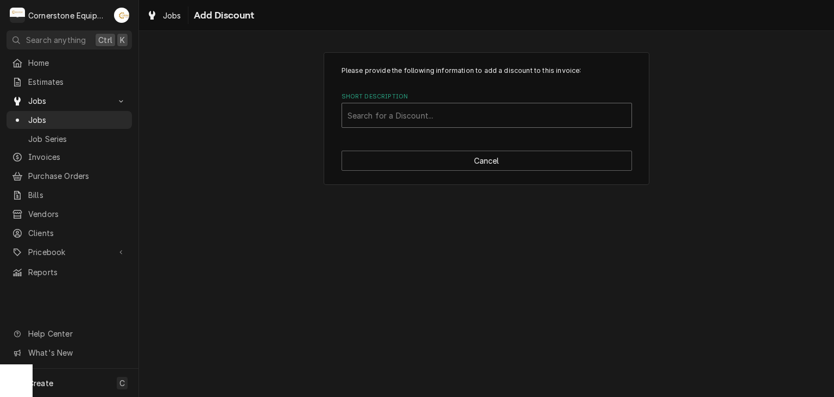
click at [444, 103] on div "Search for a Discount..." at bounding box center [487, 115] width 291 height 25
click at [408, 149] on div "Please provide the following information to add a discount to this invoice: Sho…" at bounding box center [487, 118] width 326 height 133
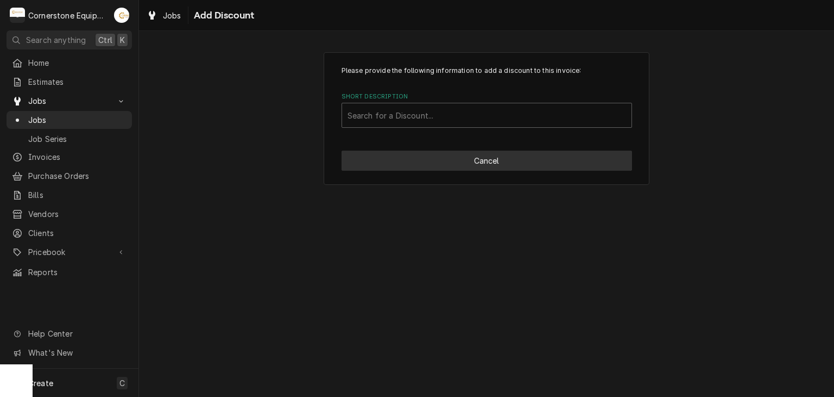
click at [406, 152] on button "Cancel" at bounding box center [487, 160] width 291 height 20
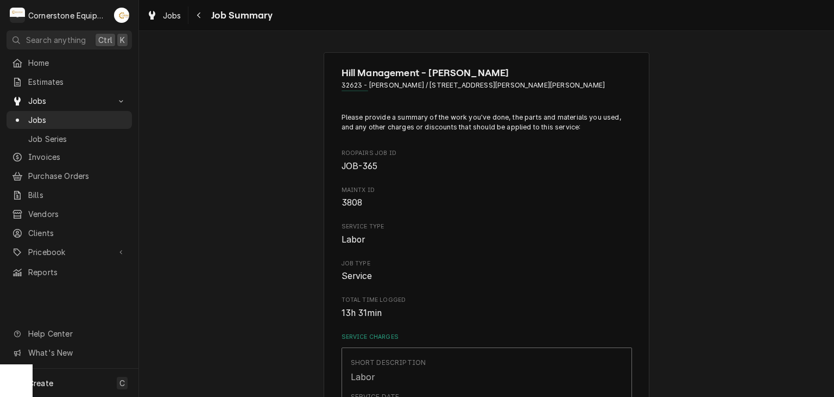
scroll to position [1921, 0]
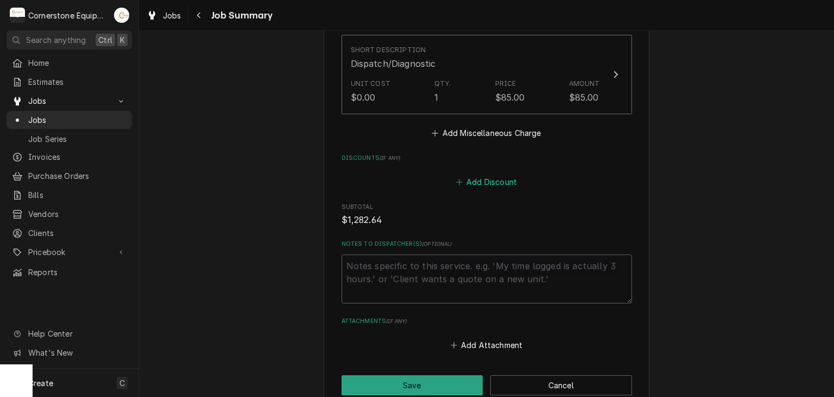
click at [478, 174] on button "Add Discount" at bounding box center [486, 181] width 65 height 15
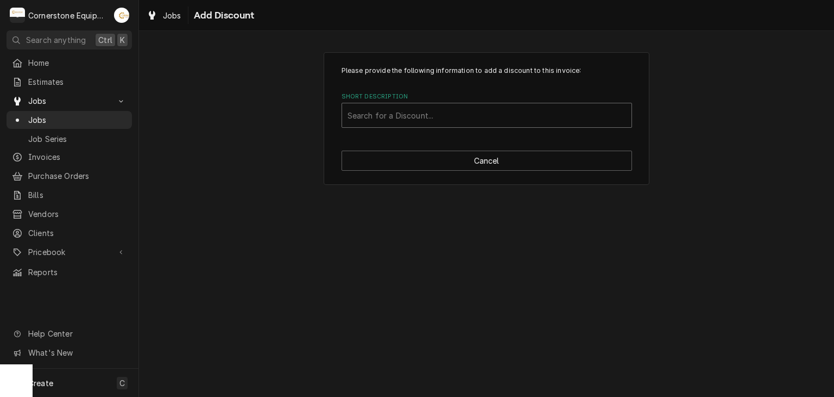
click at [467, 123] on div "Search for a Discount..." at bounding box center [487, 115] width 290 height 24
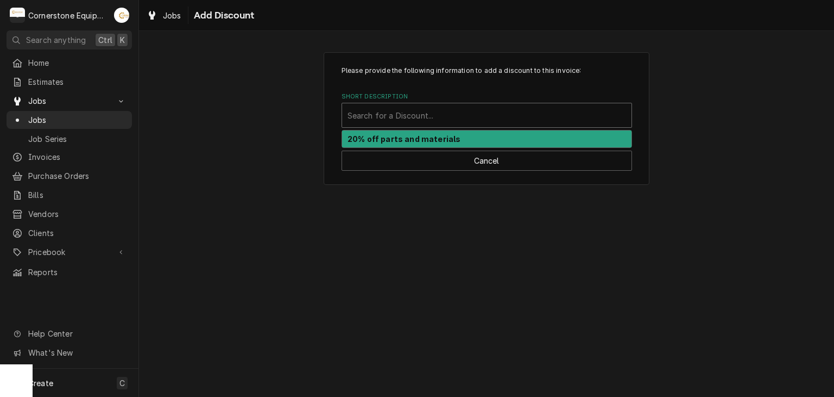
click at [463, 130] on div "20% off parts and materials" at bounding box center [487, 138] width 290 height 17
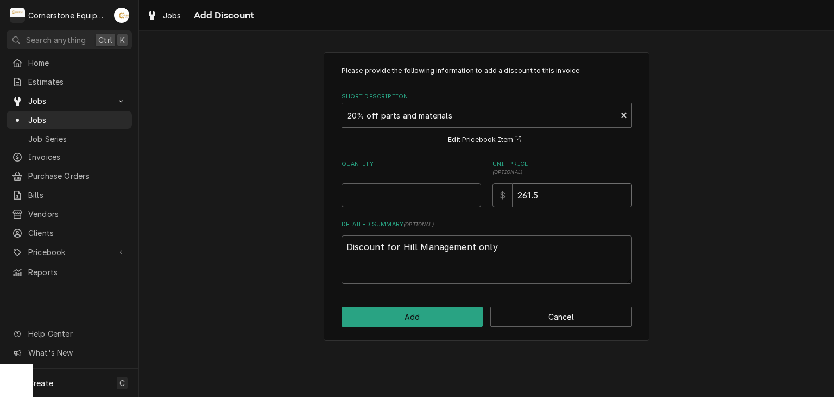
drag, startPoint x: 562, startPoint y: 194, endPoint x: 446, endPoint y: 197, distance: 115.2
click at [448, 199] on div "Quantity Unit Price ( optional ) $ 261.5" at bounding box center [487, 183] width 291 height 47
click at [446, 197] on input "Quantity" at bounding box center [412, 195] width 140 height 24
click at [455, 317] on button "Add" at bounding box center [413, 316] width 142 height 20
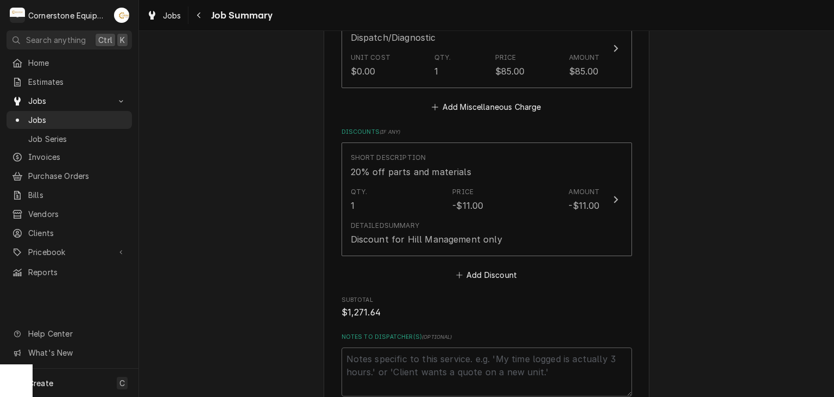
scroll to position [2148, 0]
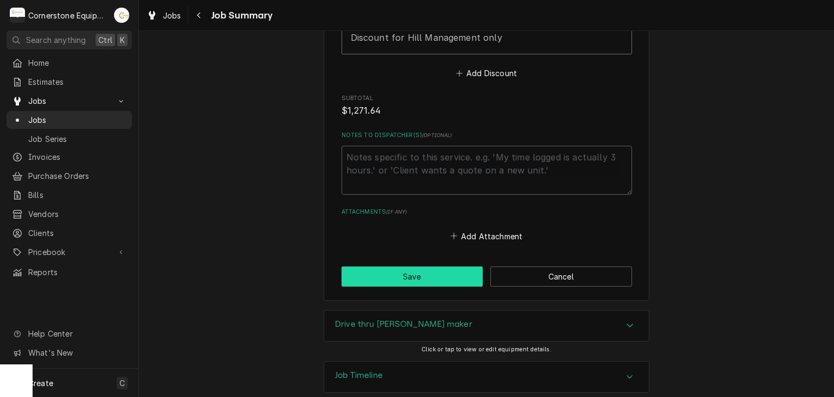
click at [392, 266] on button "Save" at bounding box center [413, 276] width 142 height 20
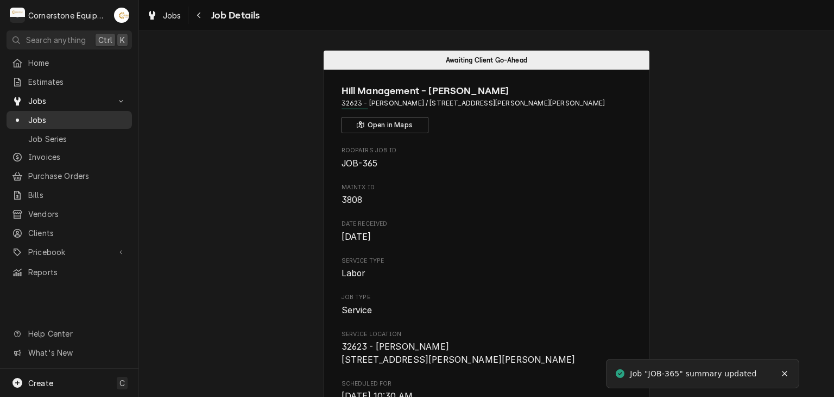
click at [85, 114] on span "Jobs" at bounding box center [77, 119] width 98 height 11
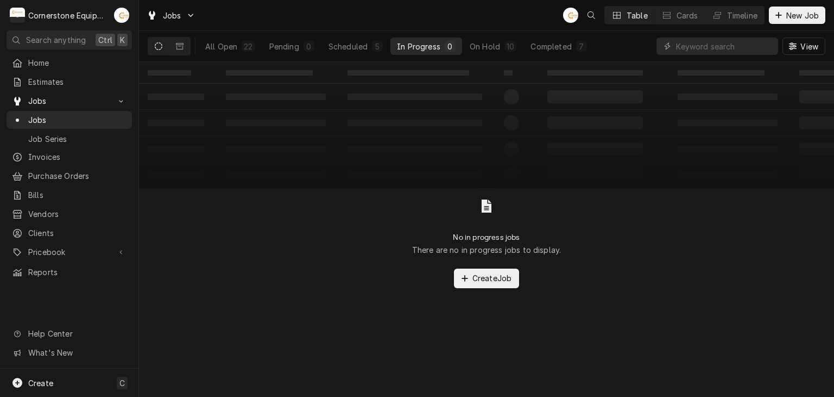
click at [332, 56] on div "All Open 22 Pending 0 Scheduled 5 In Progress 0 On Hold 10 Completed 7" at bounding box center [396, 46] width 395 height 30
click at [339, 51] on div "Scheduled" at bounding box center [348, 46] width 39 height 11
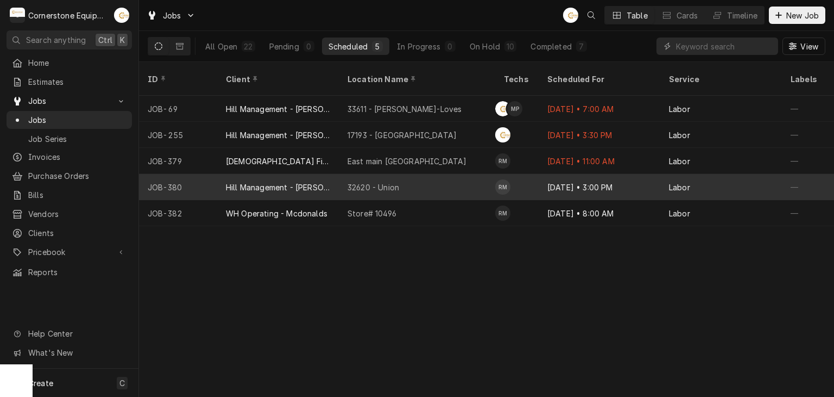
click at [572, 174] on div "[DATE] • 3:00 PM" at bounding box center [600, 187] width 122 height 26
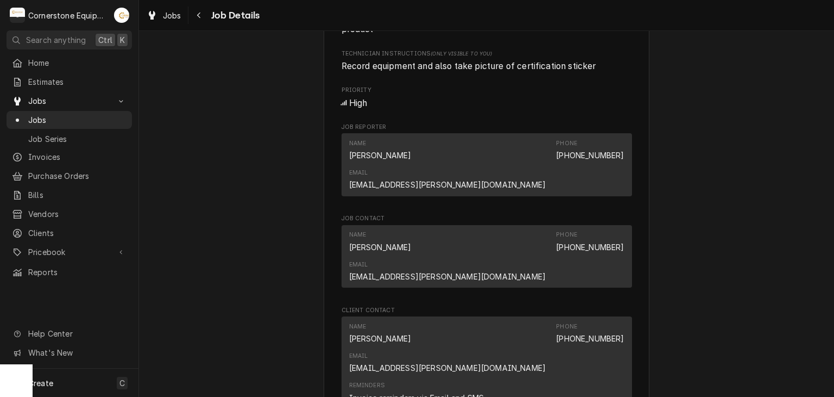
scroll to position [793, 0]
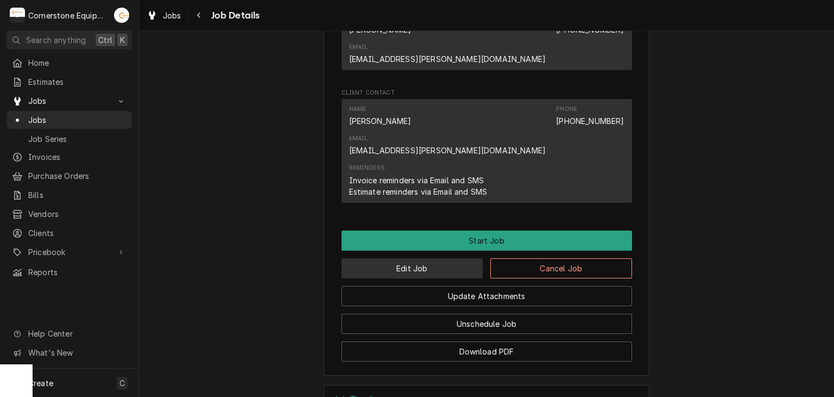
click at [449, 258] on button "Edit Job" at bounding box center [413, 268] width 142 height 20
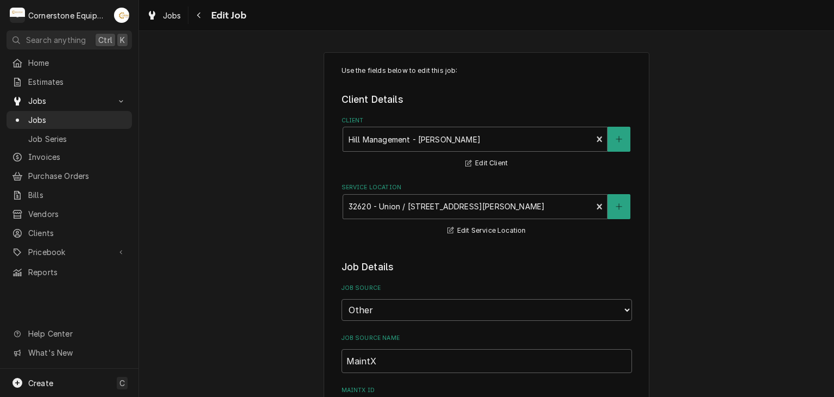
type textarea "x"
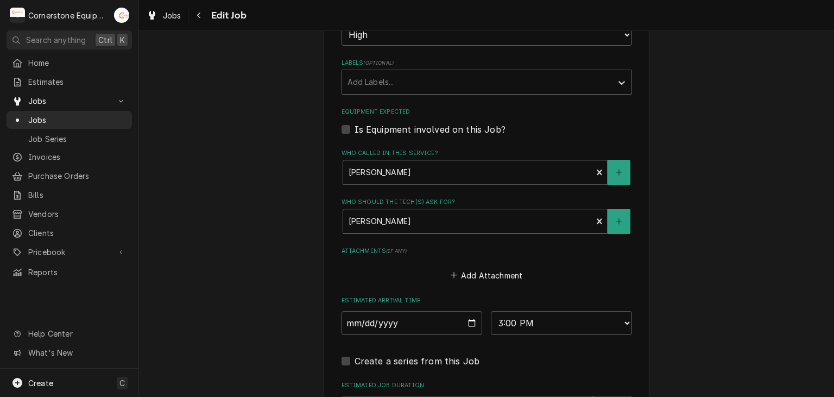
scroll to position [888, 0]
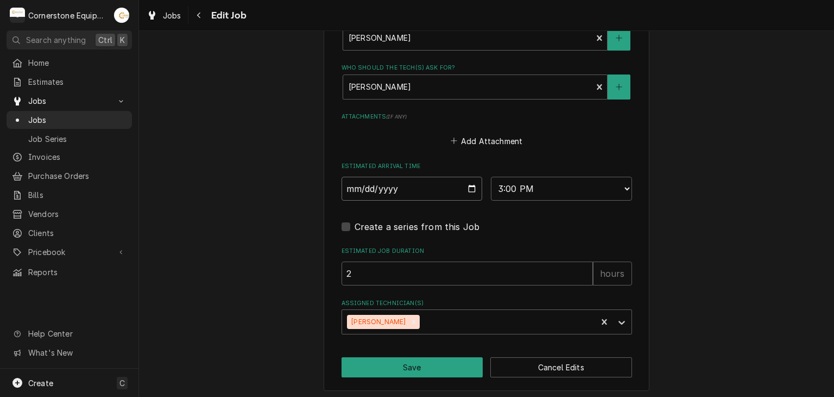
click at [471, 187] on input "[DATE]" at bounding box center [412, 189] width 141 height 24
click at [530, 189] on select "AM / PM 6:00 AM 6:15 AM 6:30 AM 6:45 AM 7:00 AM 7:15 AM 7:30 AM 7:45 AM 8:00 AM…" at bounding box center [561, 189] width 141 height 24
select select "08:30:00"
click at [491, 177] on select "AM / PM 6:00 AM 6:15 AM 6:30 AM 6:45 AM 7:00 AM 7:15 AM 7:30 AM 7:45 AM 8:00 AM…" at bounding box center [561, 189] width 141 height 24
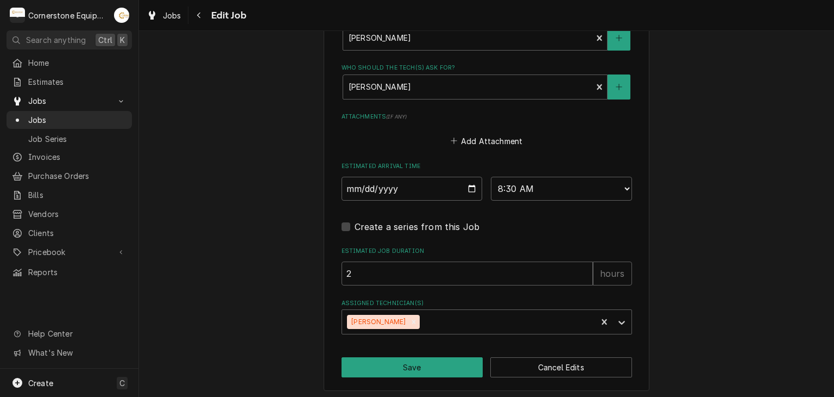
click at [420, 359] on button "Save" at bounding box center [413, 367] width 142 height 20
type textarea "x"
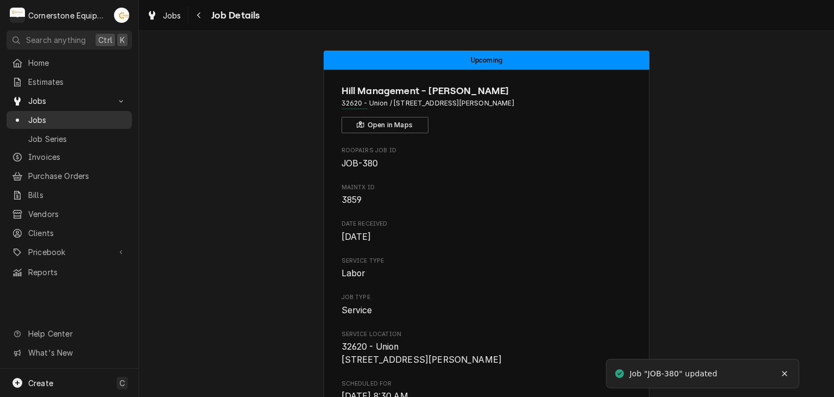
click at [92, 118] on span "Jobs" at bounding box center [77, 119] width 98 height 11
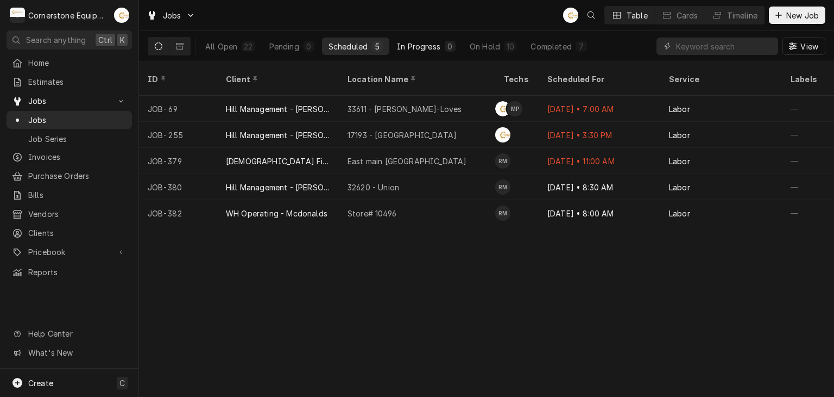
click at [426, 41] on div "In Progress" at bounding box center [418, 46] width 43 height 11
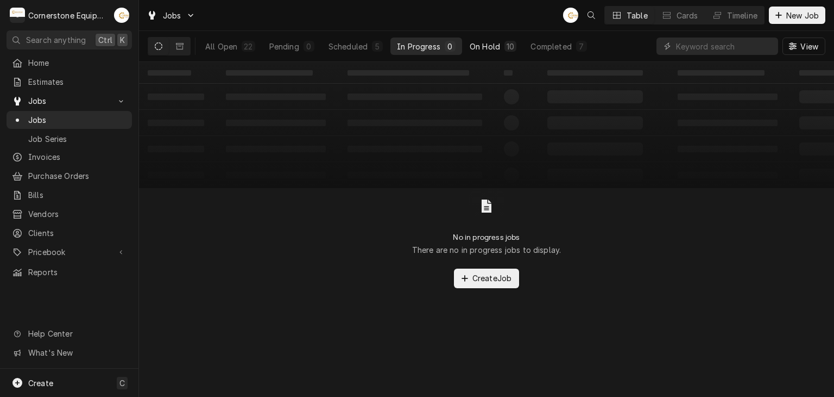
click at [513, 51] on div "10" at bounding box center [511, 46] width 12 height 11
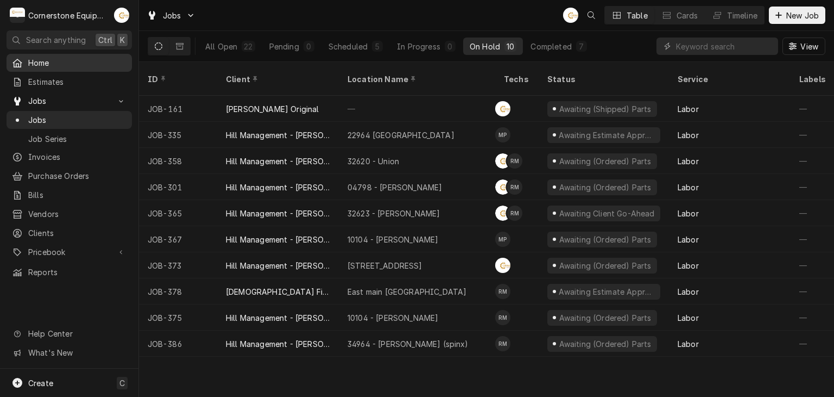
click at [76, 64] on span "Home" at bounding box center [77, 62] width 98 height 11
